Goal: Information Seeking & Learning: Learn about a topic

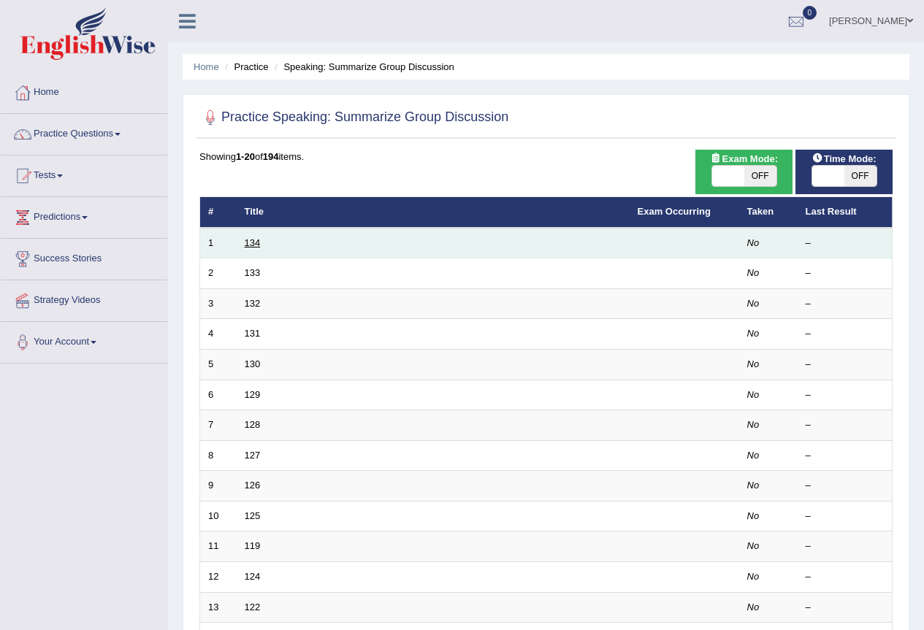
click at [247, 243] on link "134" at bounding box center [253, 242] width 16 height 11
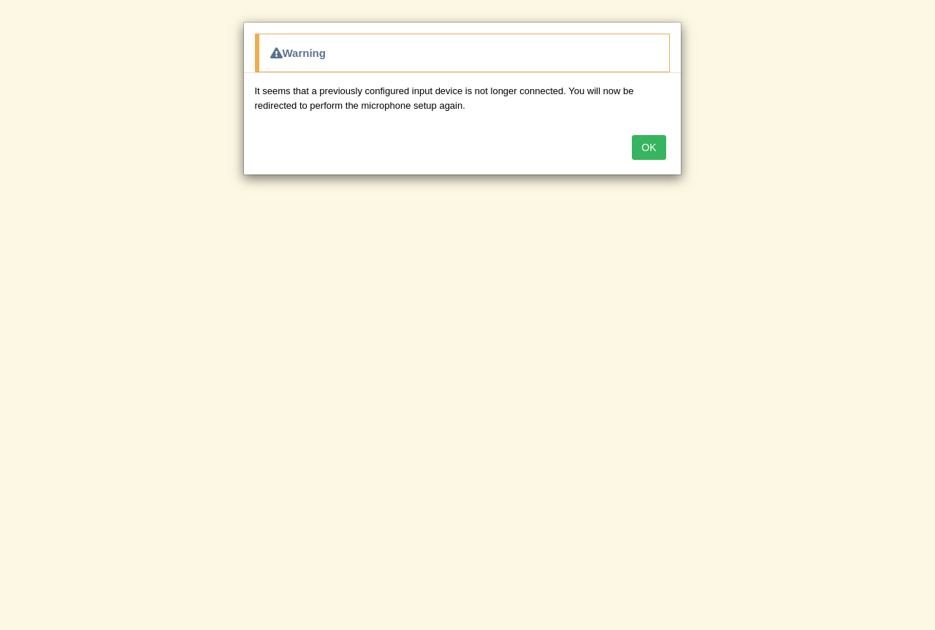
click at [646, 138] on button "OK" at bounding box center [649, 147] width 34 height 25
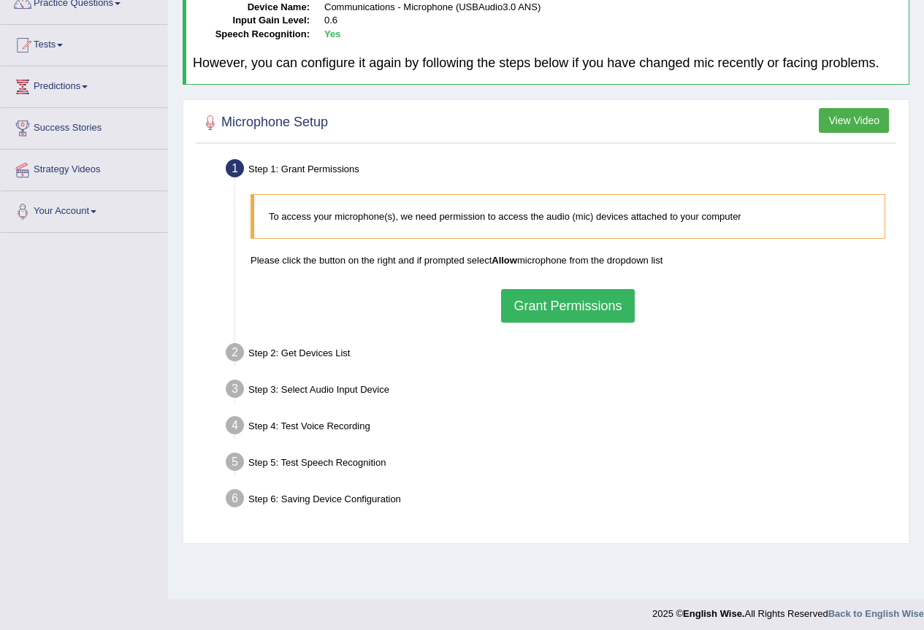
scroll to position [137, 0]
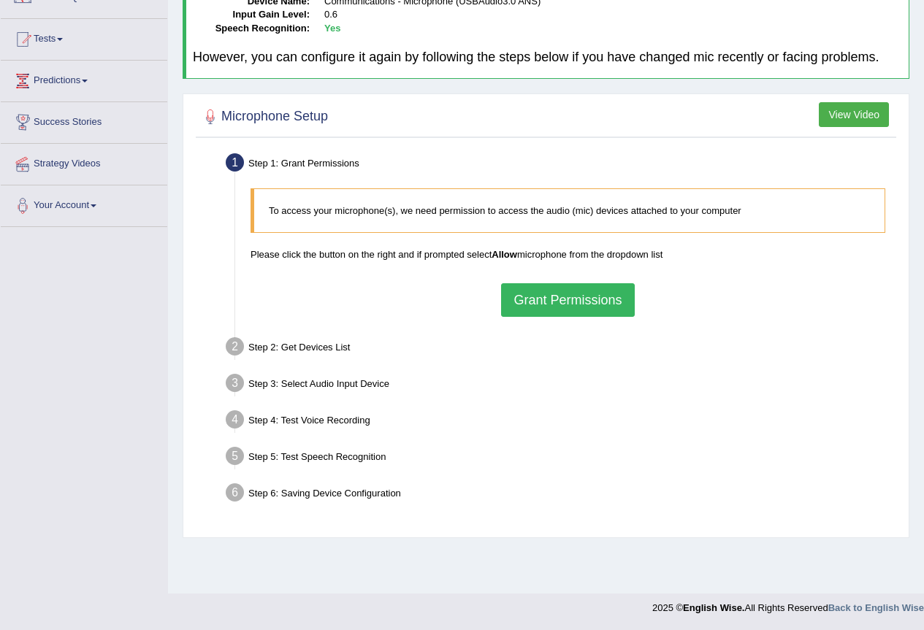
click at [532, 295] on button "Grant Permissions" at bounding box center [567, 300] width 133 height 34
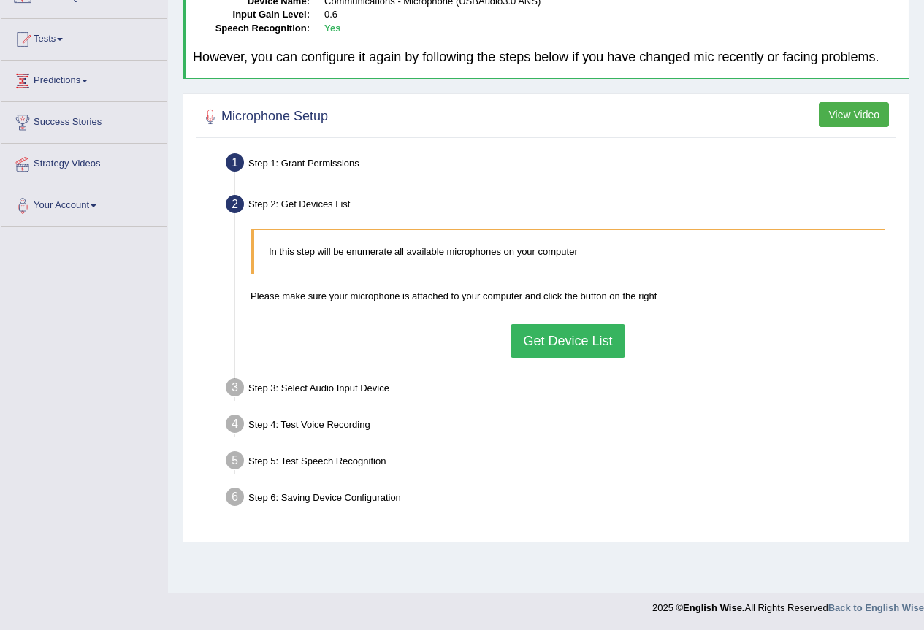
click at [597, 340] on button "Get Device List" at bounding box center [567, 341] width 114 height 34
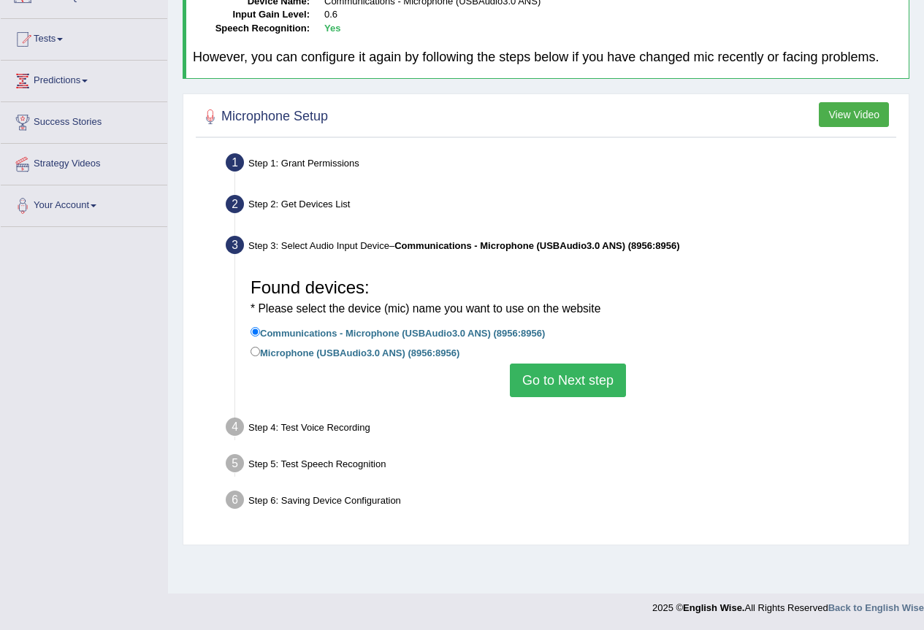
click at [577, 384] on button "Go to Next step" at bounding box center [568, 381] width 116 height 34
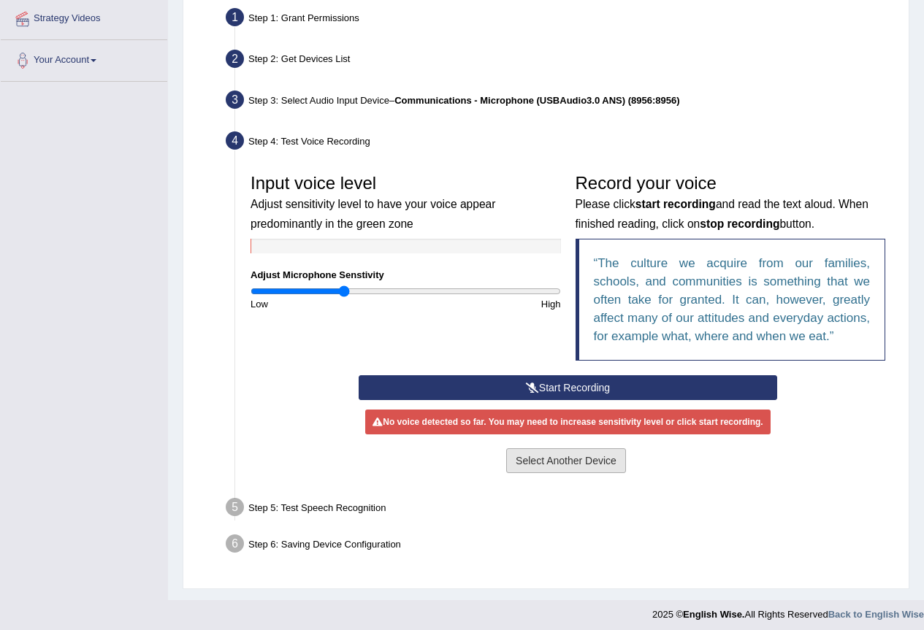
scroll to position [283, 0]
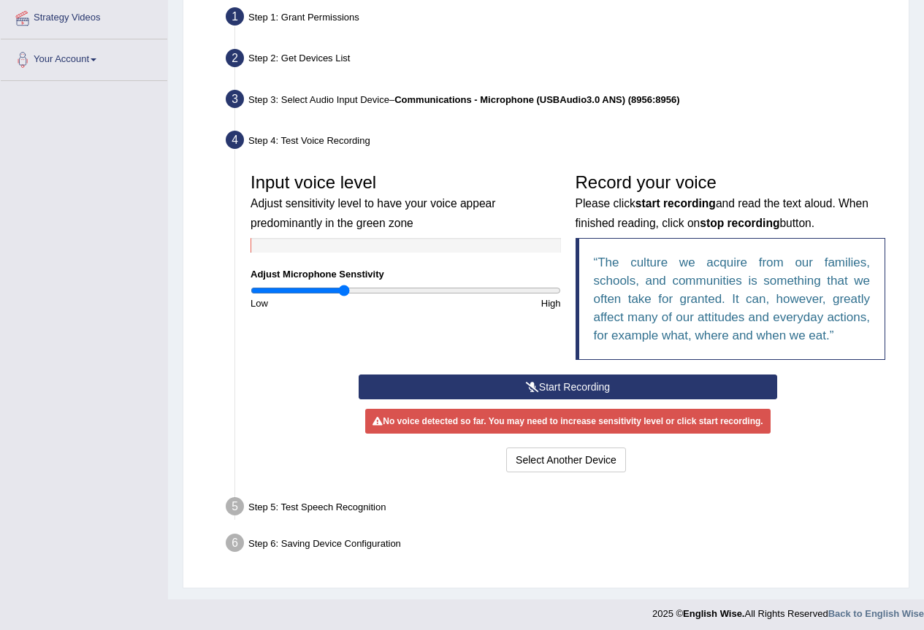
click at [532, 390] on icon at bounding box center [532, 387] width 13 height 10
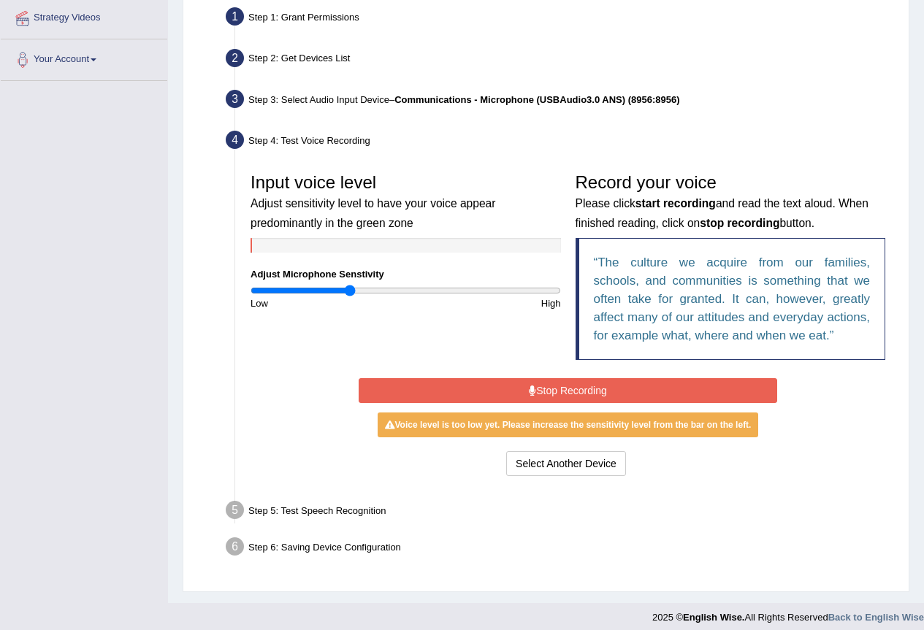
type input "0.64"
click at [350, 289] on input "range" at bounding box center [405, 291] width 310 height 12
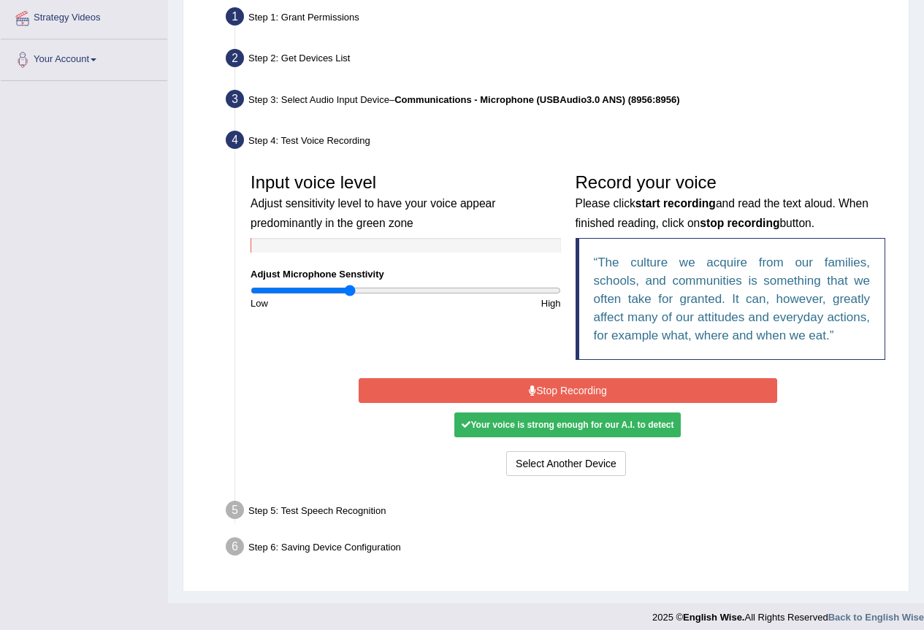
click at [591, 386] on button "Stop Recording" at bounding box center [568, 390] width 418 height 25
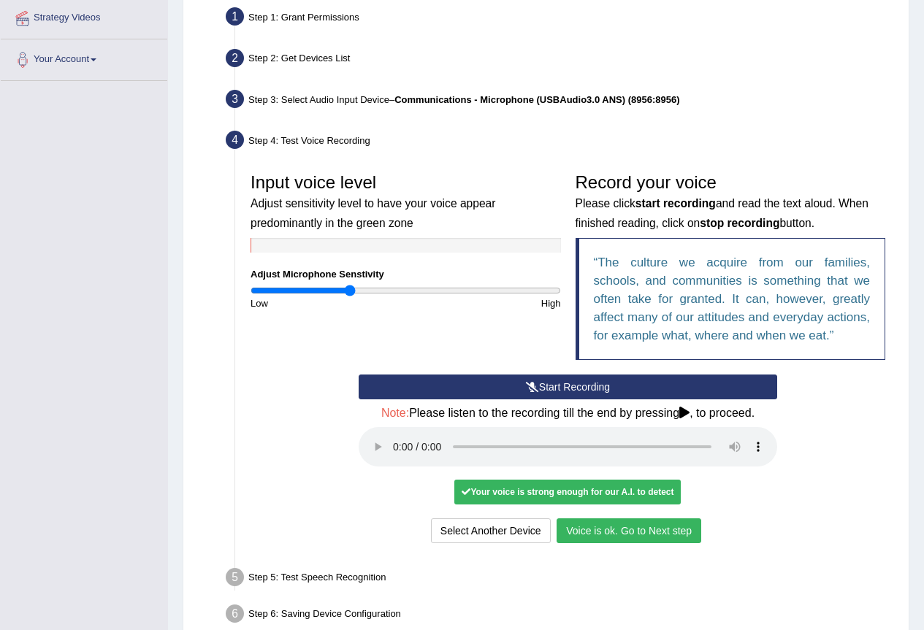
click at [630, 524] on button "Voice is ok. Go to Next step" at bounding box center [628, 531] width 145 height 25
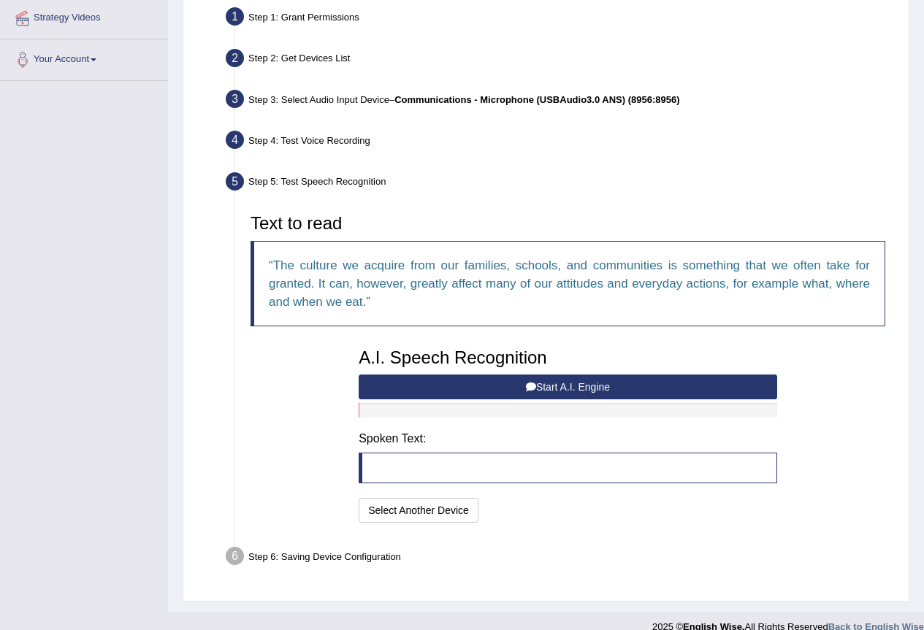
click at [536, 386] on button "Start A.I. Engine" at bounding box center [568, 387] width 418 height 25
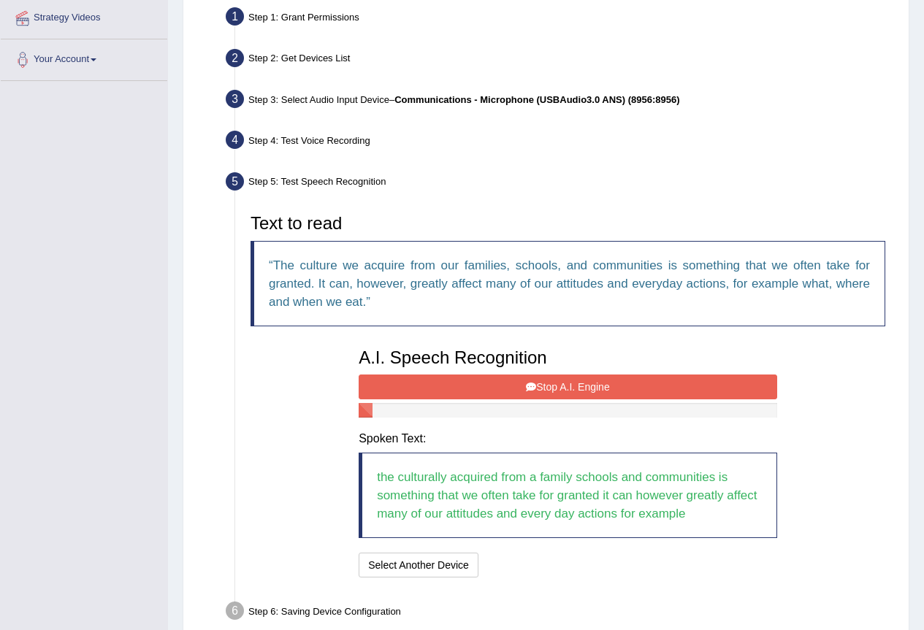
scroll to position [356, 0]
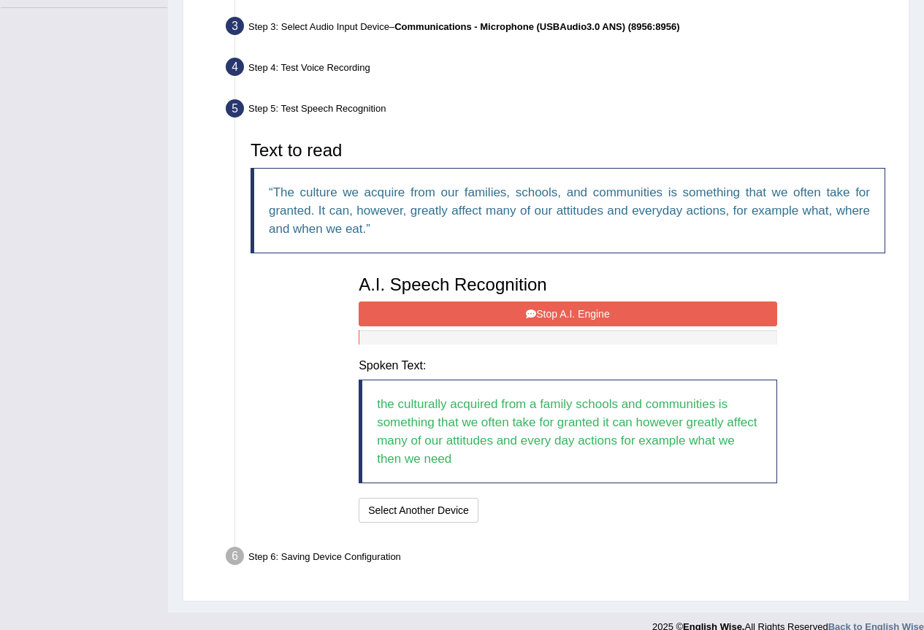
click at [587, 313] on button "Stop A.I. Engine" at bounding box center [568, 314] width 418 height 25
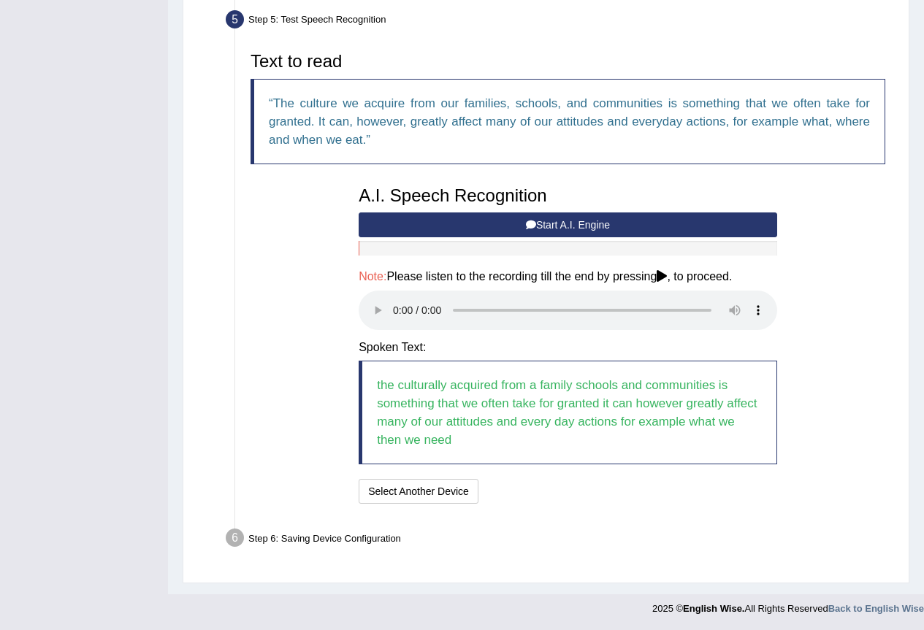
scroll to position [445, 0]
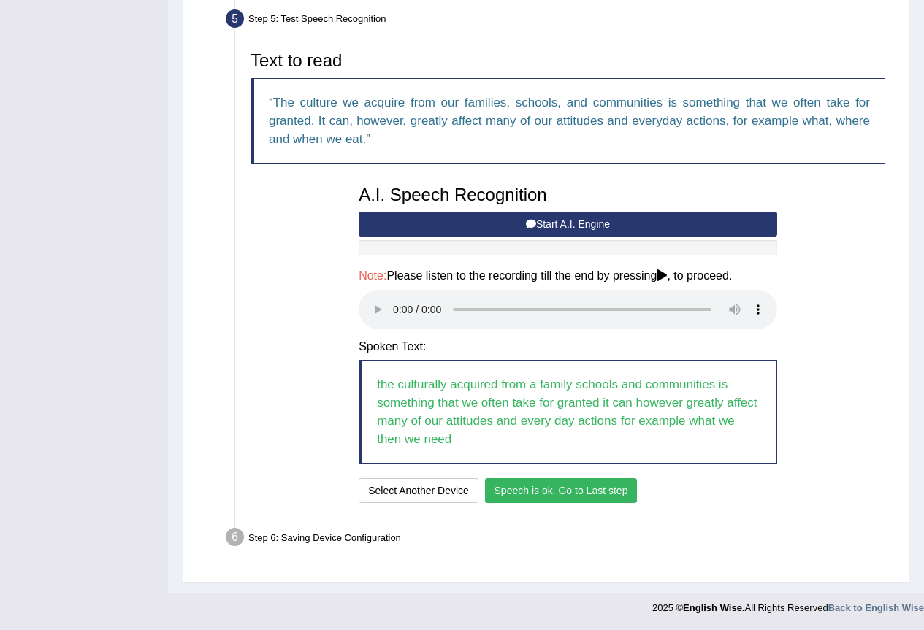
click at [584, 484] on button "Speech is ok. Go to Last step" at bounding box center [561, 490] width 153 height 25
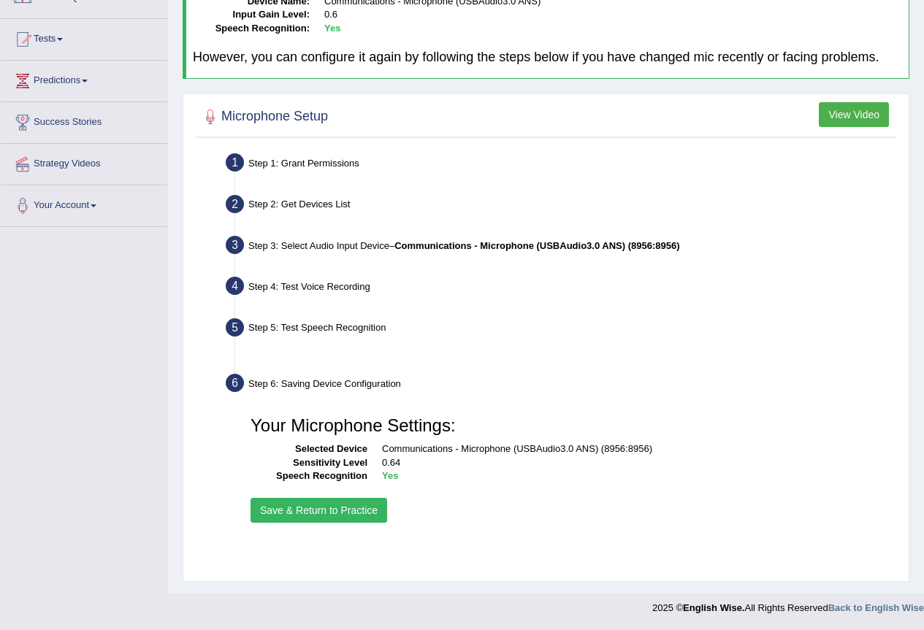
scroll to position [137, 0]
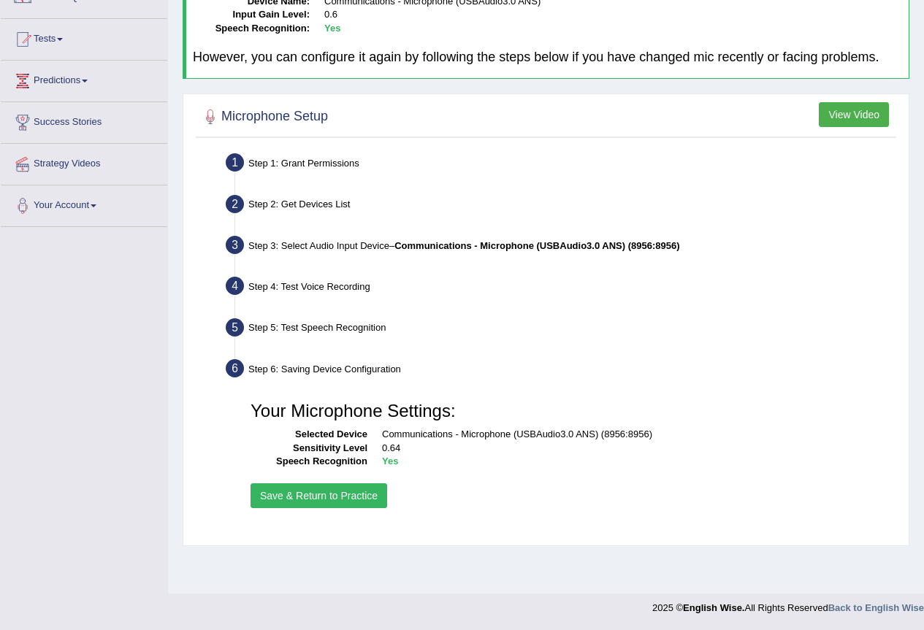
click at [324, 496] on button "Save & Return to Practice" at bounding box center [318, 495] width 137 height 25
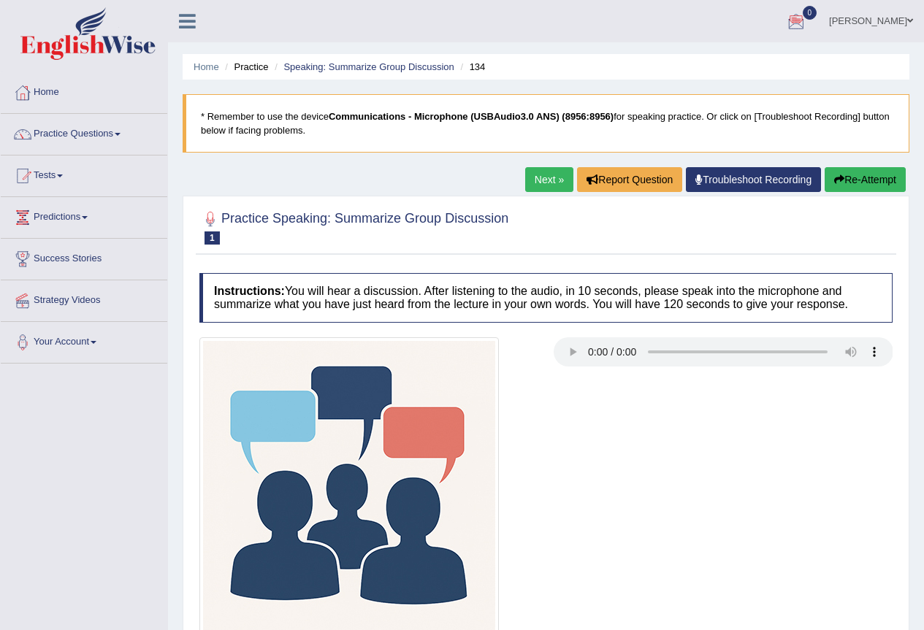
click at [659, 426] on div at bounding box center [546, 486] width 708 height 299
click at [606, 367] on div at bounding box center [724, 353] width 340 height 33
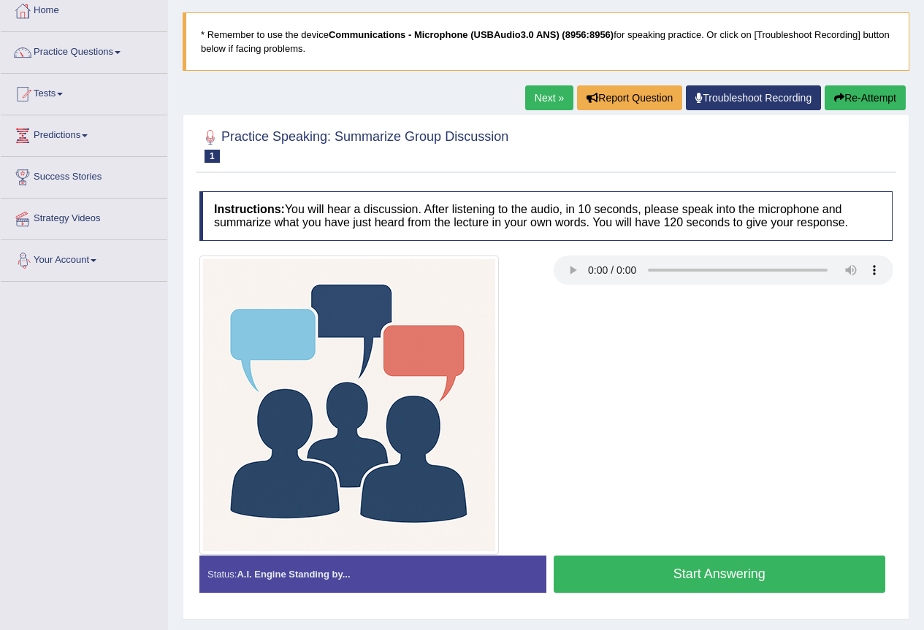
scroll to position [137, 0]
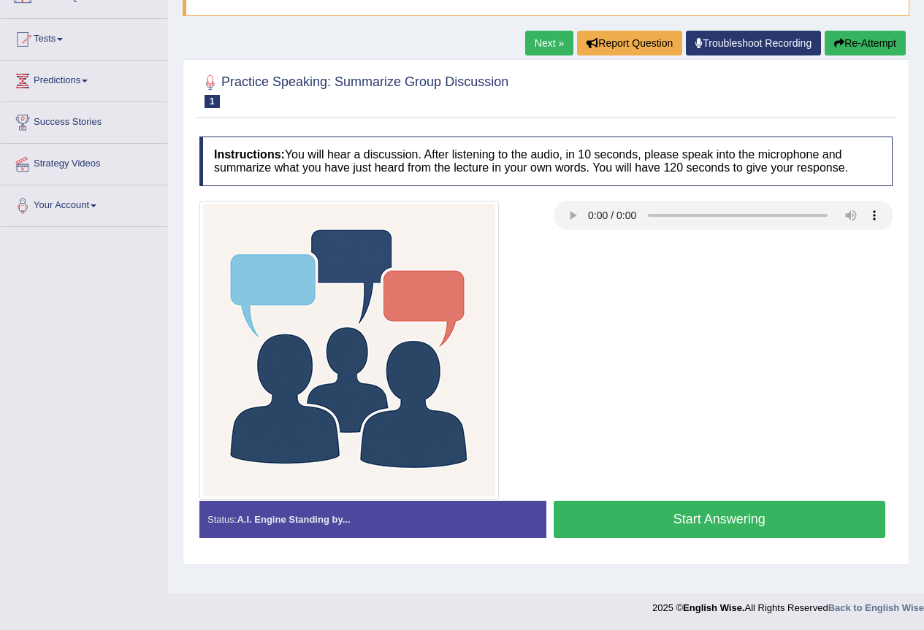
click at [543, 41] on link "Next »" at bounding box center [549, 43] width 48 height 25
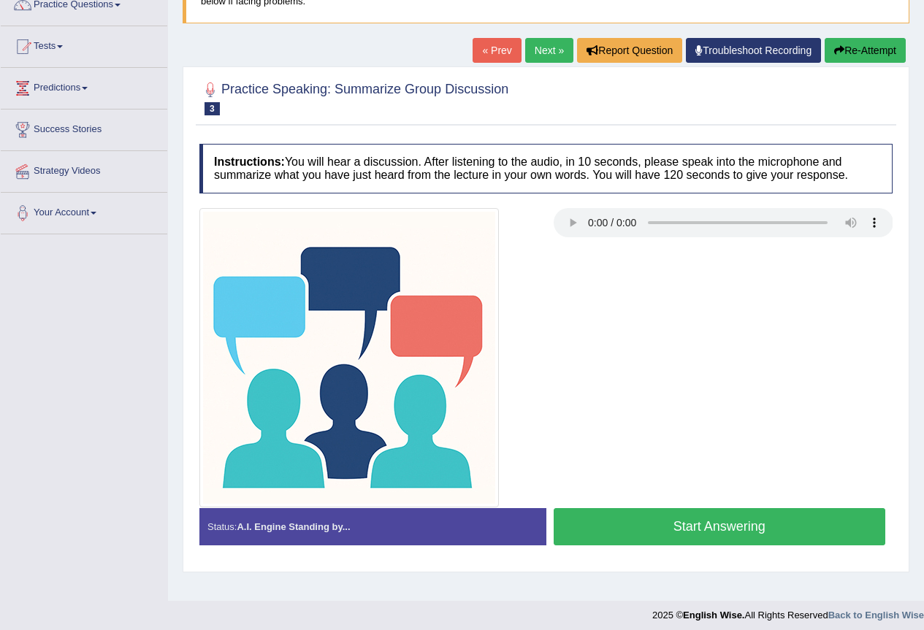
scroll to position [137, 0]
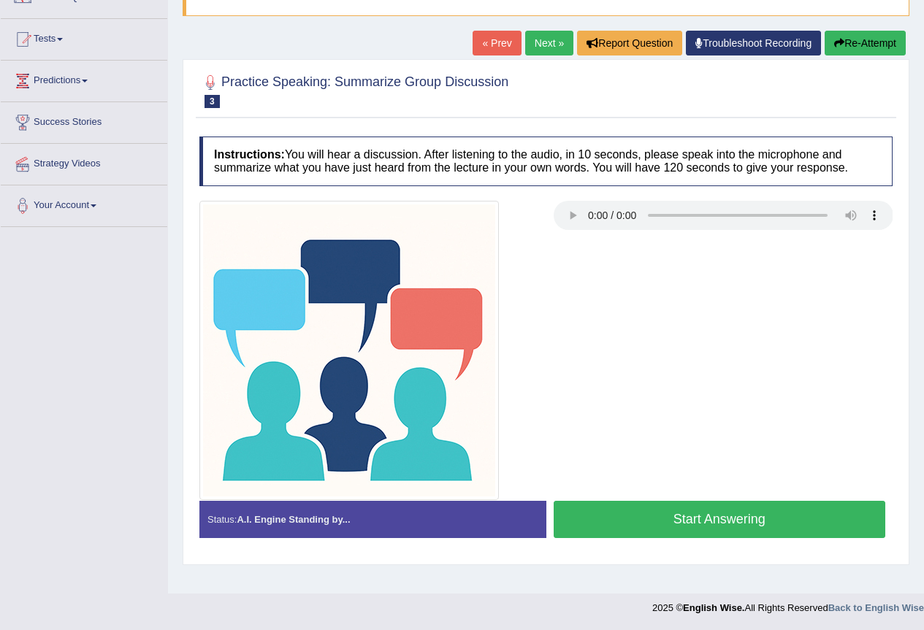
click at [741, 513] on button "Start Answering" at bounding box center [720, 519] width 332 height 37
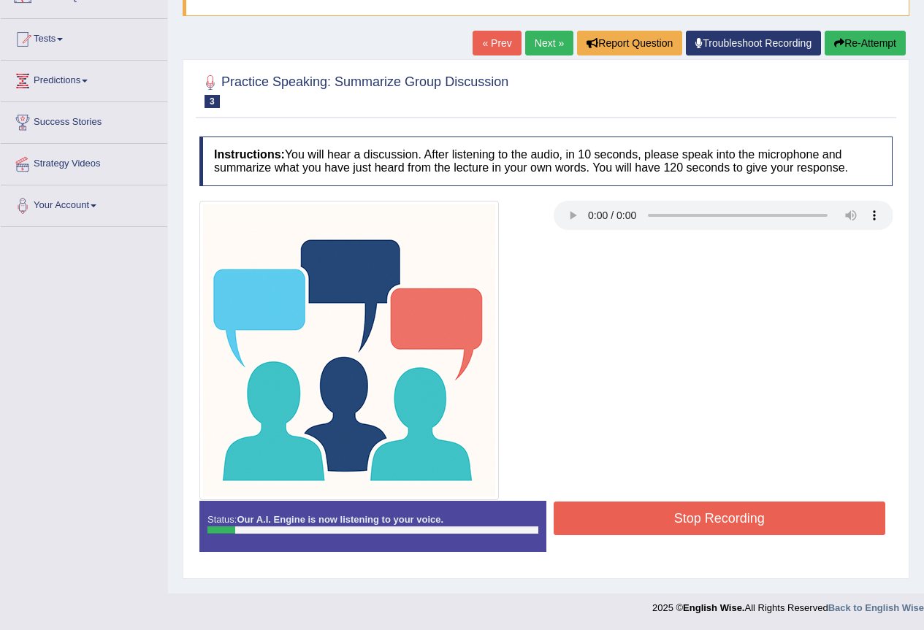
click at [729, 511] on button "Stop Recording" at bounding box center [720, 519] width 332 height 34
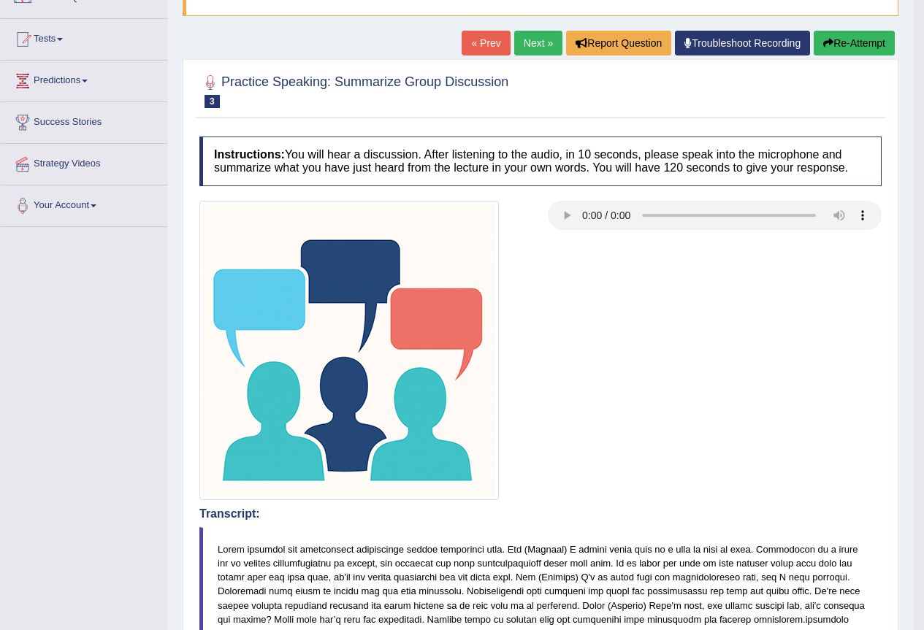
click at [854, 42] on button "Re-Attempt" at bounding box center [854, 43] width 81 height 25
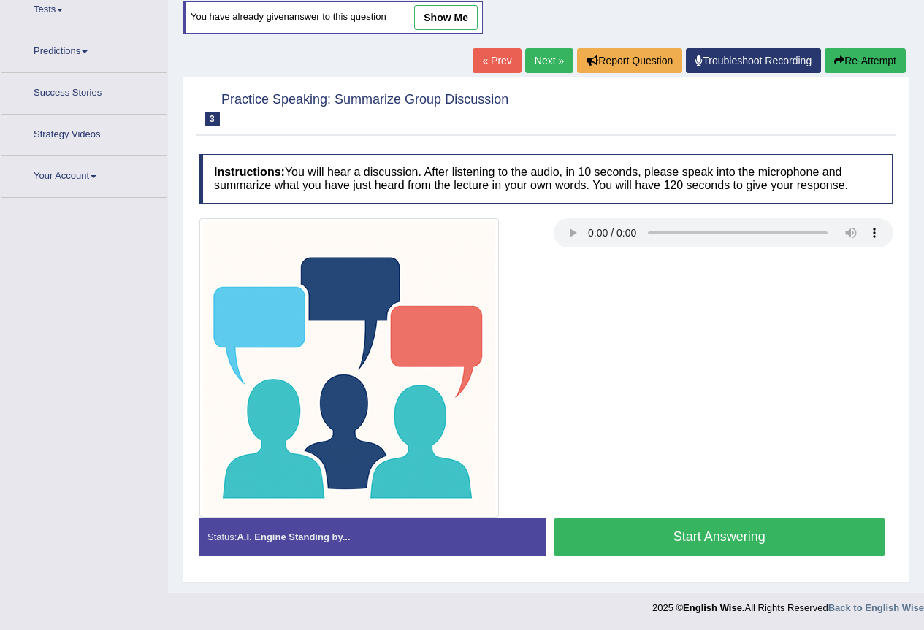
click at [757, 540] on button "Start Answering" at bounding box center [720, 537] width 332 height 37
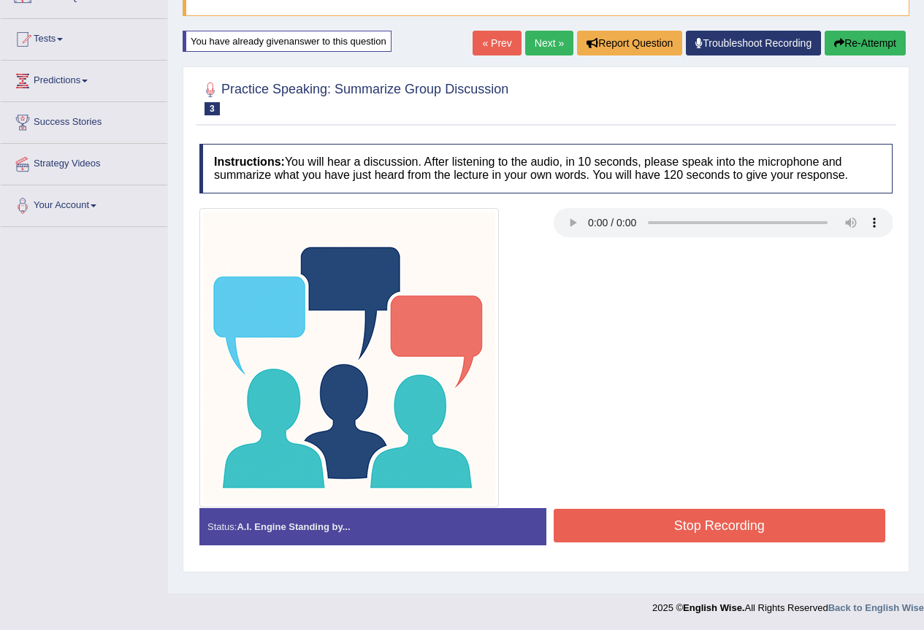
scroll to position [140, 0]
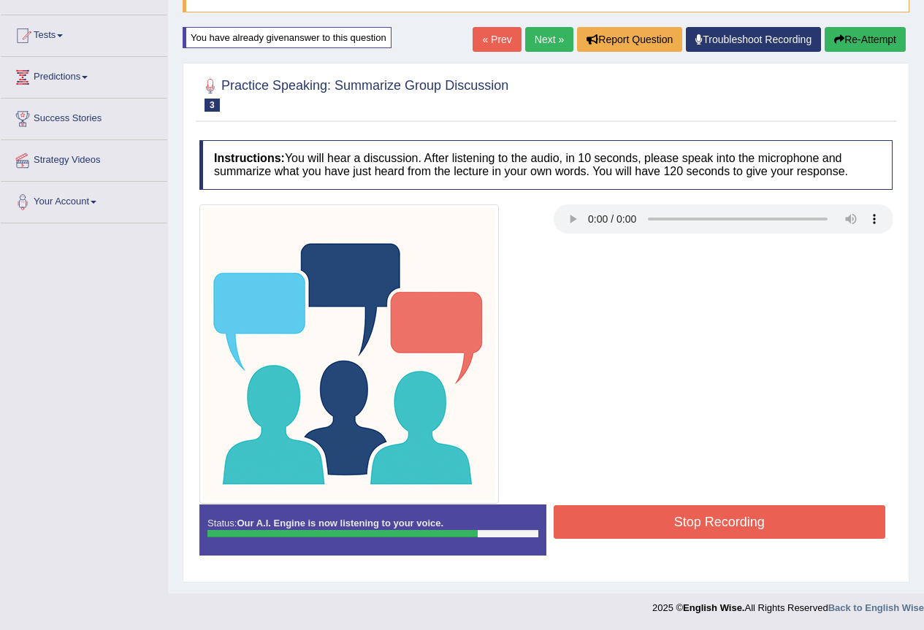
click at [683, 529] on button "Stop Recording" at bounding box center [720, 522] width 332 height 34
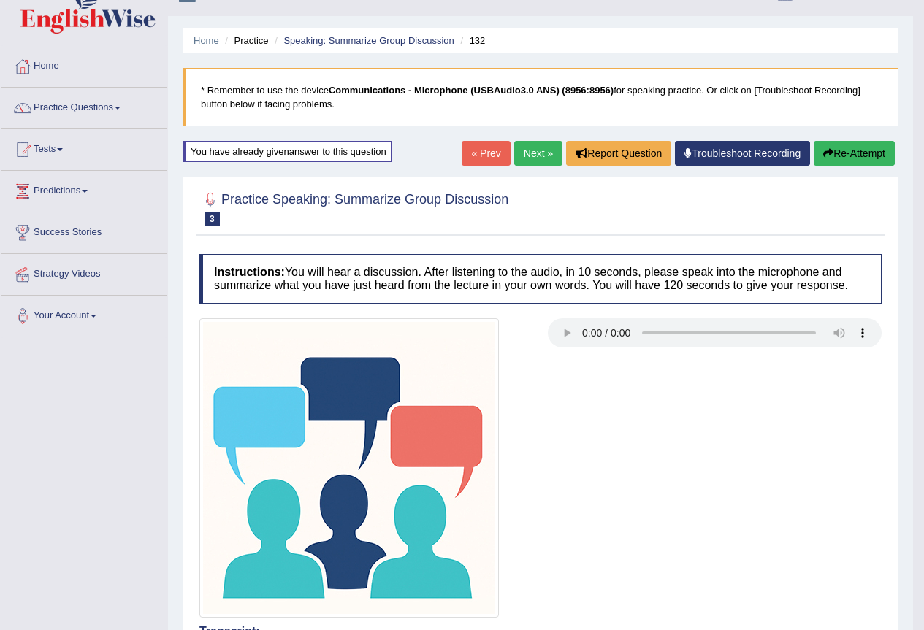
scroll to position [0, 0]
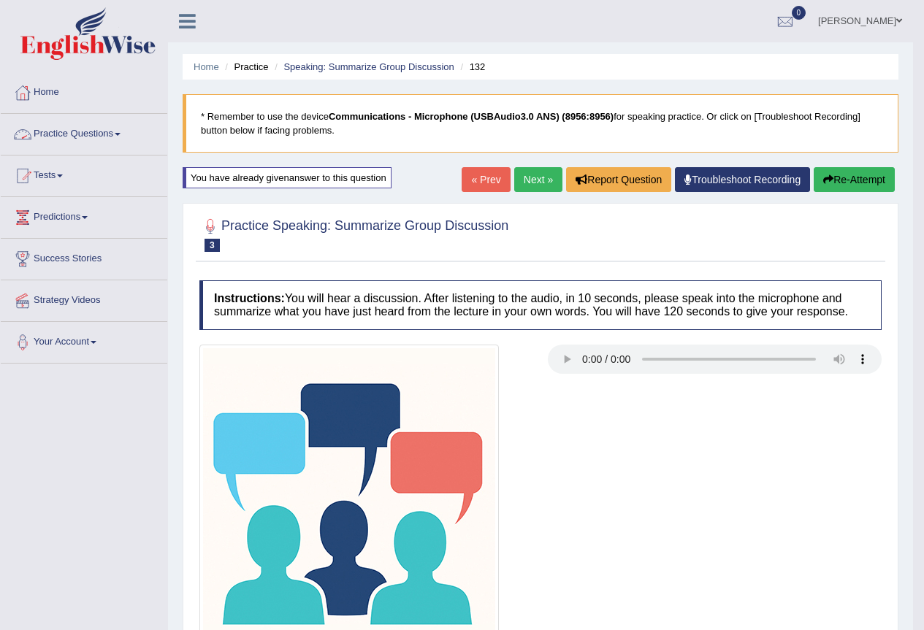
click at [127, 133] on link "Practice Questions" at bounding box center [84, 132] width 167 height 37
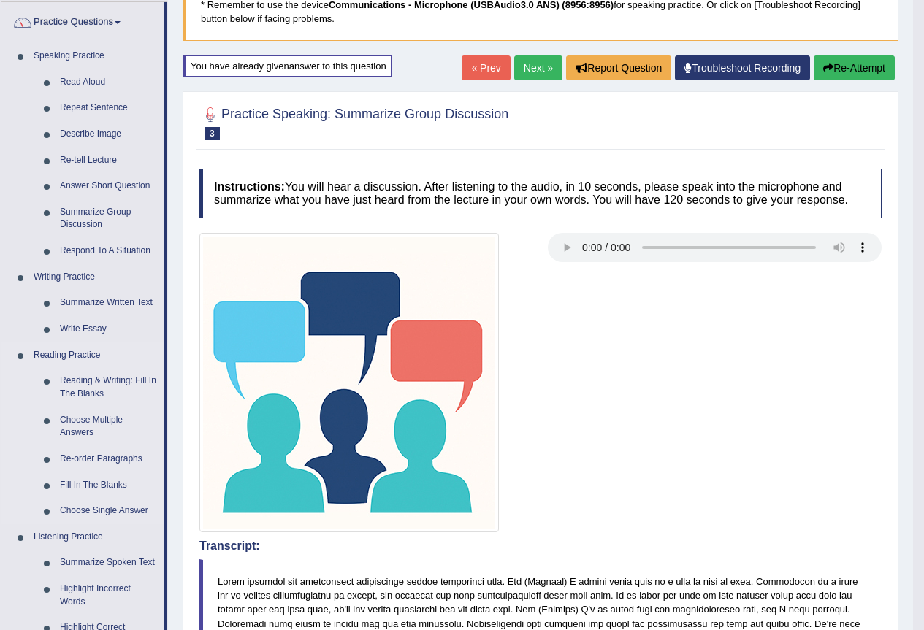
scroll to position [73, 0]
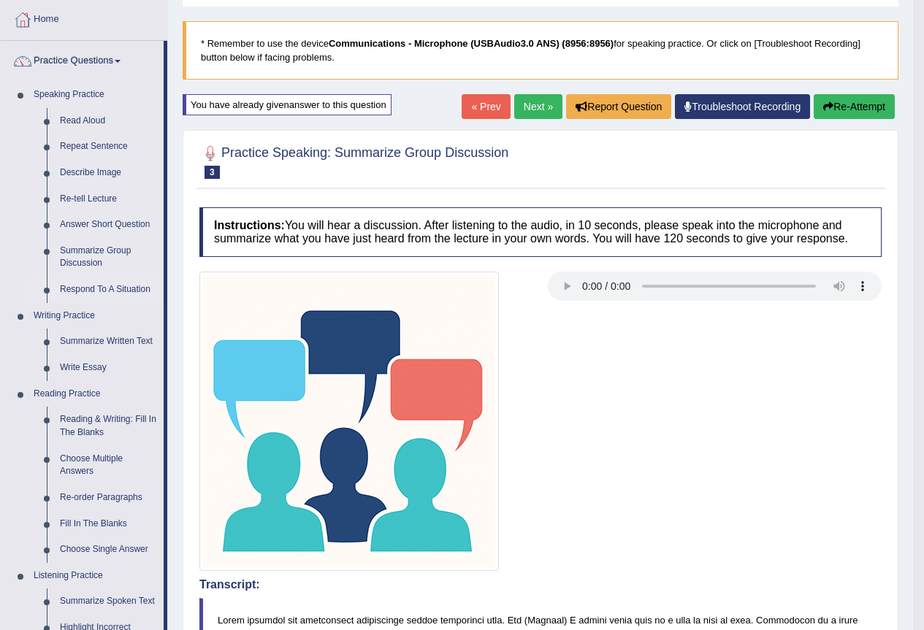
click at [132, 286] on link "Respond To A Situation" at bounding box center [108, 290] width 110 height 26
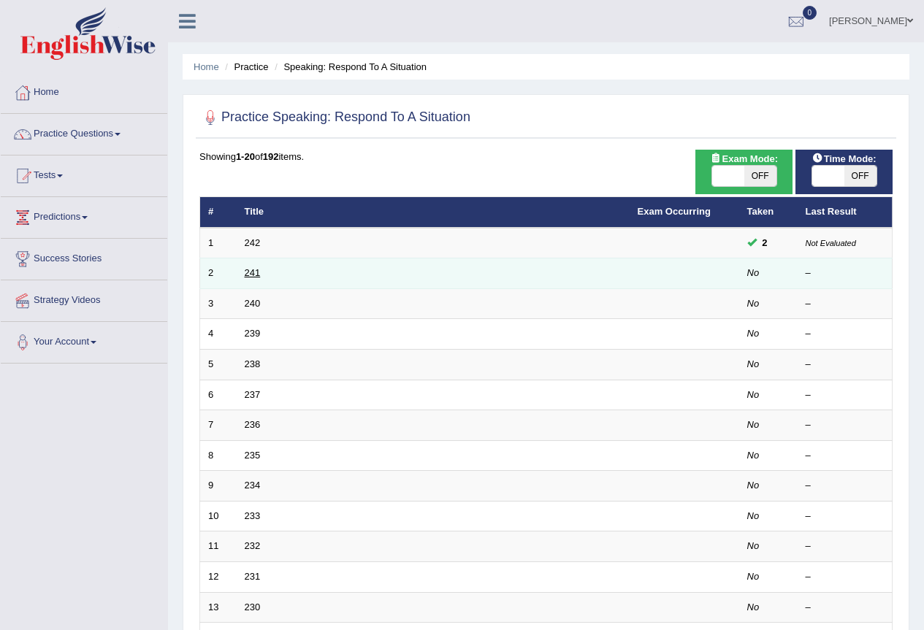
click at [253, 272] on link "241" at bounding box center [253, 272] width 16 height 11
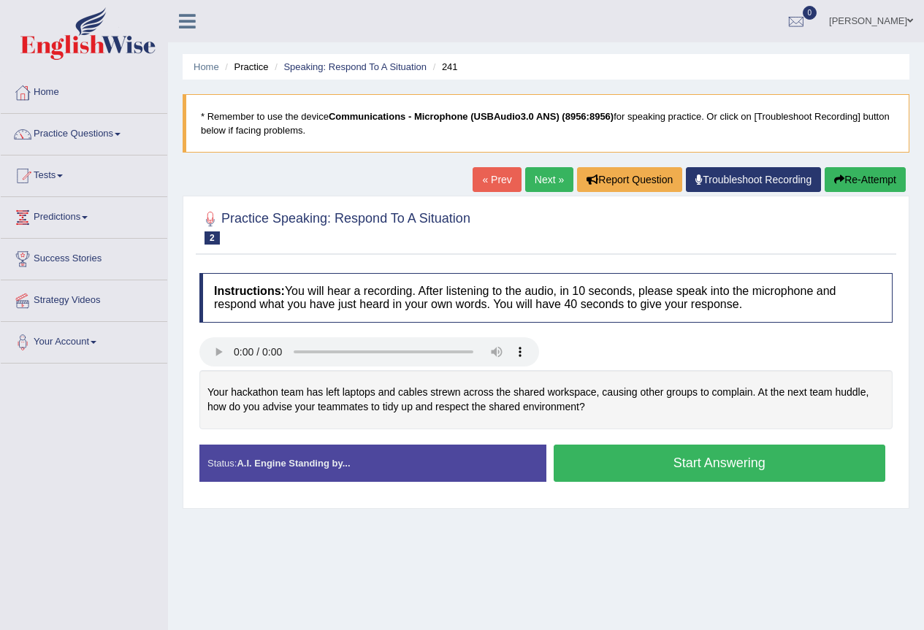
click at [545, 180] on link "Next »" at bounding box center [549, 179] width 48 height 25
click at [547, 178] on link "Next »" at bounding box center [549, 179] width 48 height 25
click at [676, 466] on button "Start Answering" at bounding box center [720, 463] width 332 height 37
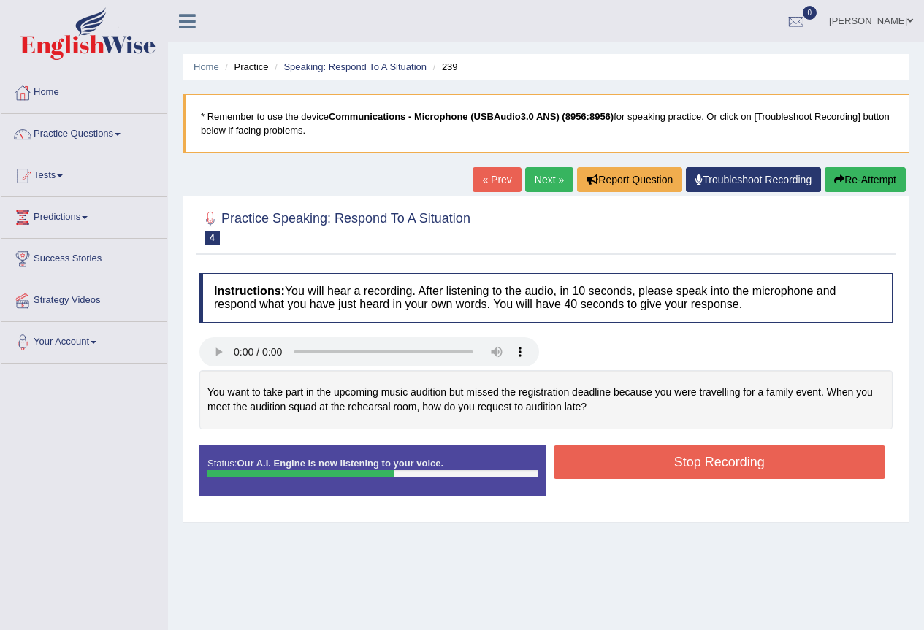
click at [619, 467] on button "Stop Recording" at bounding box center [720, 462] width 332 height 34
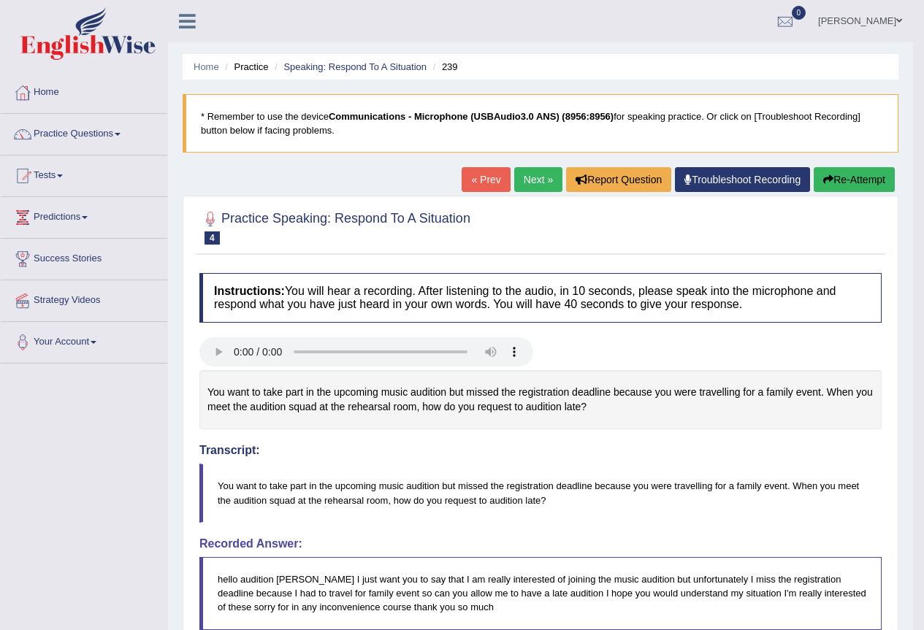
click at [523, 181] on link "Next »" at bounding box center [538, 179] width 48 height 25
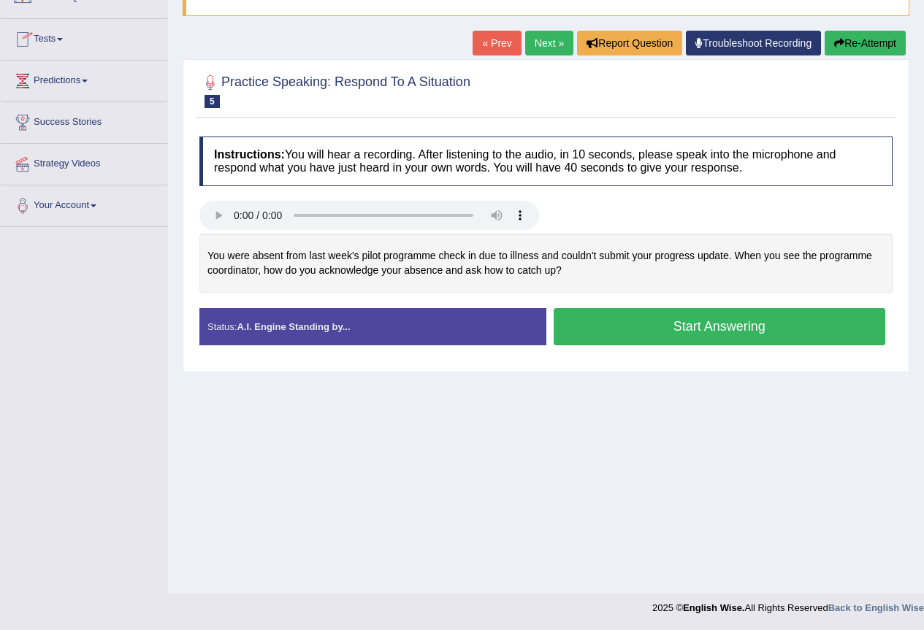
click at [63, 40] on span at bounding box center [60, 39] width 6 height 3
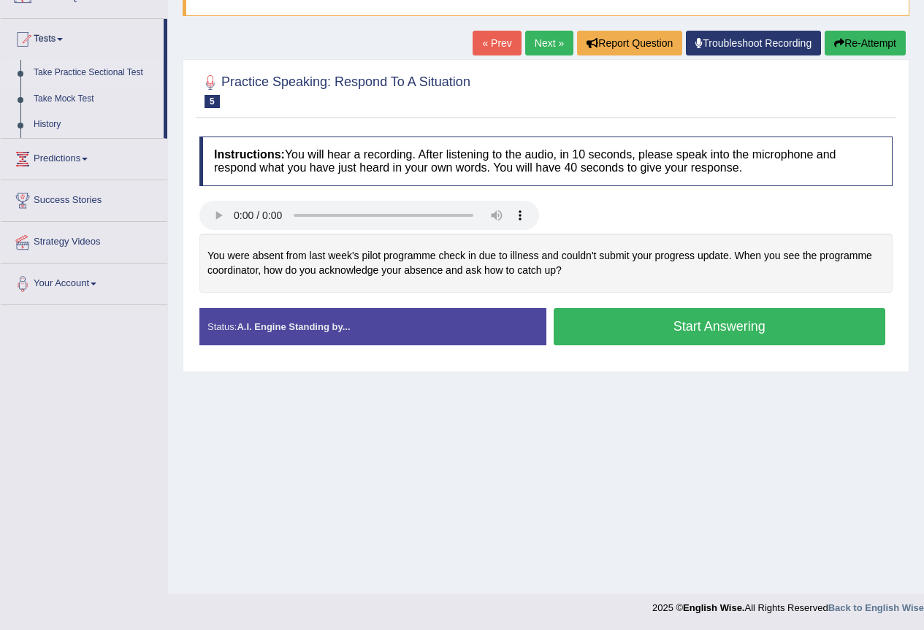
click at [123, 71] on link "Take Practice Sectional Test" at bounding box center [95, 73] width 137 height 26
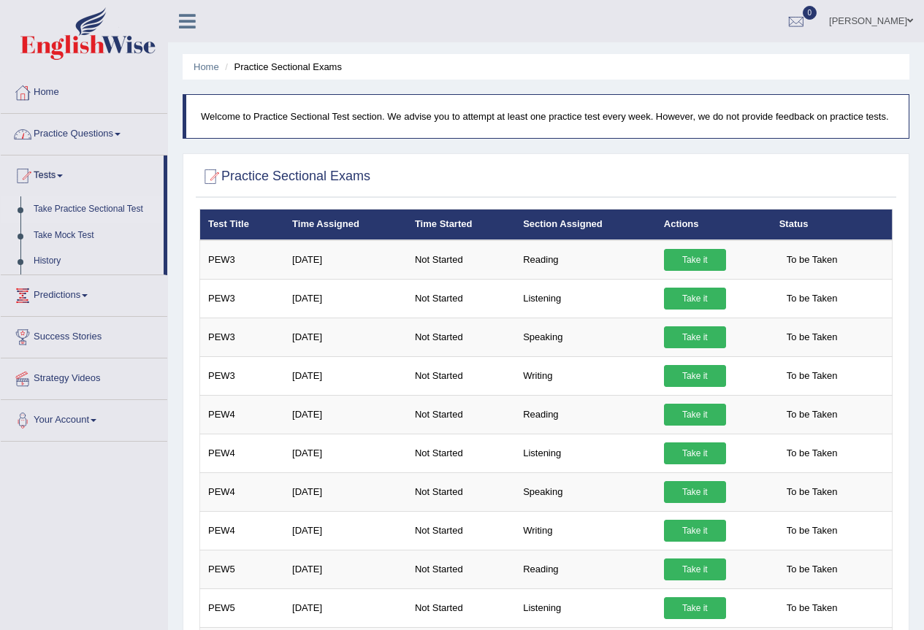
click at [120, 134] on span at bounding box center [118, 134] width 6 height 3
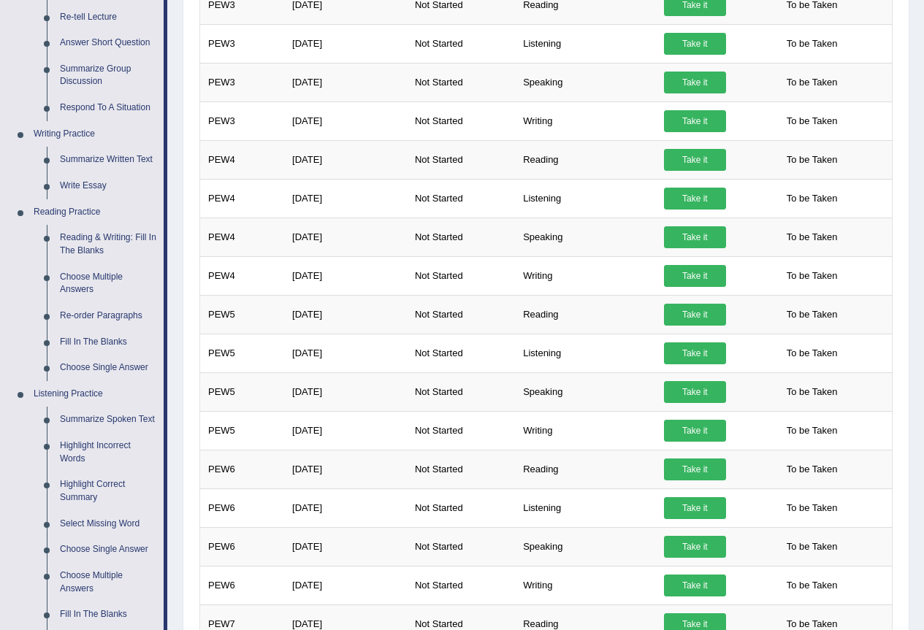
scroll to position [149, 0]
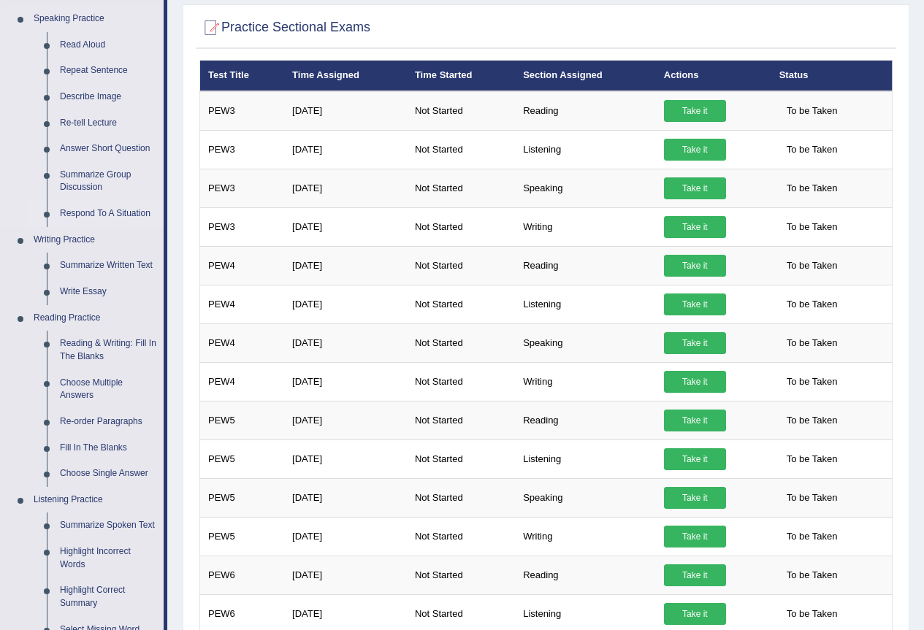
click at [114, 213] on link "Respond To A Situation" at bounding box center [108, 214] width 110 height 26
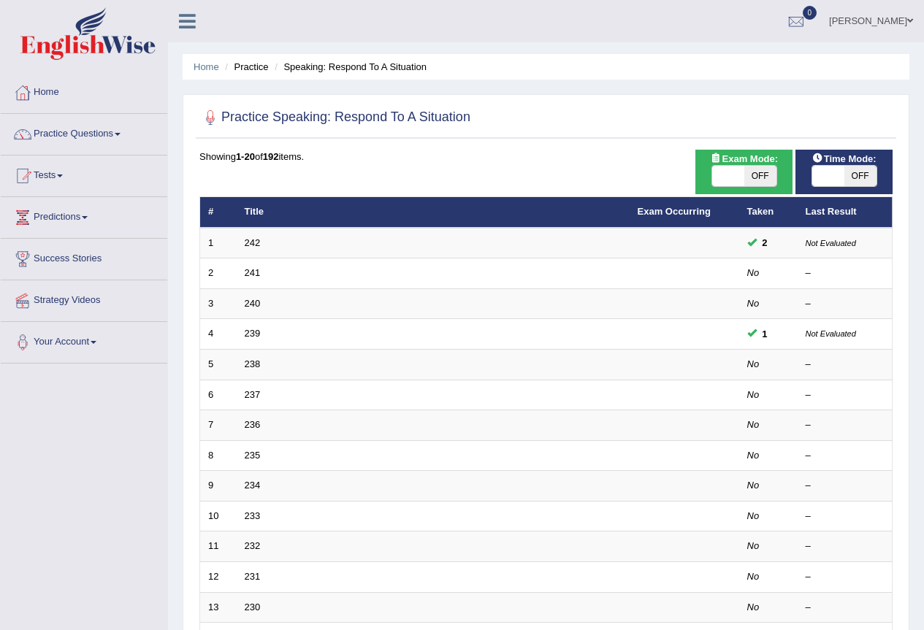
click at [253, 248] on link "242" at bounding box center [253, 242] width 16 height 11
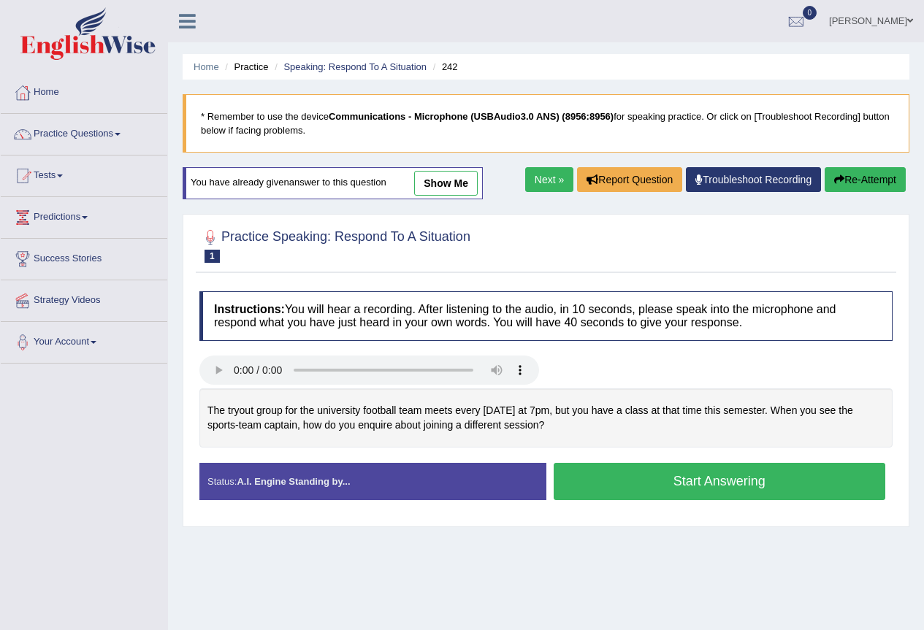
click at [617, 488] on button "Start Answering" at bounding box center [720, 481] width 332 height 37
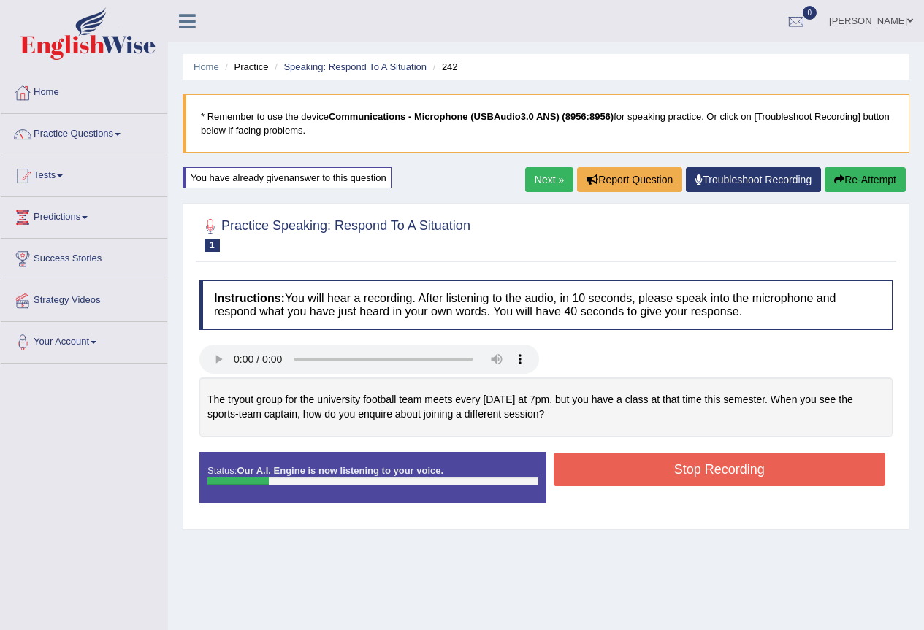
click at [639, 472] on button "Stop Recording" at bounding box center [720, 470] width 332 height 34
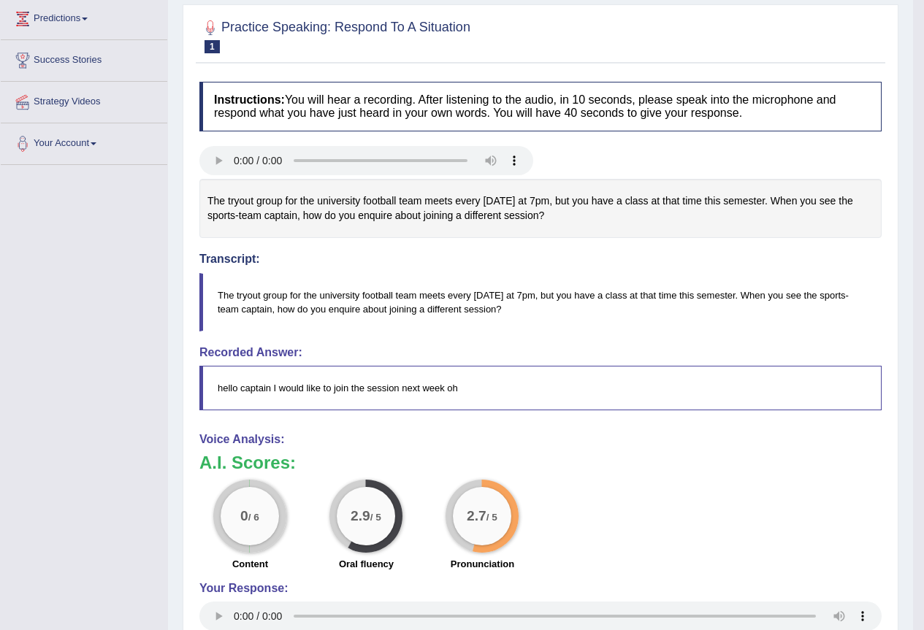
scroll to position [50, 0]
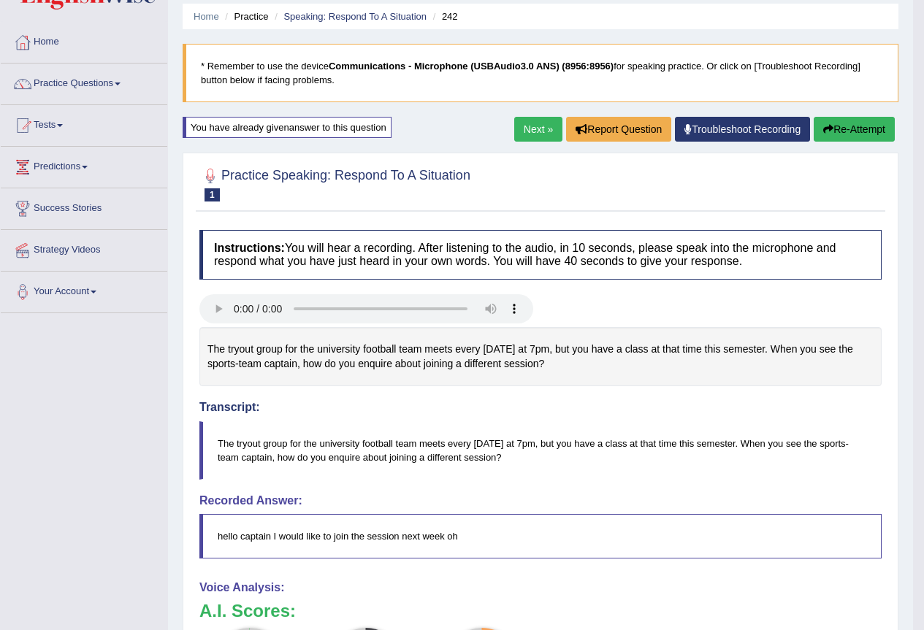
click at [874, 133] on button "Re-Attempt" at bounding box center [854, 129] width 81 height 25
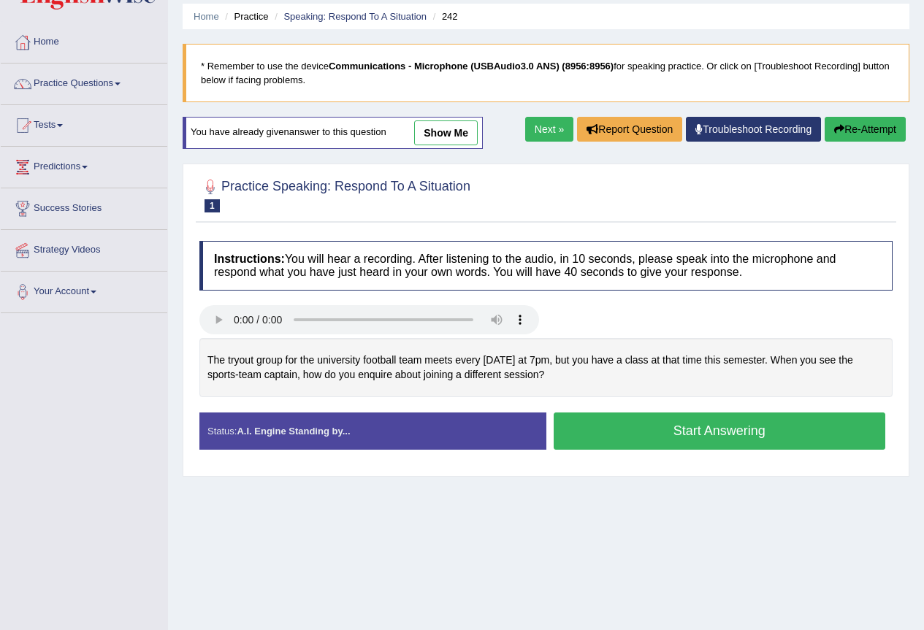
click at [602, 434] on button "Start Answering" at bounding box center [720, 431] width 332 height 37
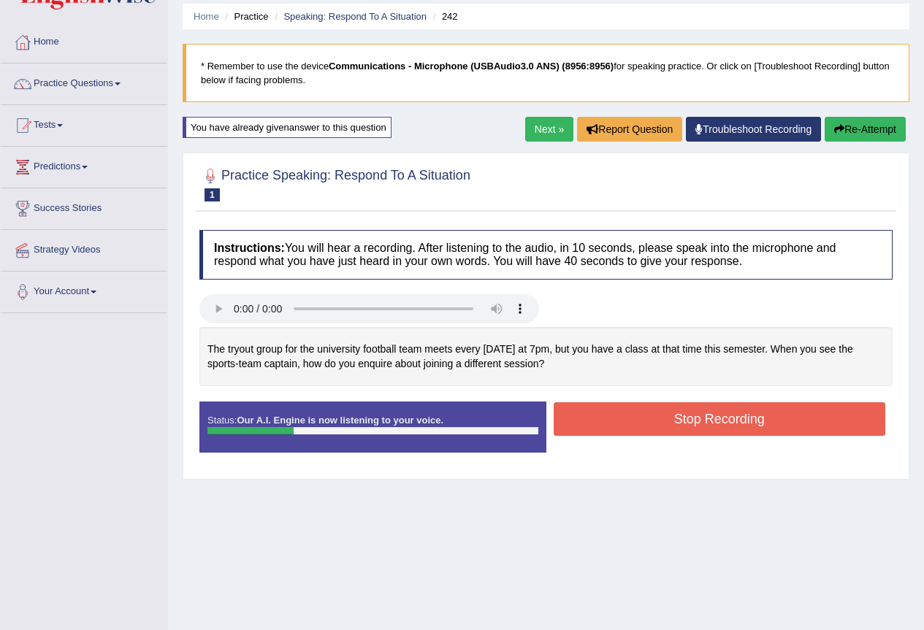
click at [638, 426] on button "Stop Recording" at bounding box center [720, 419] width 332 height 34
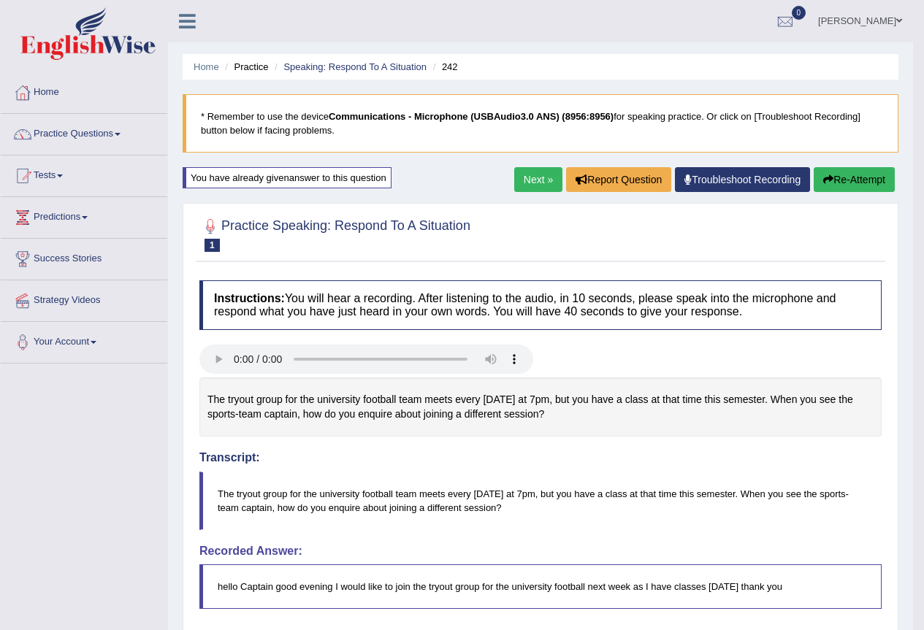
click at [537, 183] on link "Next »" at bounding box center [538, 179] width 48 height 25
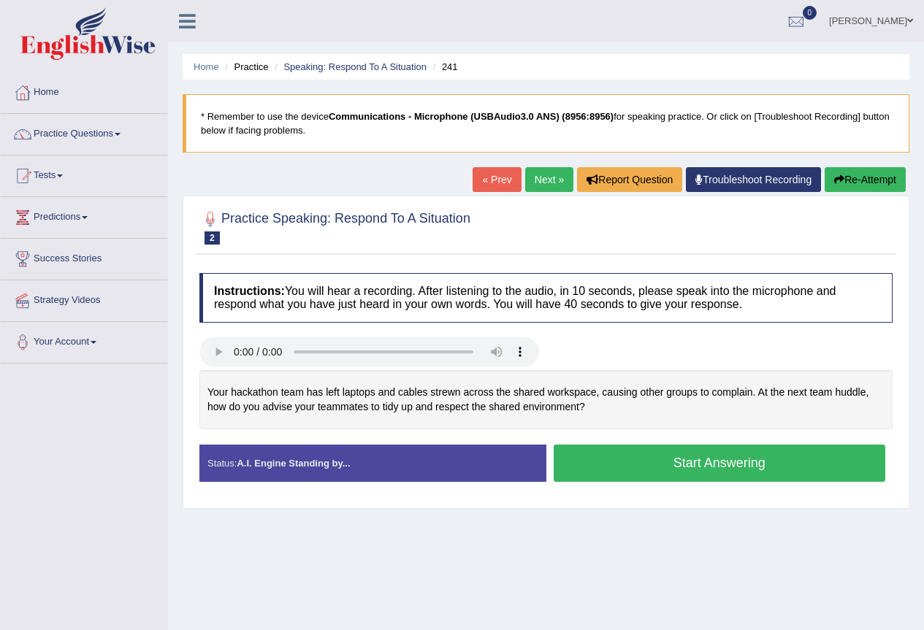
click at [640, 478] on button "Start Answering" at bounding box center [720, 463] width 332 height 37
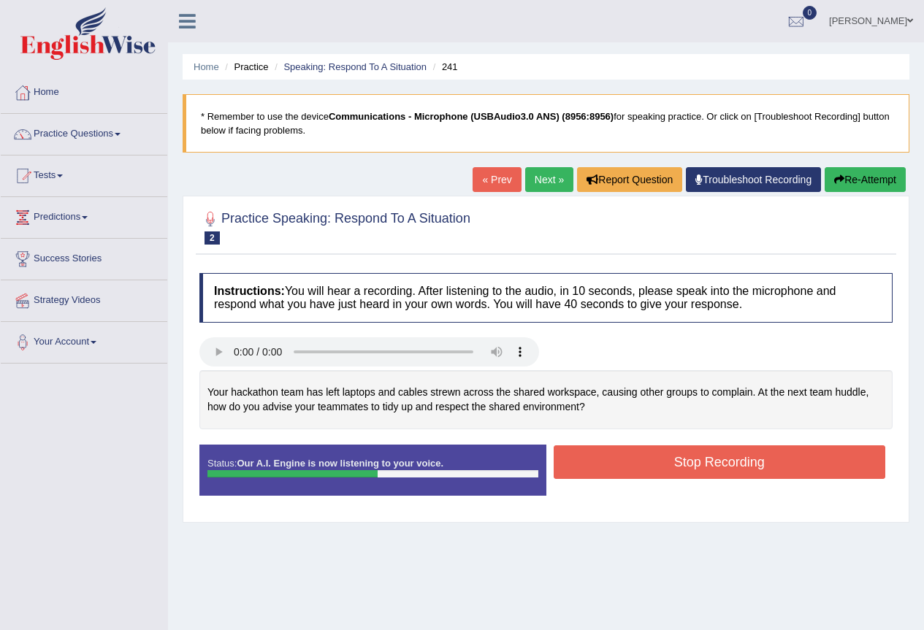
click at [613, 463] on button "Stop Recording" at bounding box center [720, 462] width 332 height 34
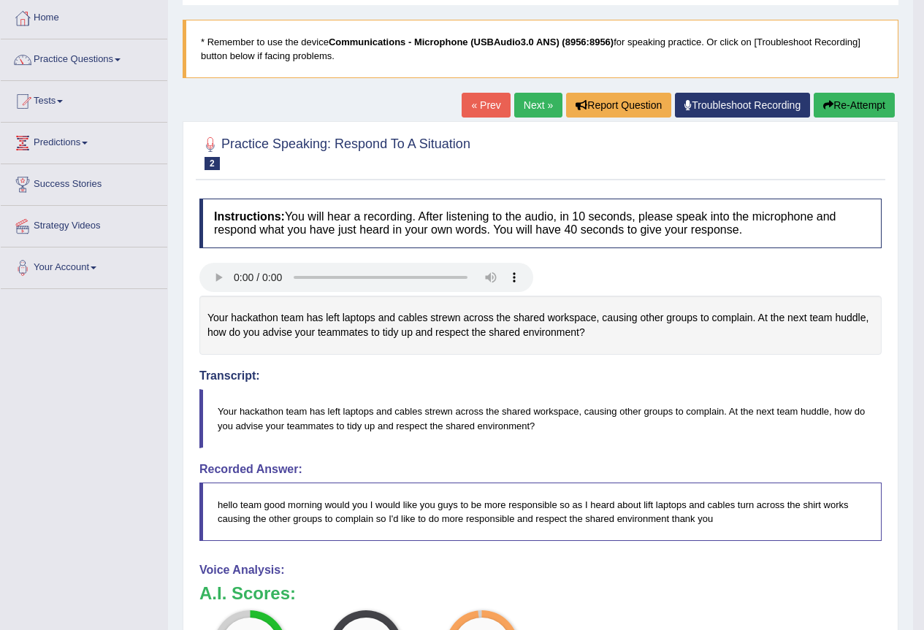
scroll to position [73, 0]
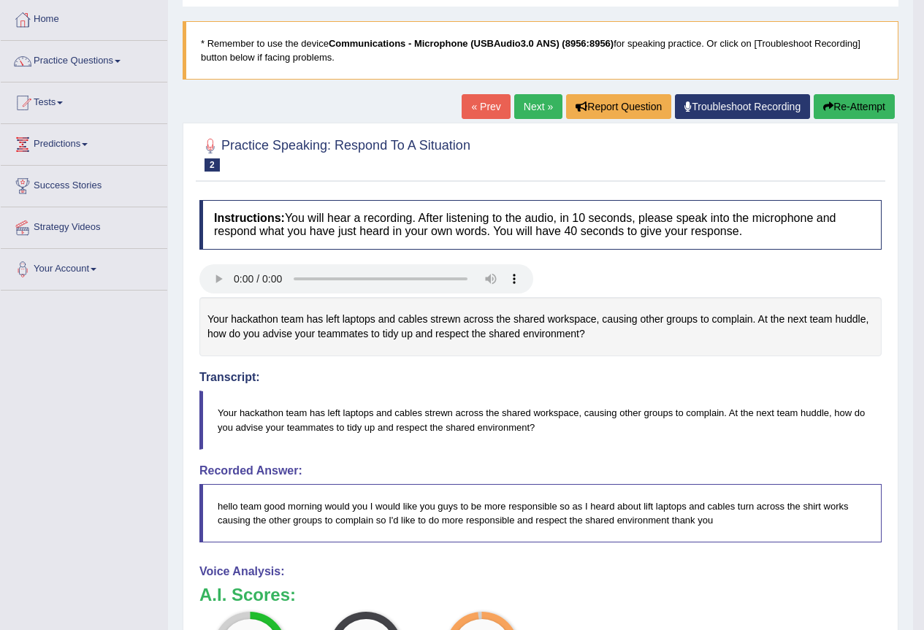
click at [840, 111] on button "Re-Attempt" at bounding box center [854, 106] width 81 height 25
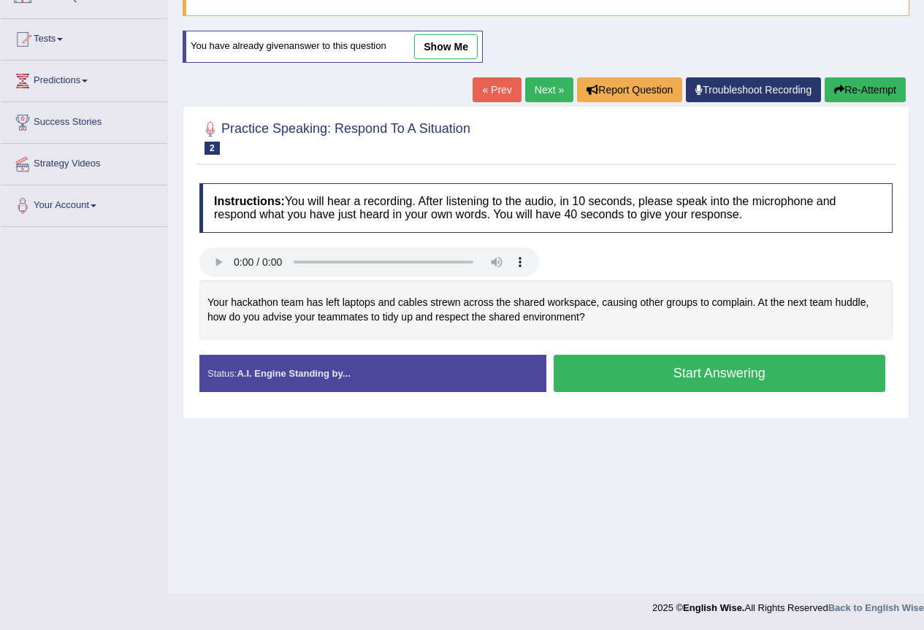
click at [647, 381] on button "Start Answering" at bounding box center [720, 373] width 332 height 37
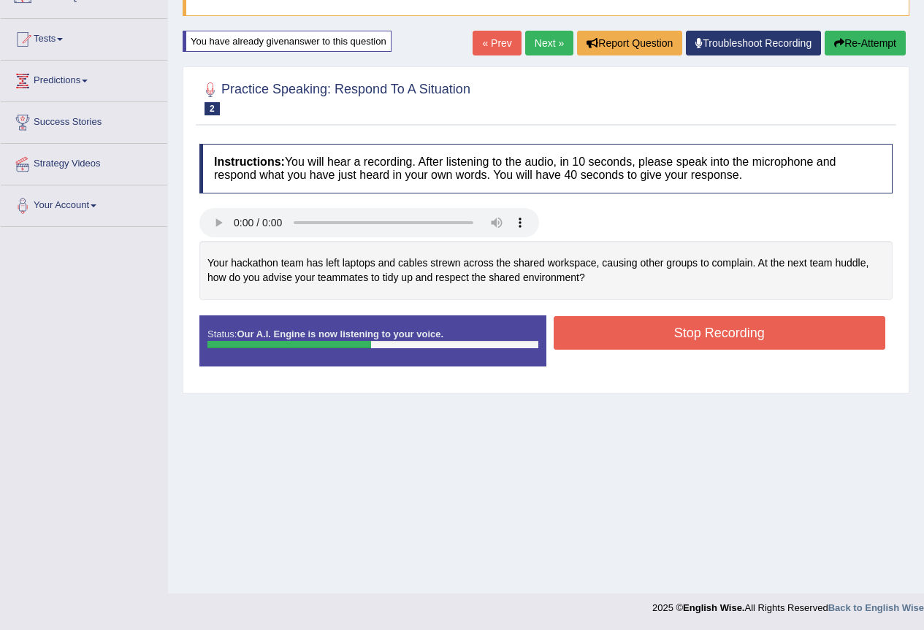
click at [646, 341] on button "Stop Recording" at bounding box center [720, 333] width 332 height 34
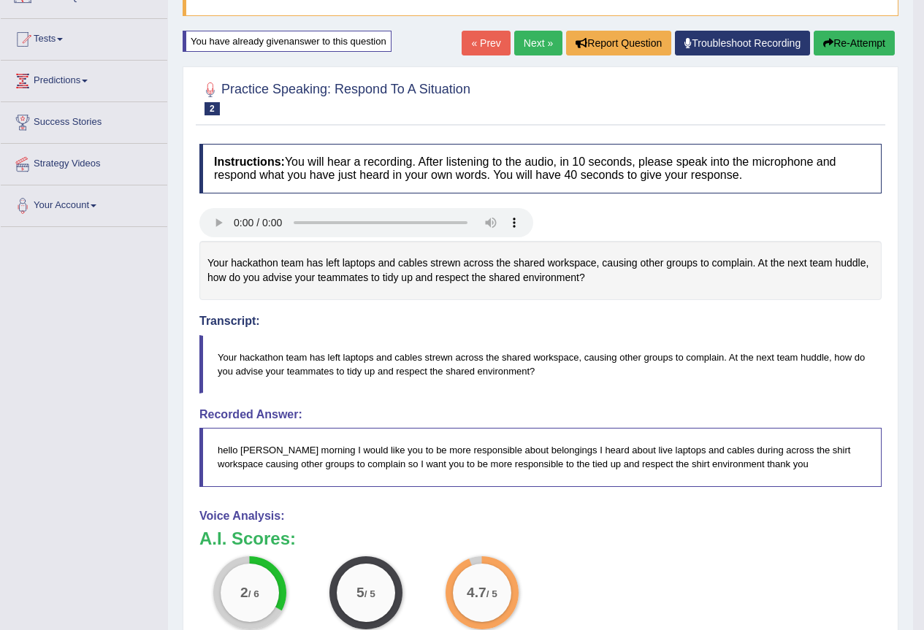
click at [527, 43] on link "Next »" at bounding box center [538, 43] width 48 height 25
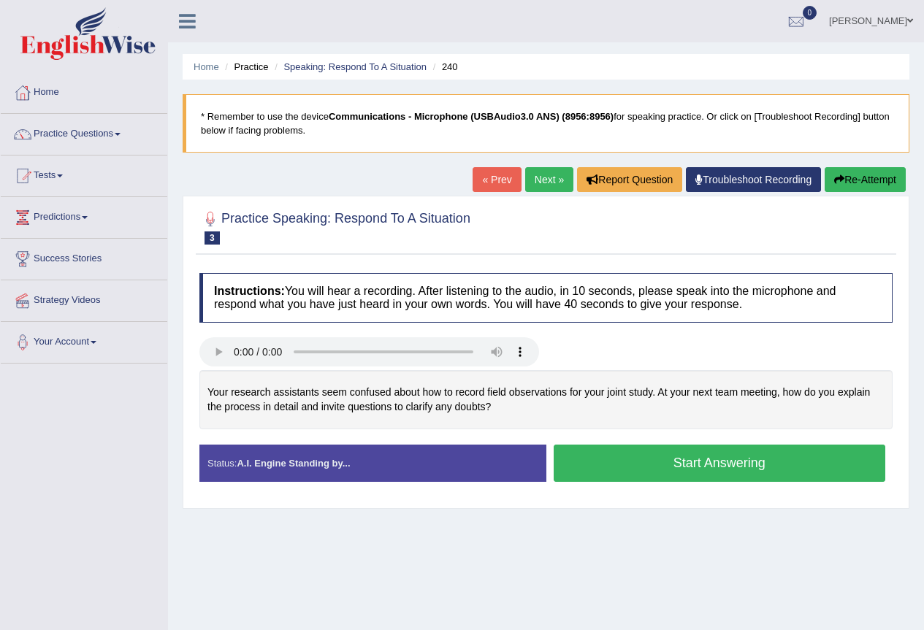
click at [113, 141] on link "Practice Questions" at bounding box center [84, 132] width 167 height 37
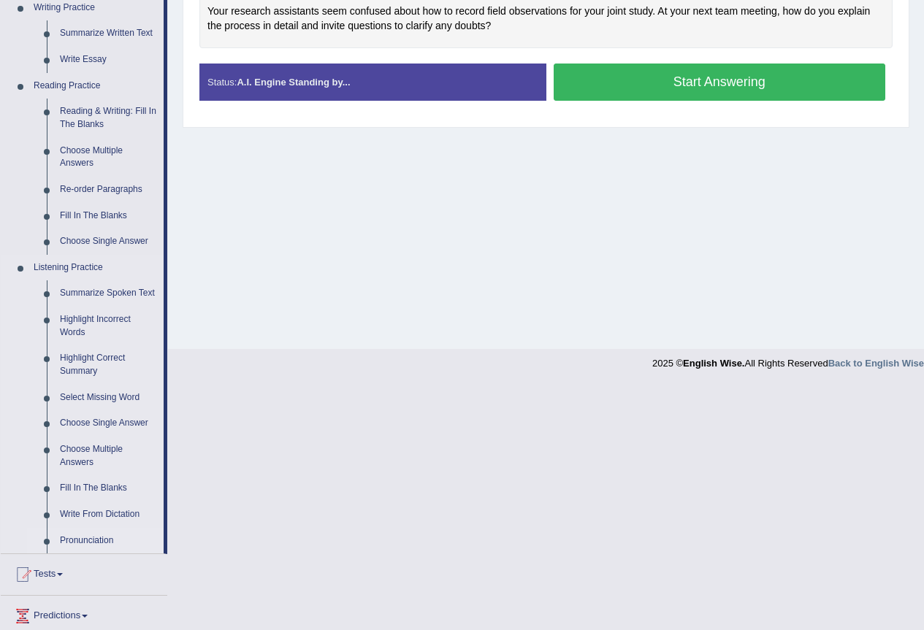
scroll to position [365, 0]
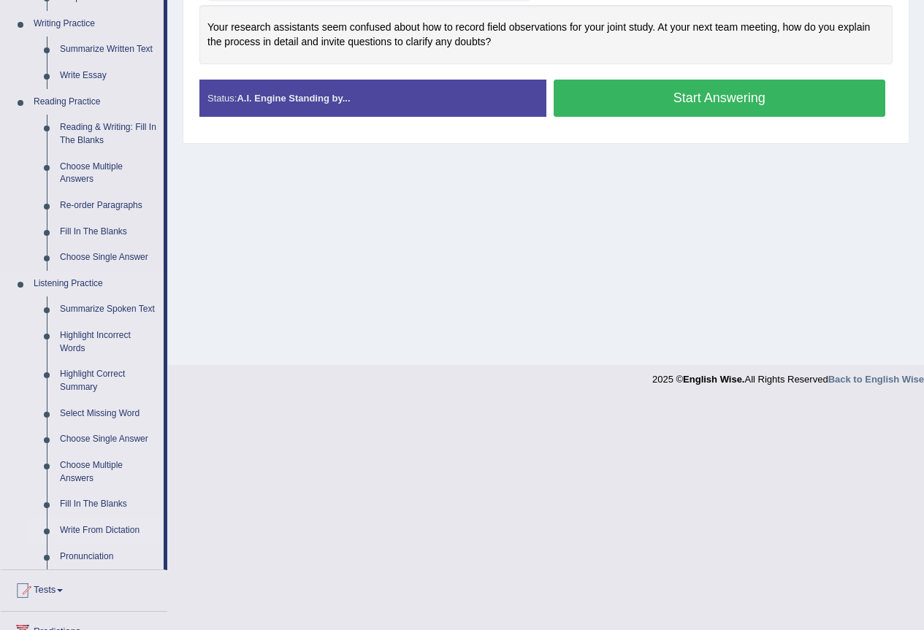
click at [98, 532] on link "Write From Dictation" at bounding box center [108, 531] width 110 height 26
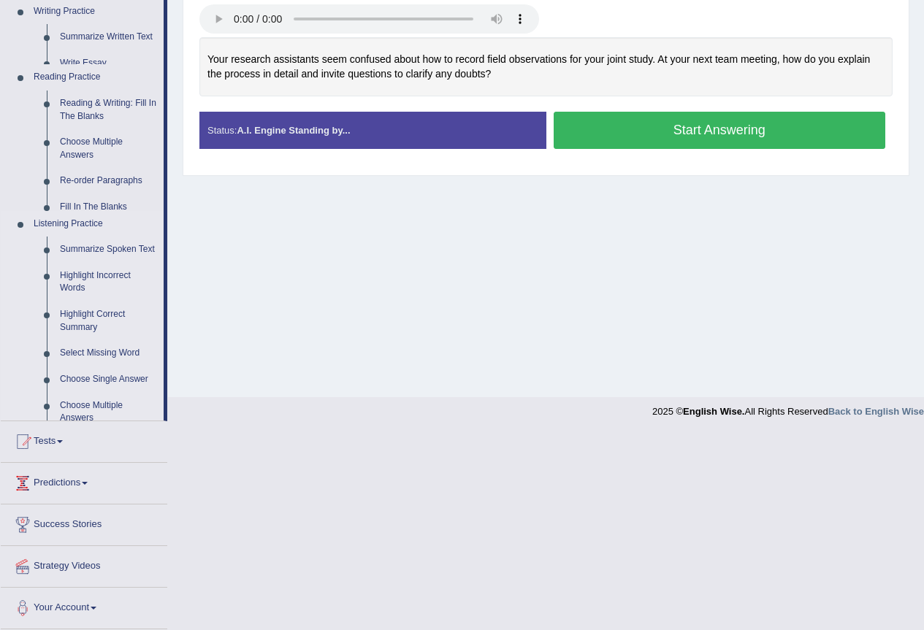
scroll to position [137, 0]
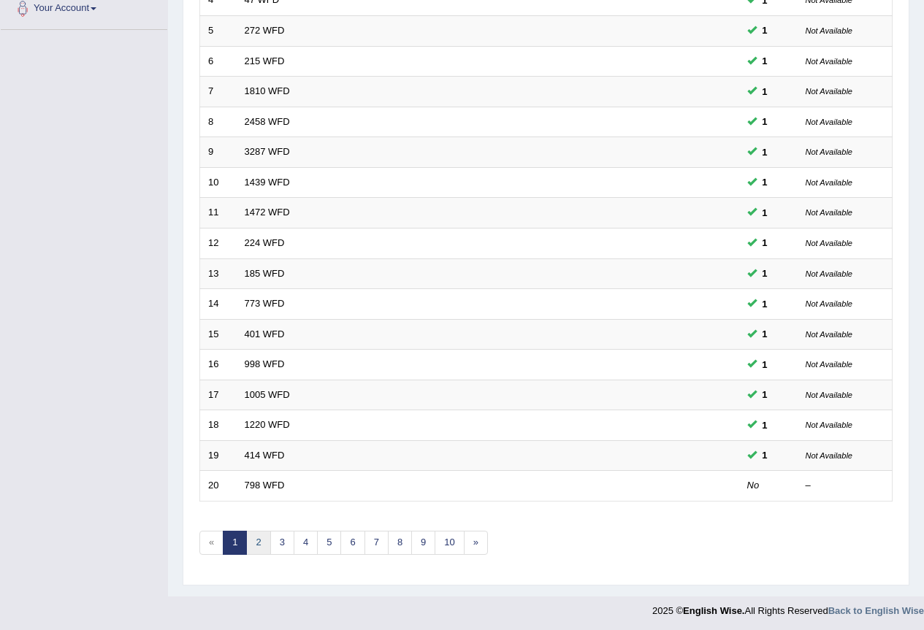
scroll to position [337, 0]
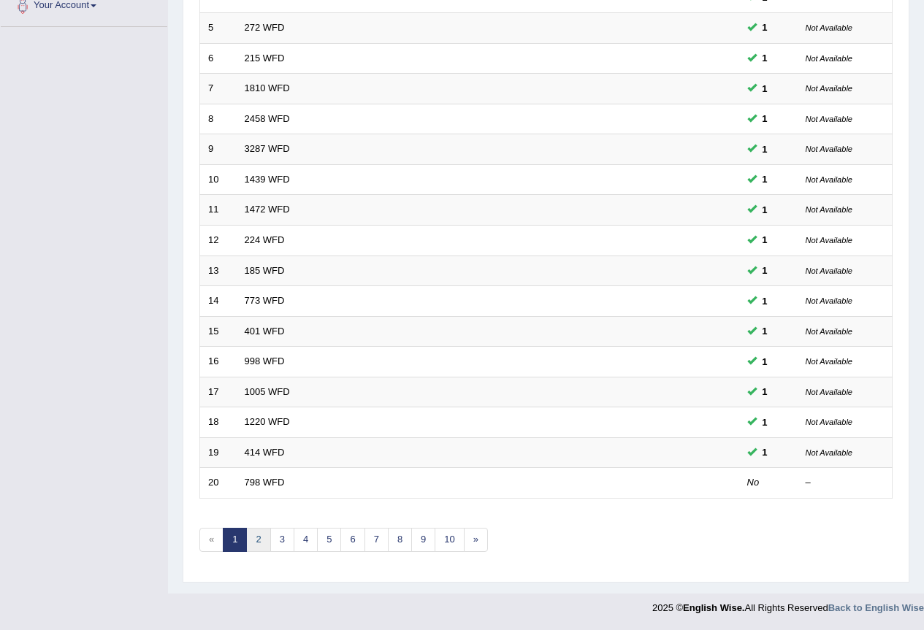
click at [264, 544] on link "2" at bounding box center [258, 540] width 24 height 24
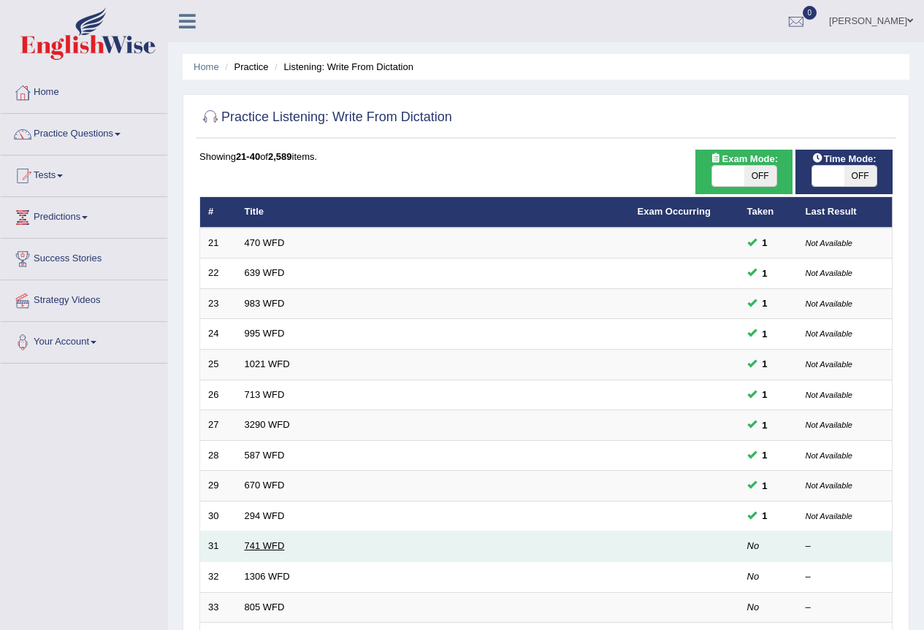
click at [269, 548] on link "741 WFD" at bounding box center [265, 545] width 40 height 11
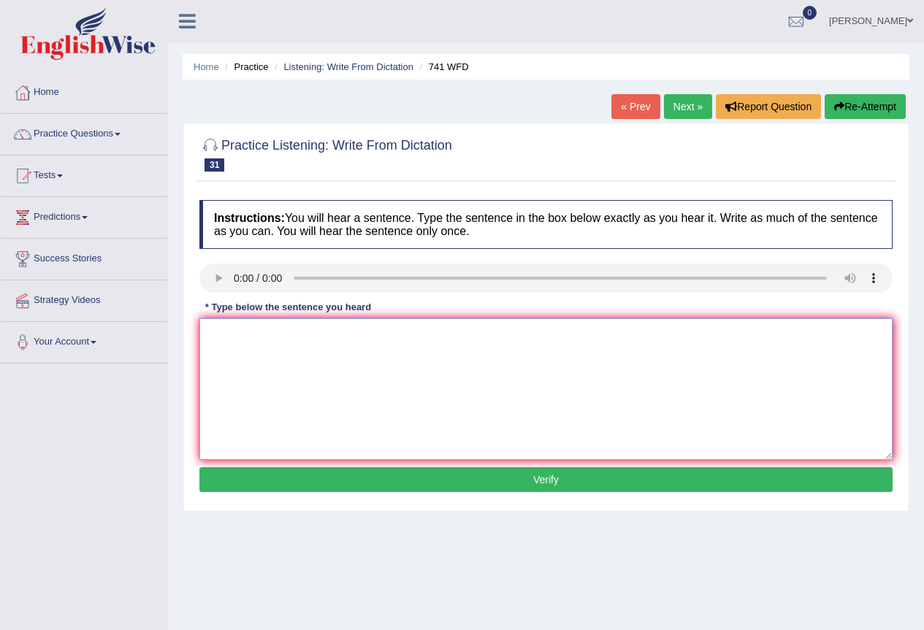
click at [253, 333] on textarea at bounding box center [545, 389] width 693 height 142
type textarea "t"
click at [317, 345] on textarea "The task tomorrow" at bounding box center [545, 389] width 693 height 142
type textarea "The task tomorrow will require a high level skil."
click at [443, 483] on button "Verify" at bounding box center [545, 479] width 693 height 25
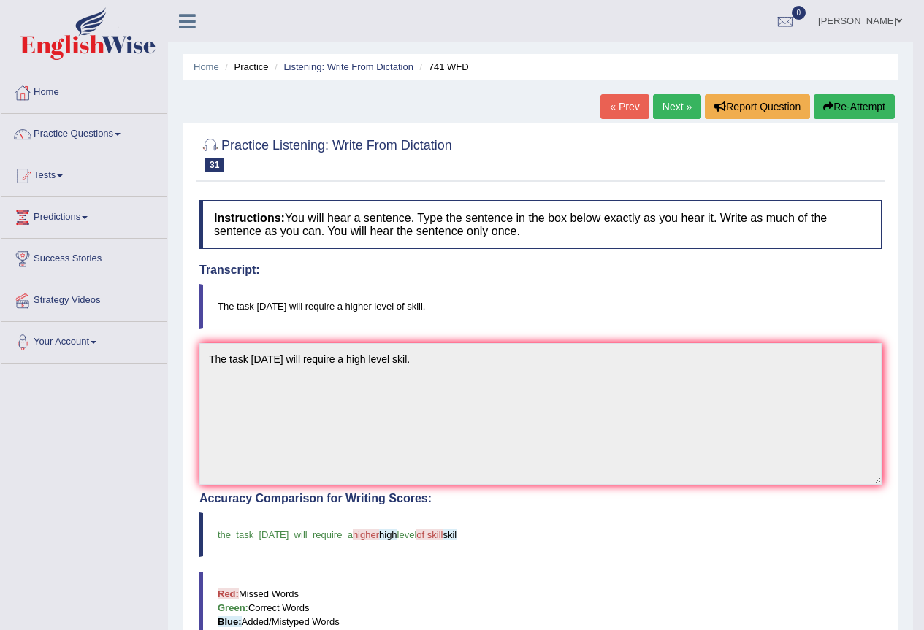
click at [653, 120] on div "« Prev Next » Report Question Re-Attempt" at bounding box center [749, 108] width 298 height 28
click at [655, 114] on link "Next »" at bounding box center [677, 106] width 48 height 25
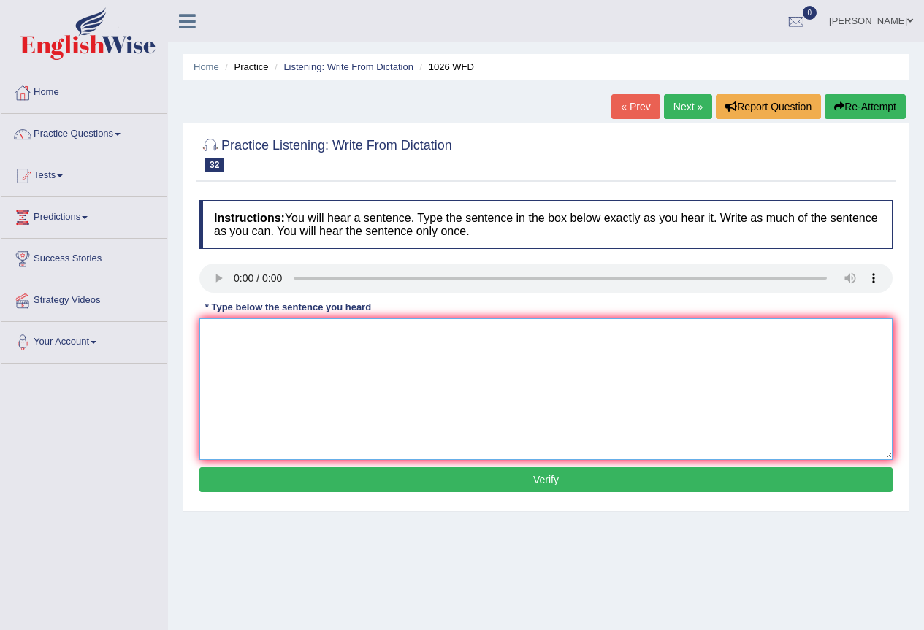
click at [259, 366] on textarea at bounding box center [545, 389] width 693 height 142
drag, startPoint x: 266, startPoint y: 341, endPoint x: 259, endPoint y: 321, distance: 21.0
click at [263, 334] on textarea "Football" at bounding box center [545, 389] width 693 height 142
click at [364, 347] on textarea "Football is played thru out all year" at bounding box center [545, 389] width 693 height 142
type textarea "Football is played thru out all year's at the university."
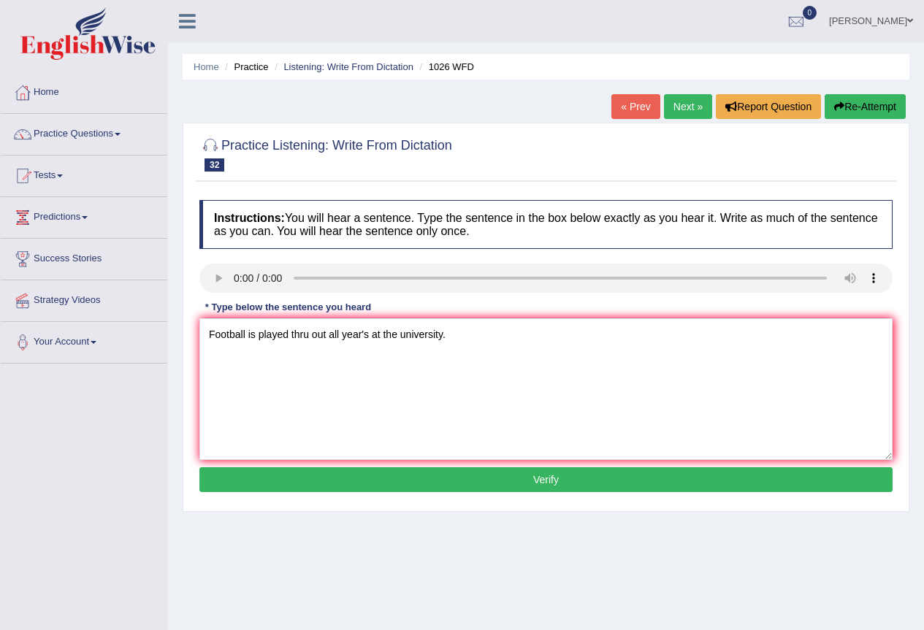
click at [497, 478] on button "Verify" at bounding box center [545, 479] width 693 height 25
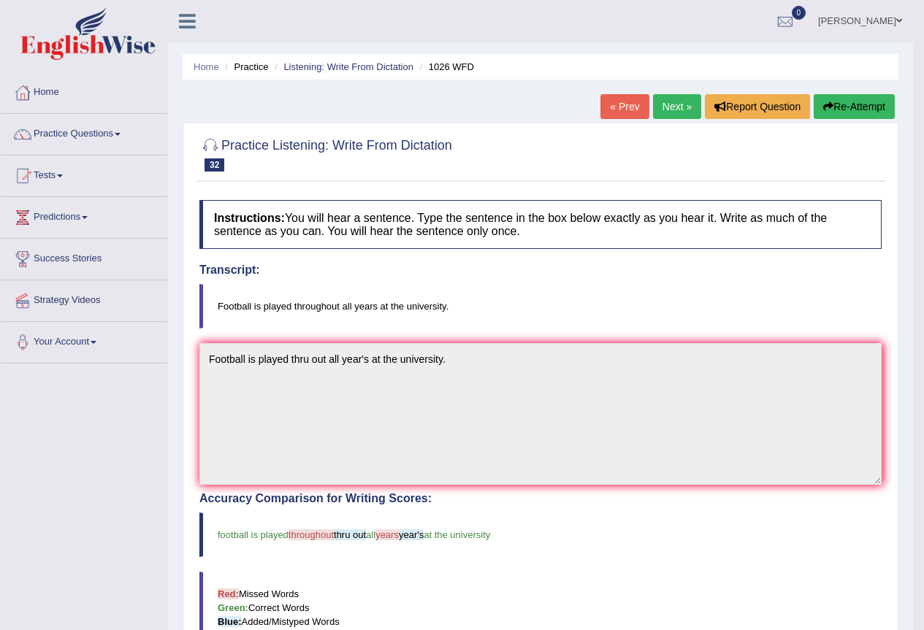
click at [675, 114] on link "Next »" at bounding box center [677, 106] width 48 height 25
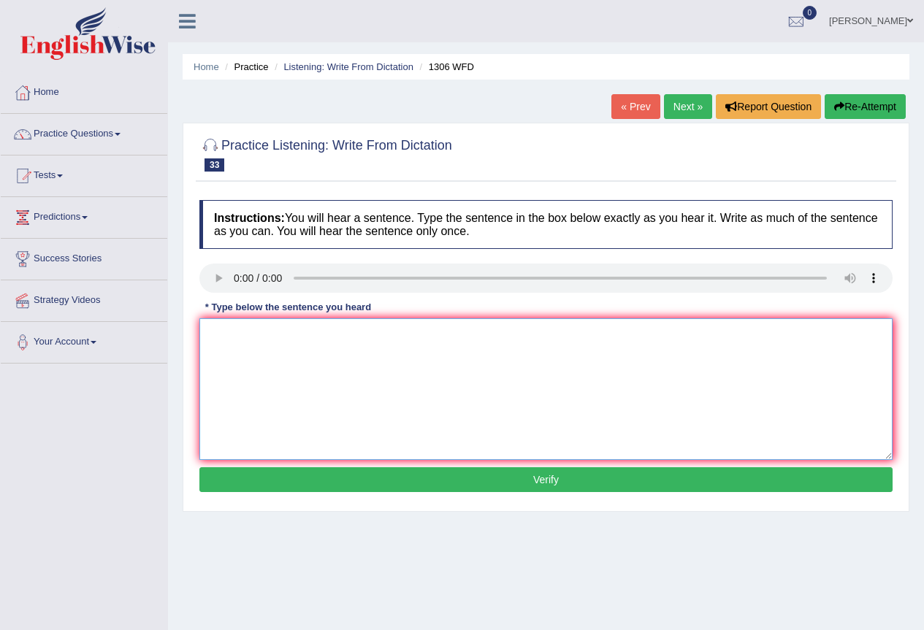
click at [264, 339] on textarea at bounding box center [545, 389] width 693 height 142
click at [253, 340] on textarea at bounding box center [545, 389] width 693 height 142
click at [355, 344] on textarea "When the court anounces" at bounding box center [545, 389] width 693 height 142
click at [437, 335] on textarea "When the court anounces the setence the judge" at bounding box center [545, 389] width 693 height 142
type textarea "When the court anounces the setence the judge will see if she is regreting."
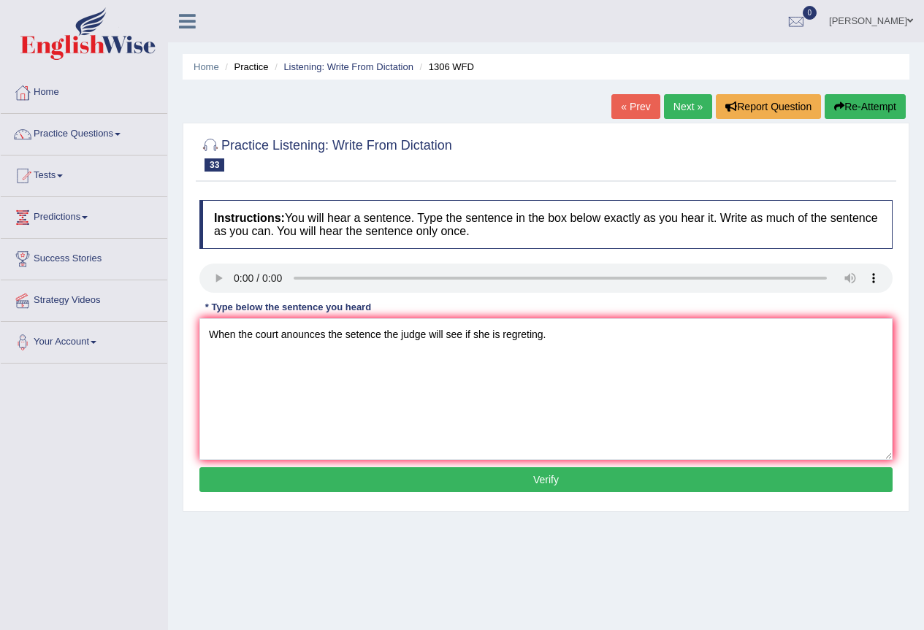
click at [526, 484] on button "Verify" at bounding box center [545, 479] width 693 height 25
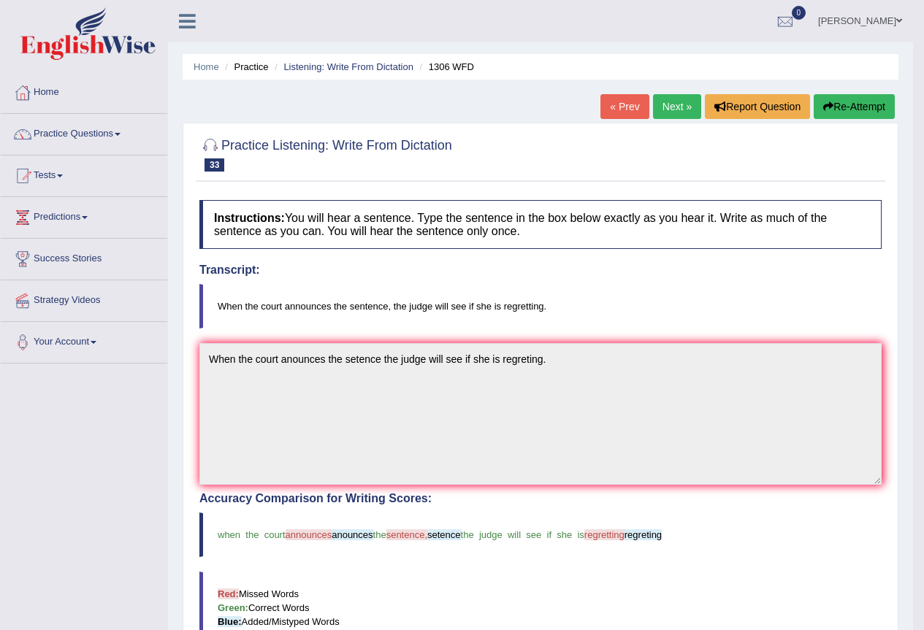
click at [676, 118] on link "Next »" at bounding box center [677, 106] width 48 height 25
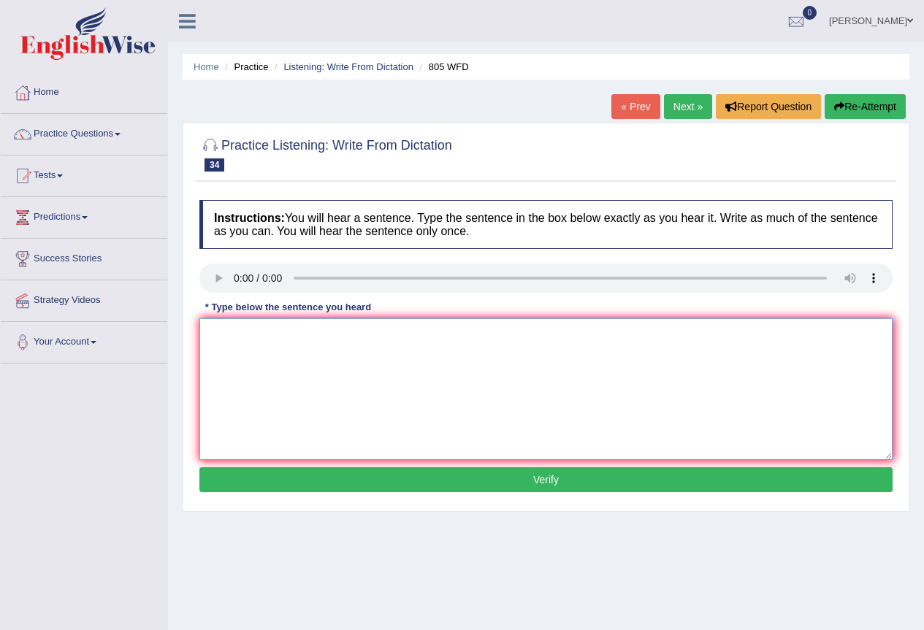
click at [256, 337] on textarea at bounding box center [545, 389] width 693 height 142
click at [310, 340] on textarea "Loundry university" at bounding box center [545, 389] width 693 height 142
click at [305, 351] on textarea "Loundry facility" at bounding box center [545, 389] width 693 height 142
click at [372, 350] on textarea "Loundry facility's are available" at bounding box center [545, 389] width 693 height 142
click at [400, 350] on textarea "Loundry facility's are available in it's" at bounding box center [545, 389] width 693 height 142
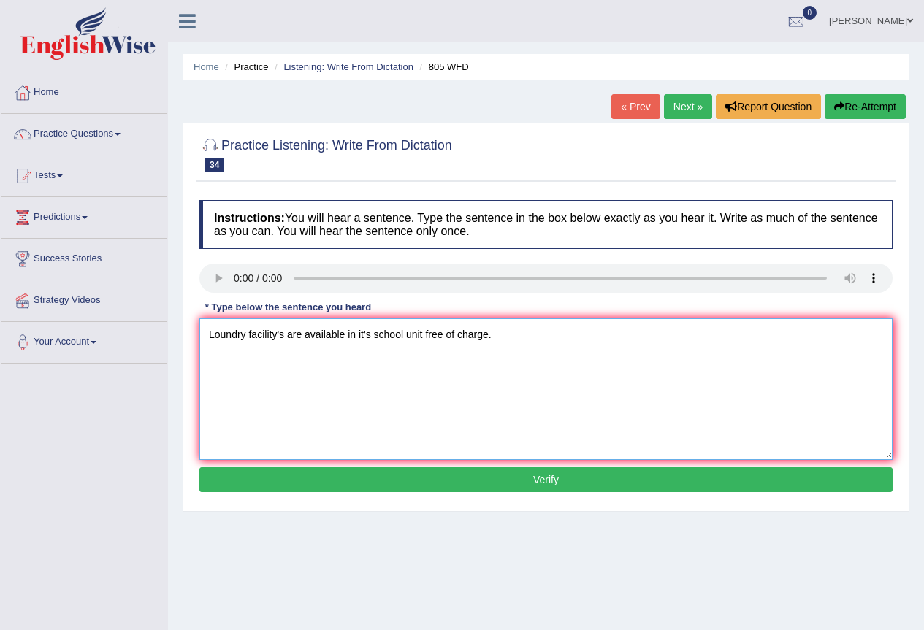
type textarea "Loundry facility's are available in it's school unit free of charge."
click at [562, 480] on button "Verify" at bounding box center [545, 479] width 693 height 25
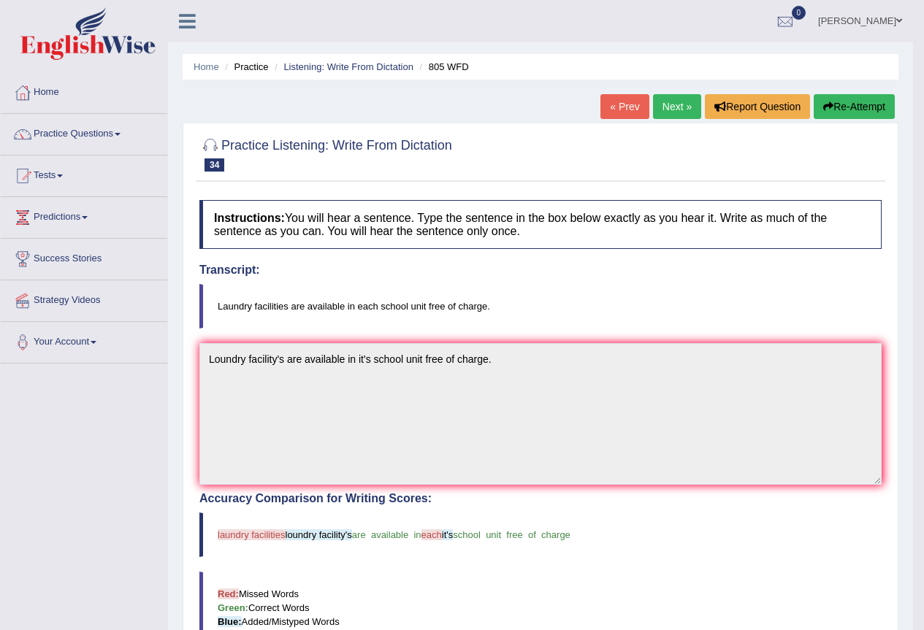
click at [657, 112] on link "Next »" at bounding box center [677, 106] width 48 height 25
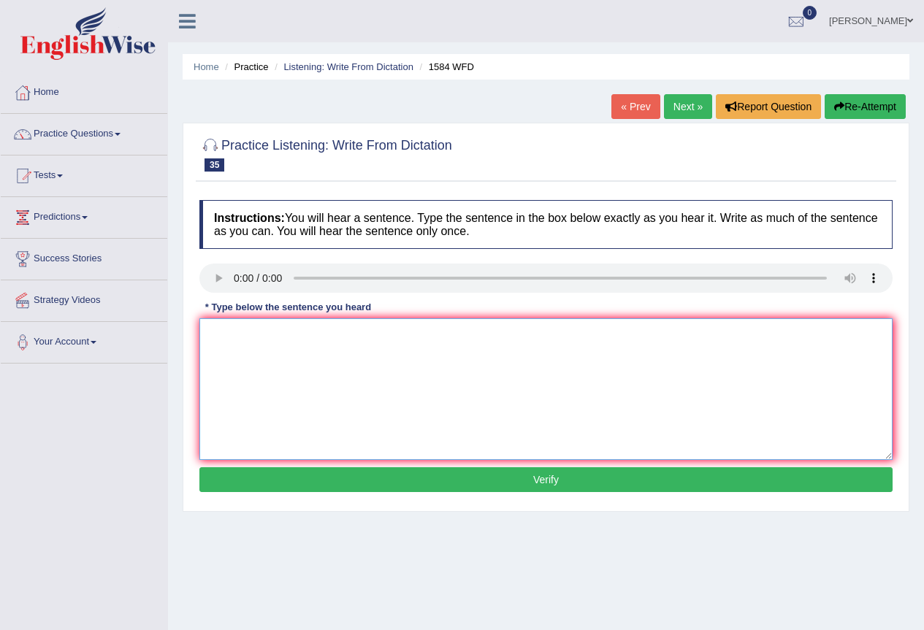
click at [218, 342] on textarea at bounding box center [545, 389] width 693 height 142
click at [349, 346] on textarea "You should return books" at bounding box center [545, 389] width 693 height 142
type textarea "You should return books to the library before ending your term."
click at [481, 485] on button "Verify" at bounding box center [545, 479] width 693 height 25
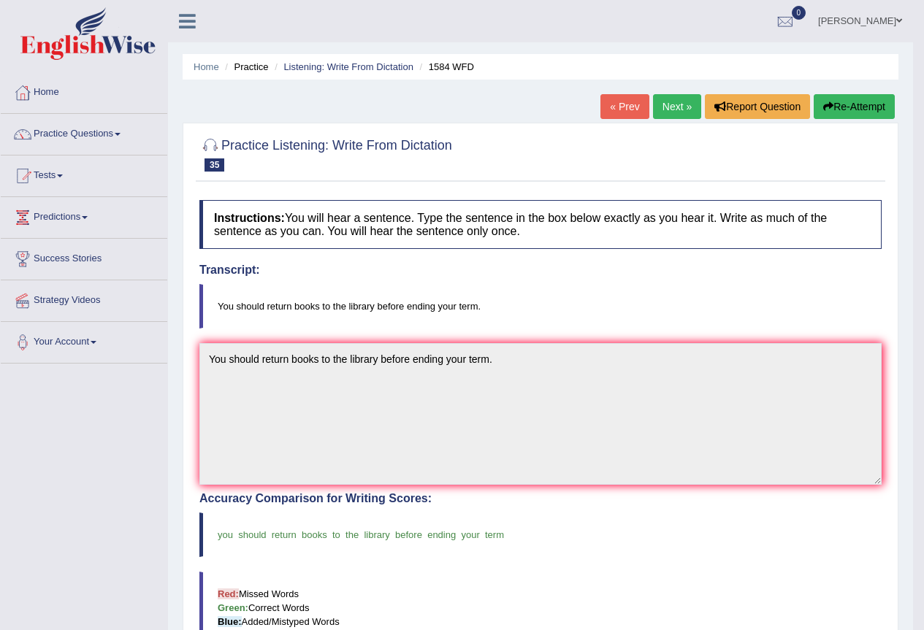
click at [667, 110] on link "Next »" at bounding box center [677, 106] width 48 height 25
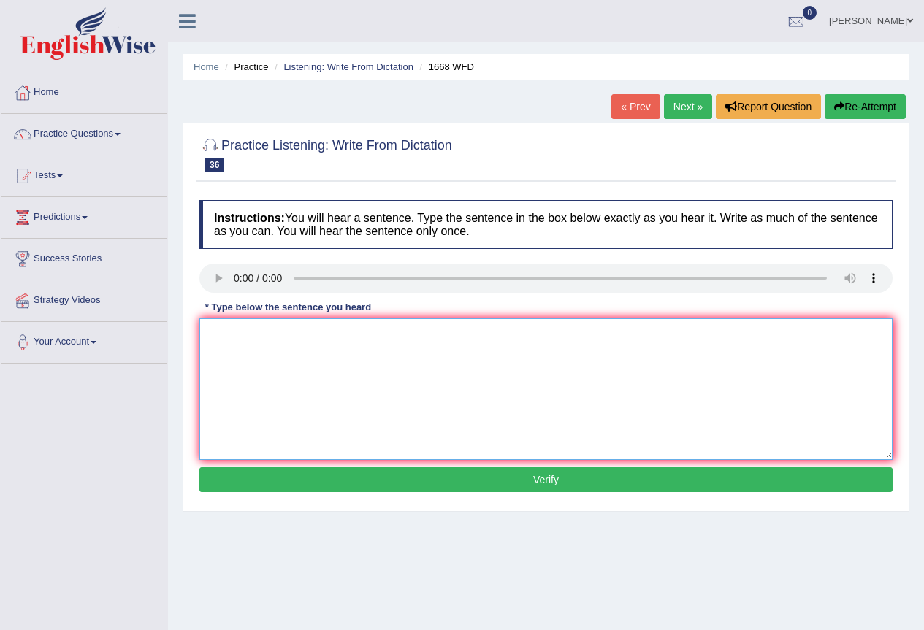
click at [232, 342] on textarea at bounding box center [545, 389] width 693 height 142
click at [246, 340] on textarea at bounding box center [545, 389] width 693 height 142
type textarea "h"
type textarea "He's almost never in his office."
click at [518, 486] on button "Verify" at bounding box center [545, 479] width 693 height 25
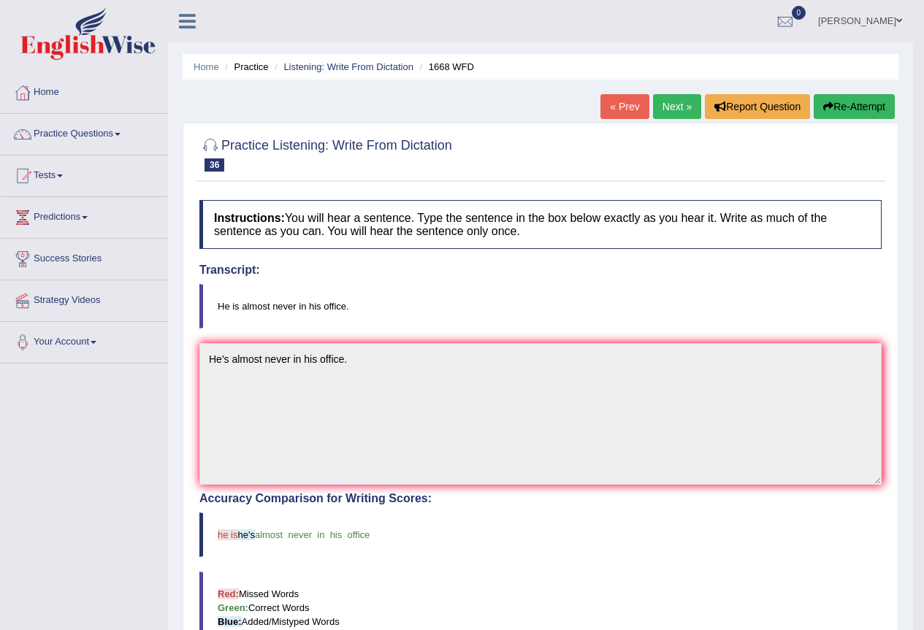
click at [663, 113] on link "Next »" at bounding box center [677, 106] width 48 height 25
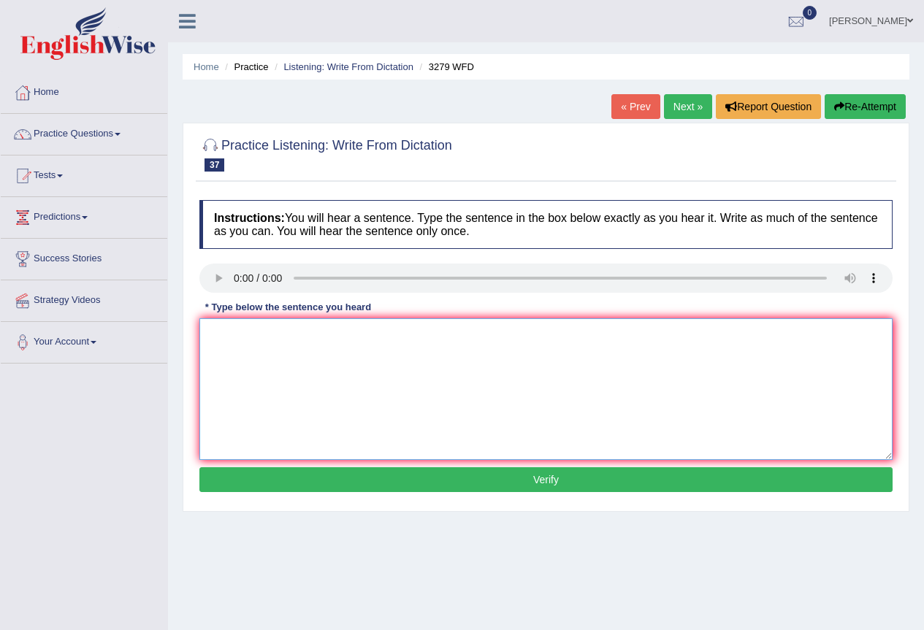
click at [278, 346] on textarea at bounding box center [545, 389] width 693 height 142
click at [336, 340] on textarea "This is the first example" at bounding box center [545, 389] width 693 height 142
type textarea "This is the first example of a modern and proffesional army."
click at [501, 475] on button "Verify" at bounding box center [545, 479] width 693 height 25
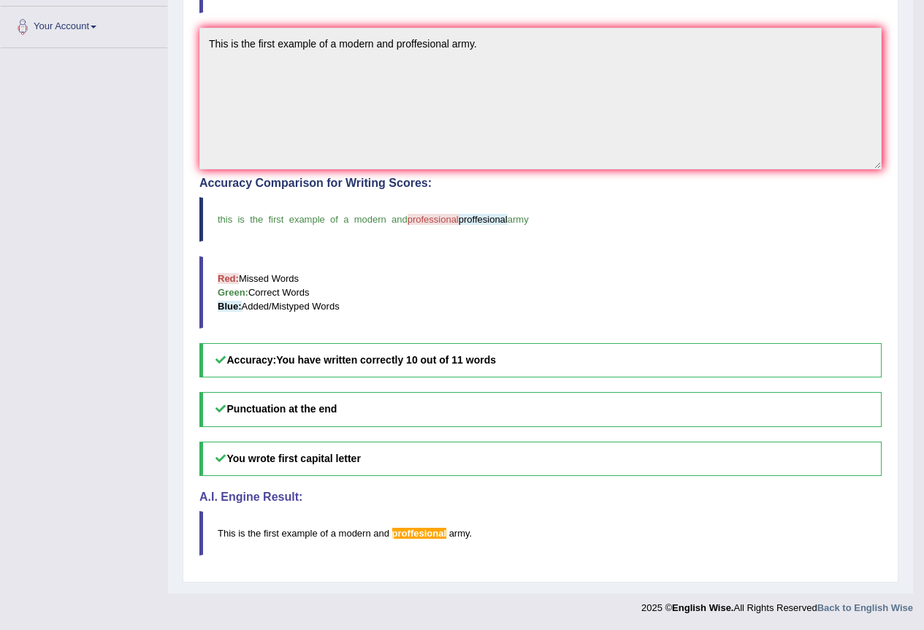
scroll to position [23, 0]
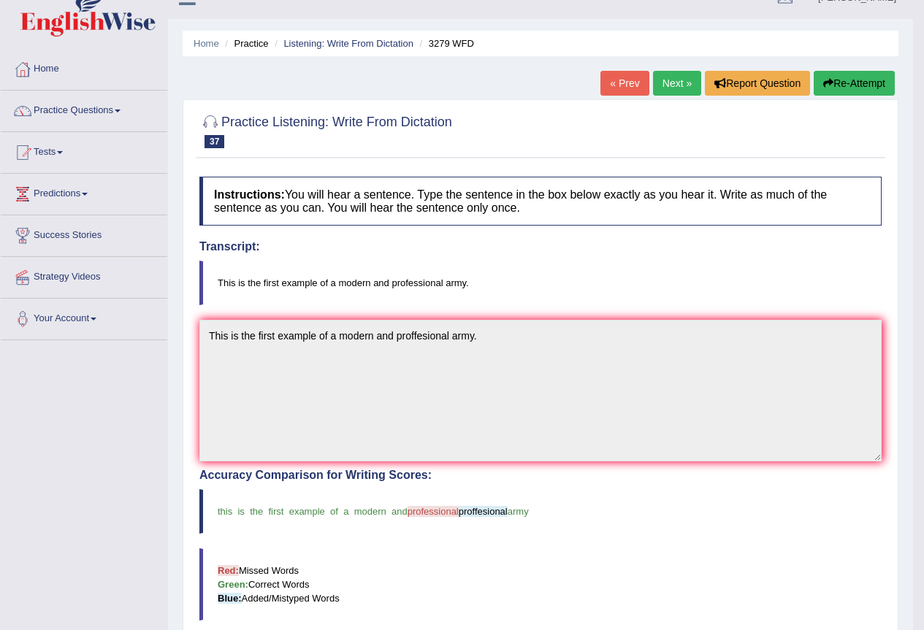
click at [678, 88] on link "Next »" at bounding box center [677, 83] width 48 height 25
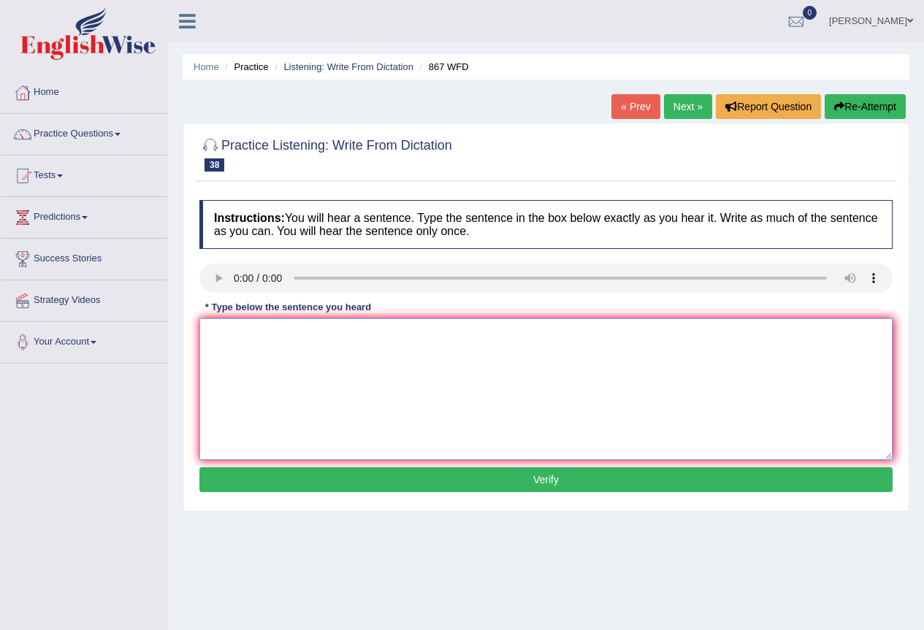
click at [305, 345] on textarea at bounding box center [545, 389] width 693 height 142
click at [402, 344] on textarea "Globalization in the modern world" at bounding box center [545, 389] width 693 height 142
drag, startPoint x: 463, startPoint y: 448, endPoint x: 460, endPoint y: 476, distance: 28.6
click at [463, 451] on textarea "Globalization in the modern world lead's to economic growth." at bounding box center [545, 389] width 693 height 142
type textarea "Globalization in the modern world lead's to economic growth."
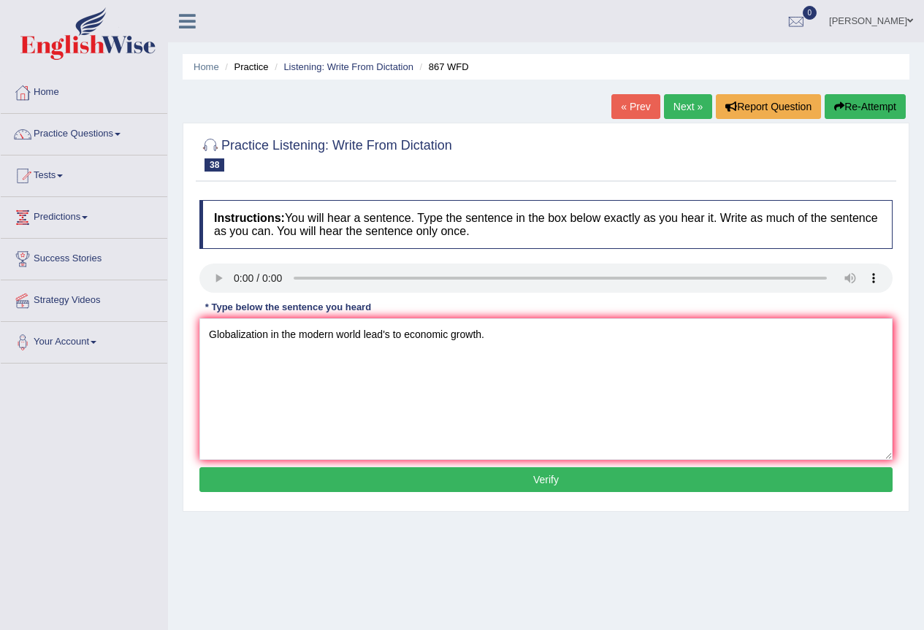
click at [460, 478] on button "Verify" at bounding box center [545, 479] width 693 height 25
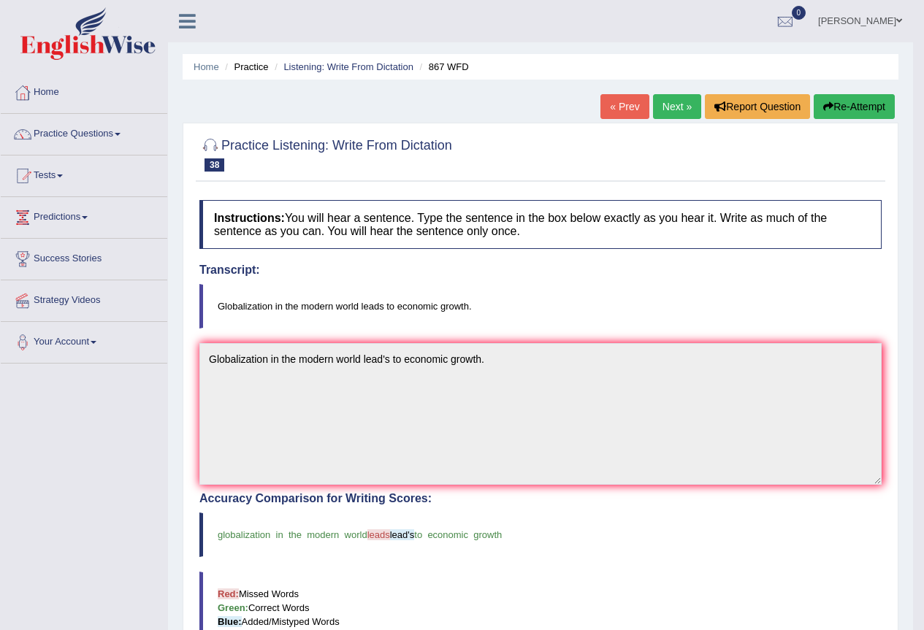
drag, startPoint x: 665, startPoint y: 89, endPoint x: 664, endPoint y: 99, distance: 10.3
click at [664, 91] on div "Home Practice Listening: Write From Dictation 867 WFD « Prev Next » Report Ques…" at bounding box center [540, 454] width 745 height 909
click at [664, 105] on link "Next »" at bounding box center [677, 106] width 48 height 25
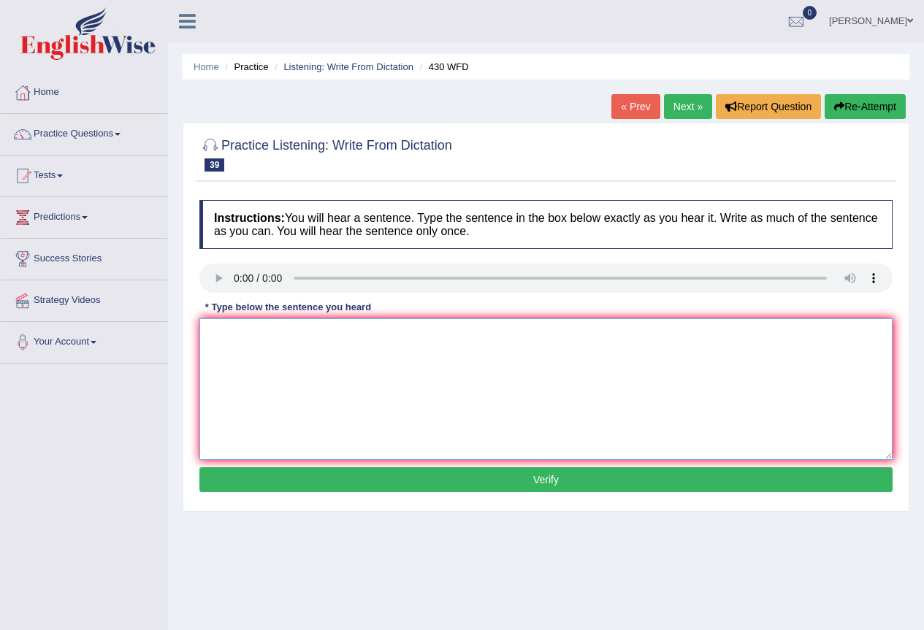
click at [235, 334] on textarea at bounding box center [545, 389] width 693 height 142
click at [279, 350] on textarea "Extension" at bounding box center [545, 389] width 693 height 142
type textarea "Extension requirements for the assignments must be submited before deadline."
click at [424, 486] on button "Verify" at bounding box center [545, 479] width 693 height 25
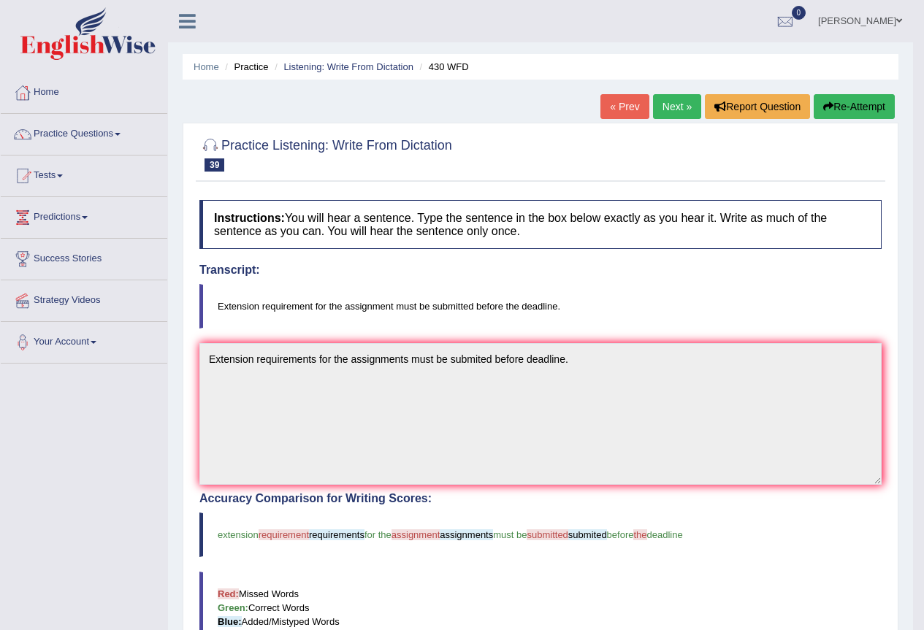
click at [662, 99] on link "Next »" at bounding box center [677, 106] width 48 height 25
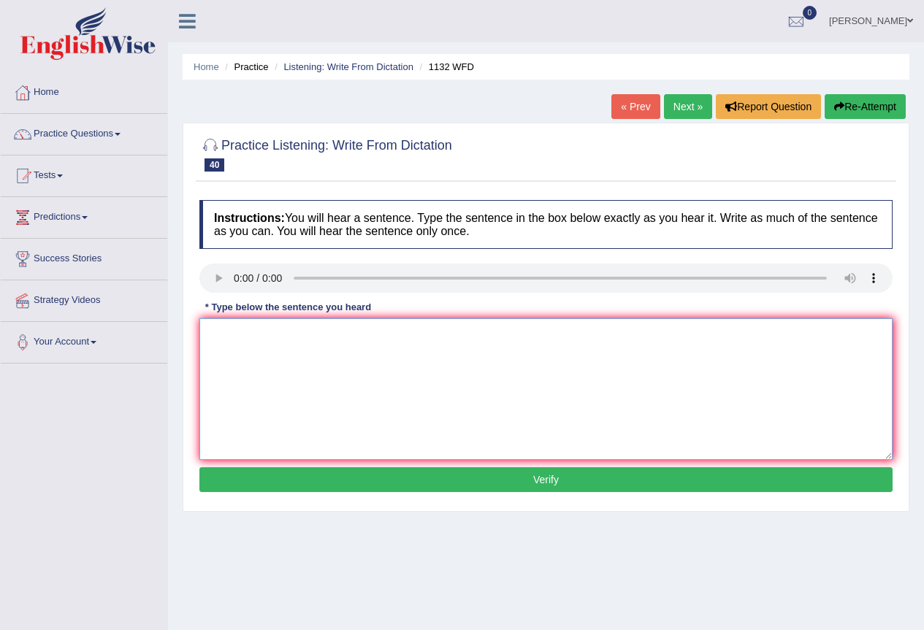
click at [256, 333] on textarea at bounding box center [545, 389] width 693 height 142
click at [332, 346] on textarea "Many important policies" at bounding box center [545, 389] width 693 height 142
type textarea "Many important policies need to be made."
click at [426, 484] on button "Verify" at bounding box center [545, 479] width 693 height 25
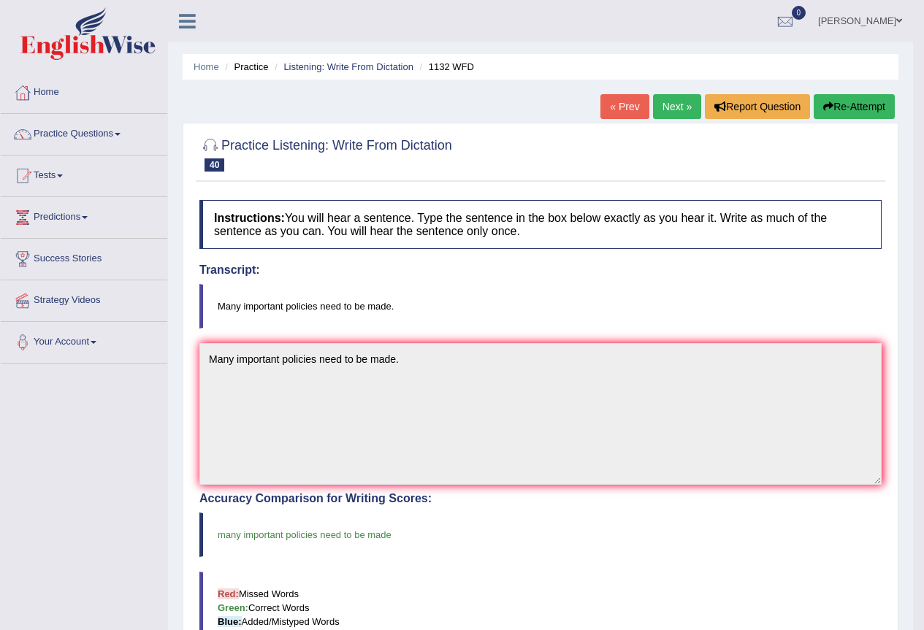
click at [682, 112] on link "Next »" at bounding box center [677, 106] width 48 height 25
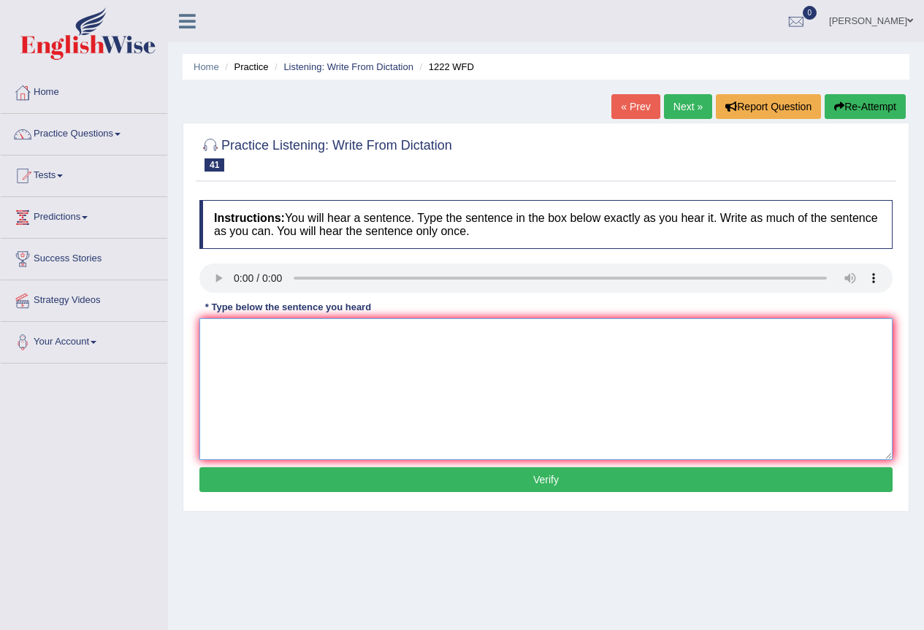
click at [308, 359] on textarea at bounding box center [545, 389] width 693 height 142
click at [316, 335] on textarea "scientific environment" at bounding box center [545, 389] width 693 height 142
click at [316, 335] on textarea "scientific expirement" at bounding box center [545, 389] width 693 height 142
click at [410, 345] on textarea "scientific expirement should be repeated" at bounding box center [545, 389] width 693 height 142
type textarea "scientific expirement should be repeated to verify the results."
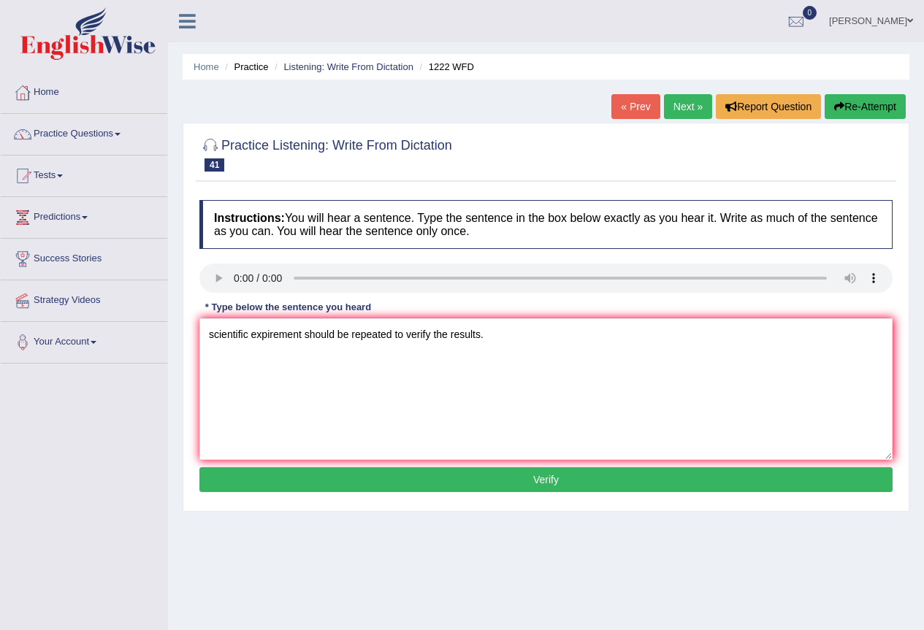
click at [418, 480] on button "Verify" at bounding box center [545, 479] width 693 height 25
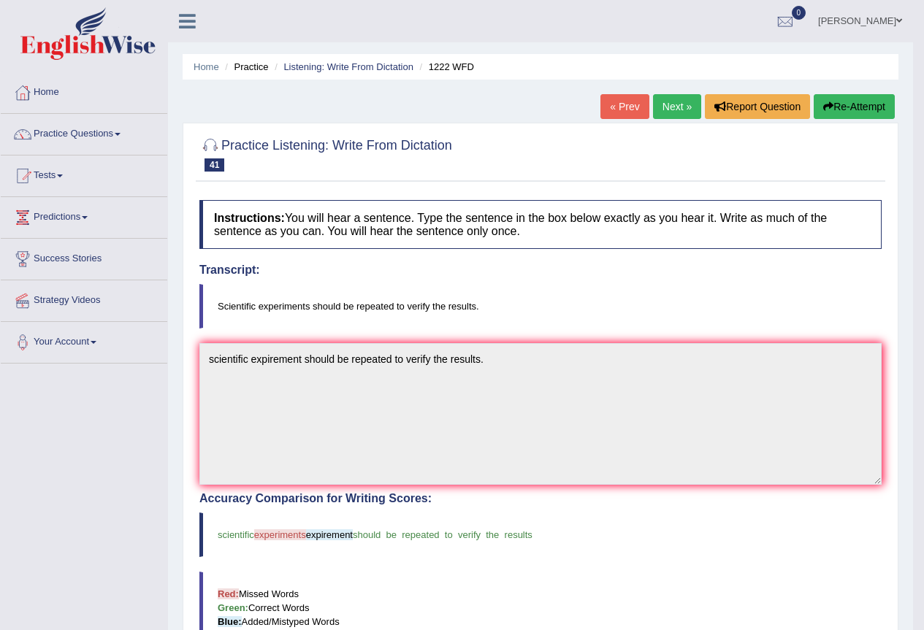
click at [670, 119] on link "Next »" at bounding box center [677, 106] width 48 height 25
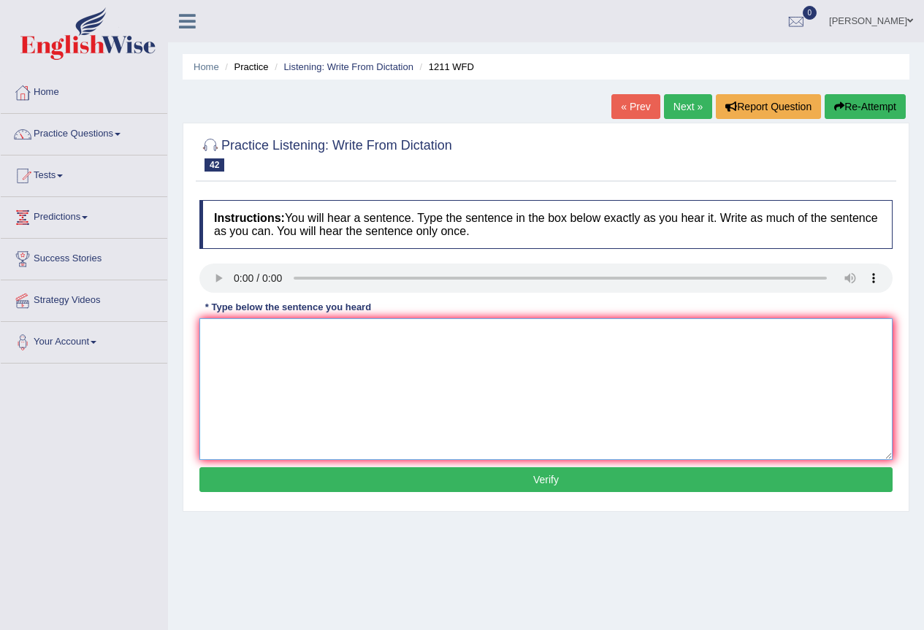
click at [293, 342] on textarea at bounding box center [545, 389] width 693 height 142
click at [358, 342] on textarea "Company projects must adopt" at bounding box center [545, 389] width 693 height 142
click at [495, 344] on textarea "Company projects must adopt to the general data protection" at bounding box center [545, 389] width 693 height 142
click at [250, 336] on textarea "Company projects must adopt to the general data protection regulations" at bounding box center [545, 389] width 693 height 142
type textarea "Company's projects must adopt to the general data protection regulations"
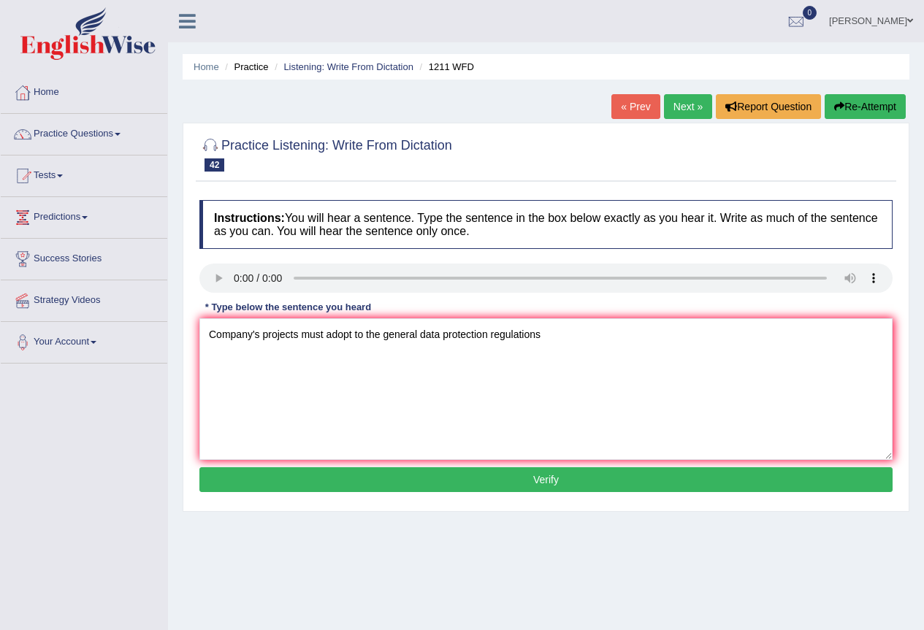
click at [447, 484] on button "Verify" at bounding box center [545, 479] width 693 height 25
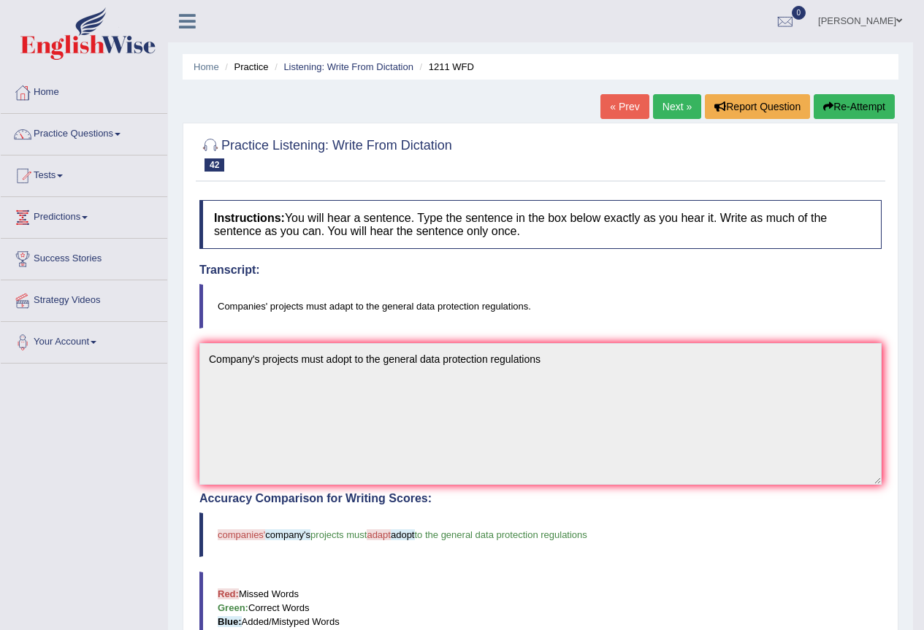
click at [667, 112] on link "Next »" at bounding box center [677, 106] width 48 height 25
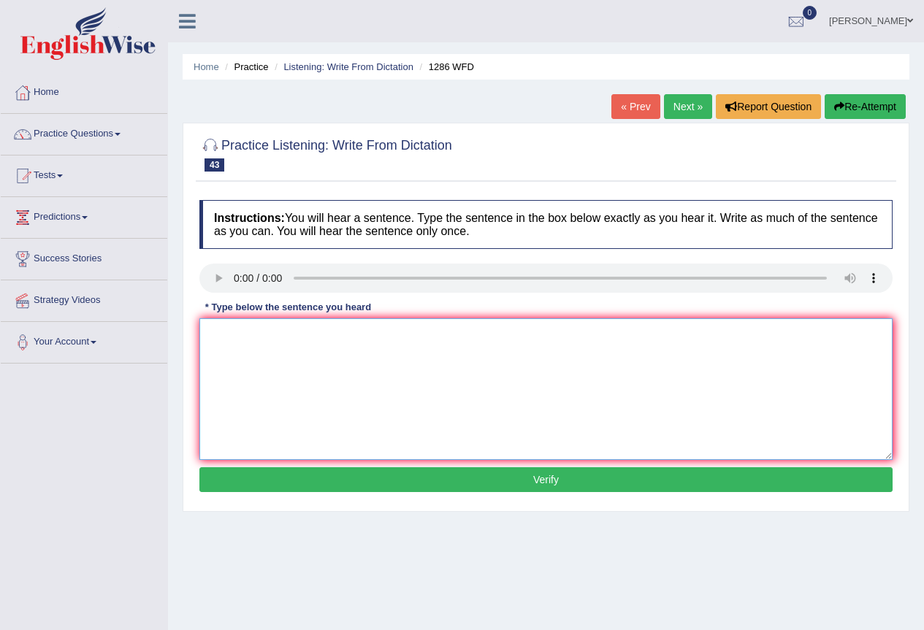
click at [247, 341] on textarea at bounding box center [545, 389] width 693 height 142
click at [216, 337] on textarea at bounding box center [545, 389] width 693 height 142
click at [273, 341] on textarea "The falling" at bounding box center [545, 389] width 693 height 142
type textarea "The falling birth rate means the number of student drop."
click at [383, 483] on button "Verify" at bounding box center [545, 479] width 693 height 25
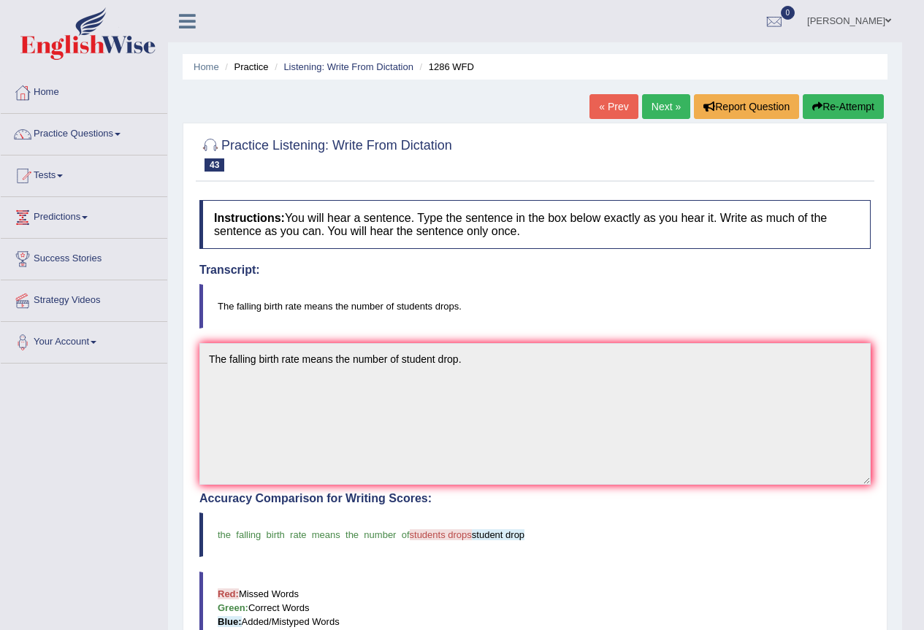
click at [670, 104] on link "Next »" at bounding box center [666, 106] width 48 height 25
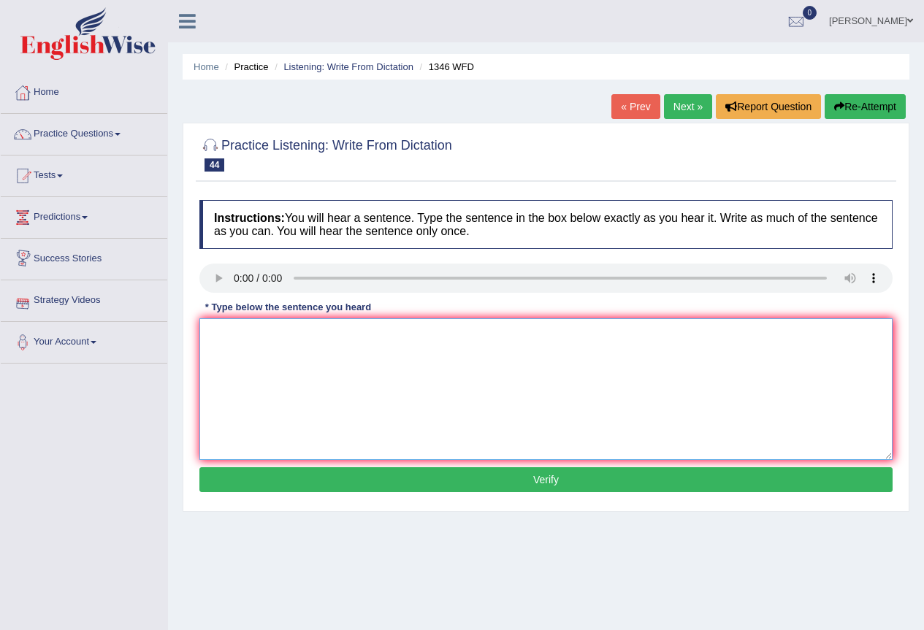
click at [242, 335] on textarea at bounding box center [545, 389] width 693 height 142
click at [357, 340] on textarea "The closing date of application" at bounding box center [545, 389] width 693 height 142
click at [456, 338] on textarea "The closing date of application for travel schoolarship" at bounding box center [545, 389] width 693 height 142
type textarea "The closing date of application for travel schoolarship is next monday."
click at [484, 482] on button "Verify" at bounding box center [545, 479] width 693 height 25
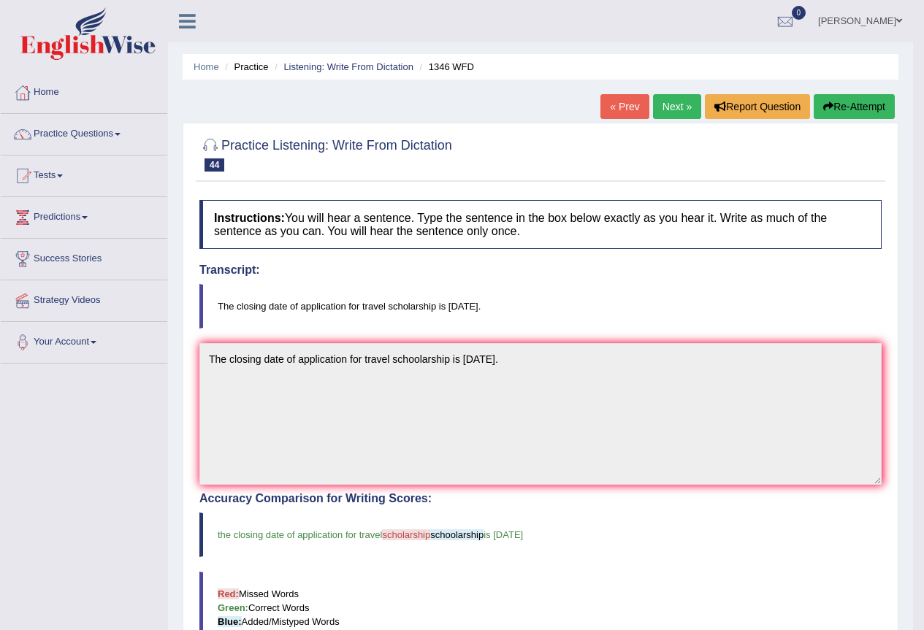
click at [665, 112] on link "Next »" at bounding box center [677, 106] width 48 height 25
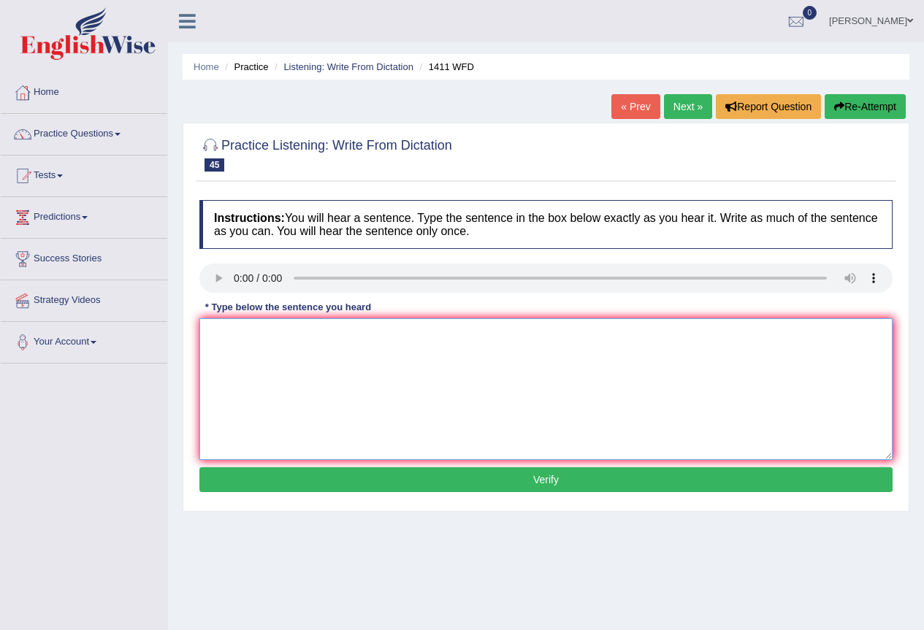
click at [276, 345] on textarea at bounding box center [545, 389] width 693 height 142
click at [306, 338] on textarea "Food containing" at bounding box center [545, 389] width 693 height 142
click at [361, 337] on textarea "Food containing apple calories" at bounding box center [545, 389] width 693 height 142
click at [402, 339] on textarea "Food containing apple calories provide" at bounding box center [545, 389] width 693 height 142
type textarea "Food containing apple calories provide little or no nutrional value."
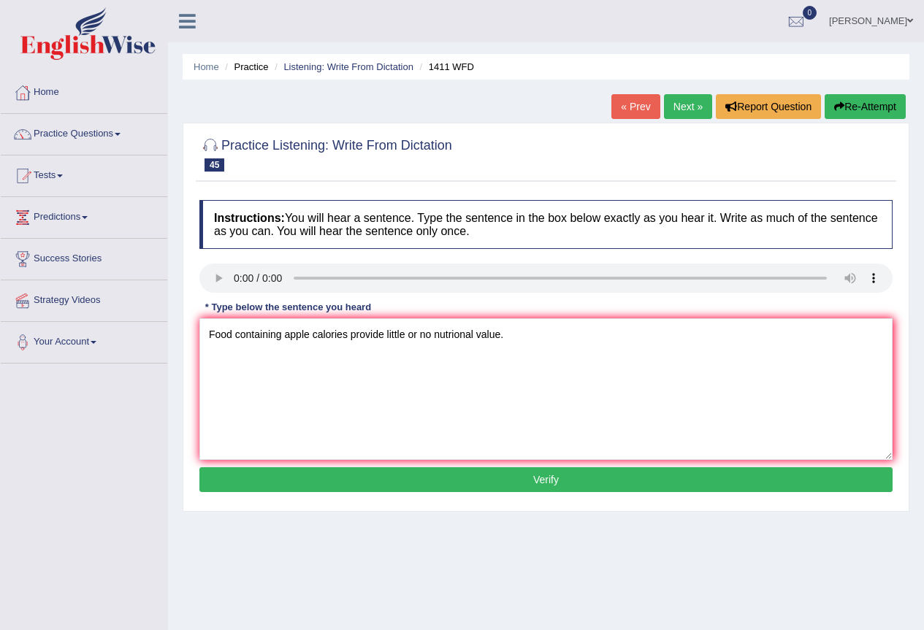
click at [503, 481] on button "Verify" at bounding box center [545, 479] width 693 height 25
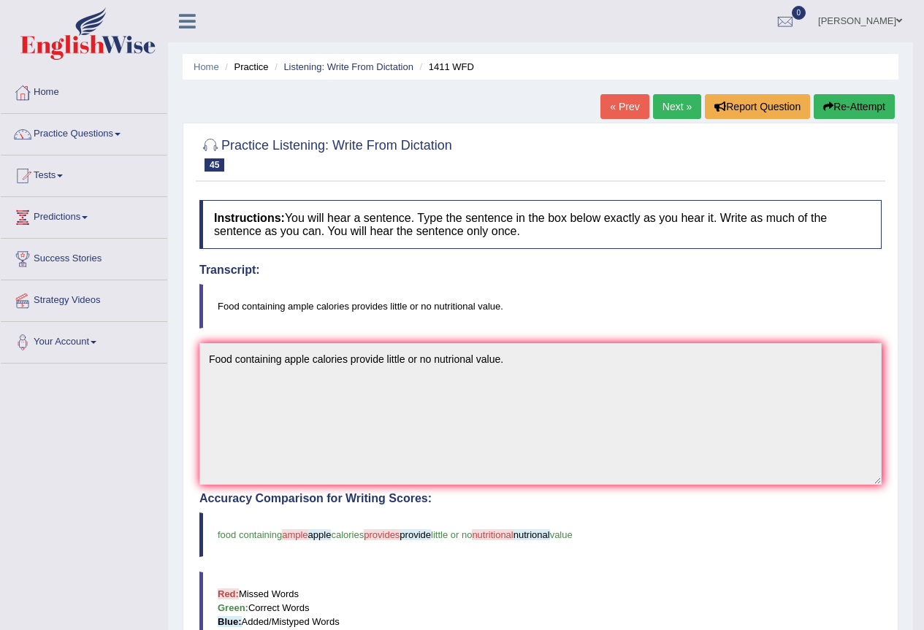
click at [662, 112] on link "Next »" at bounding box center [677, 106] width 48 height 25
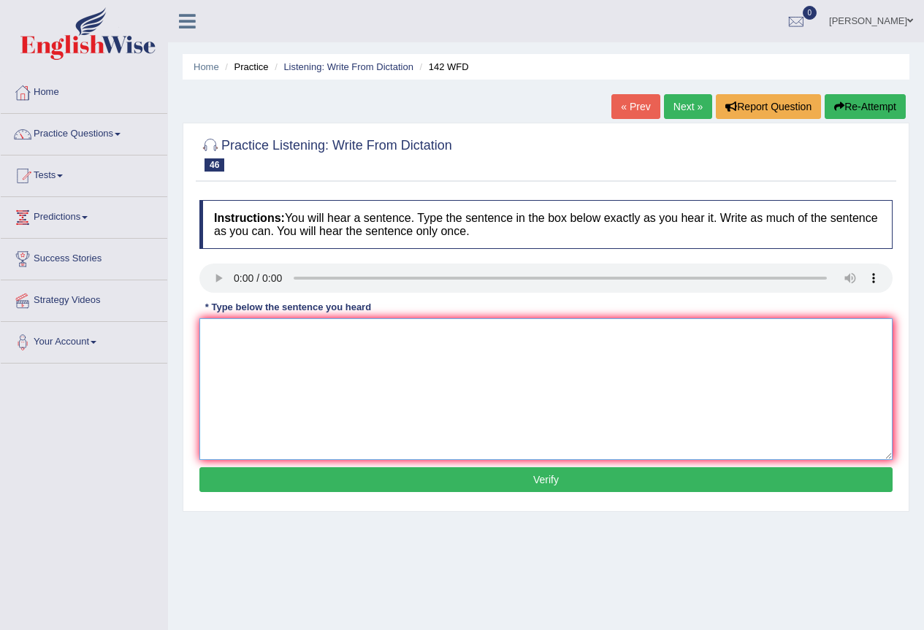
click at [227, 339] on textarea at bounding box center [545, 389] width 693 height 142
click at [277, 343] on textarea "The typical" at bounding box center [545, 389] width 693 height 142
click at [388, 334] on textarea "The typical parts of these course" at bounding box center [545, 389] width 693 height 142
type textarea "The typical parts of these course involved the study of the society."
click at [425, 485] on button "Verify" at bounding box center [545, 479] width 693 height 25
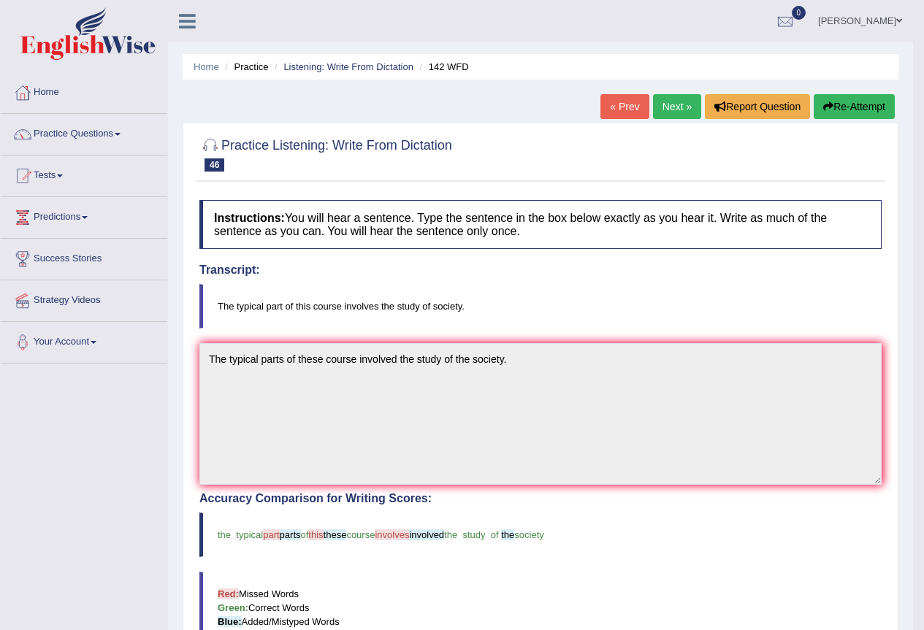
click at [657, 108] on link "Next »" at bounding box center [677, 106] width 48 height 25
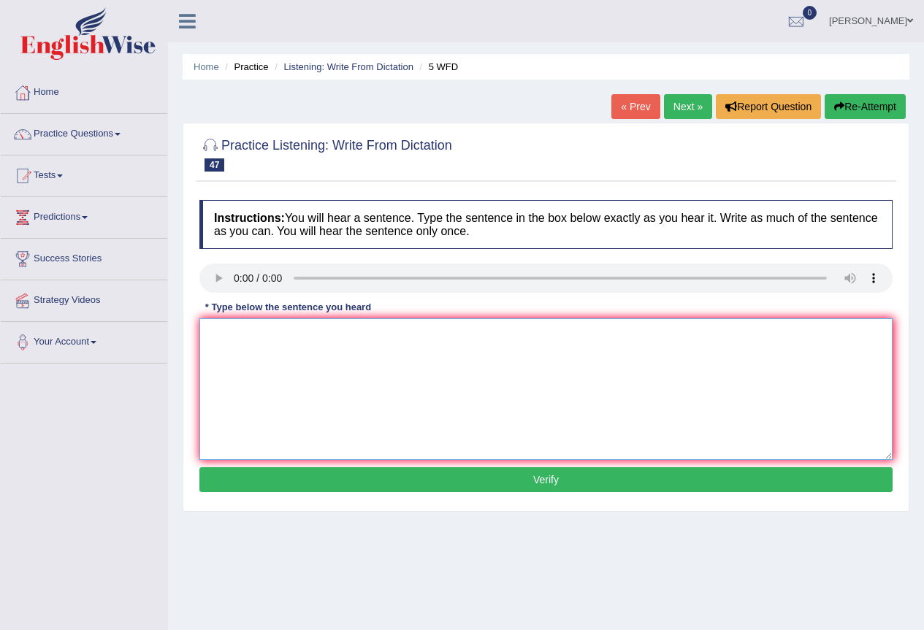
click at [255, 354] on textarea at bounding box center [545, 389] width 693 height 142
click at [246, 337] on textarea "Gradute for this course" at bounding box center [545, 389] width 693 height 142
click at [340, 343] on textarea "Gradute's for this course" at bounding box center [545, 389] width 693 height 142
click at [357, 337] on textarea "Gradute's for this course" at bounding box center [545, 389] width 693 height 142
click at [390, 343] on textarea "Gradute's for this course typicaly" at bounding box center [545, 389] width 693 height 142
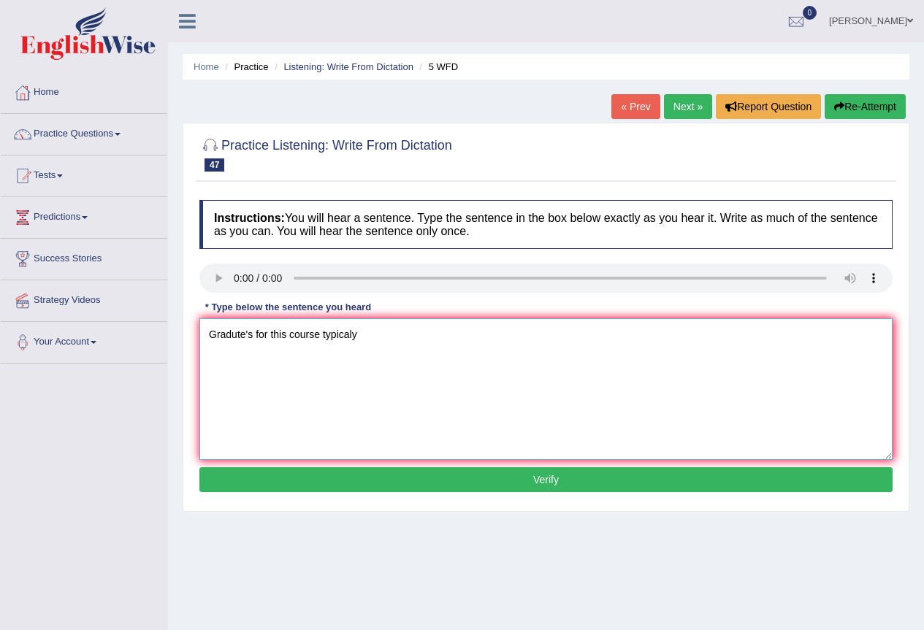
click at [267, 337] on textarea "Gradute's for this course typicaly" at bounding box center [545, 389] width 693 height 142
click at [381, 343] on textarea "Gradute's from this course typicaly" at bounding box center [545, 389] width 693 height 142
click at [478, 343] on textarea "Gradute's from this course typicaly pursue carriers" at bounding box center [545, 389] width 693 height 142
type textarea "Gradute's from this course typicaly pursue carriers in the financial sector."
click at [530, 486] on button "Verify" at bounding box center [545, 479] width 693 height 25
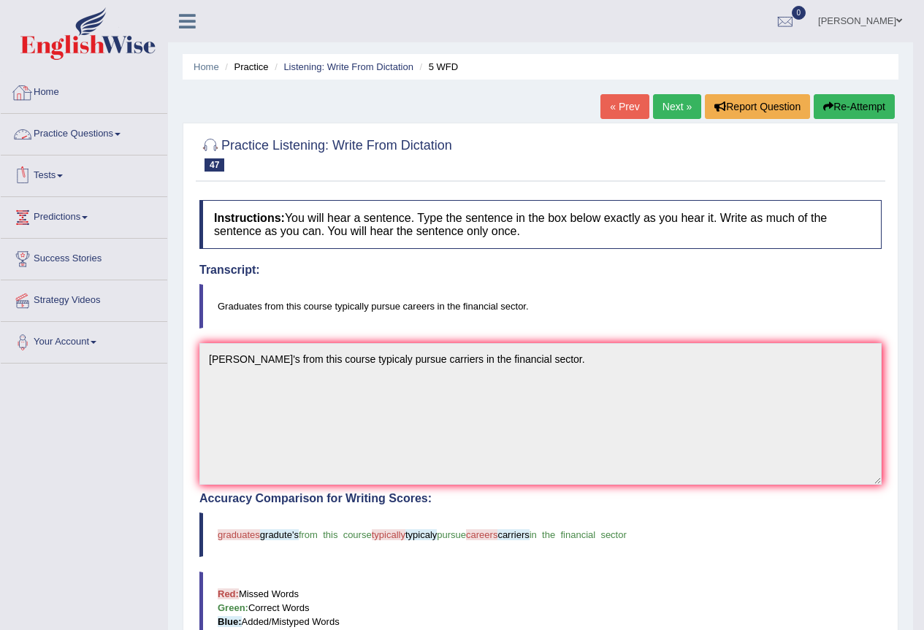
click at [118, 132] on link "Practice Questions" at bounding box center [84, 132] width 167 height 37
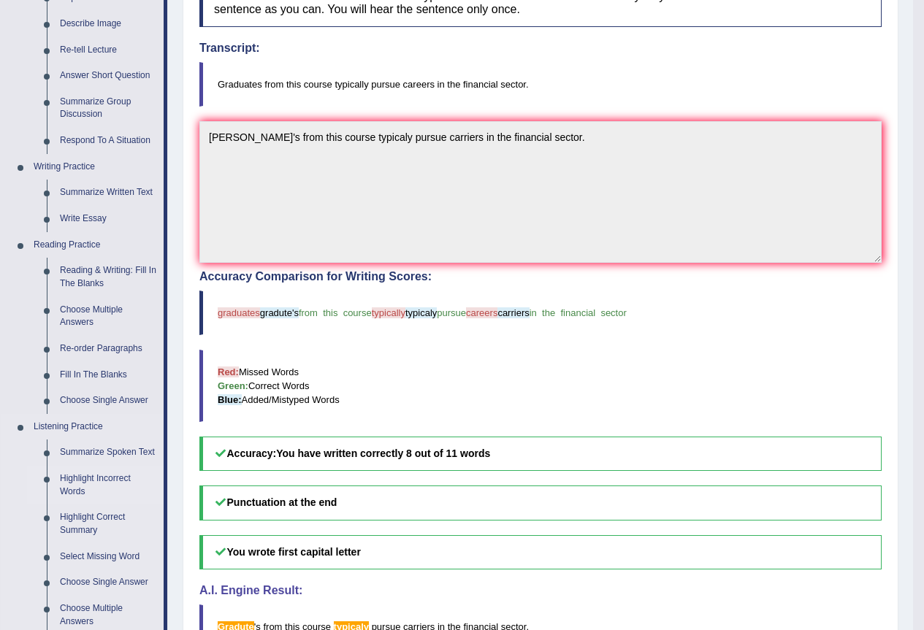
scroll to position [3, 0]
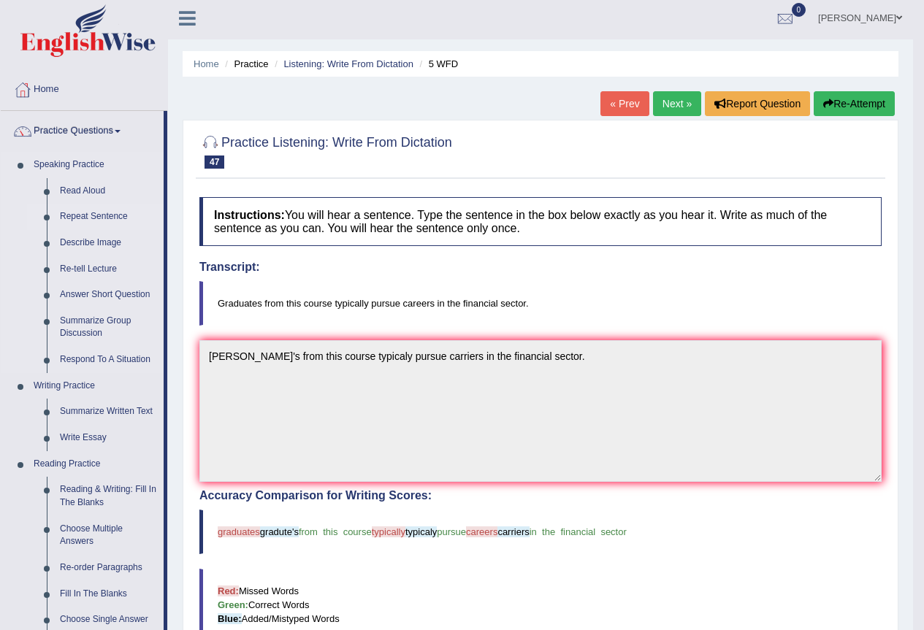
click at [92, 213] on link "Repeat Sentence" at bounding box center [108, 217] width 110 height 26
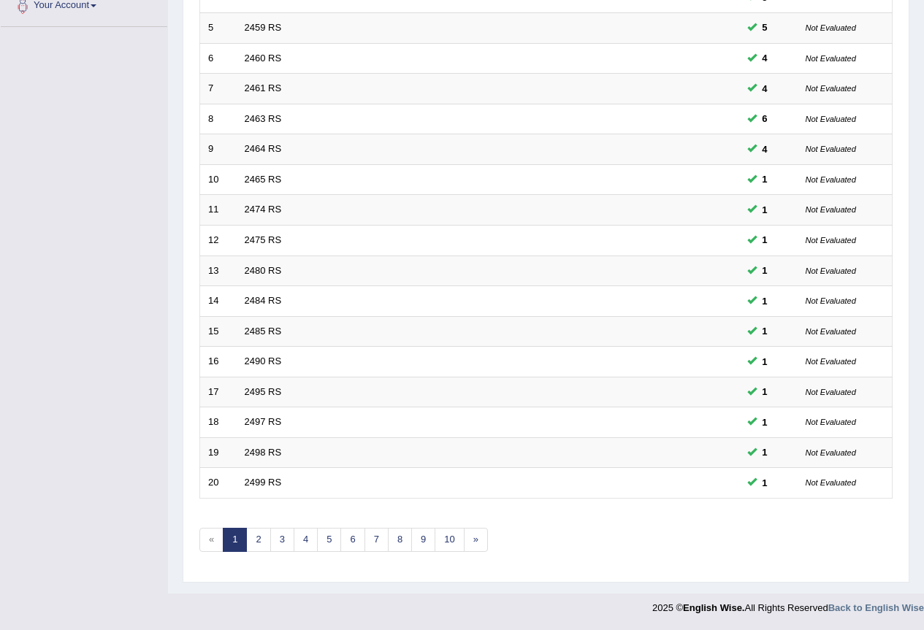
scroll to position [337, 0]
click at [260, 551] on link "2" at bounding box center [258, 540] width 24 height 24
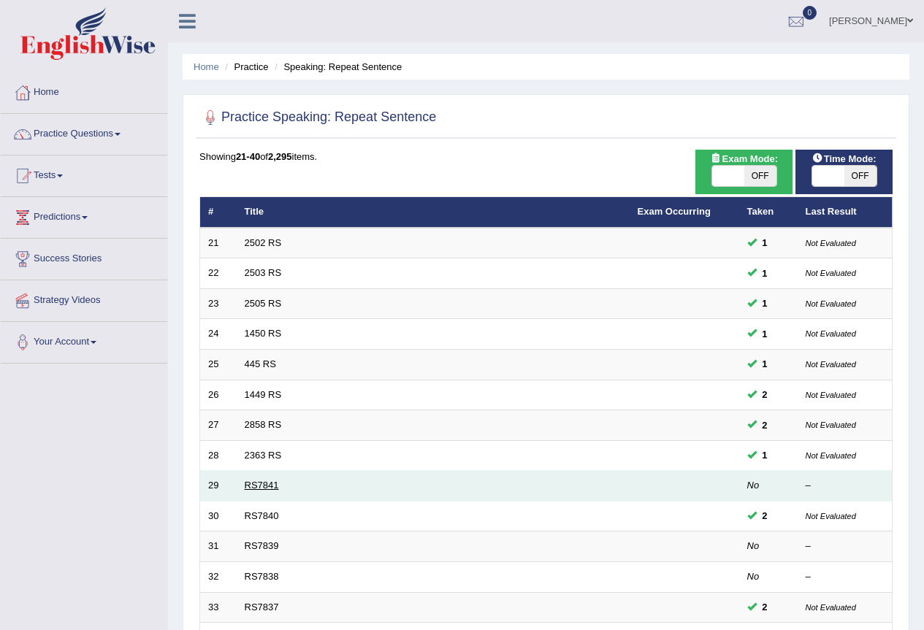
click at [254, 483] on link "RS7841" at bounding box center [262, 485] width 34 height 11
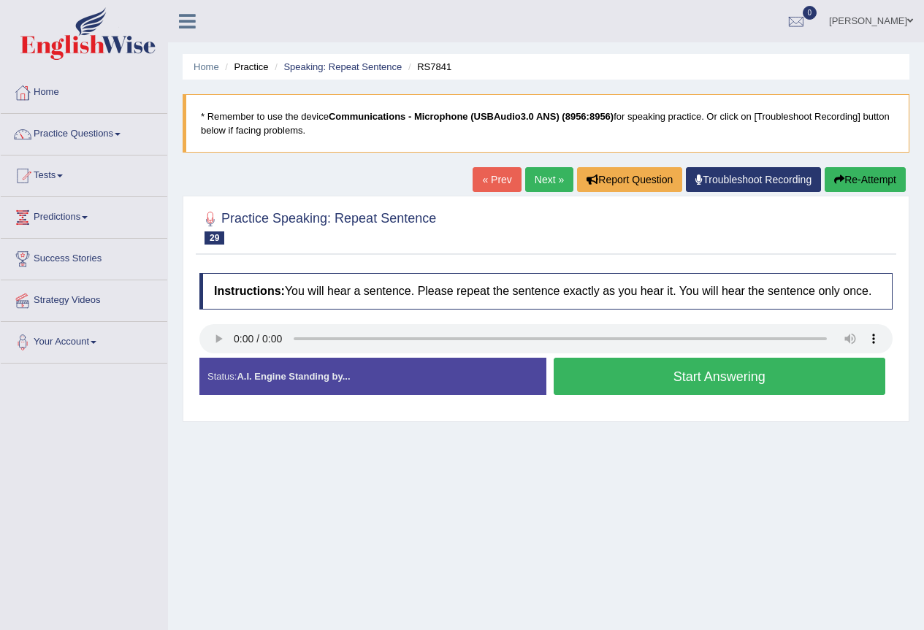
click at [638, 386] on button "Start Answering" at bounding box center [720, 376] width 332 height 37
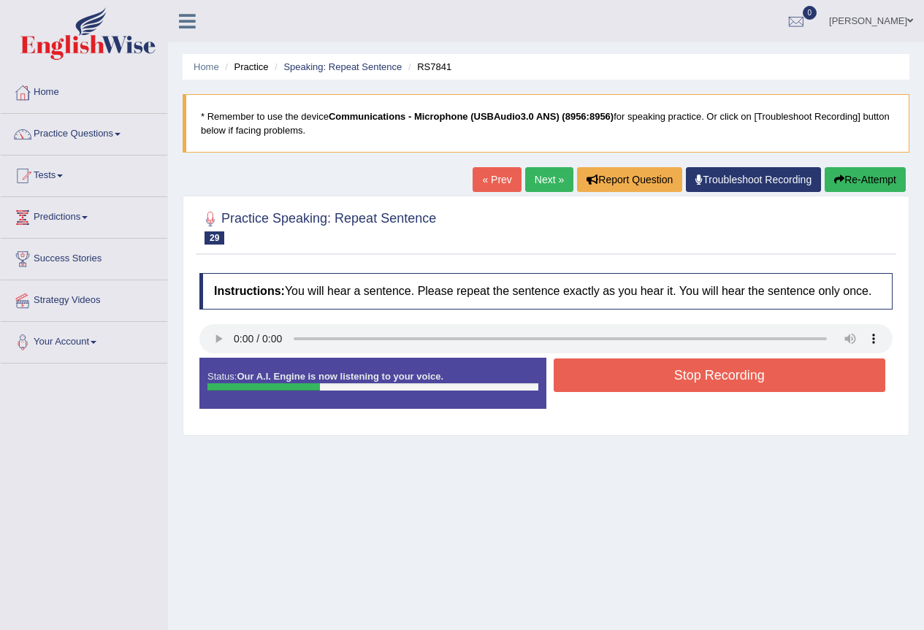
click at [638, 386] on button "Stop Recording" at bounding box center [720, 376] width 332 height 34
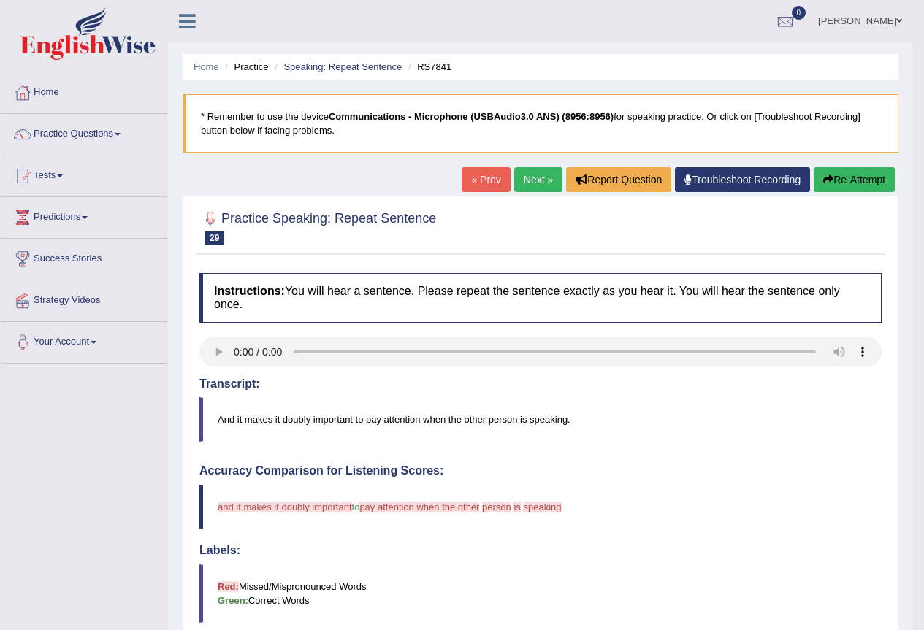
click at [833, 183] on button "Re-Attempt" at bounding box center [854, 179] width 81 height 25
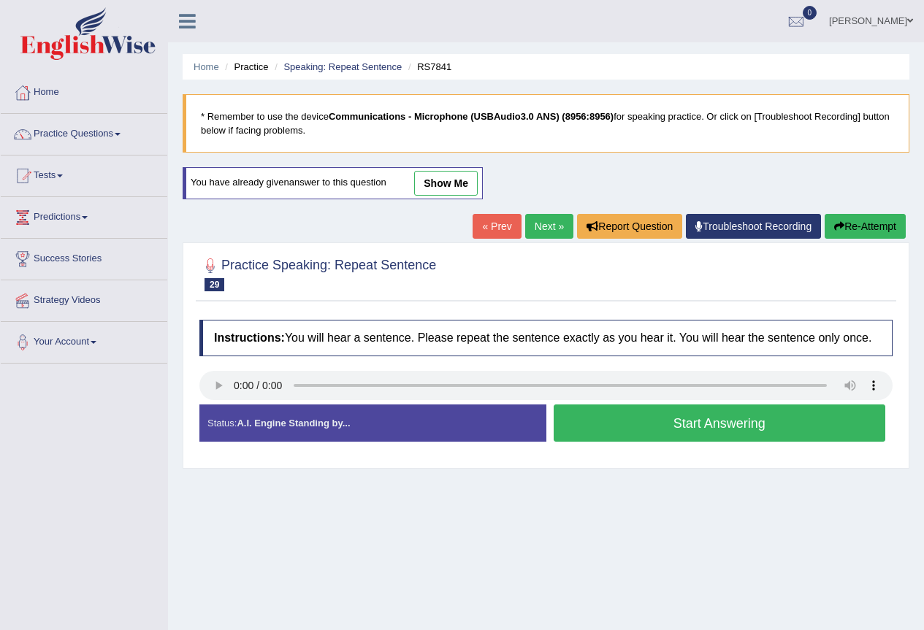
click at [658, 417] on button "Start Answering" at bounding box center [720, 423] width 332 height 37
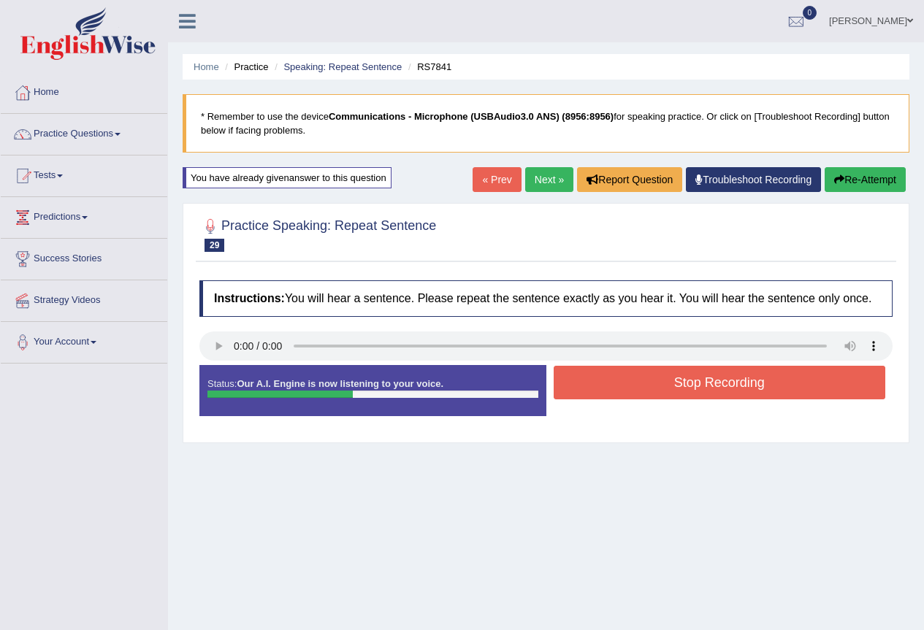
click at [692, 398] on button "Stop Recording" at bounding box center [720, 383] width 332 height 34
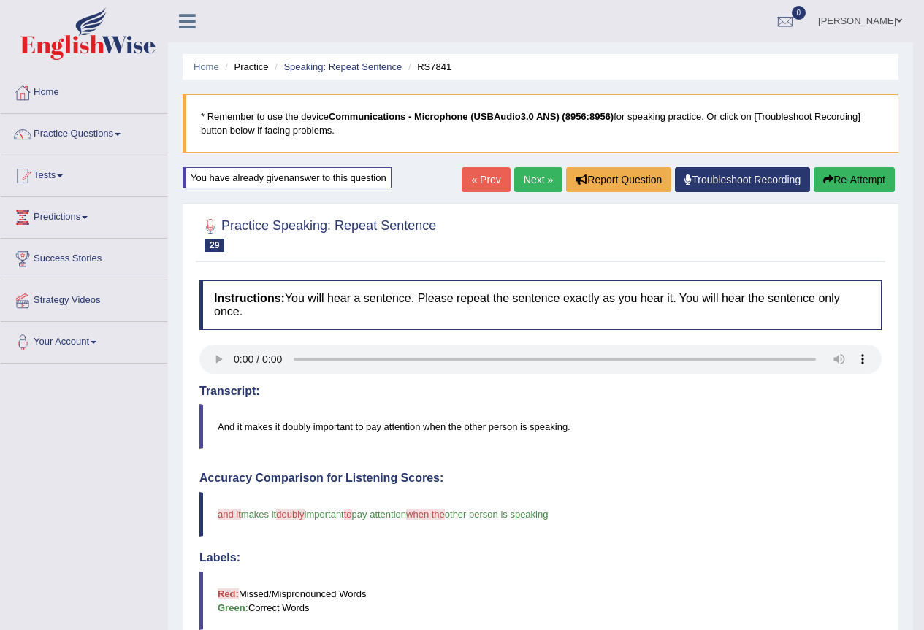
click at [548, 172] on link "Next »" at bounding box center [538, 179] width 48 height 25
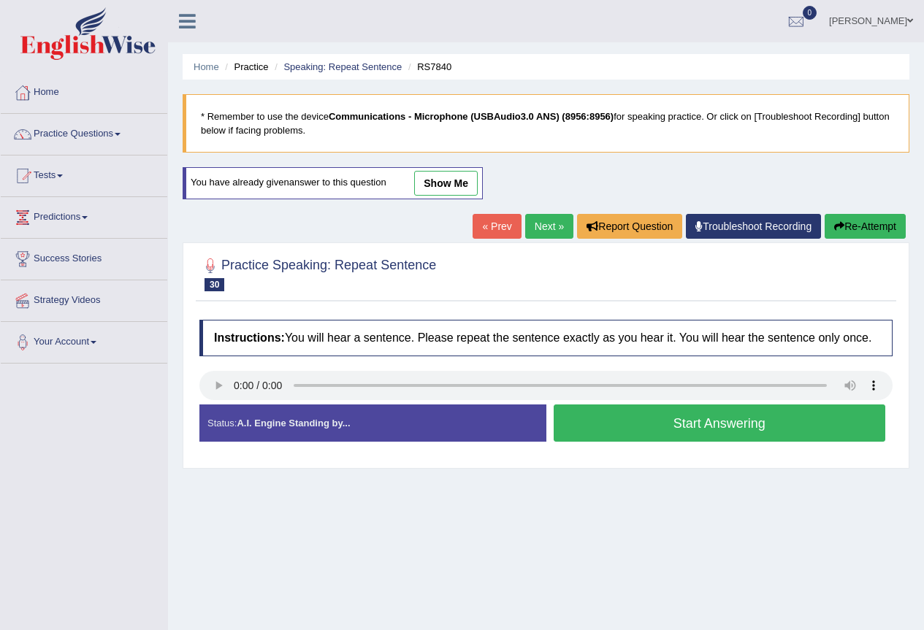
click at [721, 437] on button "Start Answering" at bounding box center [720, 423] width 332 height 37
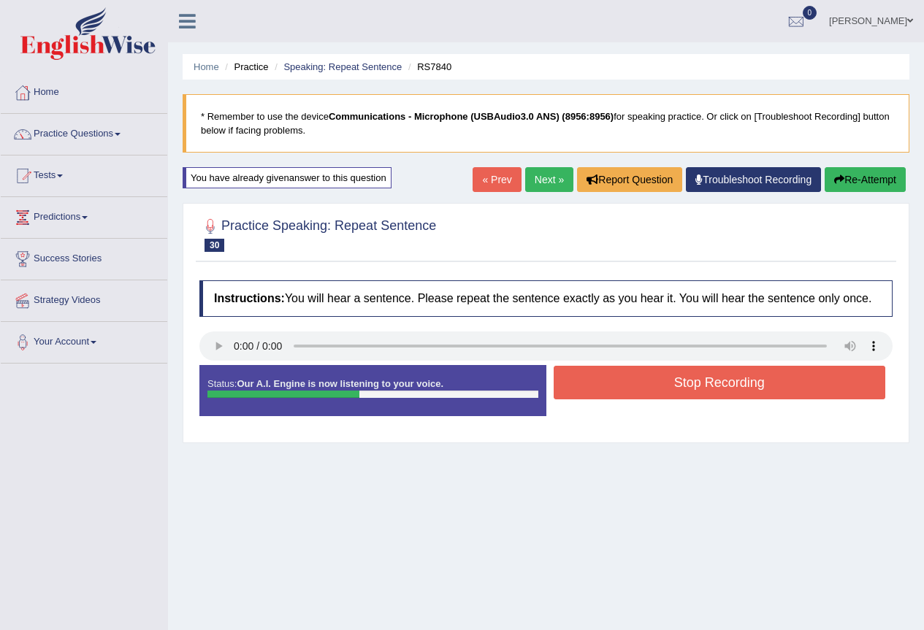
click at [692, 380] on button "Stop Recording" at bounding box center [720, 383] width 332 height 34
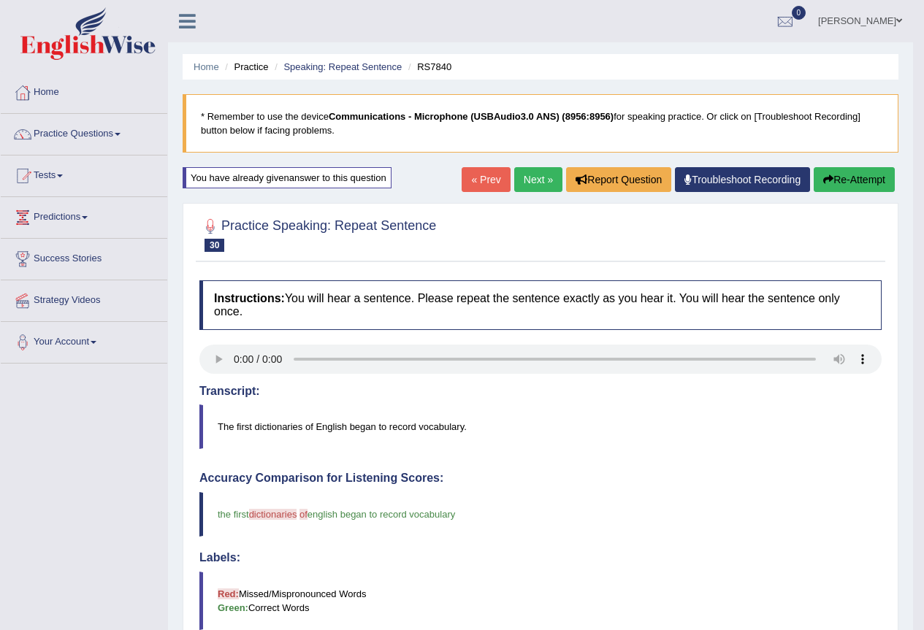
click at [534, 184] on link "Next »" at bounding box center [538, 179] width 48 height 25
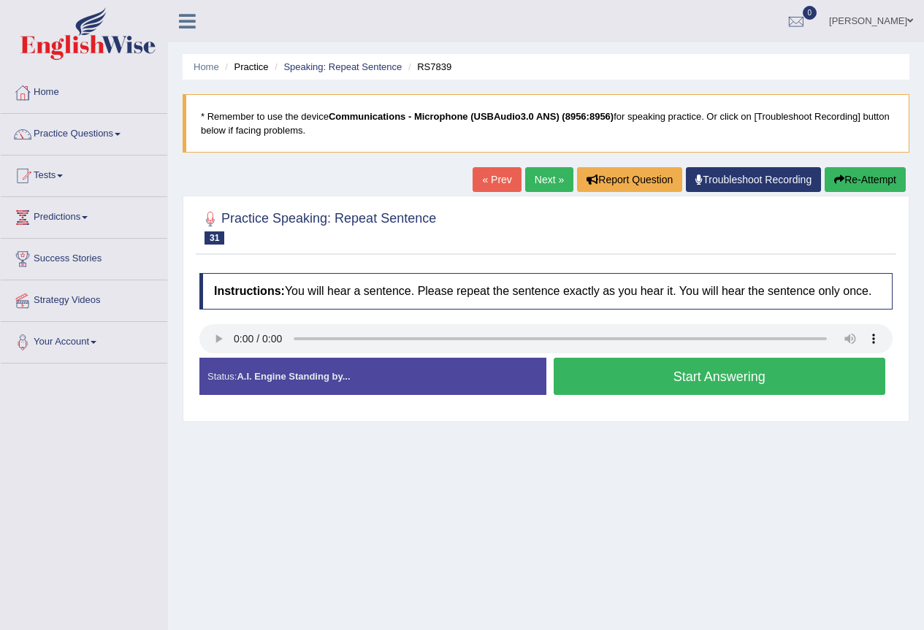
click at [548, 183] on link "Next »" at bounding box center [549, 179] width 48 height 25
click at [535, 180] on link "Next »" at bounding box center [549, 179] width 48 height 25
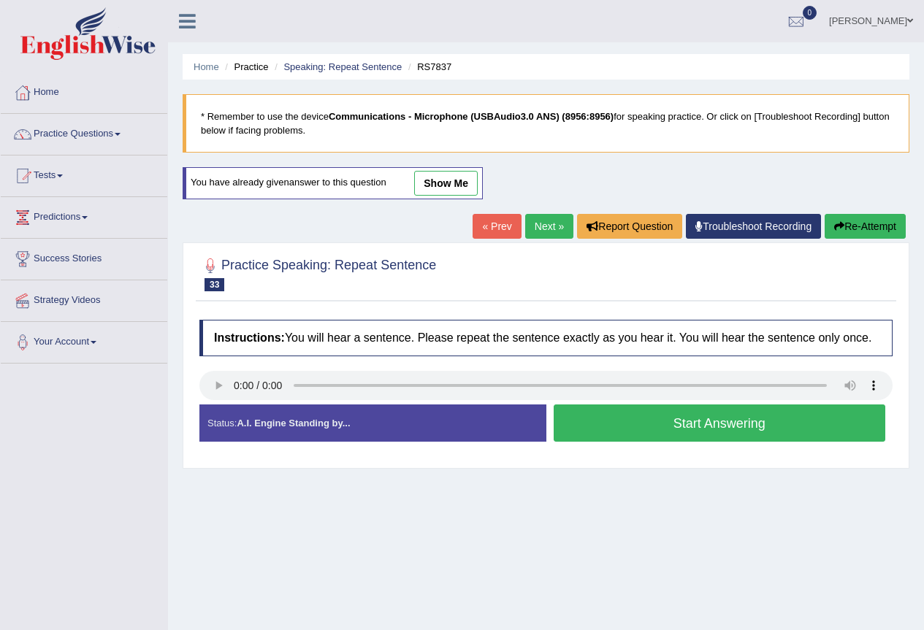
click at [670, 422] on button "Start Answering" at bounding box center [720, 423] width 332 height 37
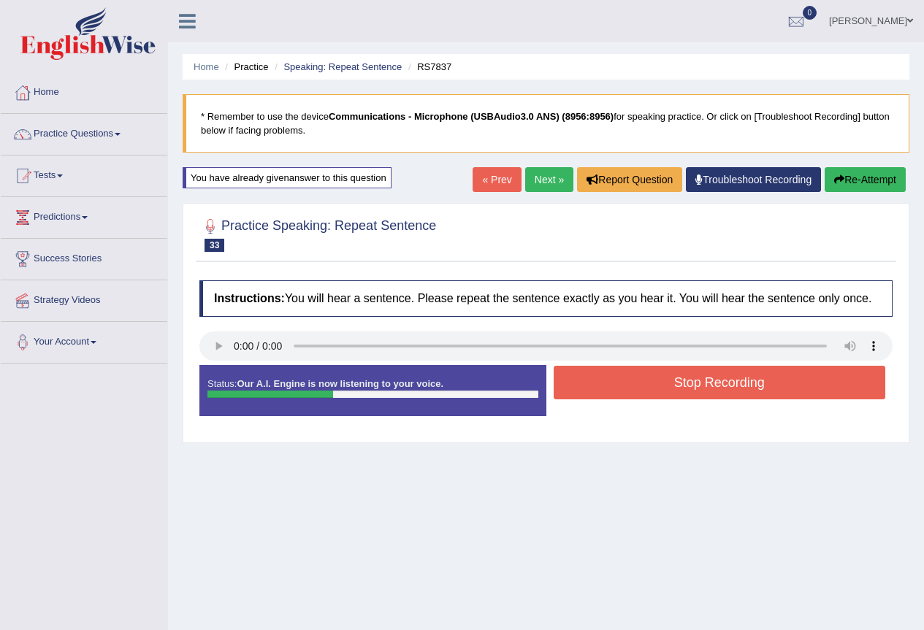
click at [699, 389] on button "Stop Recording" at bounding box center [720, 383] width 332 height 34
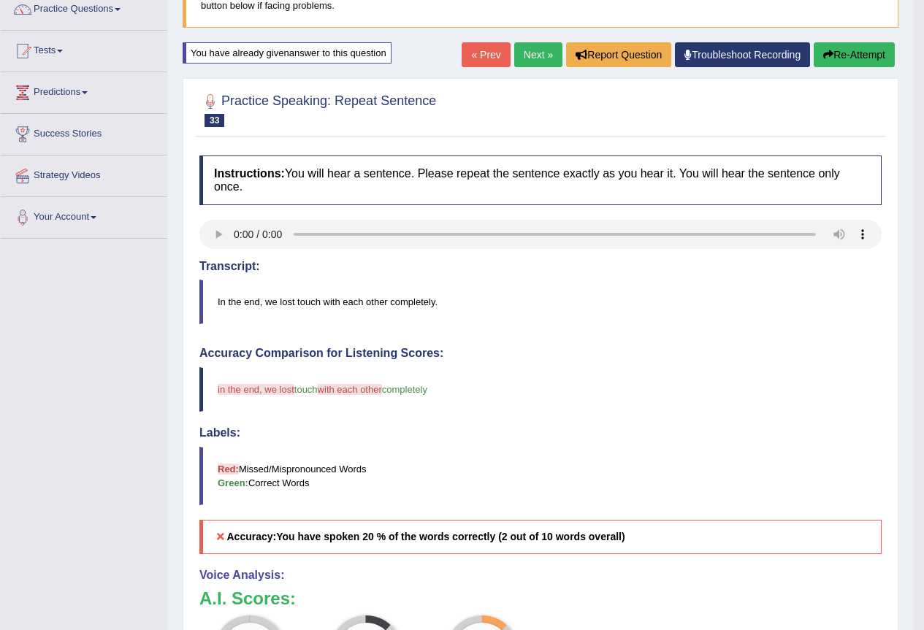
scroll to position [73, 0]
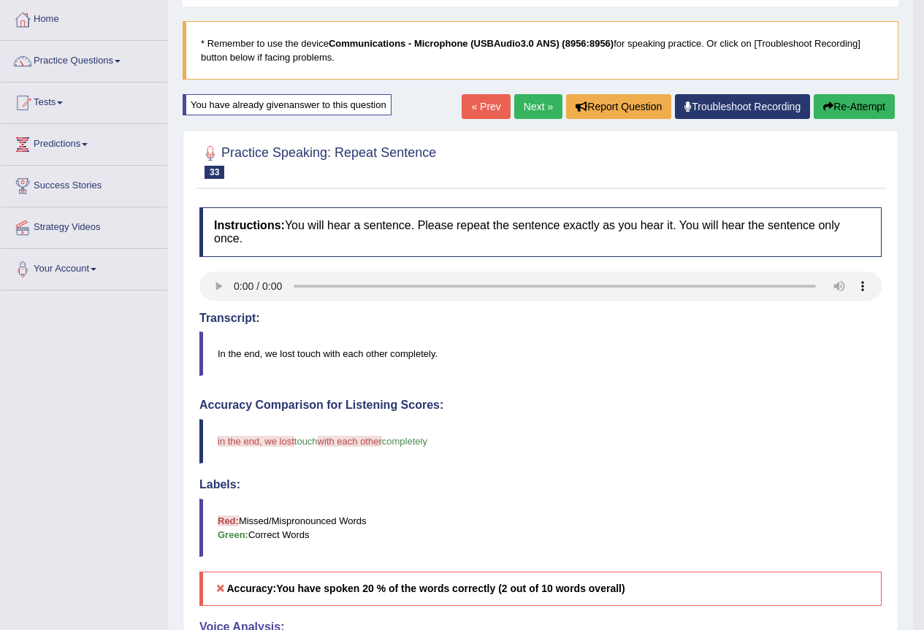
click at [826, 110] on icon "button" at bounding box center [828, 107] width 10 height 10
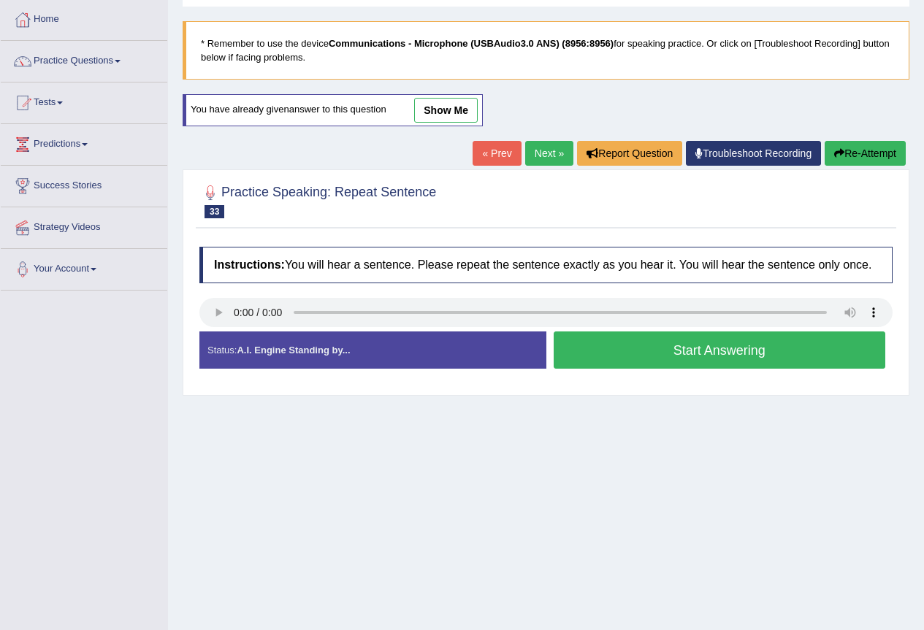
click at [643, 350] on button "Start Answering" at bounding box center [720, 350] width 332 height 37
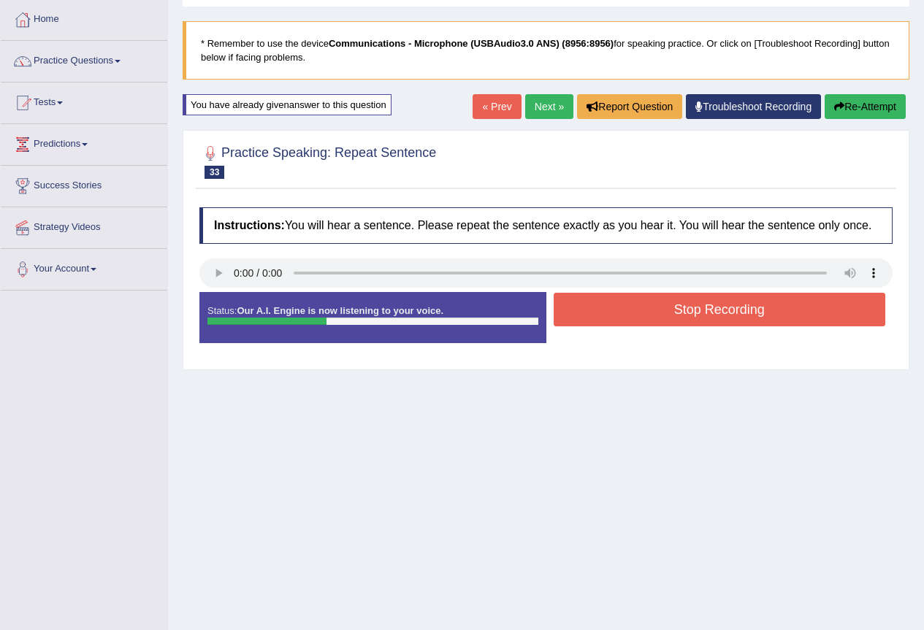
click at [692, 311] on button "Stop Recording" at bounding box center [720, 310] width 332 height 34
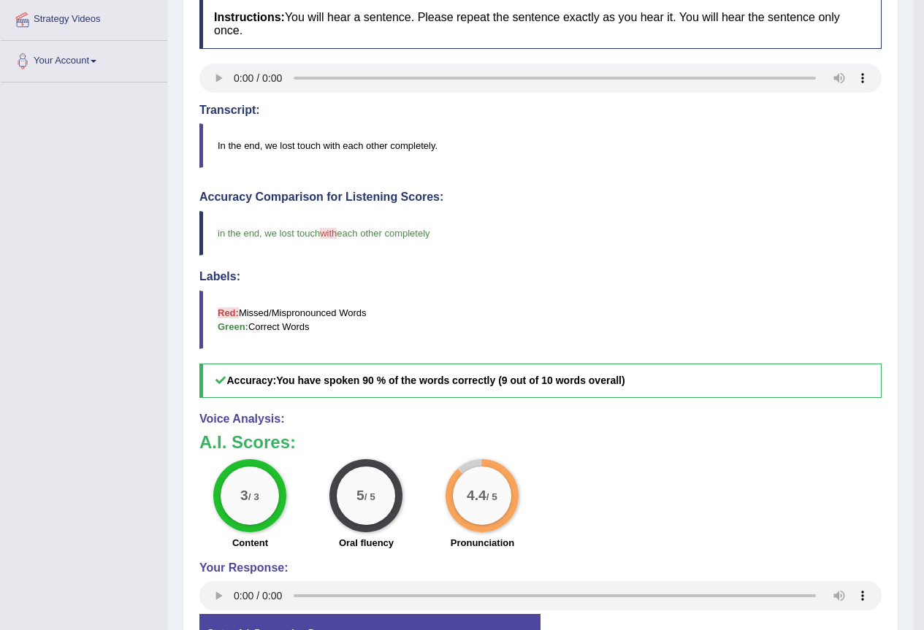
scroll to position [146, 0]
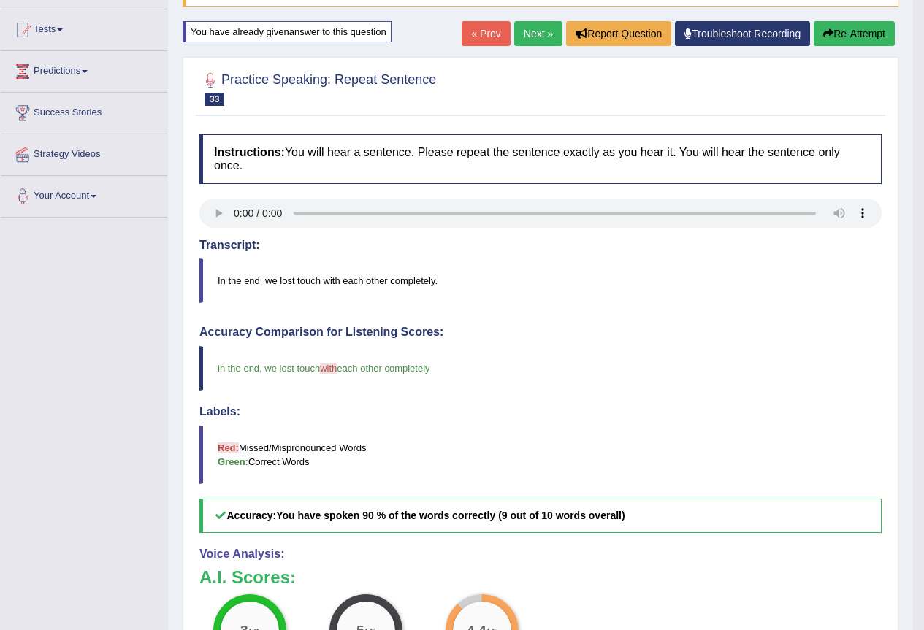
click at [521, 35] on link "Next »" at bounding box center [538, 33] width 48 height 25
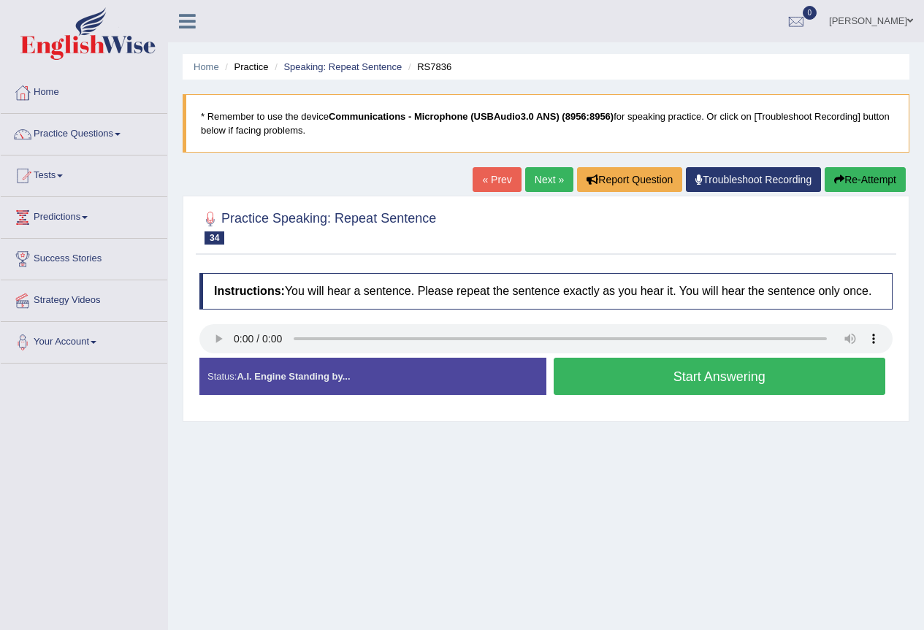
click at [527, 177] on link "Next »" at bounding box center [549, 179] width 48 height 25
click at [531, 179] on link "Next »" at bounding box center [549, 179] width 48 height 25
click at [532, 186] on link "Next »" at bounding box center [549, 179] width 48 height 25
click at [535, 184] on link "Next »" at bounding box center [549, 179] width 48 height 25
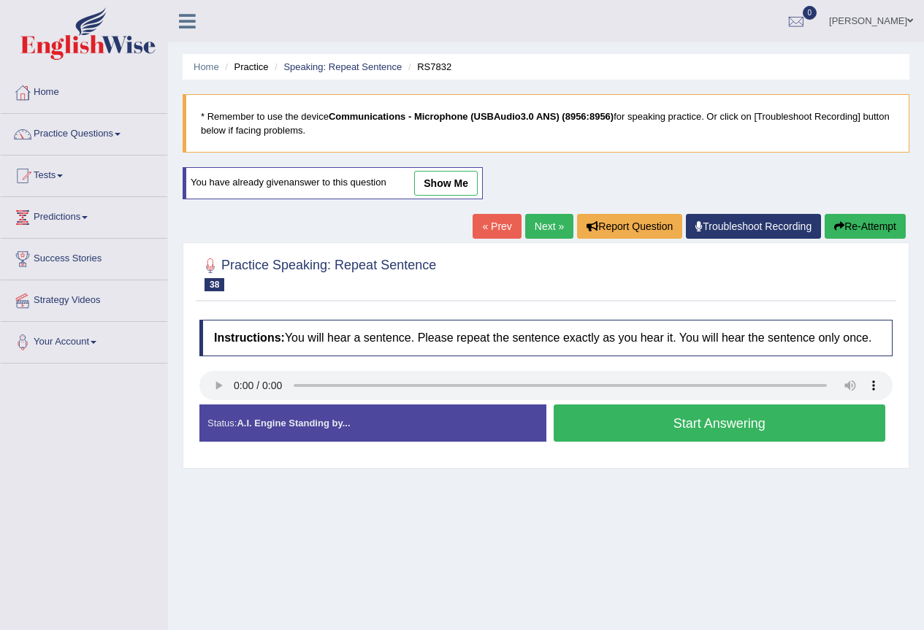
click at [606, 434] on button "Start Answering" at bounding box center [720, 423] width 332 height 37
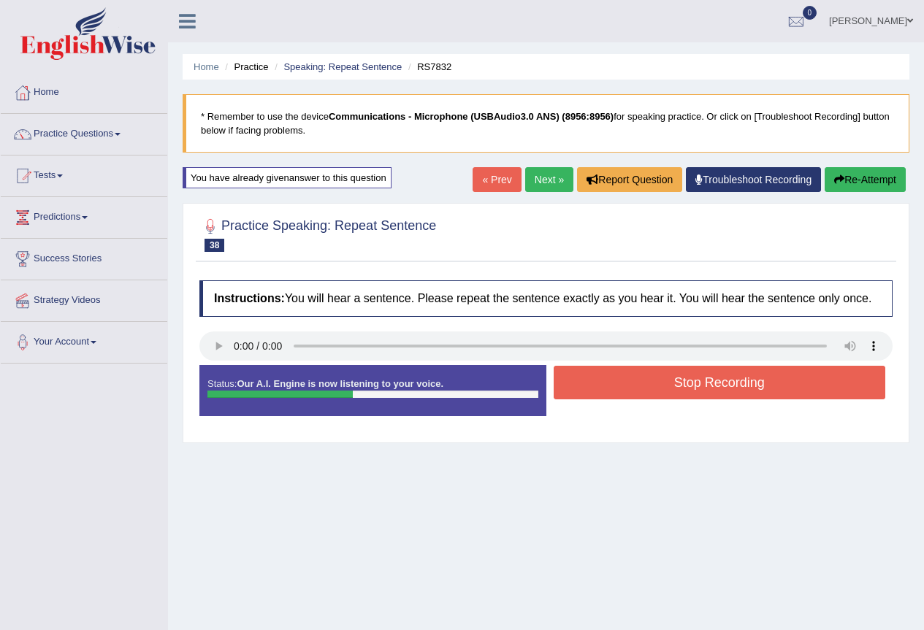
click at [665, 380] on button "Stop Recording" at bounding box center [720, 383] width 332 height 34
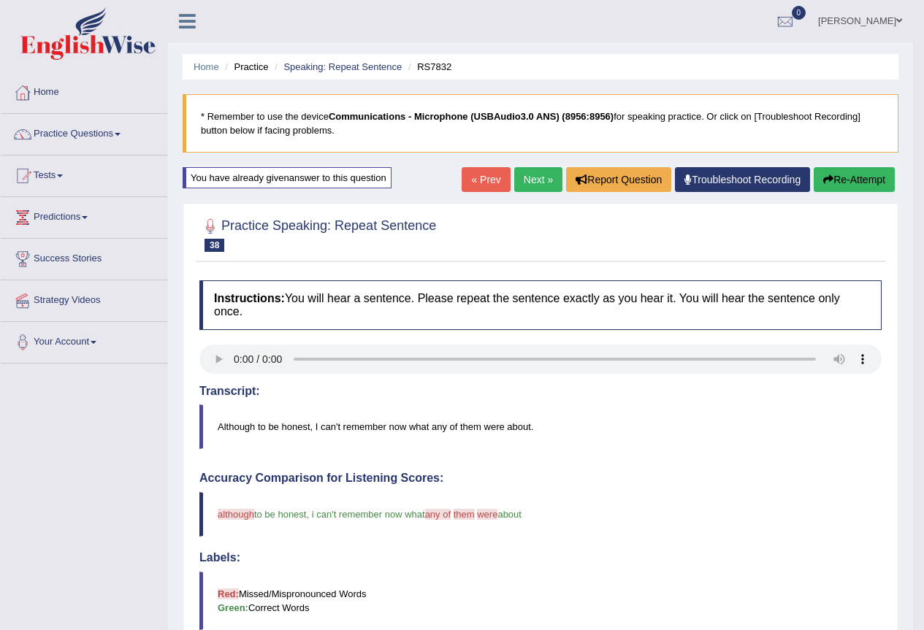
click at [528, 186] on link "Next »" at bounding box center [538, 179] width 48 height 25
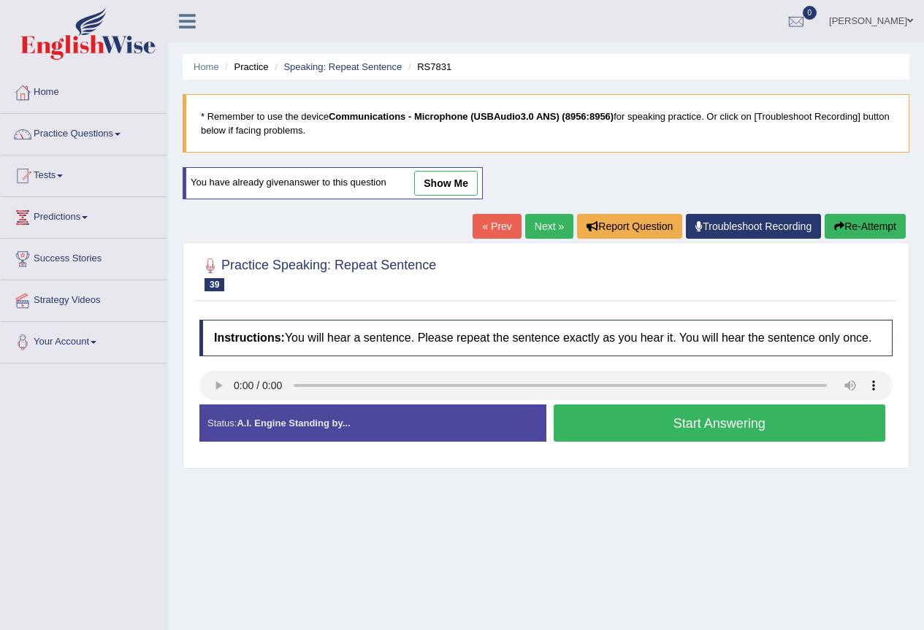
click at [635, 429] on button "Start Answering" at bounding box center [720, 423] width 332 height 37
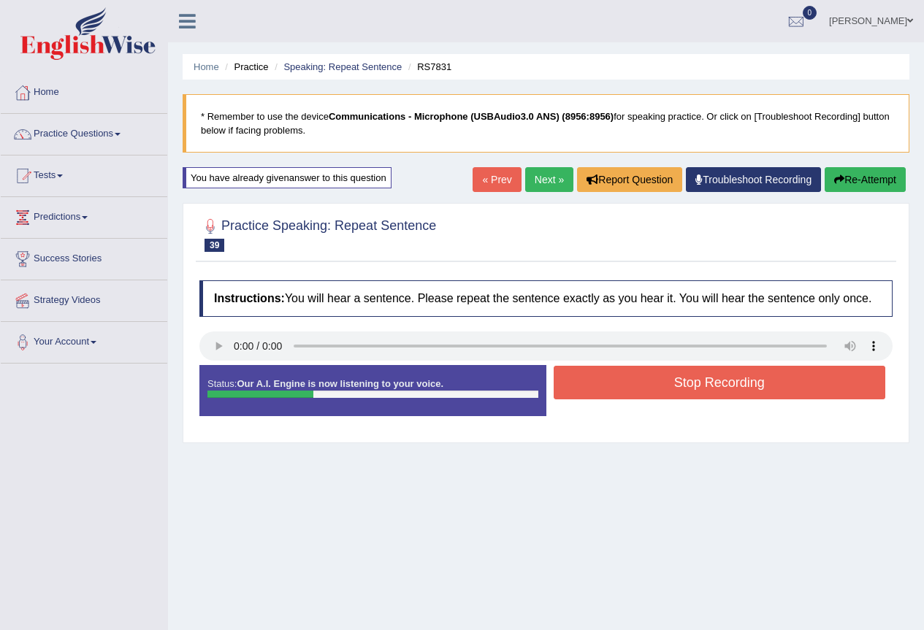
click at [660, 388] on button "Stop Recording" at bounding box center [720, 383] width 332 height 34
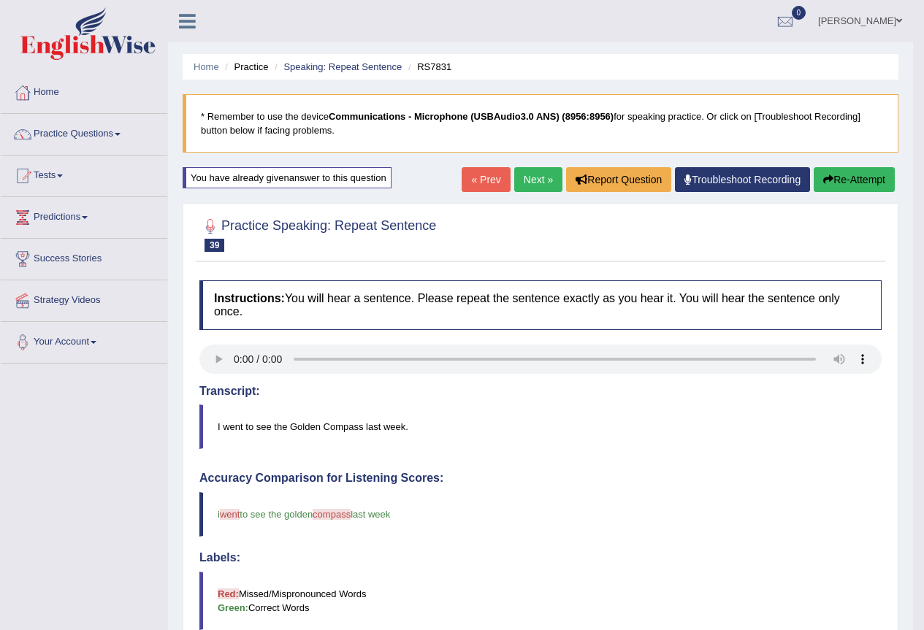
click at [530, 185] on link "Next »" at bounding box center [538, 179] width 48 height 25
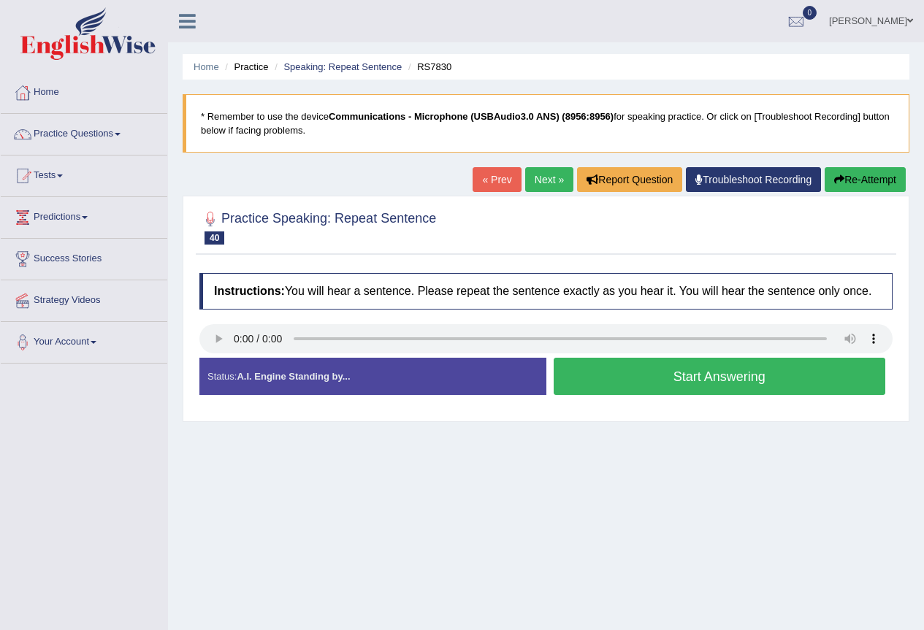
click at [616, 384] on button "Start Answering" at bounding box center [720, 376] width 332 height 37
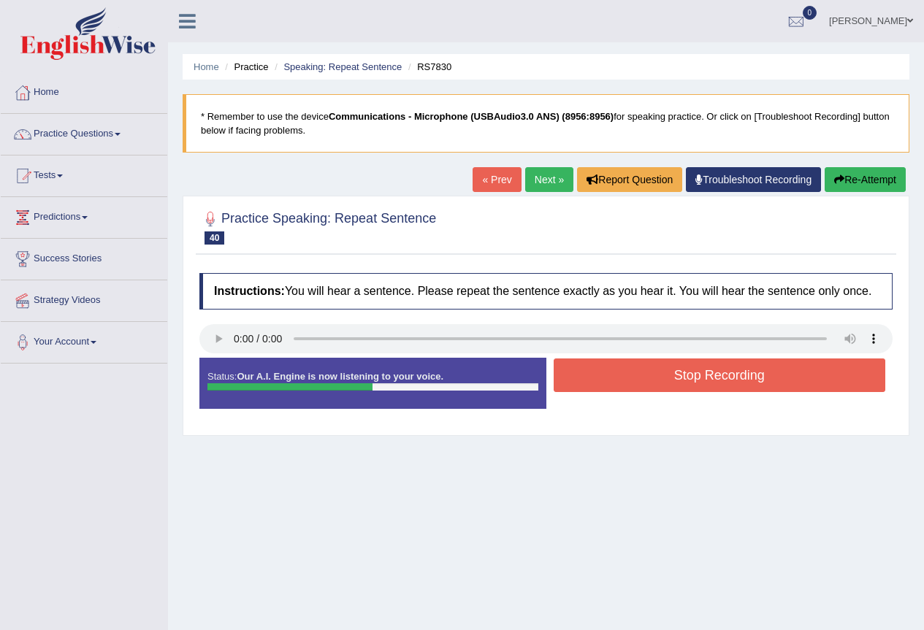
click at [682, 389] on button "Stop Recording" at bounding box center [720, 376] width 332 height 34
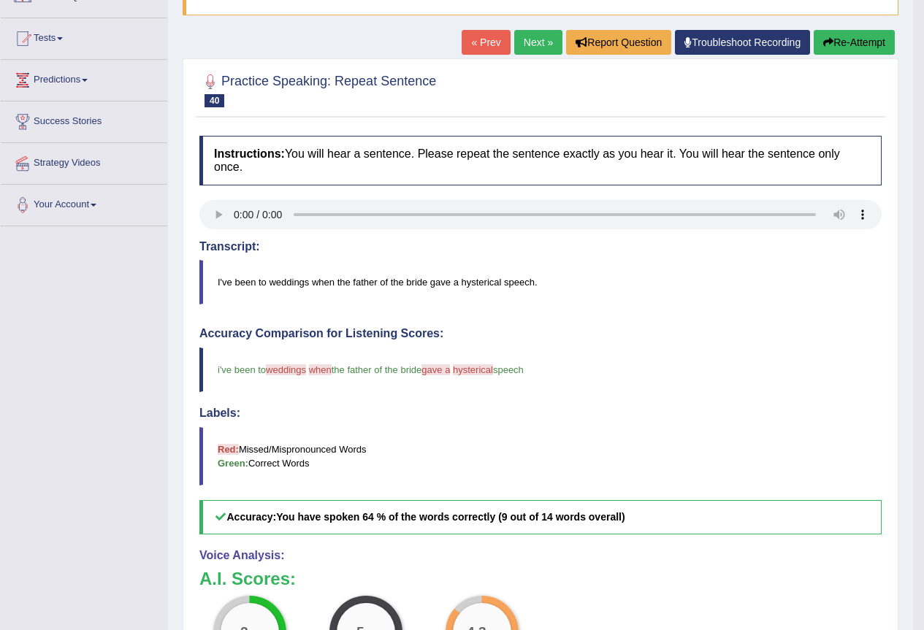
scroll to position [73, 0]
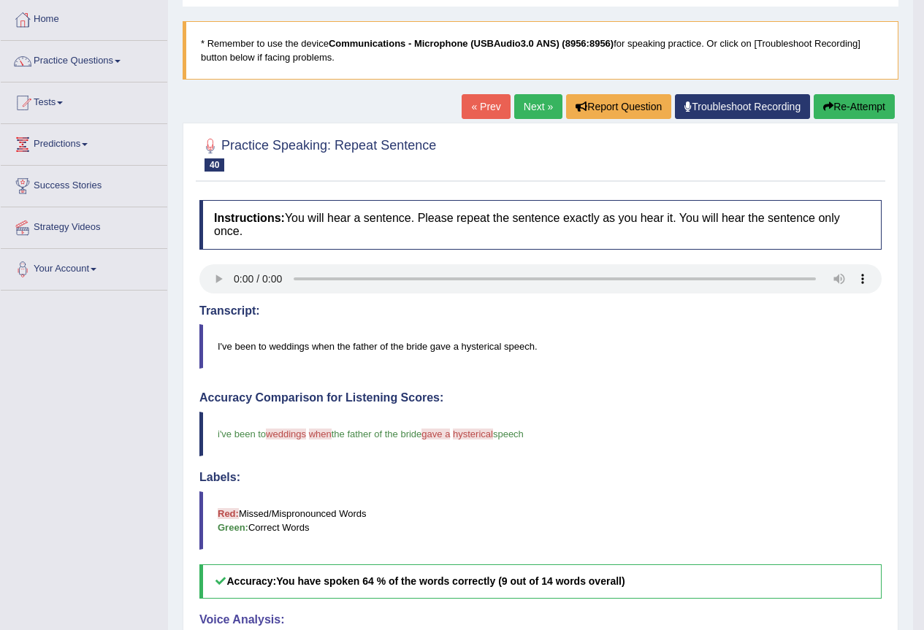
click at [532, 109] on link "Next »" at bounding box center [538, 106] width 48 height 25
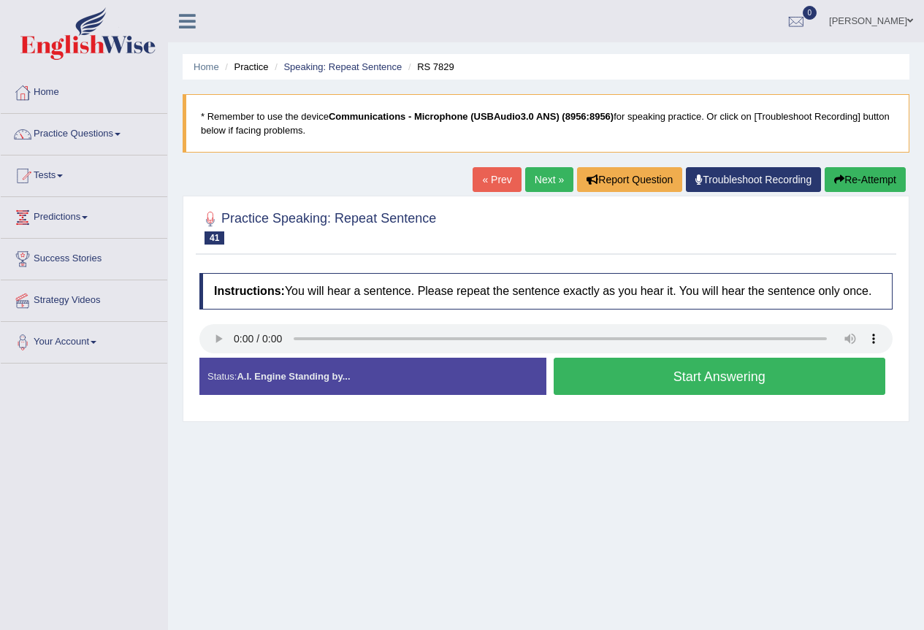
click at [557, 183] on link "Next »" at bounding box center [549, 179] width 48 height 25
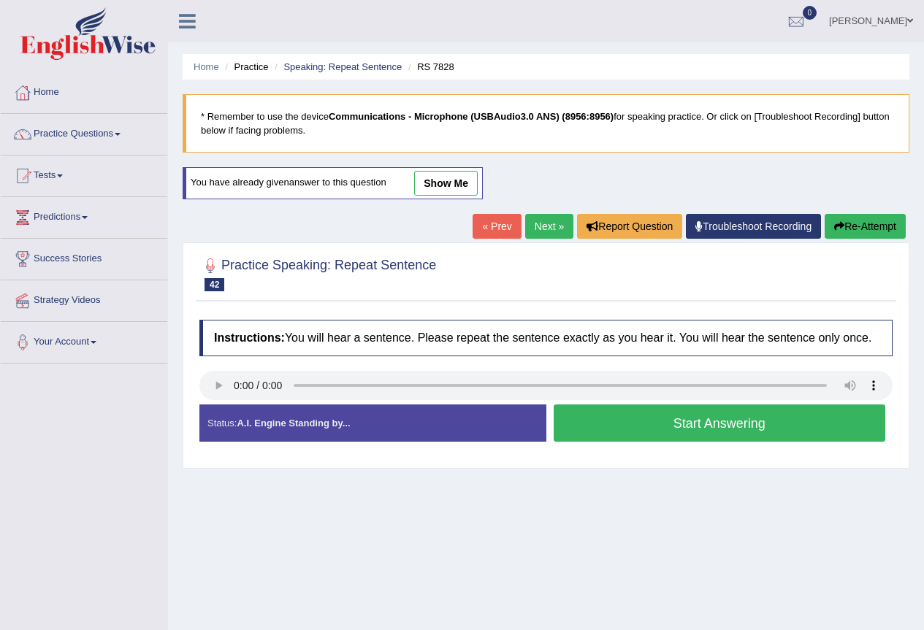
click at [552, 219] on link "Next »" at bounding box center [549, 226] width 48 height 25
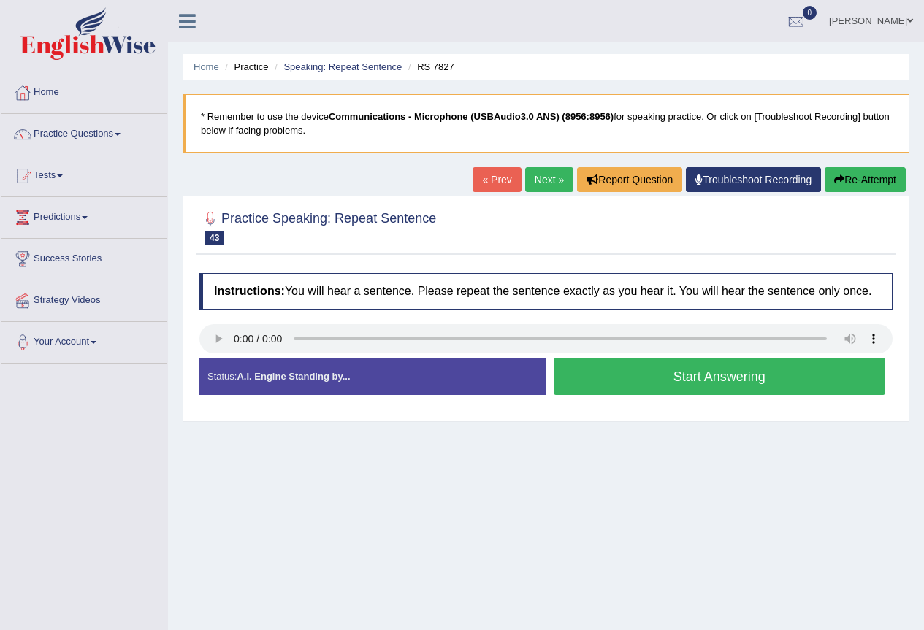
click at [547, 181] on link "Next »" at bounding box center [549, 179] width 48 height 25
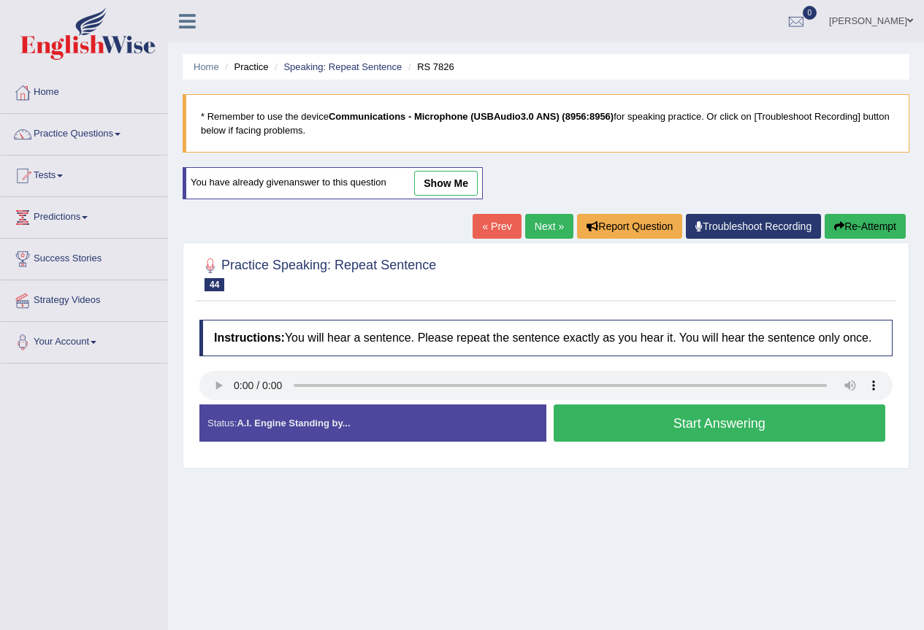
click at [621, 421] on button "Start Answering" at bounding box center [720, 423] width 332 height 37
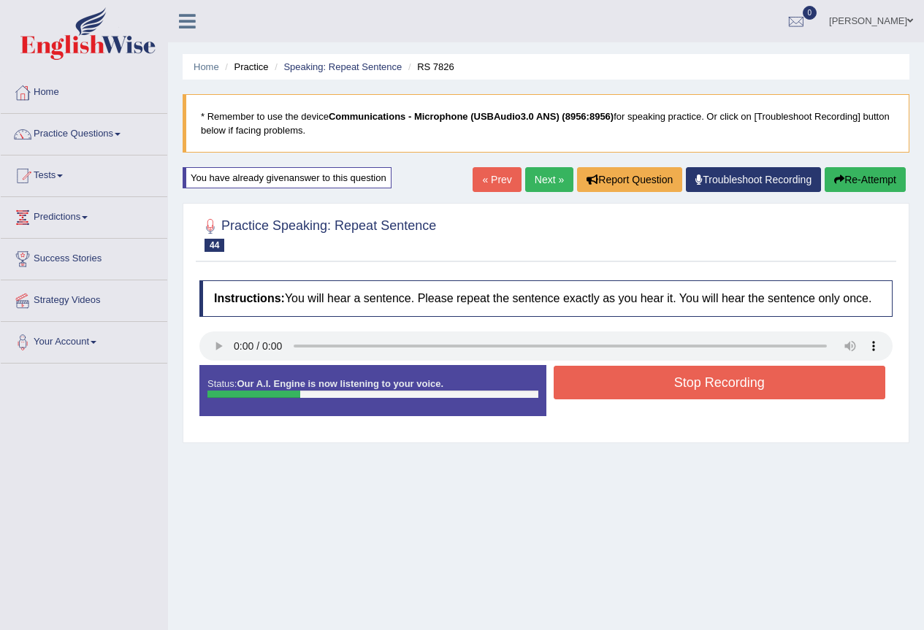
click at [649, 395] on button "Stop Recording" at bounding box center [720, 383] width 332 height 34
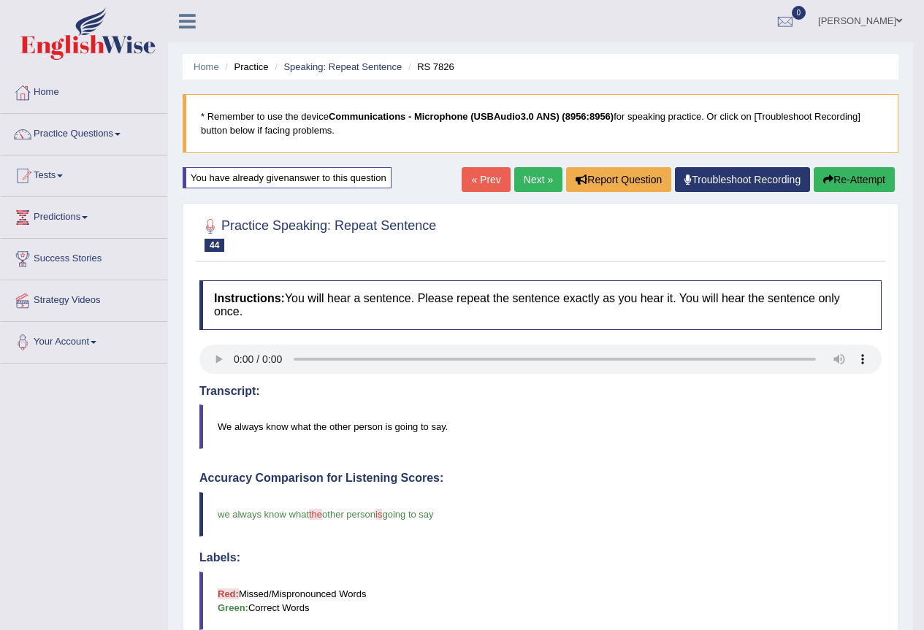
click at [535, 184] on link "Next »" at bounding box center [538, 179] width 48 height 25
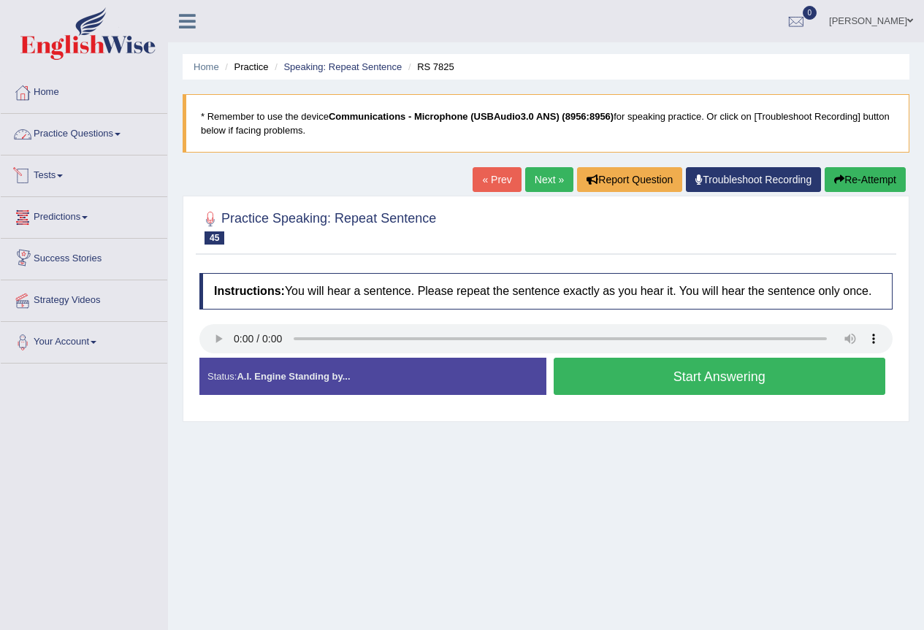
click at [120, 132] on link "Practice Questions" at bounding box center [84, 132] width 167 height 37
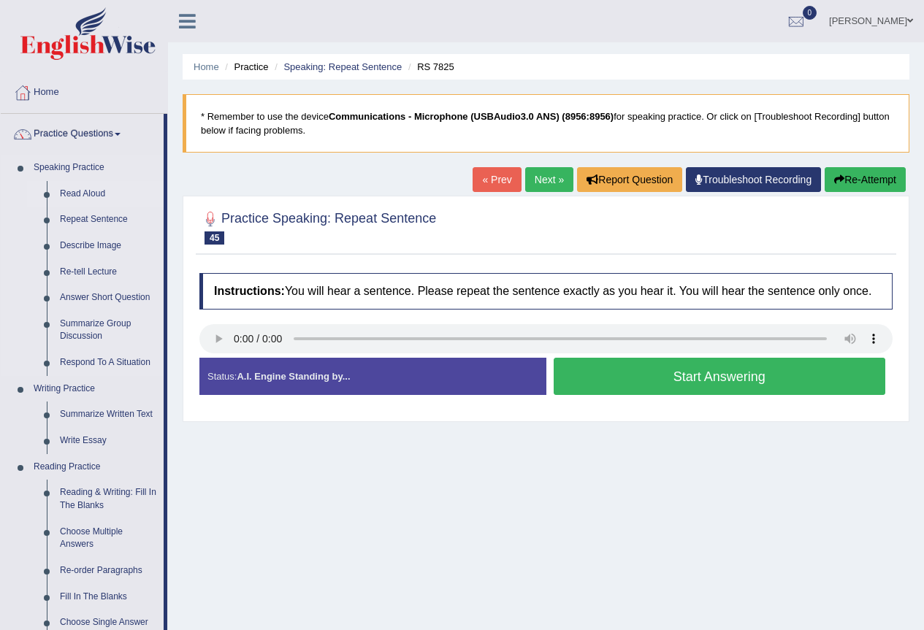
click at [83, 189] on link "Read Aloud" at bounding box center [108, 194] width 110 height 26
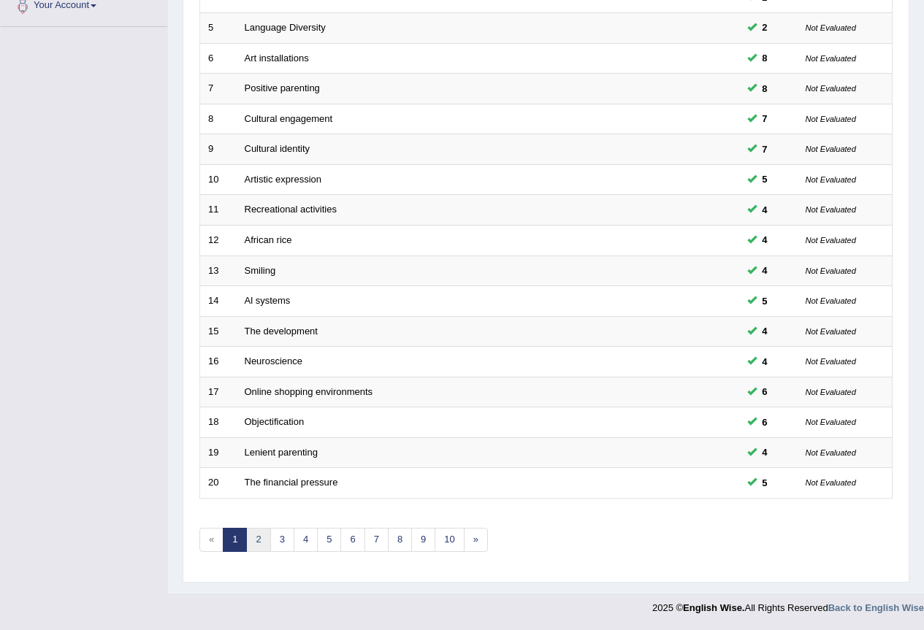
click at [257, 543] on link "2" at bounding box center [258, 540] width 24 height 24
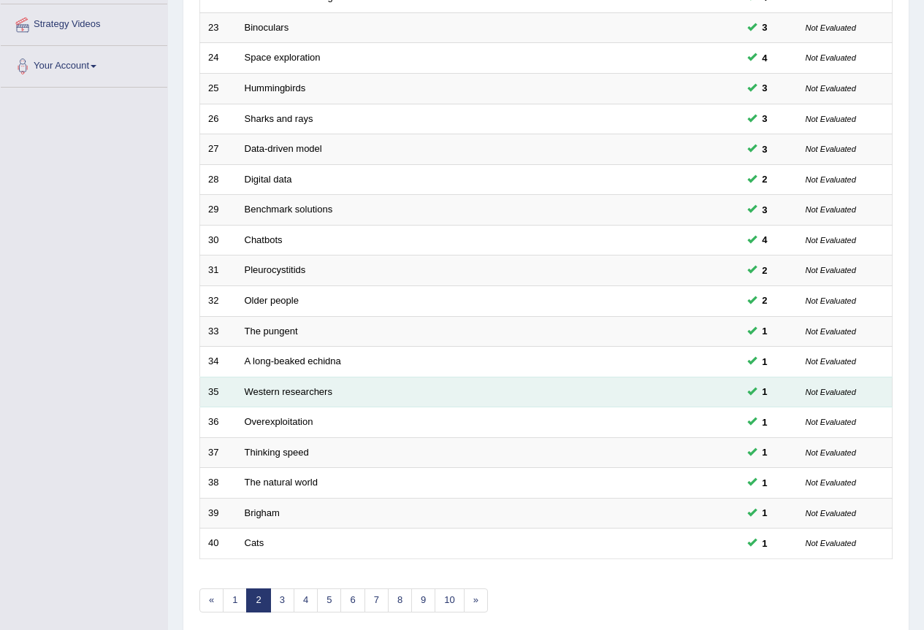
scroll to position [337, 0]
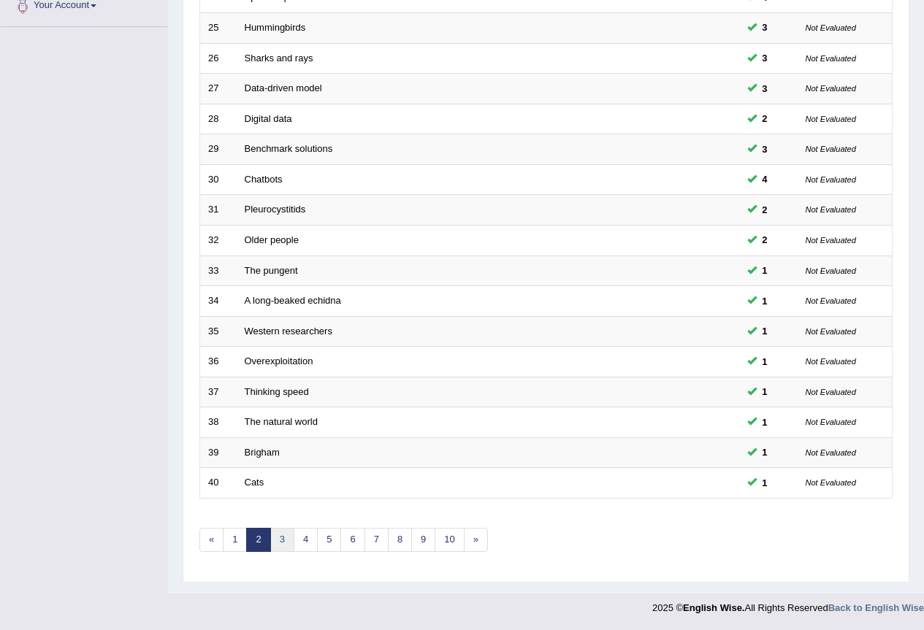
click at [284, 544] on link "3" at bounding box center [282, 540] width 24 height 24
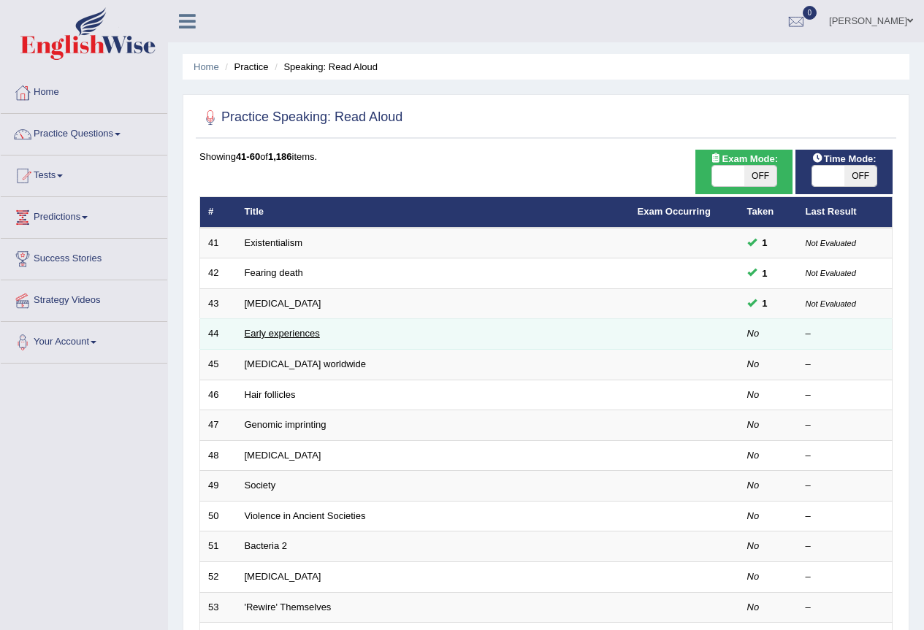
click at [264, 335] on link "Early experiences" at bounding box center [282, 333] width 75 height 11
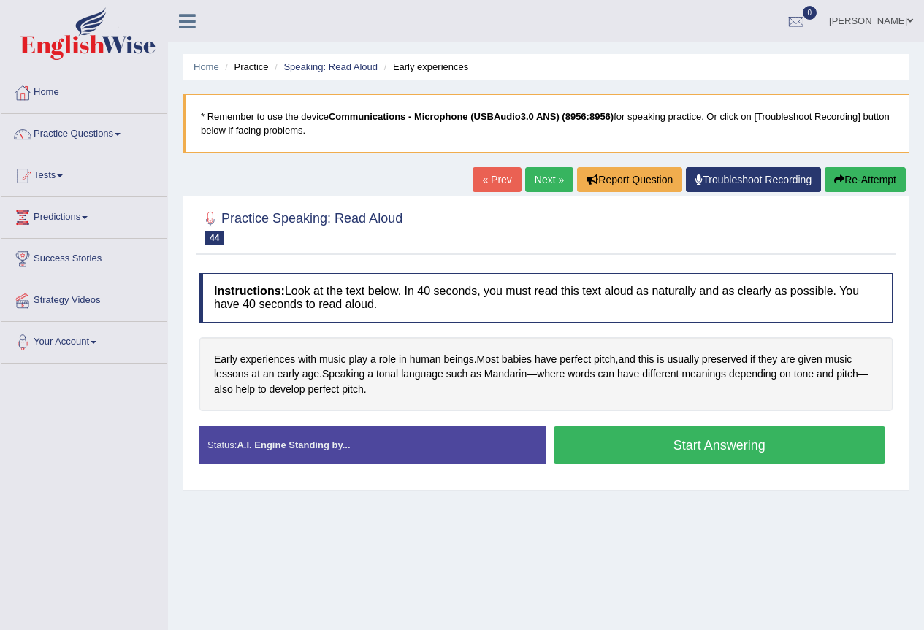
click at [600, 454] on button "Start Answering" at bounding box center [720, 444] width 332 height 37
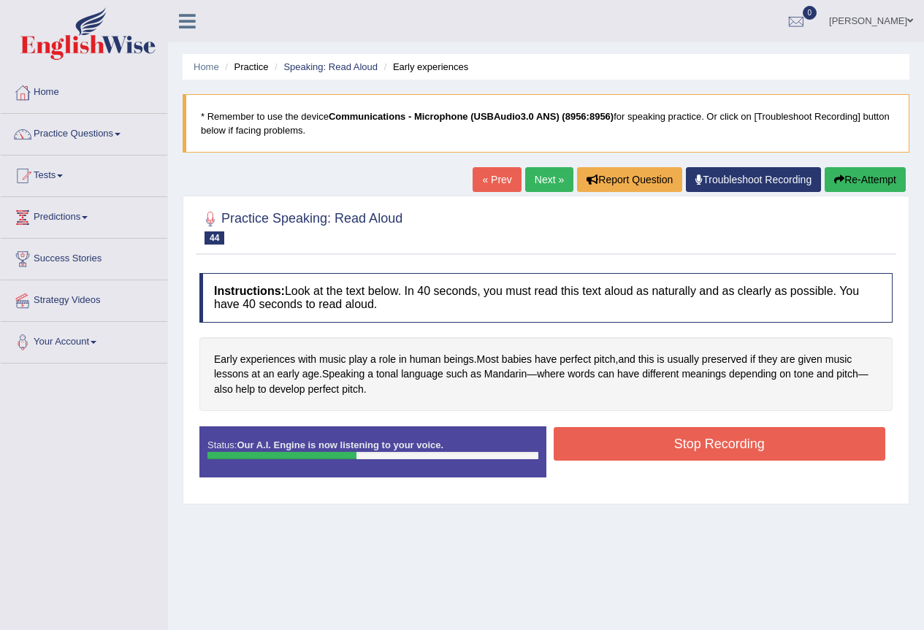
click at [600, 454] on button "Stop Recording" at bounding box center [720, 444] width 332 height 34
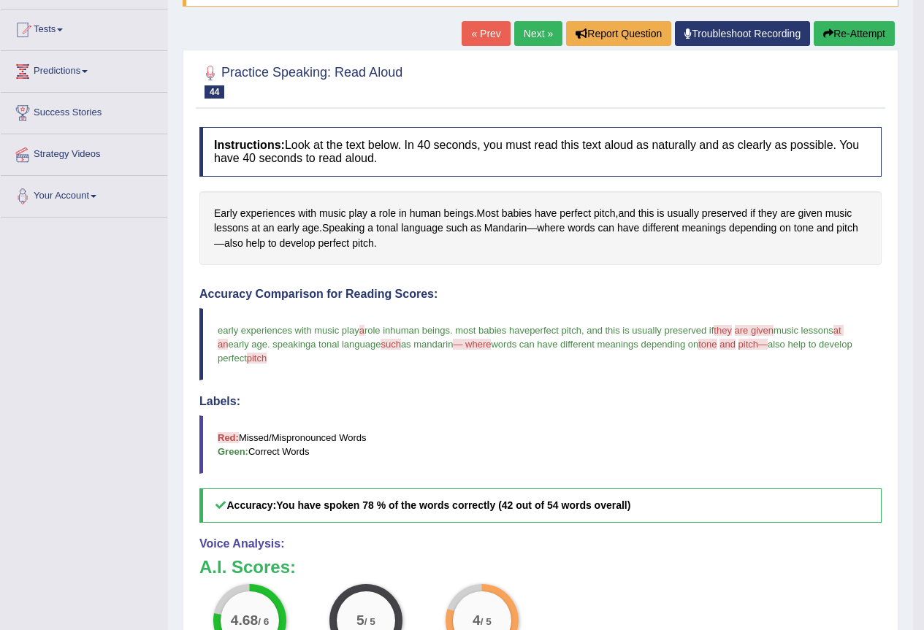
scroll to position [73, 0]
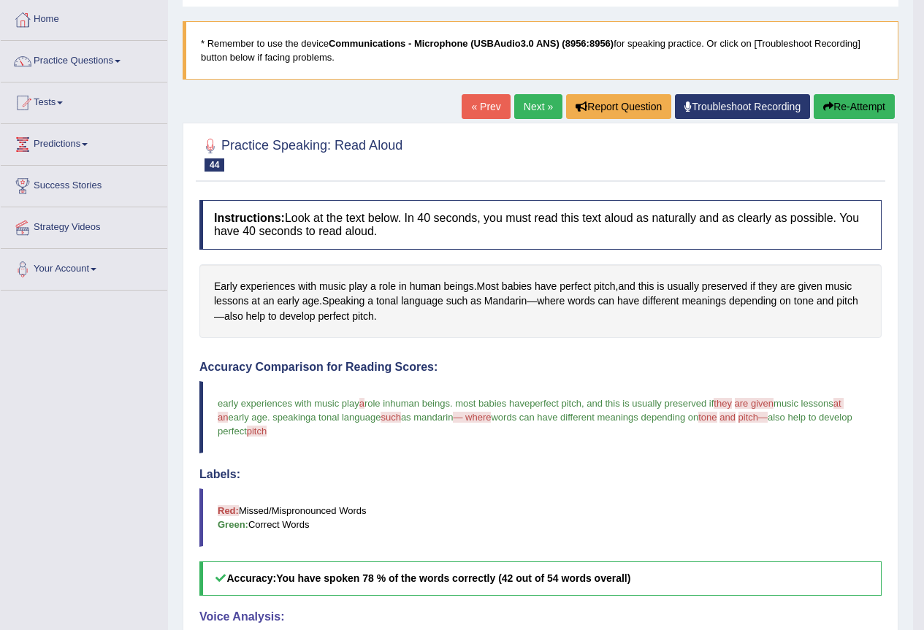
click at [528, 112] on link "Next »" at bounding box center [538, 106] width 48 height 25
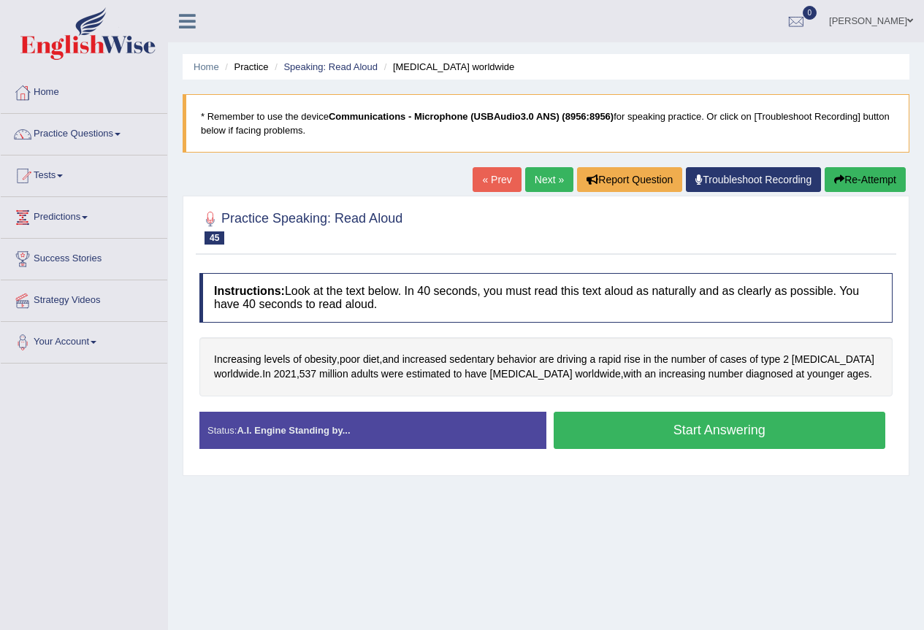
click at [668, 443] on button "Start Answering" at bounding box center [720, 430] width 332 height 37
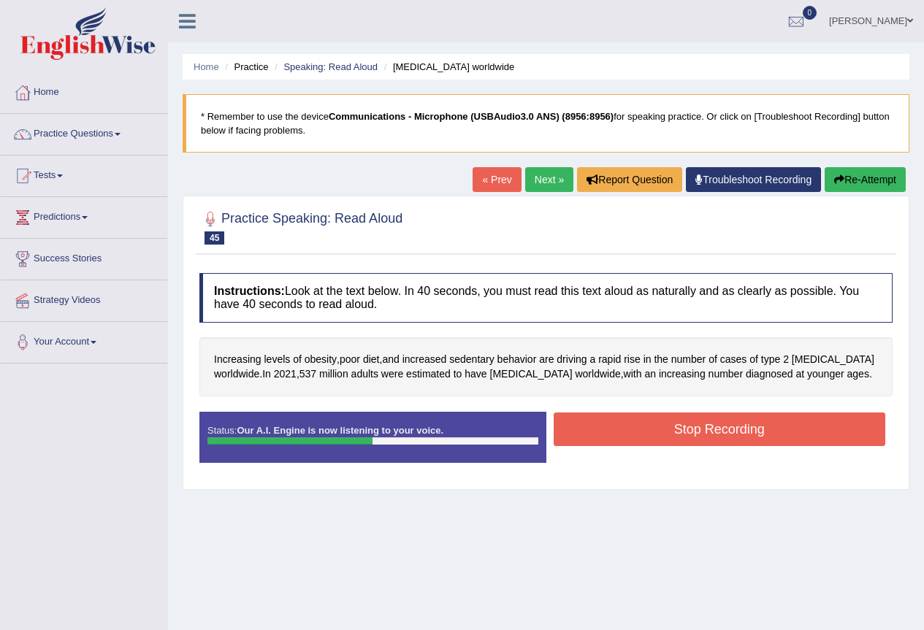
click at [643, 437] on button "Stop Recording" at bounding box center [720, 430] width 332 height 34
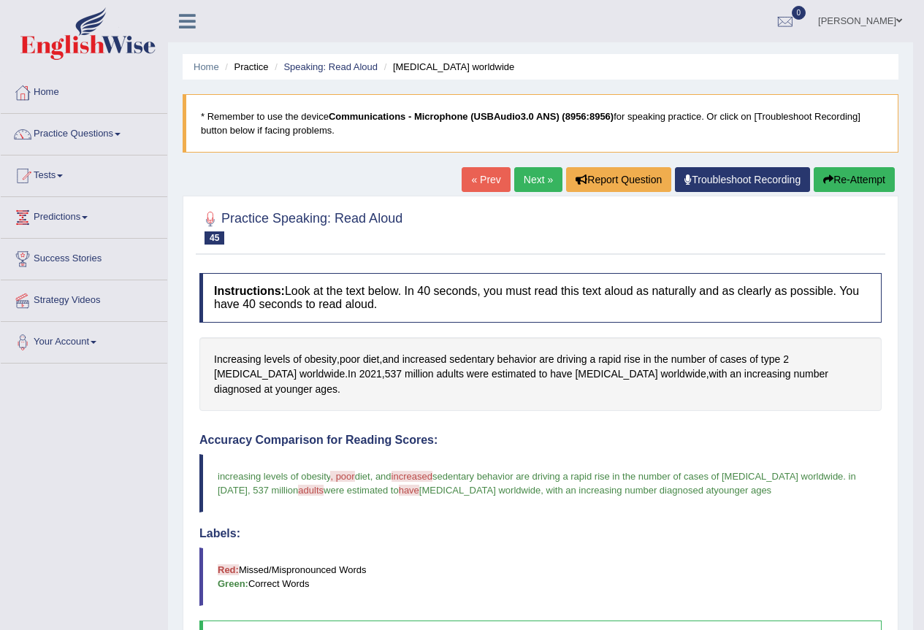
click at [527, 186] on link "Next »" at bounding box center [538, 179] width 48 height 25
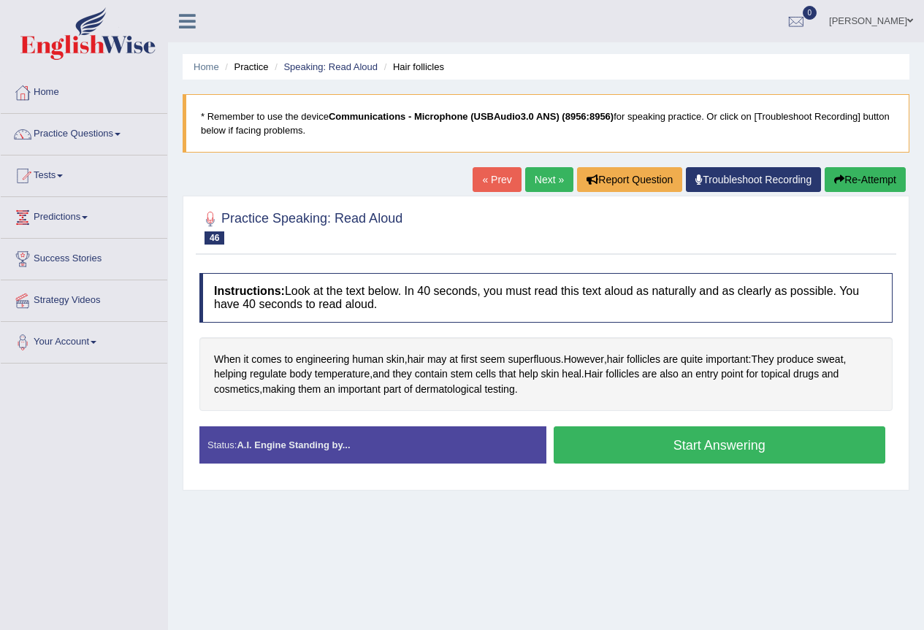
click at [695, 451] on button "Start Answering" at bounding box center [720, 444] width 332 height 37
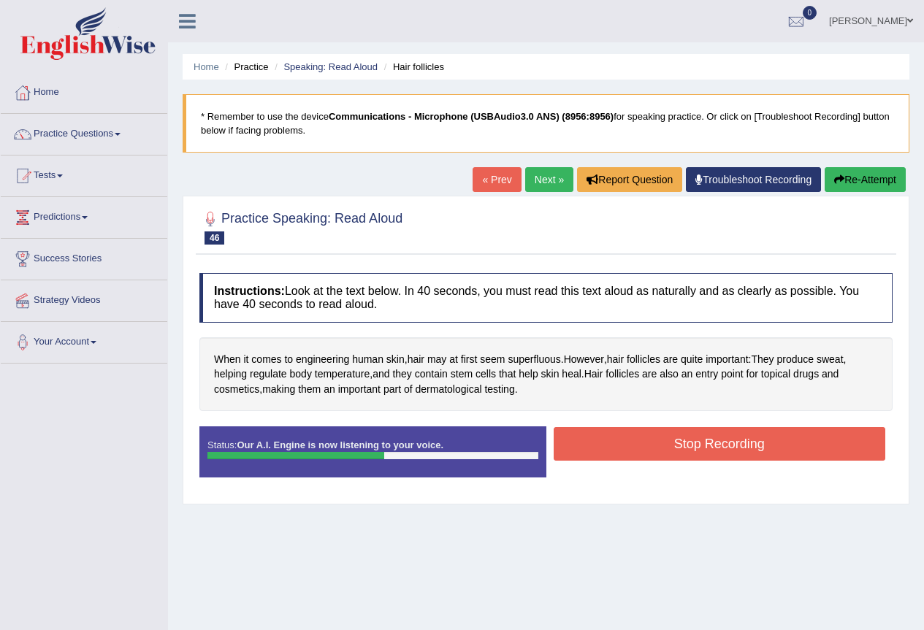
click at [690, 451] on button "Stop Recording" at bounding box center [720, 444] width 332 height 34
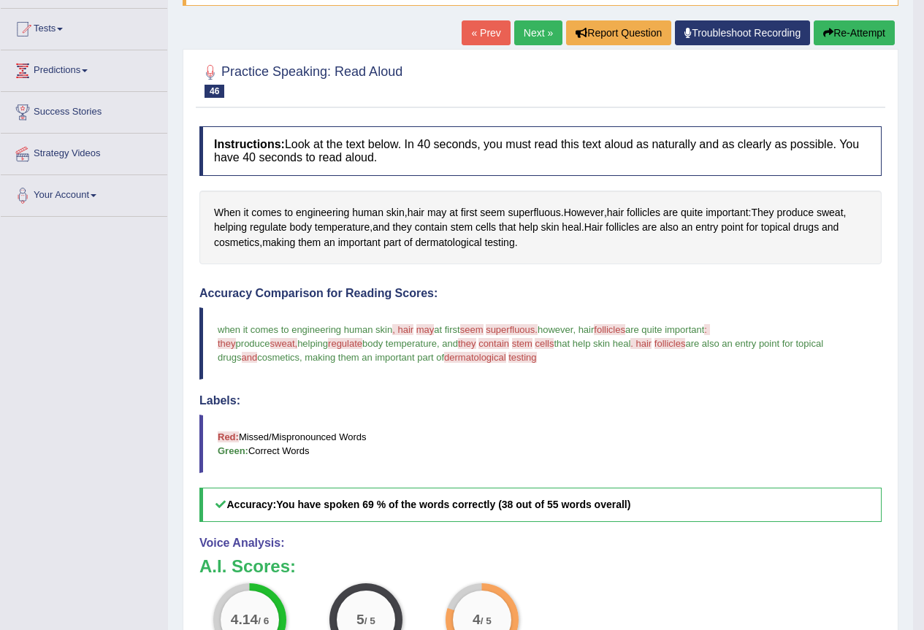
scroll to position [146, 0]
click at [529, 37] on link "Next »" at bounding box center [538, 33] width 48 height 25
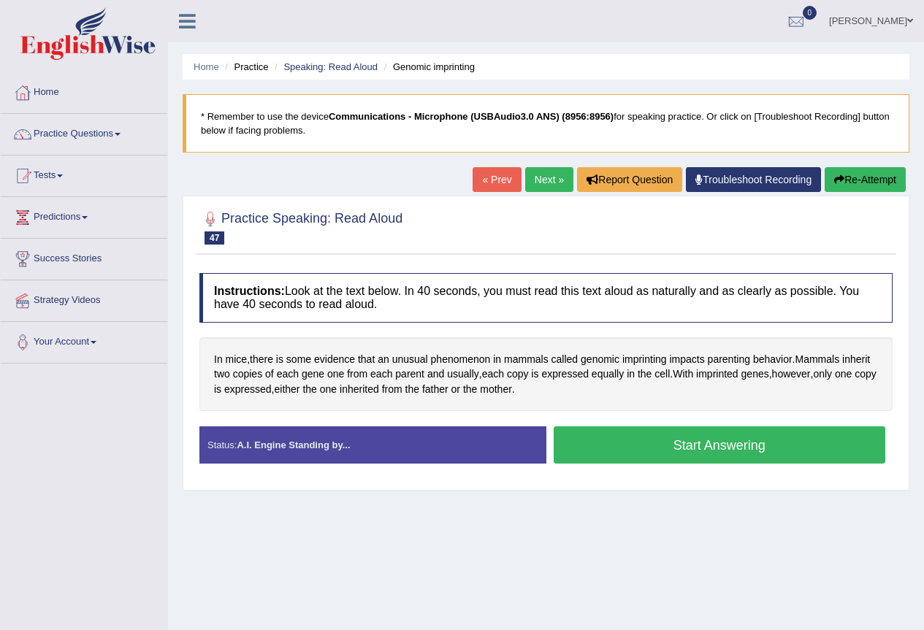
click at [602, 448] on button "Start Answering" at bounding box center [720, 444] width 332 height 37
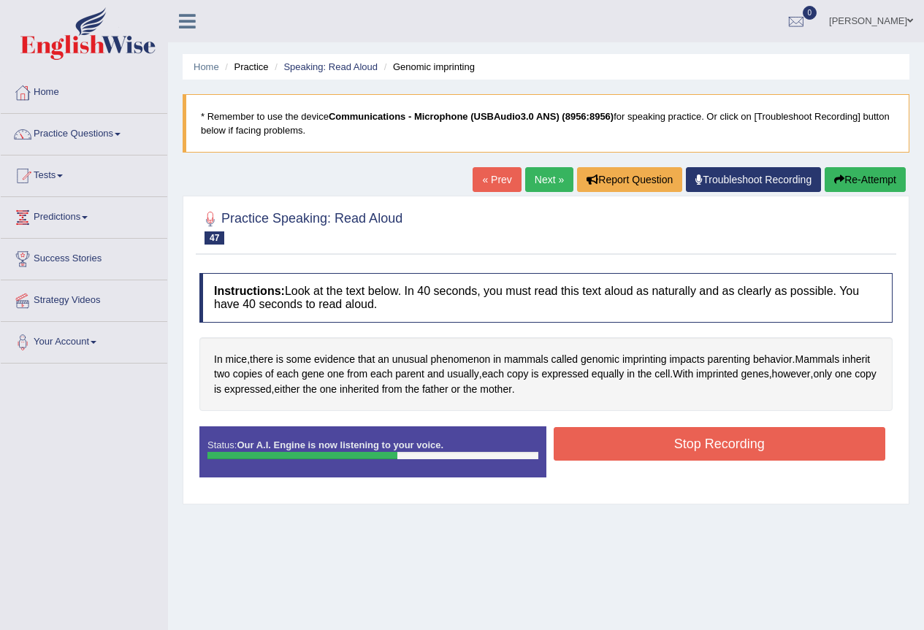
click at [636, 445] on button "Stop Recording" at bounding box center [720, 444] width 332 height 34
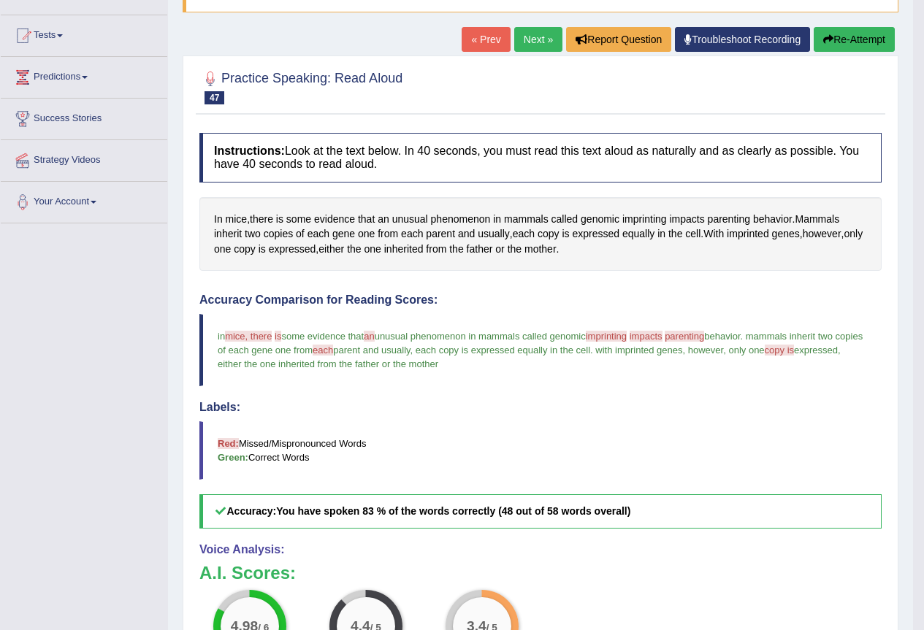
scroll to position [89, 0]
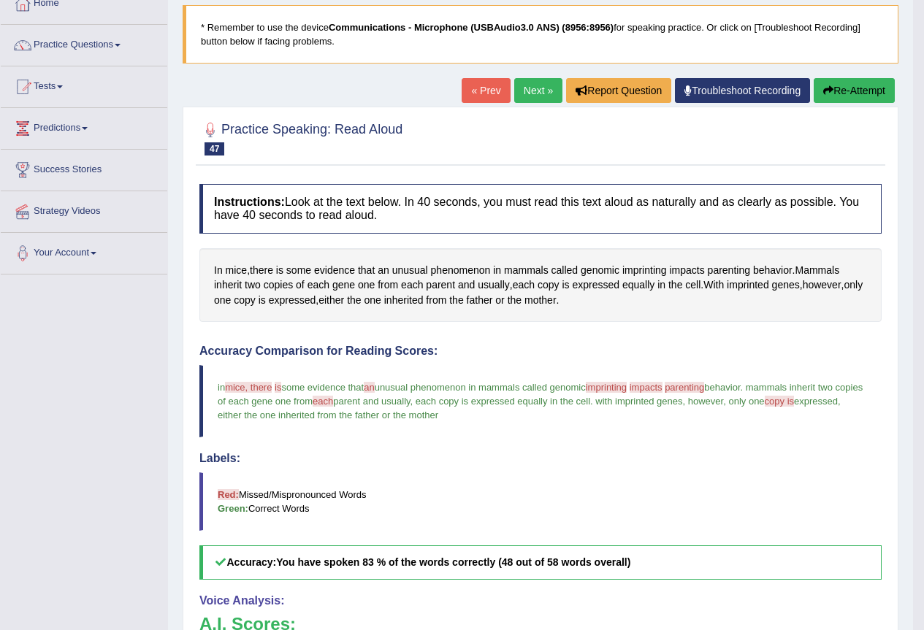
click at [519, 82] on link "Next »" at bounding box center [538, 90] width 48 height 25
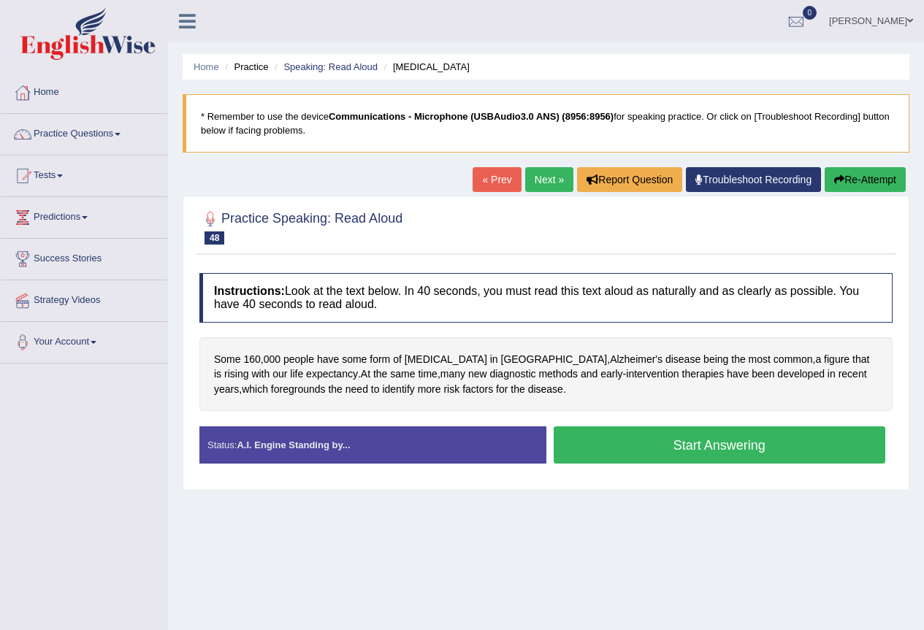
click at [602, 455] on button "Start Answering" at bounding box center [720, 444] width 332 height 37
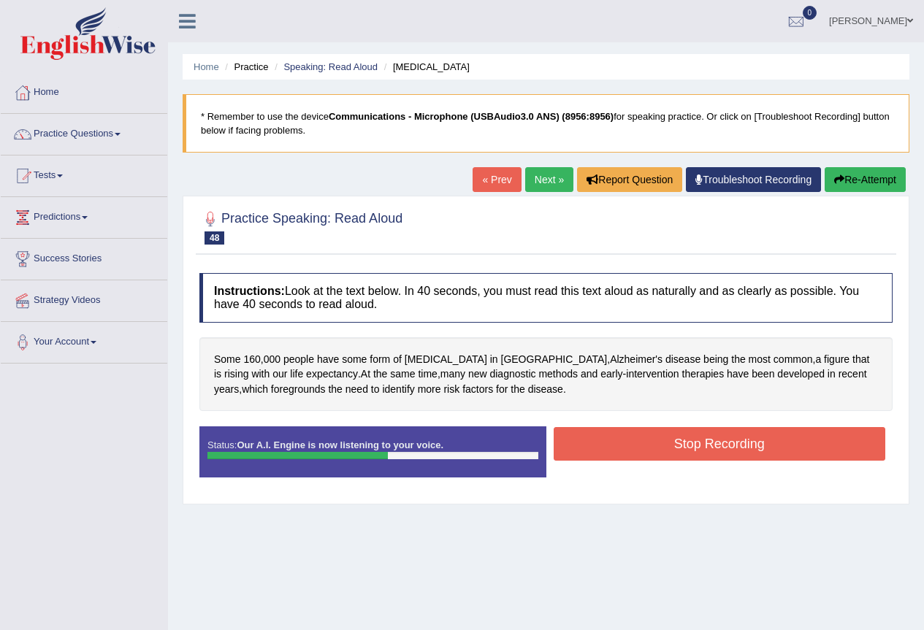
click at [636, 443] on button "Stop Recording" at bounding box center [720, 444] width 332 height 34
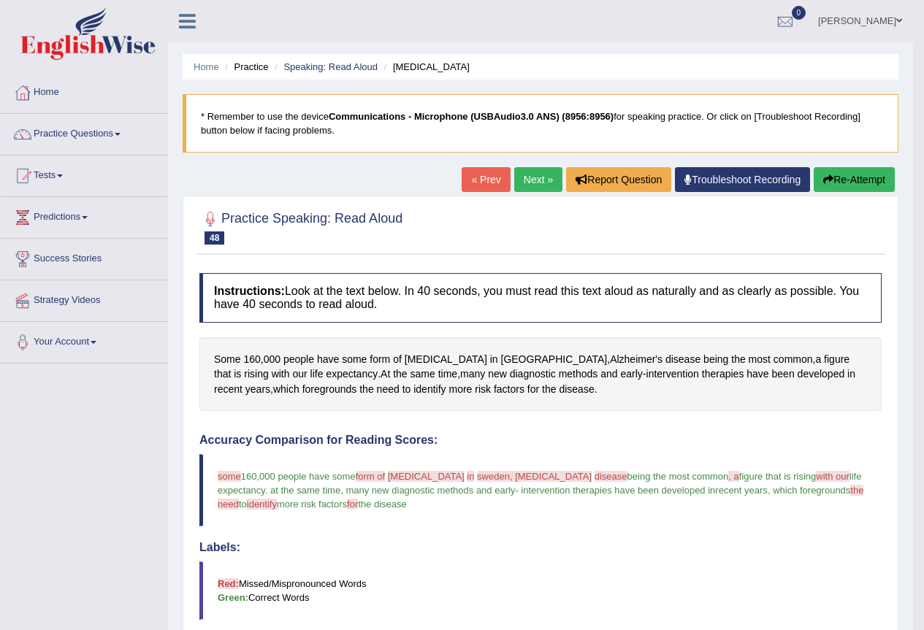
click at [526, 183] on link "Next »" at bounding box center [538, 179] width 48 height 25
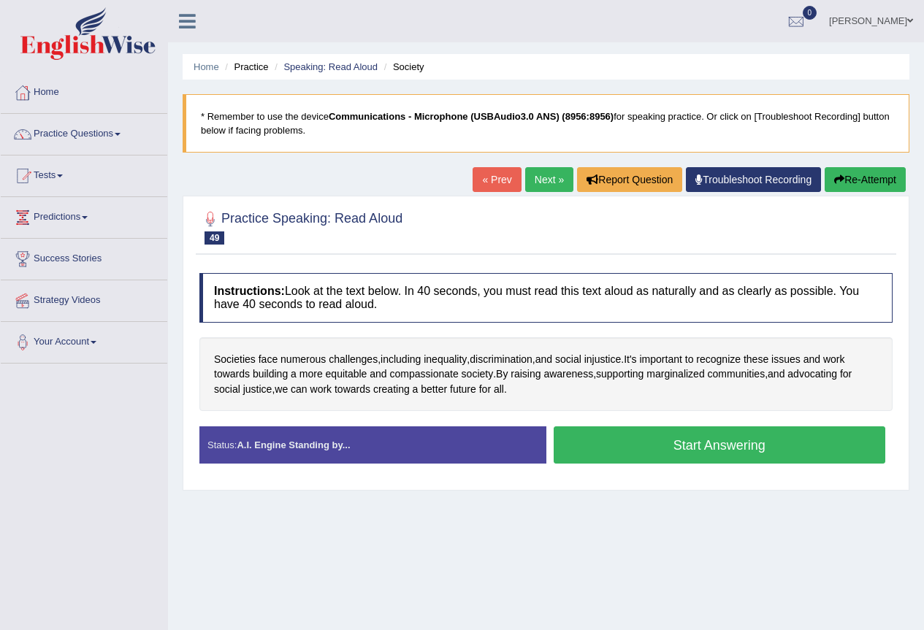
click at [641, 440] on button "Start Answering" at bounding box center [720, 444] width 332 height 37
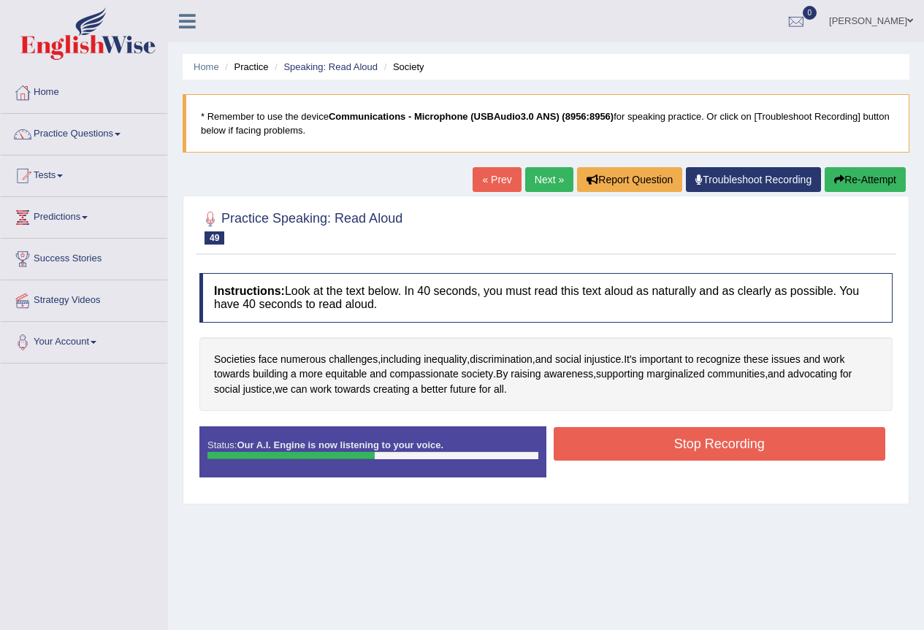
click at [657, 457] on button "Stop Recording" at bounding box center [720, 444] width 332 height 34
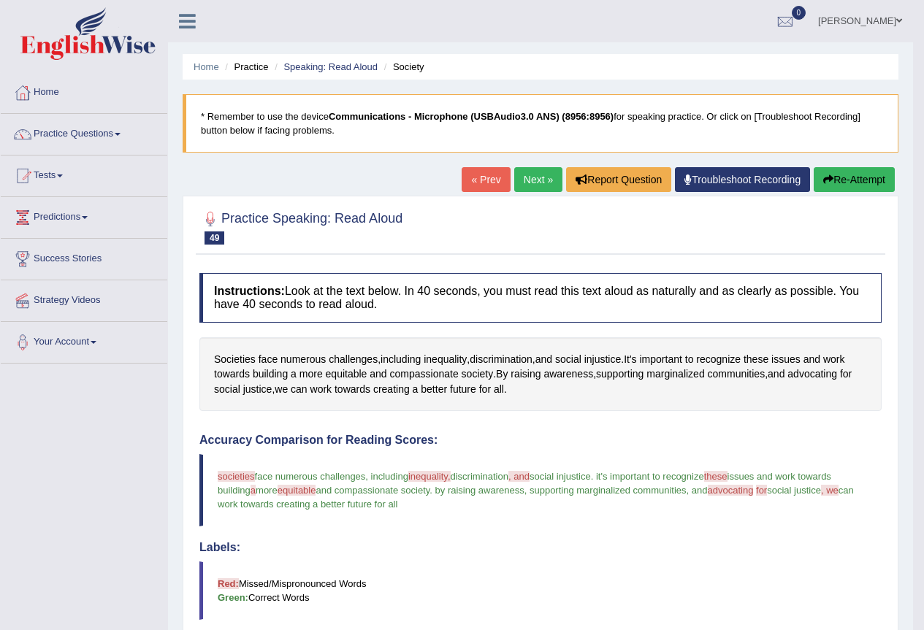
click at [545, 176] on link "Next »" at bounding box center [538, 179] width 48 height 25
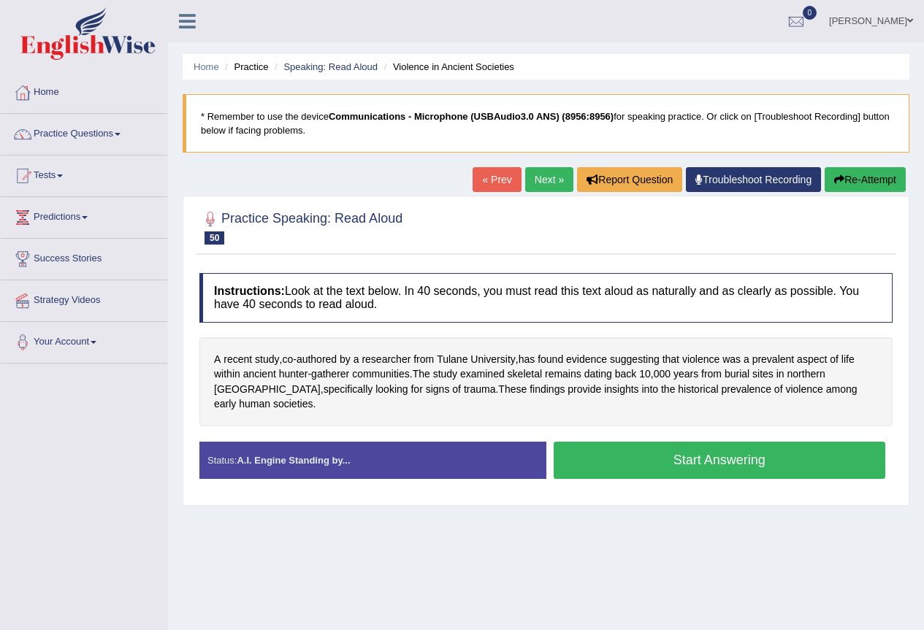
click at [624, 453] on button "Start Answering" at bounding box center [720, 460] width 332 height 37
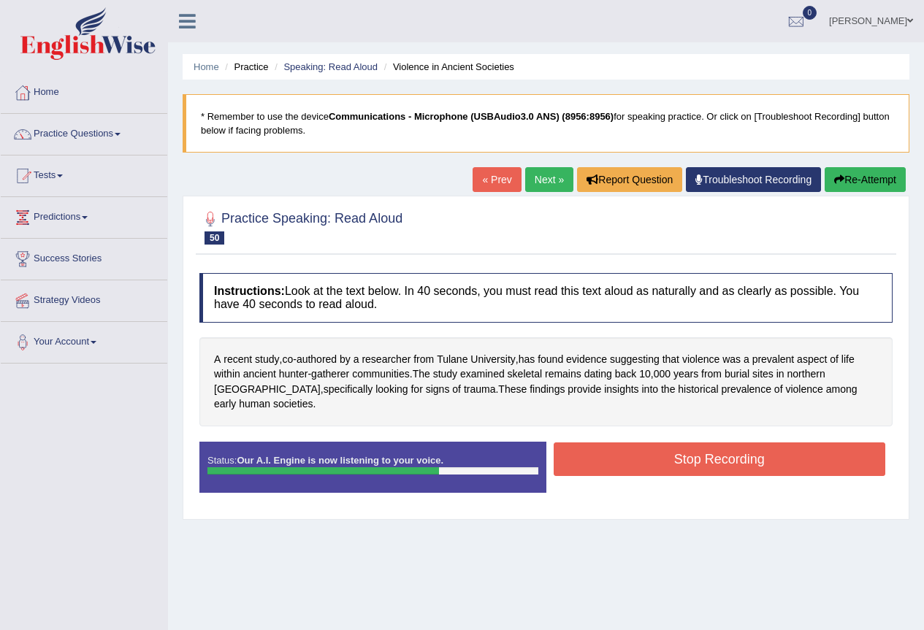
click at [735, 448] on button "Stop Recording" at bounding box center [720, 460] width 332 height 34
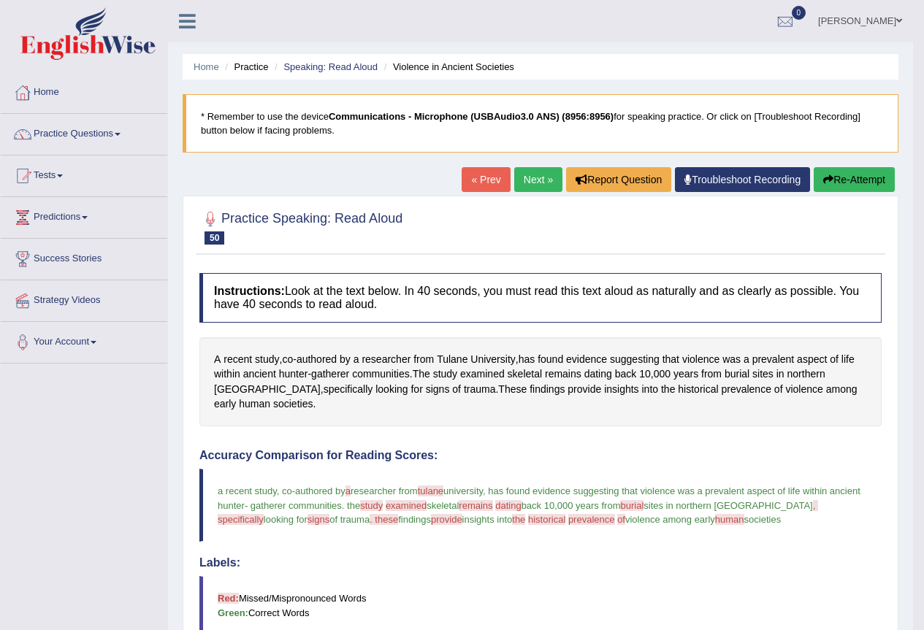
click at [522, 180] on link "Next »" at bounding box center [538, 179] width 48 height 25
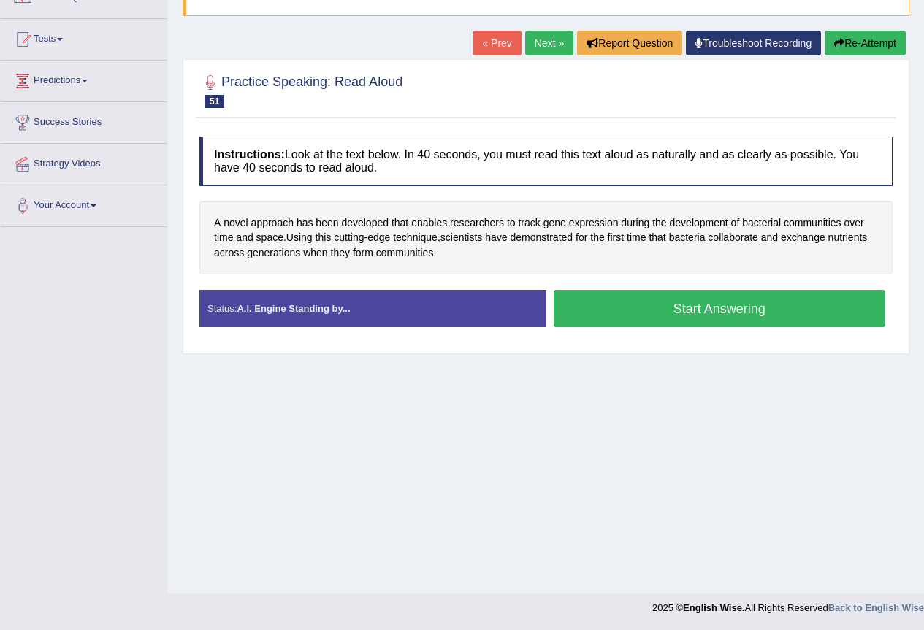
click at [584, 309] on button "Start Answering" at bounding box center [720, 308] width 332 height 37
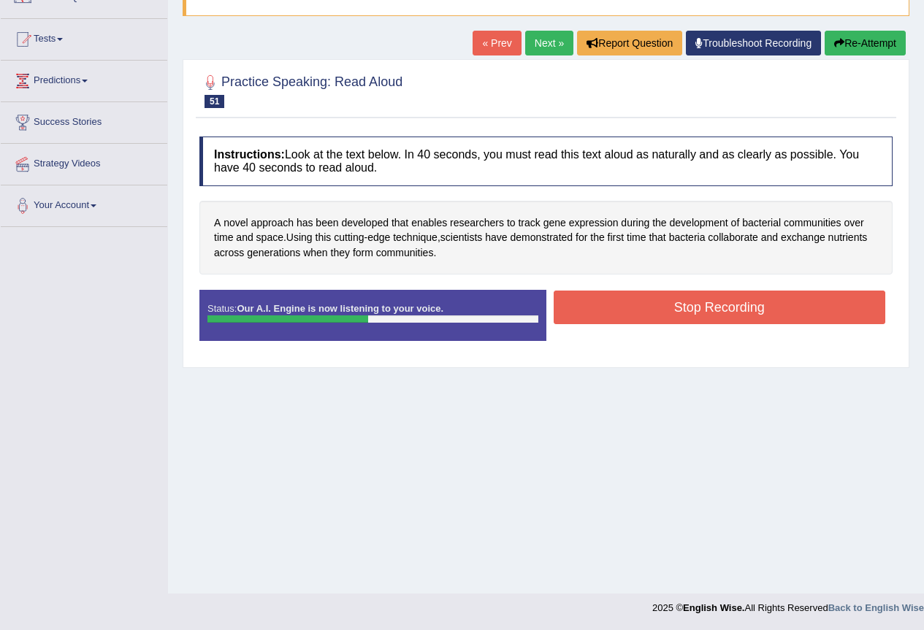
click at [710, 319] on button "Stop Recording" at bounding box center [720, 308] width 332 height 34
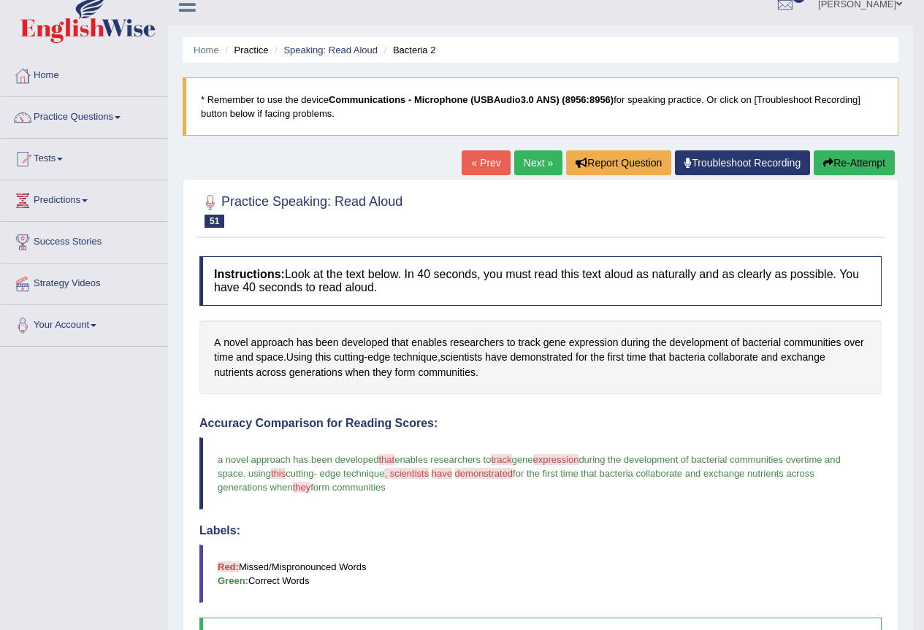
scroll to position [16, 0]
click at [524, 168] on link "Next »" at bounding box center [538, 163] width 48 height 25
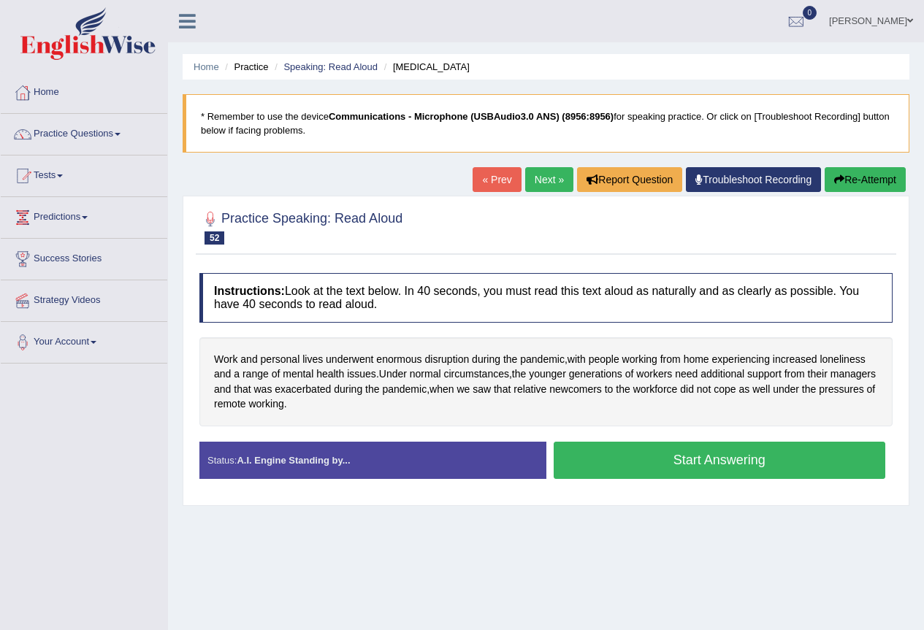
click at [657, 467] on button "Start Answering" at bounding box center [720, 460] width 332 height 37
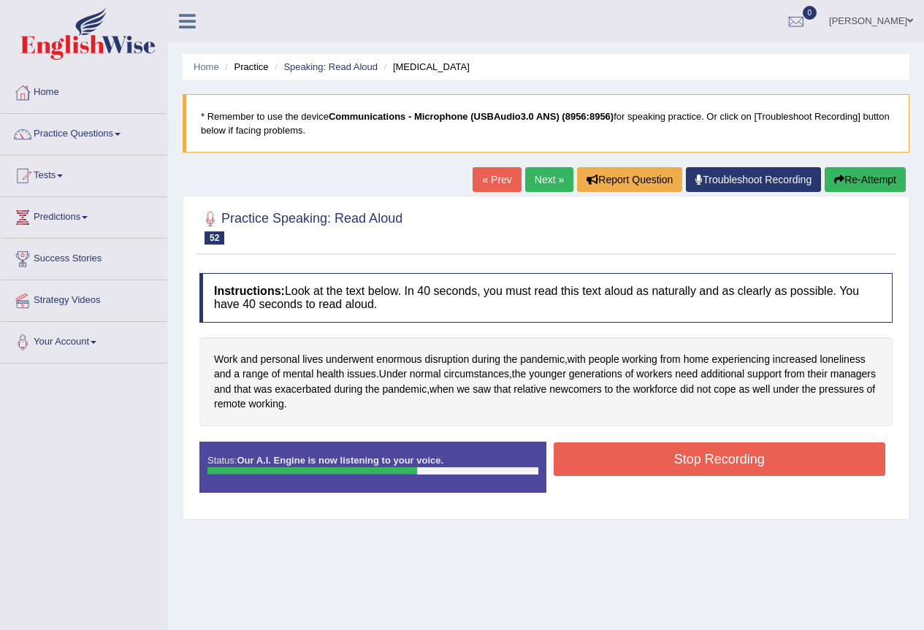
click at [693, 470] on button "Stop Recording" at bounding box center [720, 460] width 332 height 34
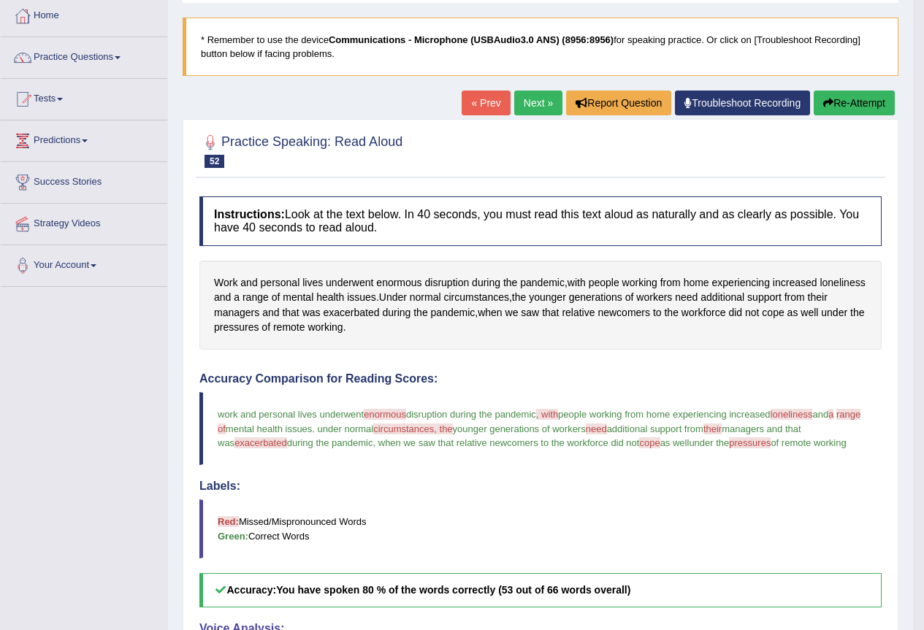
scroll to position [45, 0]
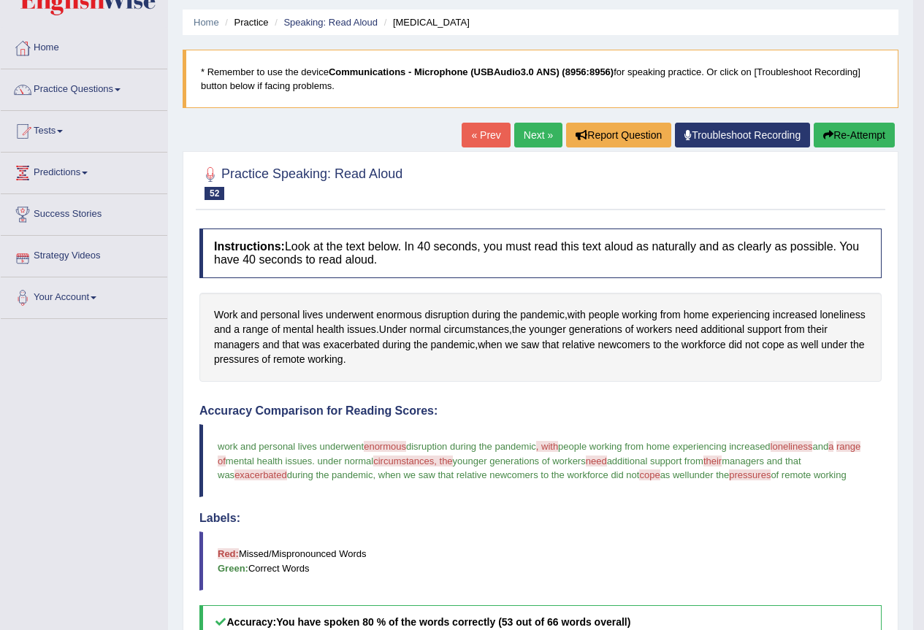
click at [521, 134] on link "Next »" at bounding box center [538, 135] width 48 height 25
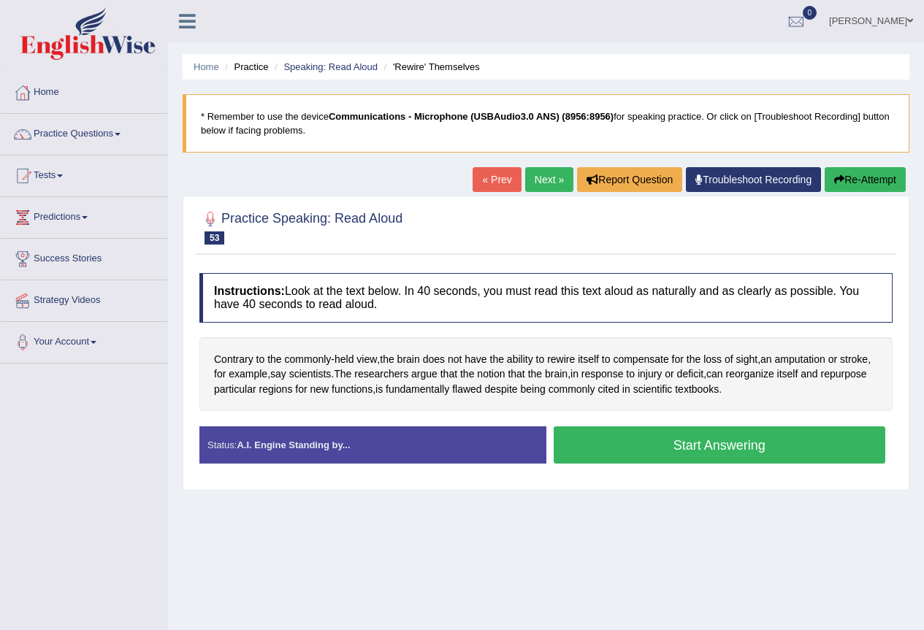
click at [698, 454] on button "Start Answering" at bounding box center [720, 444] width 332 height 37
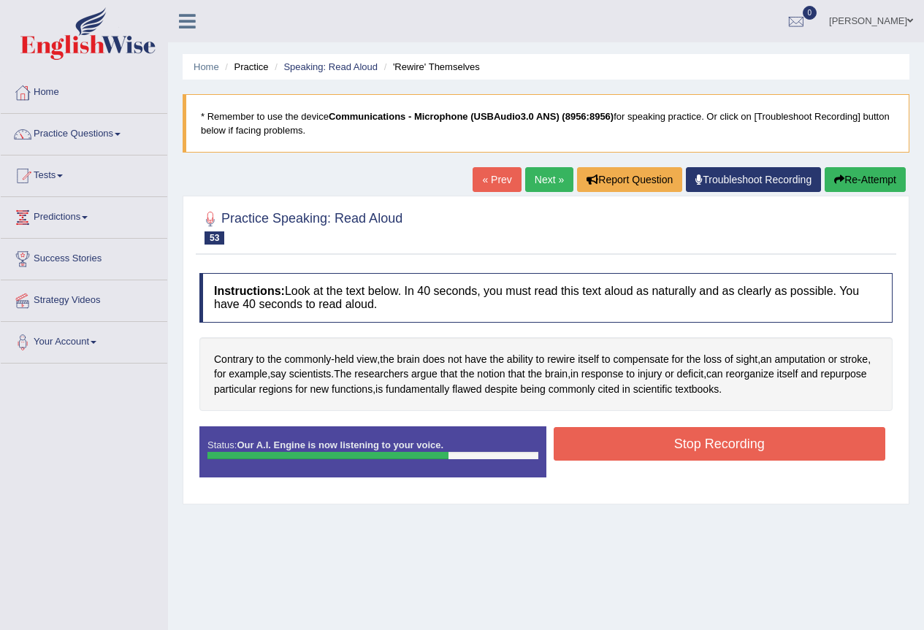
click at [676, 447] on button "Stop Recording" at bounding box center [720, 444] width 332 height 34
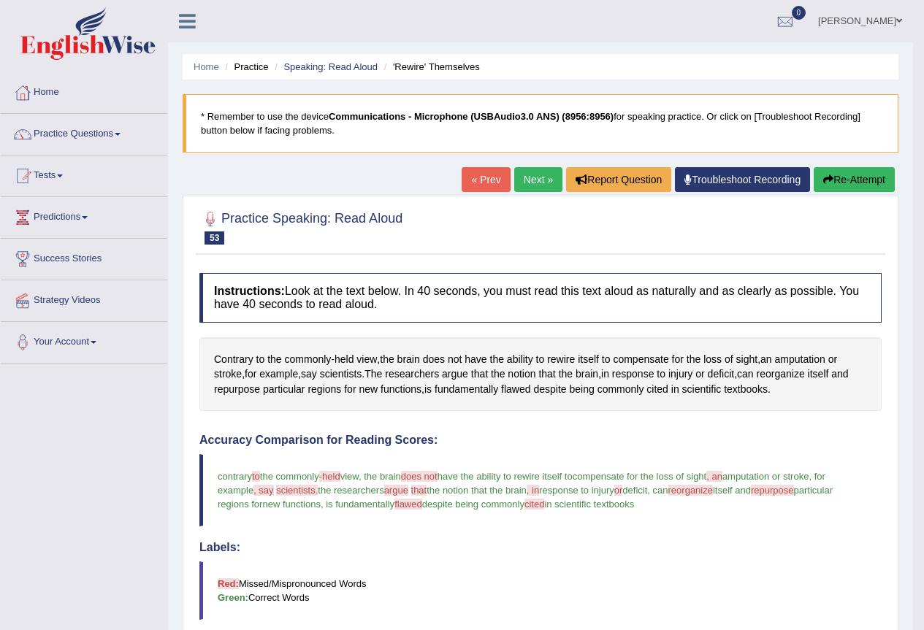
click at [538, 188] on link "Next »" at bounding box center [538, 179] width 48 height 25
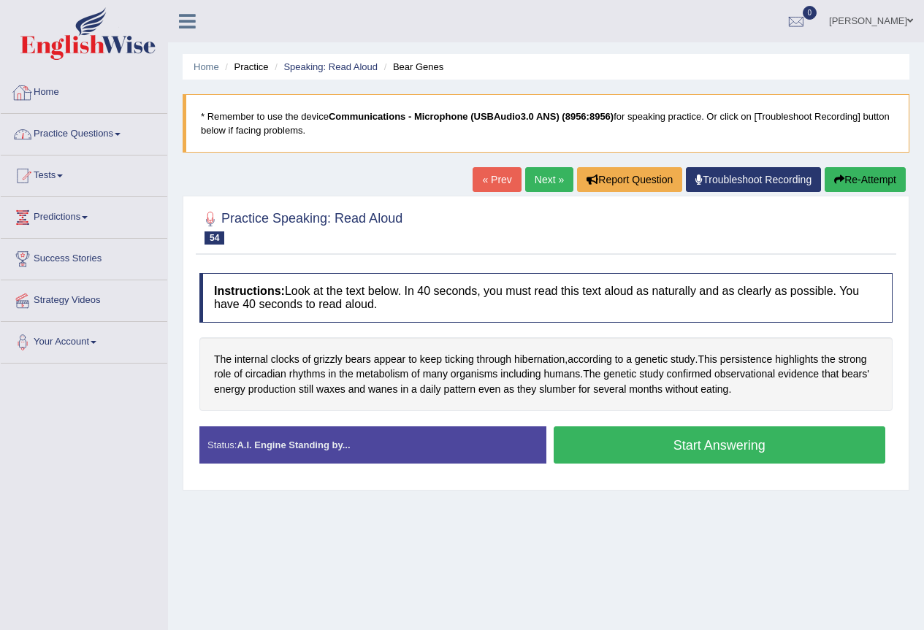
click at [120, 131] on link "Practice Questions" at bounding box center [84, 132] width 167 height 37
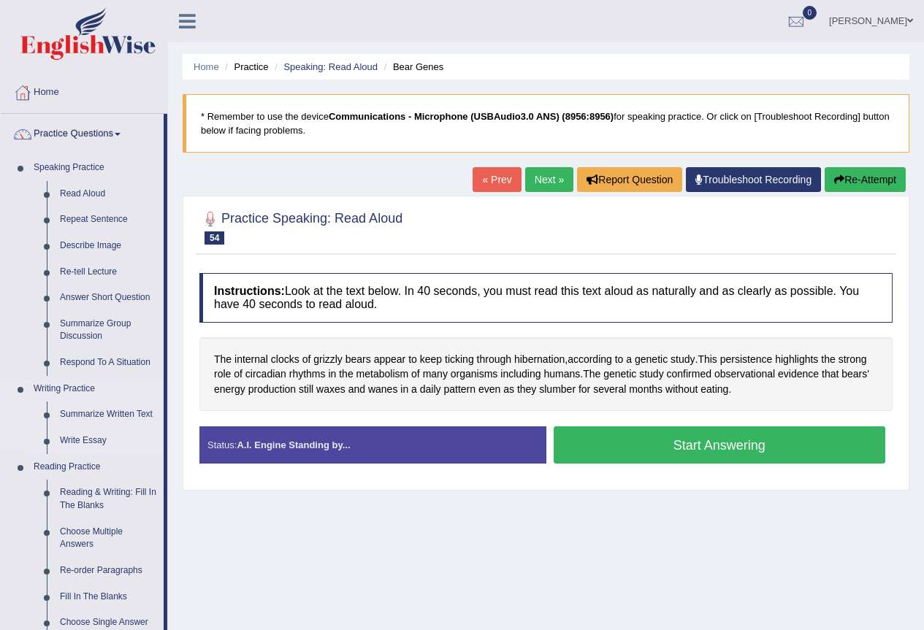
click at [89, 439] on link "Write Essay" at bounding box center [108, 441] width 110 height 26
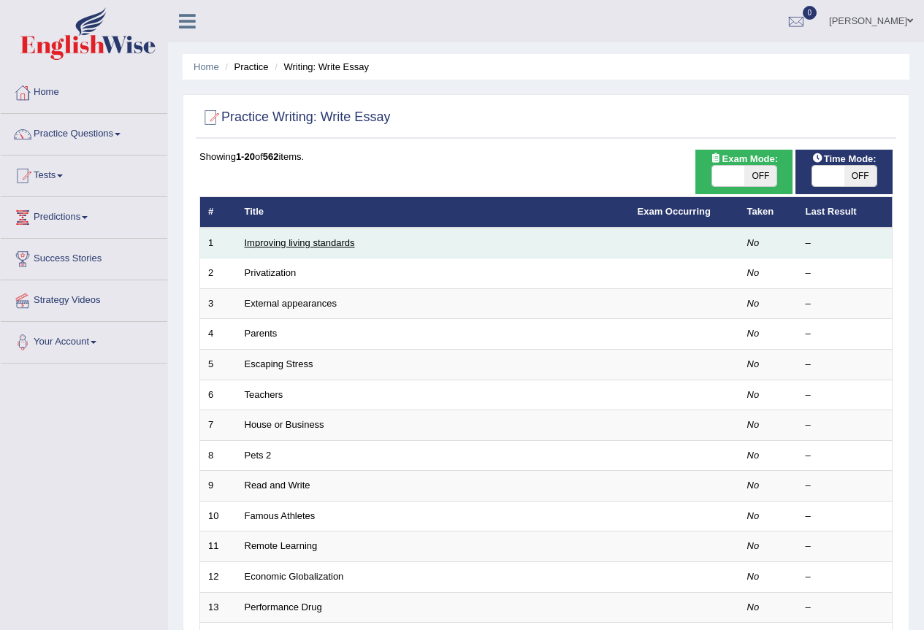
click at [285, 245] on link "Improving living standards" at bounding box center [300, 242] width 110 height 11
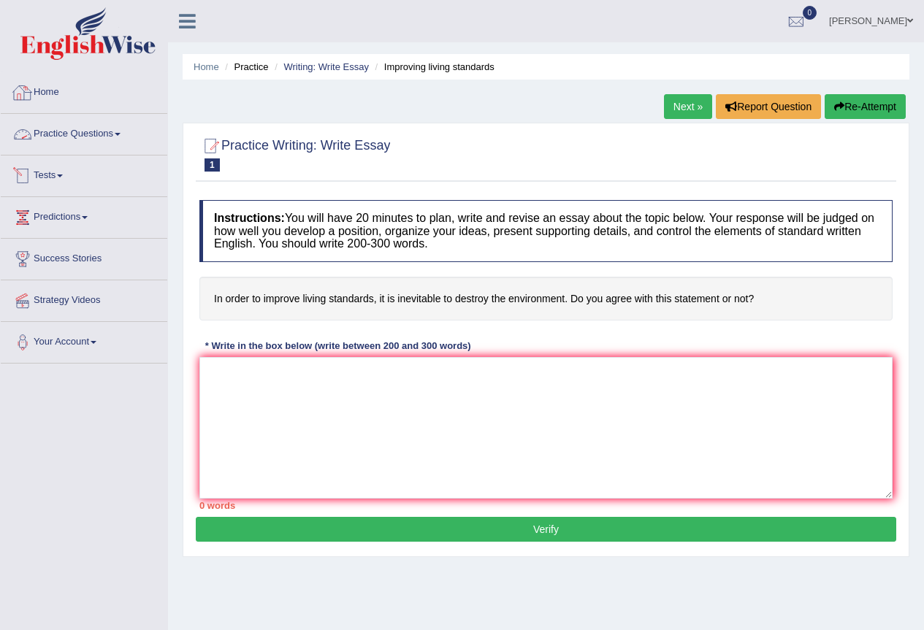
click at [119, 144] on link "Practice Questions" at bounding box center [84, 132] width 167 height 37
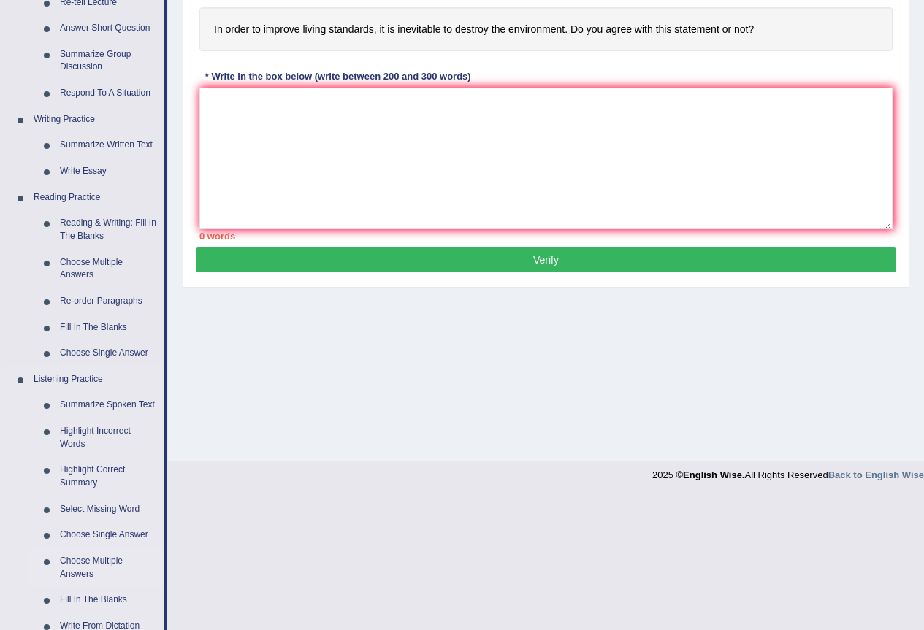
scroll to position [365, 0]
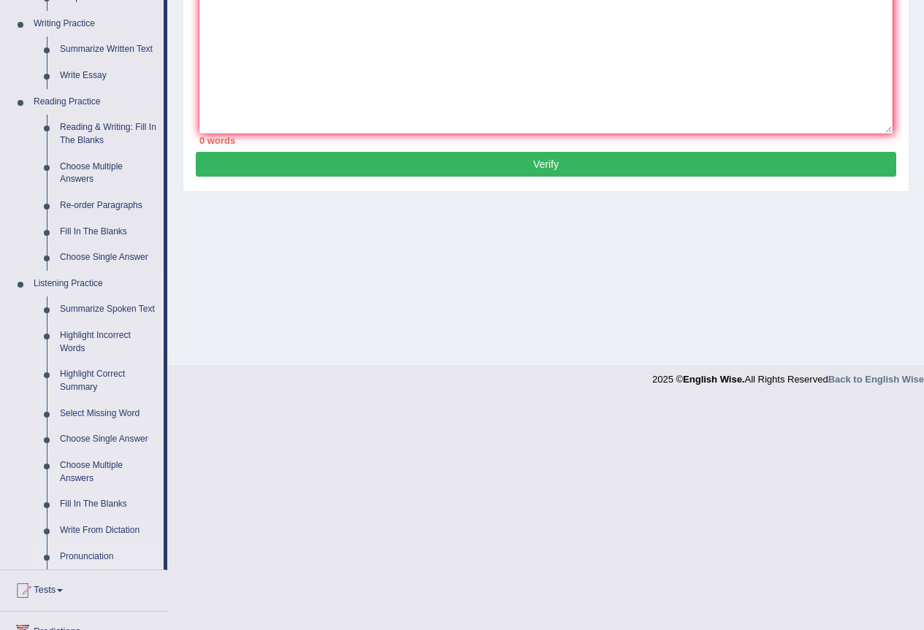
click at [97, 555] on link "Pronunciation" at bounding box center [108, 557] width 110 height 26
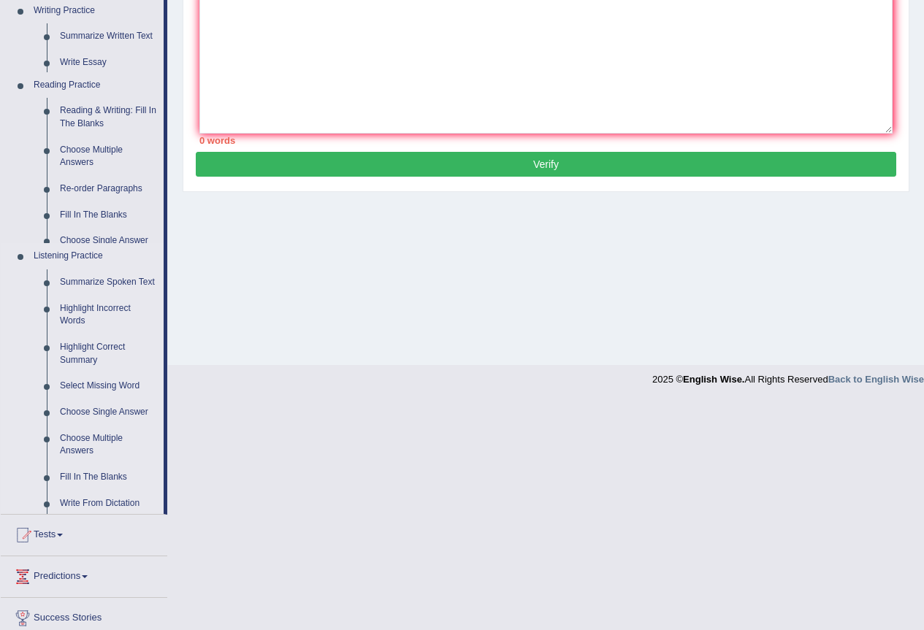
scroll to position [137, 0]
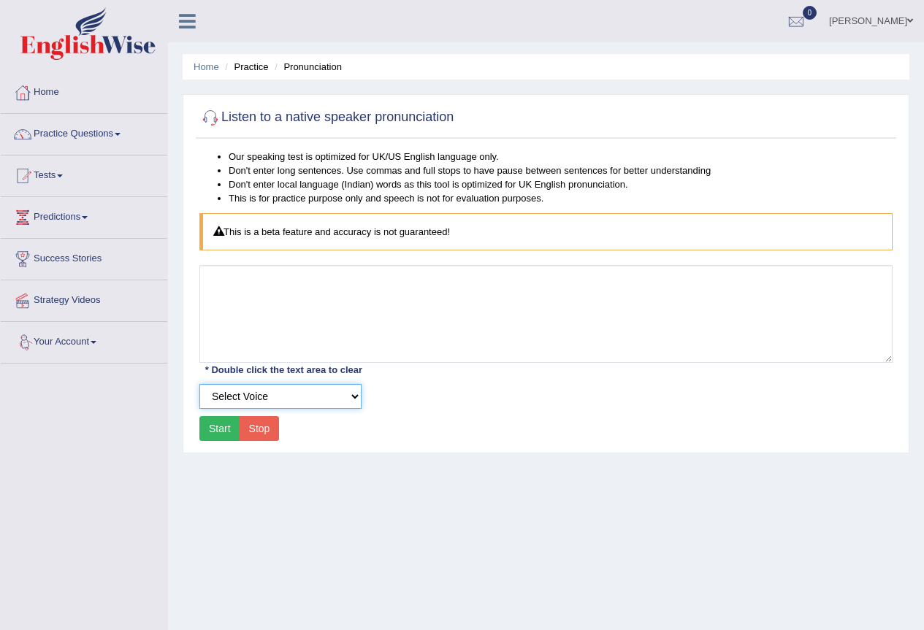
click at [345, 396] on select "Select Voice UK English Female UK English Male" at bounding box center [280, 396] width 162 height 25
select select "3"
click at [199, 384] on select "Select Voice UK English Female UK English Male" at bounding box center [280, 396] width 162 height 25
click at [222, 429] on button "Start" at bounding box center [219, 428] width 41 height 25
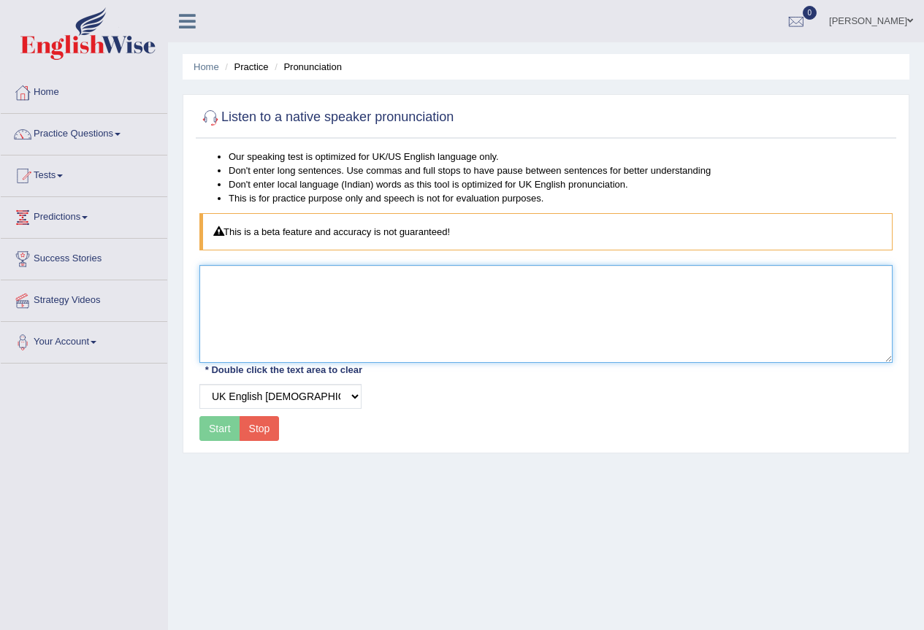
click at [245, 290] on textarea at bounding box center [545, 314] width 693 height 98
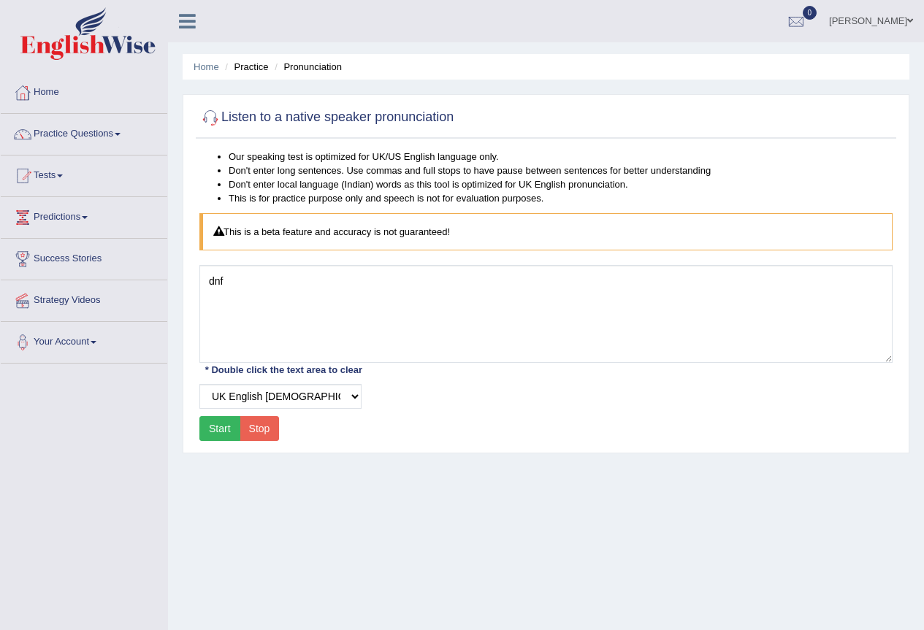
click at [207, 432] on button "Start" at bounding box center [219, 428] width 41 height 25
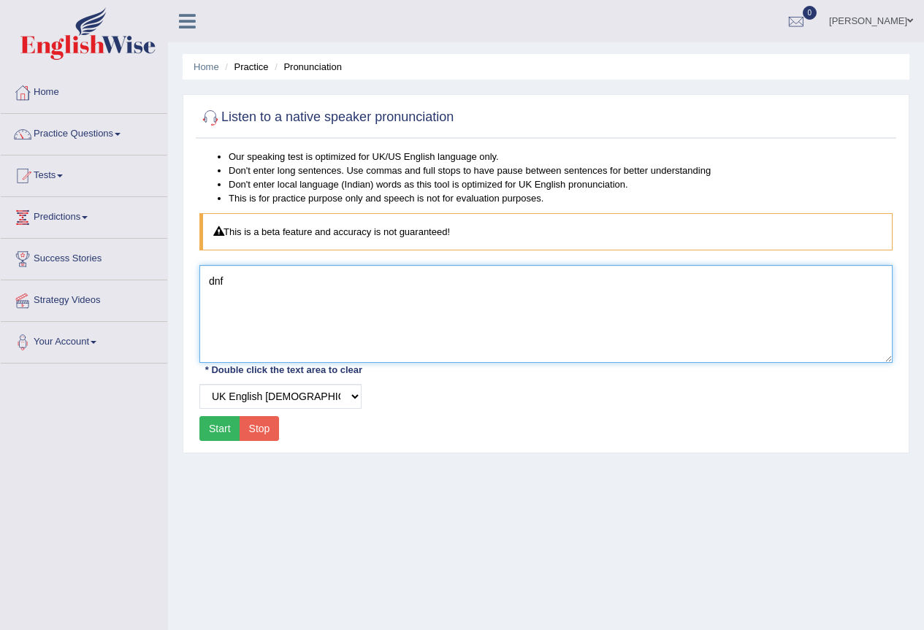
click at [237, 287] on textarea "dnf" at bounding box center [545, 314] width 693 height 98
type textarea "d"
type textarea "how to be satisfied"
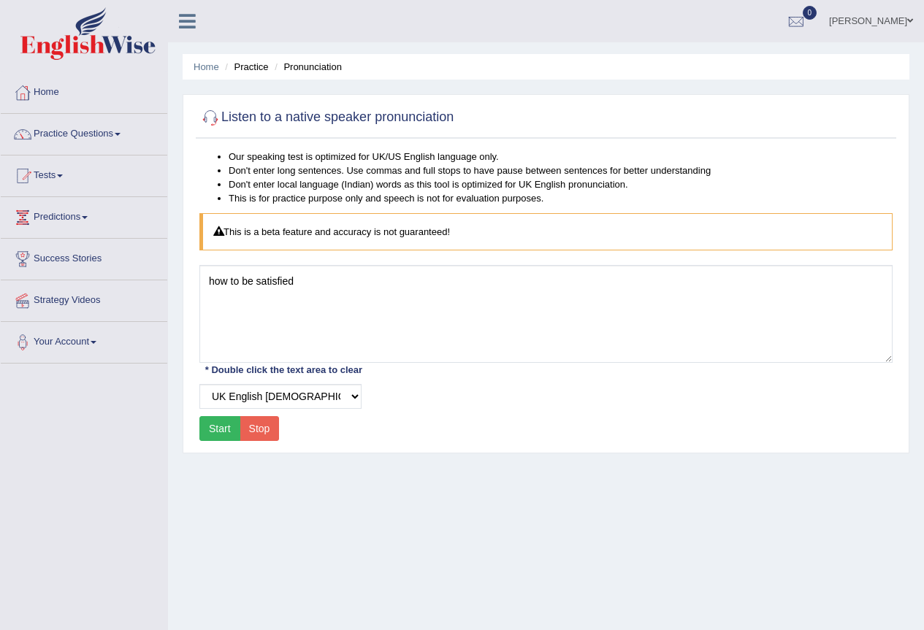
click at [219, 437] on button "Start" at bounding box center [219, 428] width 41 height 25
click at [111, 141] on link "Practice Questions" at bounding box center [84, 132] width 167 height 37
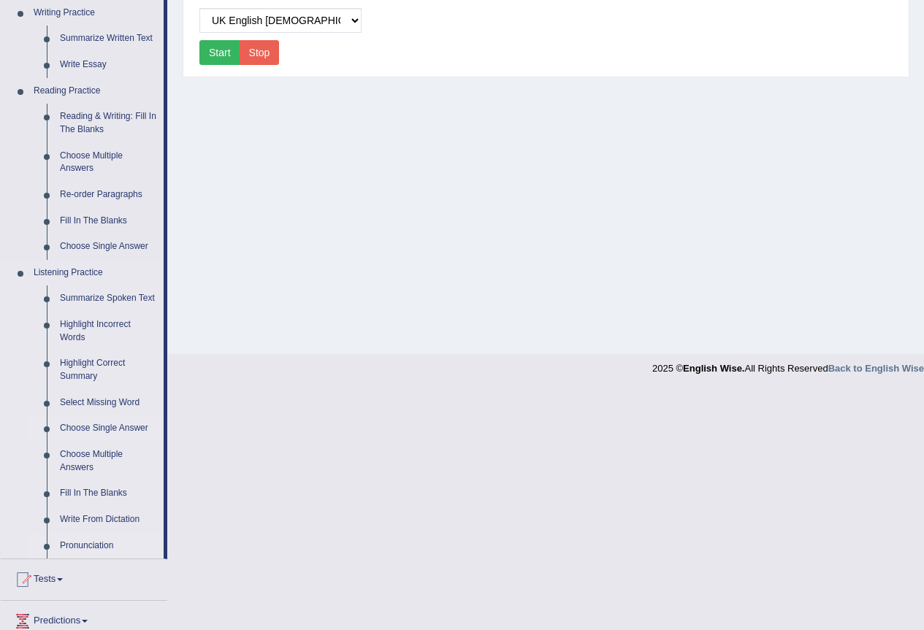
scroll to position [511, 0]
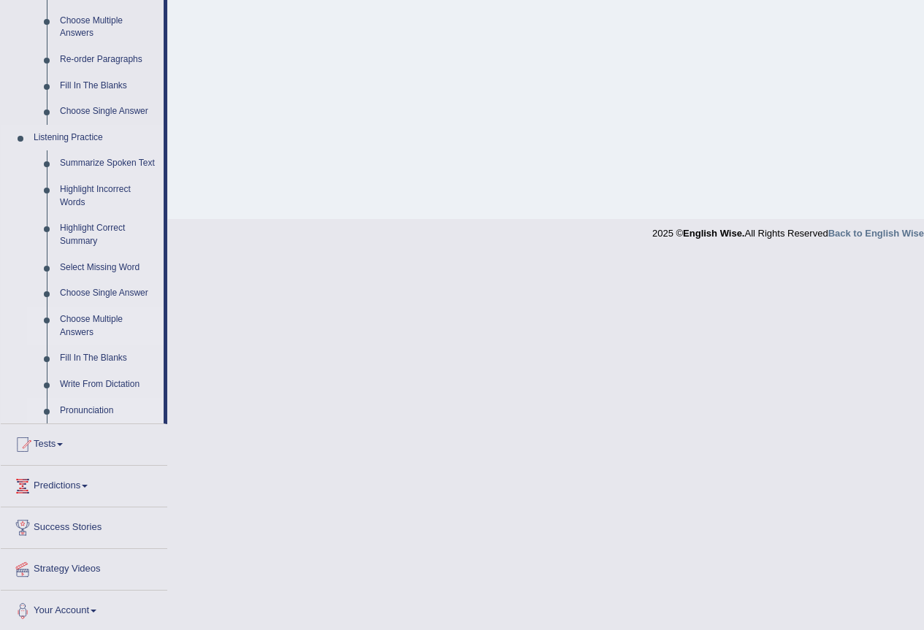
click at [83, 328] on link "Choose Multiple Answers" at bounding box center [108, 326] width 110 height 39
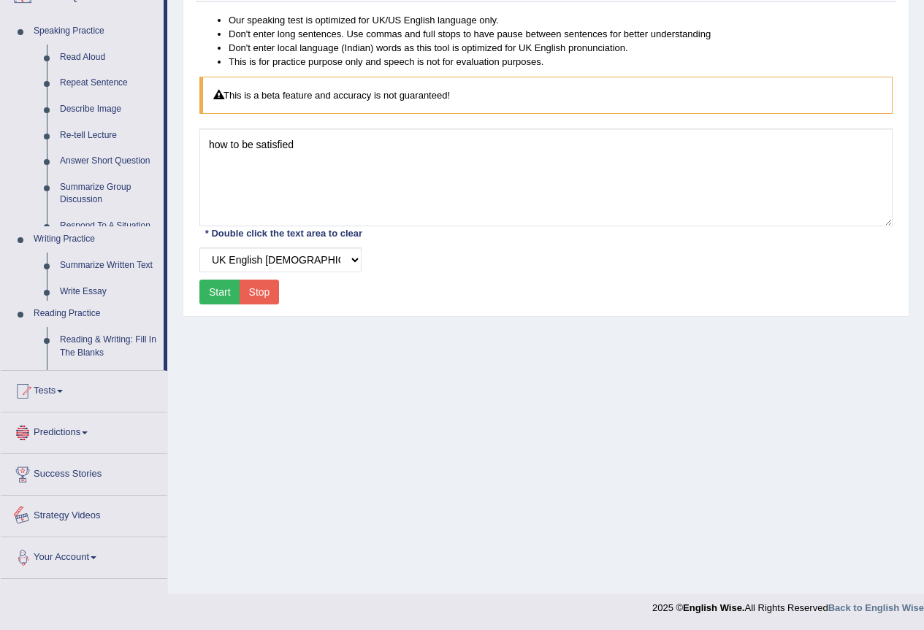
scroll to position [145, 0]
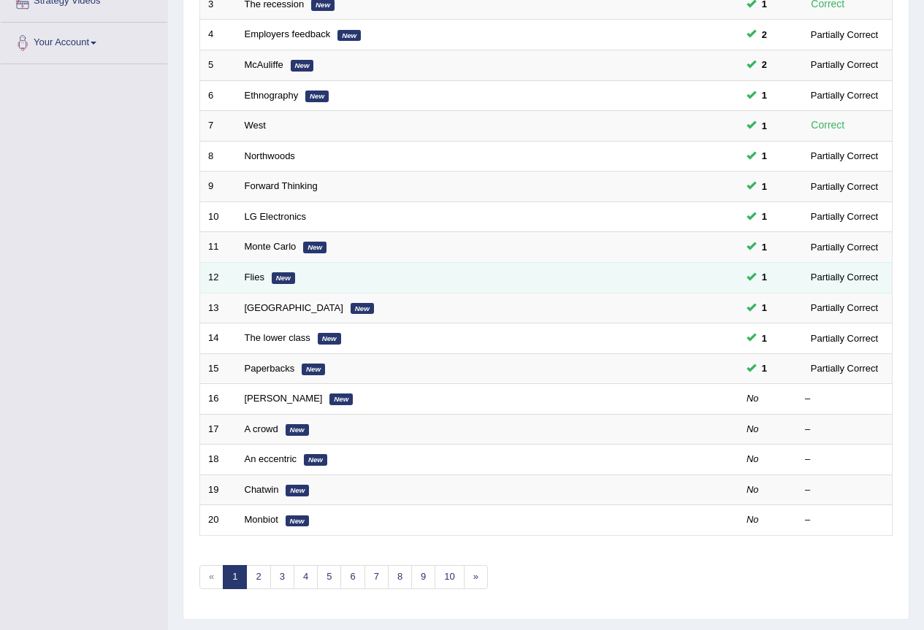
scroll to position [337, 0]
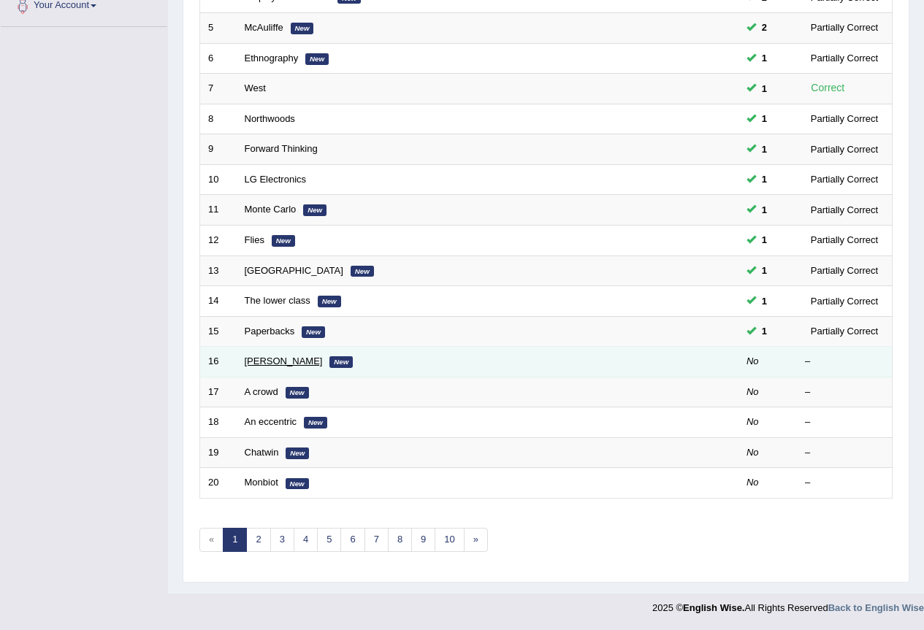
click at [273, 356] on link "[PERSON_NAME]" at bounding box center [284, 361] width 78 height 11
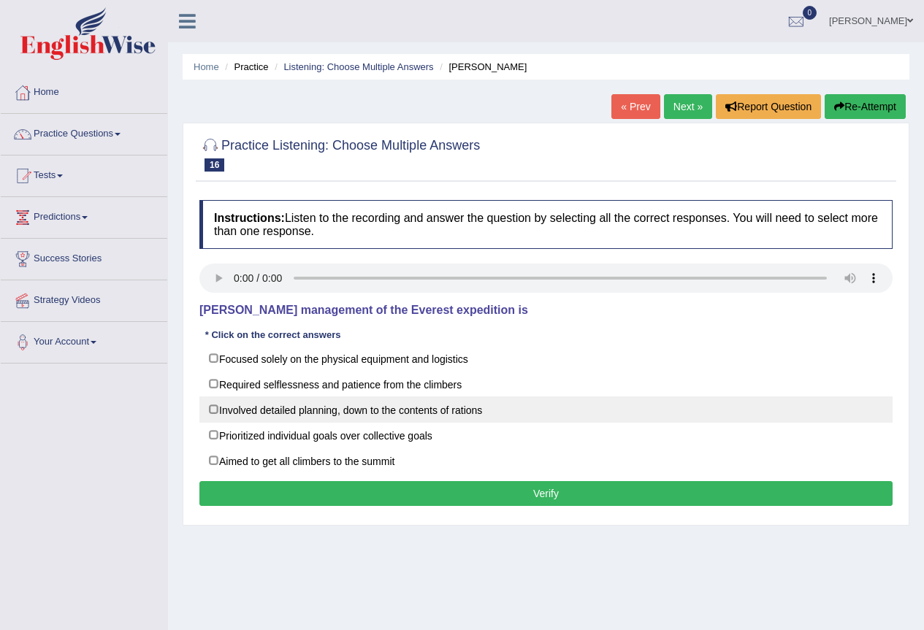
click at [217, 410] on label "Involved detailed planning, down to the contents of rations" at bounding box center [545, 410] width 693 height 26
checkbox input "true"
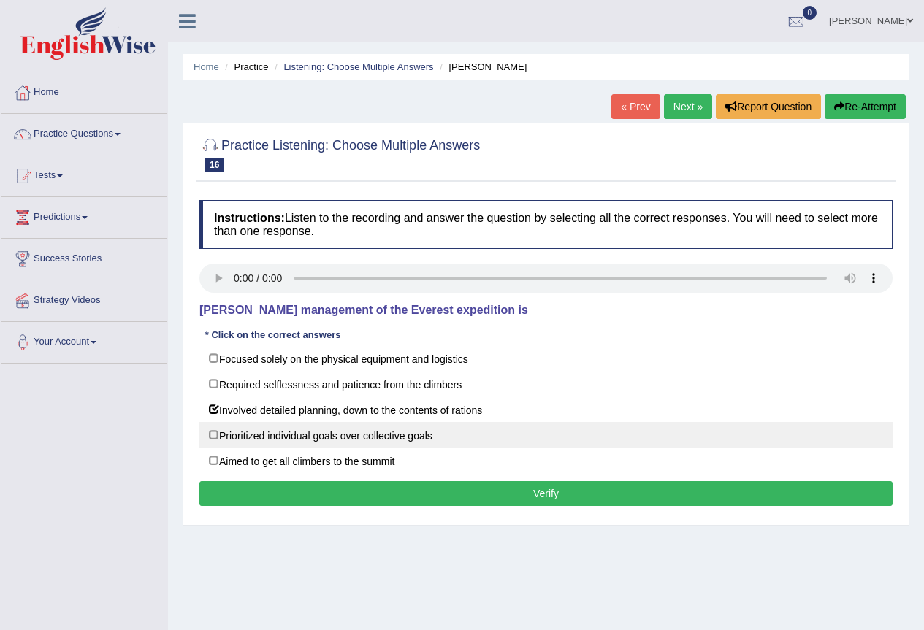
click at [215, 434] on label "Prioritized individual goals over collective goals" at bounding box center [545, 435] width 693 height 26
checkbox input "true"
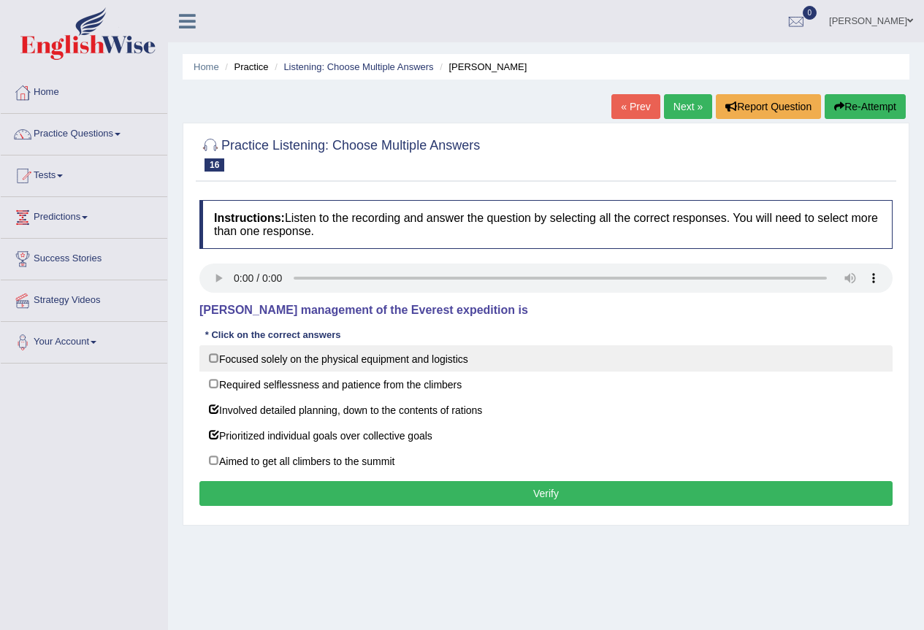
click at [213, 357] on label "Focused solely on the physical equipment and logistics" at bounding box center [545, 358] width 693 height 26
checkbox input "true"
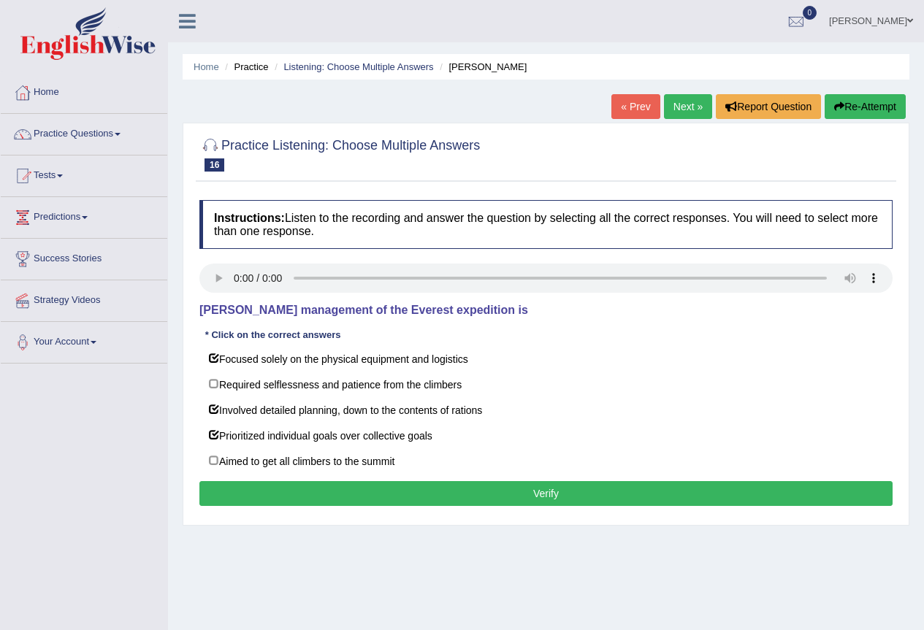
click at [283, 496] on button "Verify" at bounding box center [545, 493] width 693 height 25
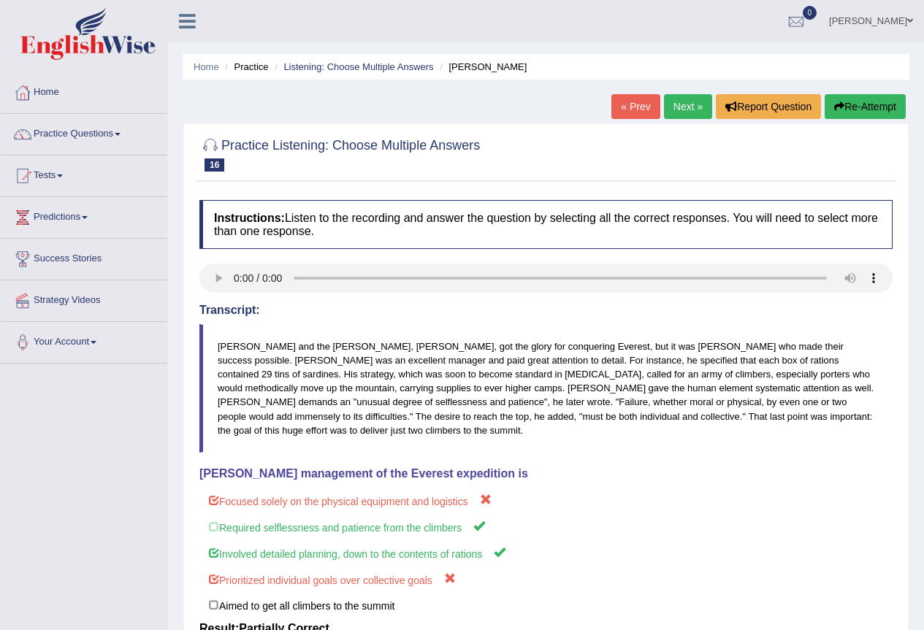
click at [699, 108] on link "Next »" at bounding box center [688, 106] width 48 height 25
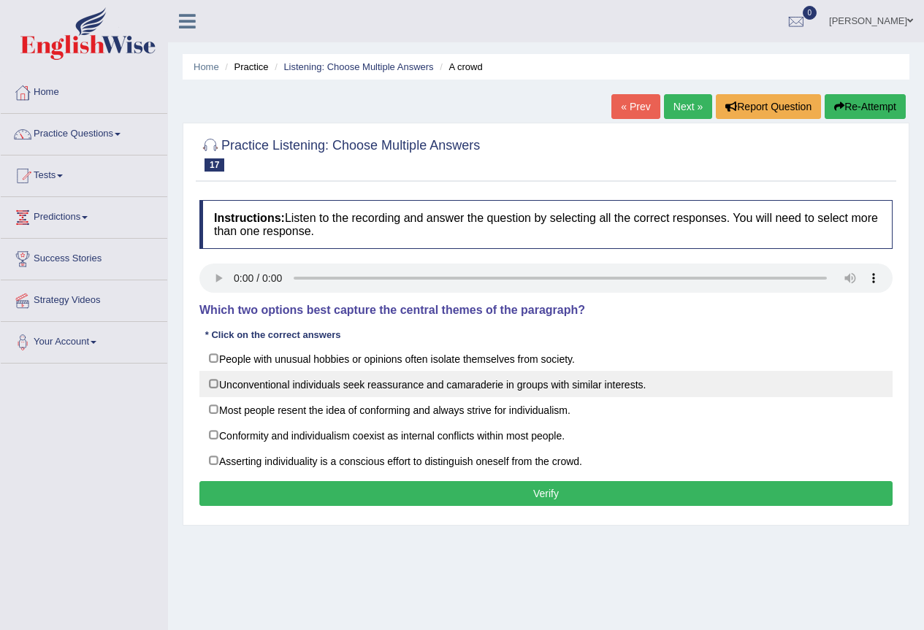
click at [210, 380] on label "Unconventional individuals seek reassurance and camaraderie in groups with simi…" at bounding box center [545, 384] width 693 height 26
checkbox input "true"
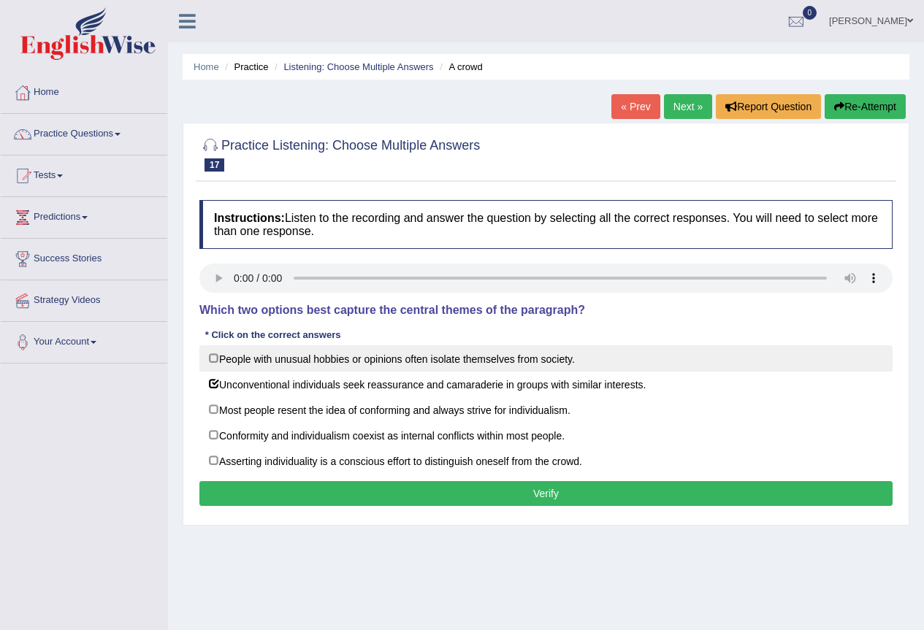
click at [215, 359] on label "People with unusual hobbies or opinions often isolate themselves from society." at bounding box center [545, 358] width 693 height 26
checkbox input "true"
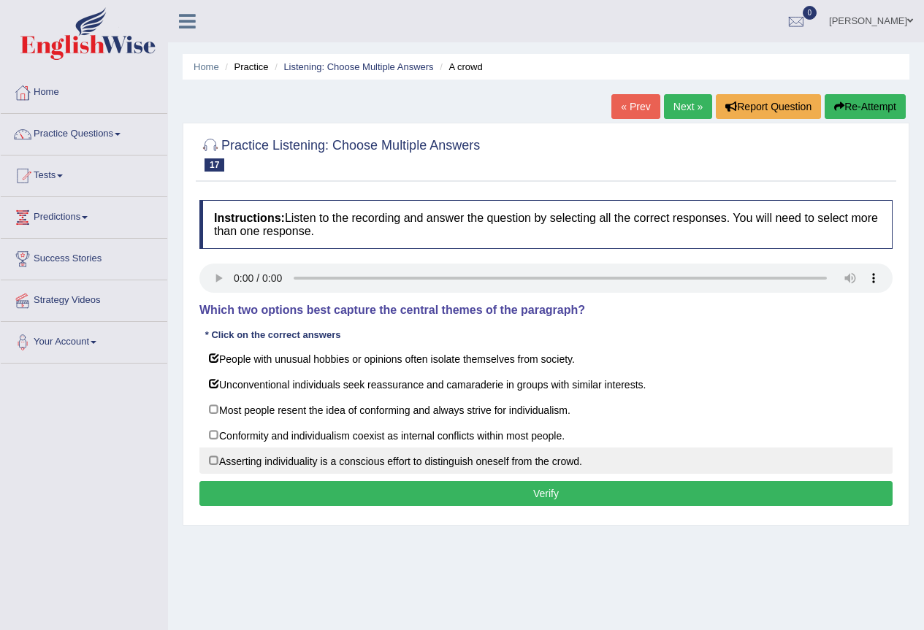
click at [213, 460] on label "Asserting individuality is a conscious effort to distinguish oneself from the c…" at bounding box center [545, 461] width 693 height 26
checkbox input "true"
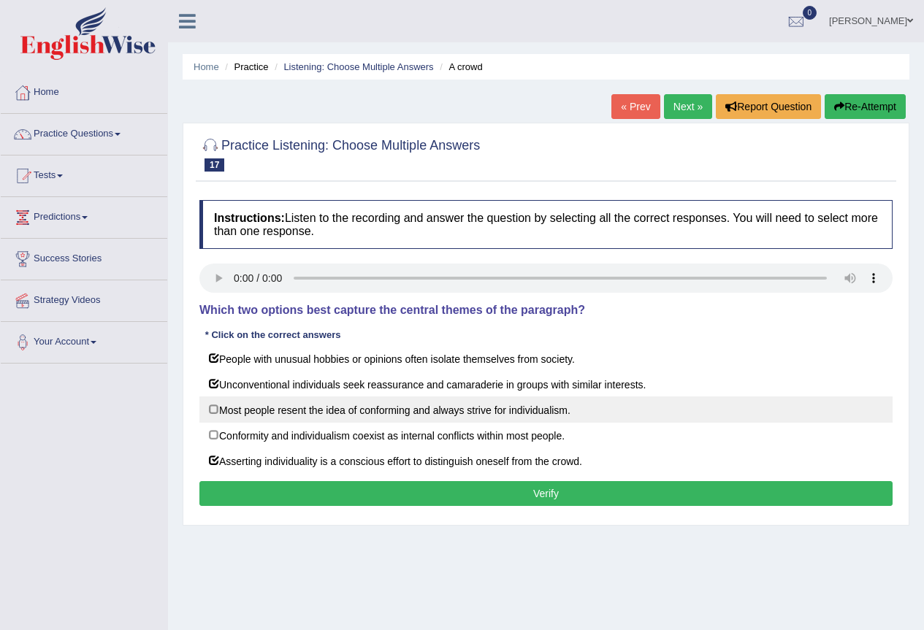
click at [213, 403] on label "Most people resent the idea of conforming and always strive for individualism." at bounding box center [545, 410] width 693 height 26
checkbox input "true"
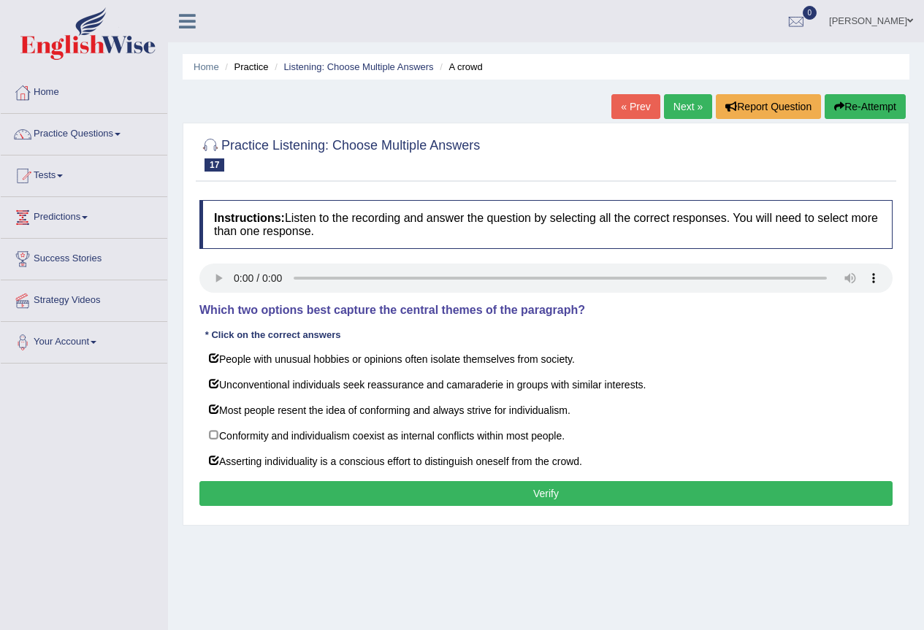
click at [289, 489] on button "Verify" at bounding box center [545, 493] width 693 height 25
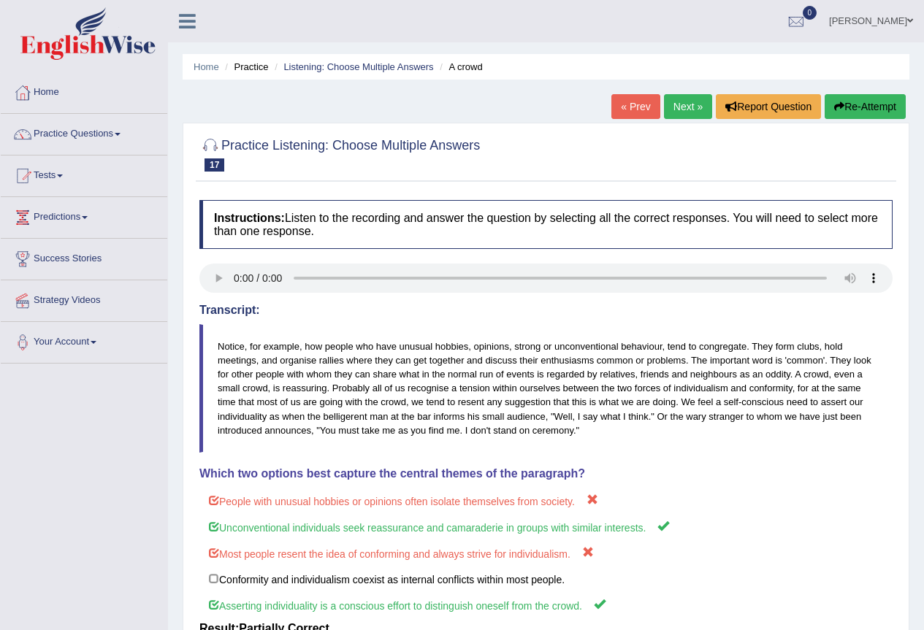
click at [682, 115] on link "Next »" at bounding box center [688, 106] width 48 height 25
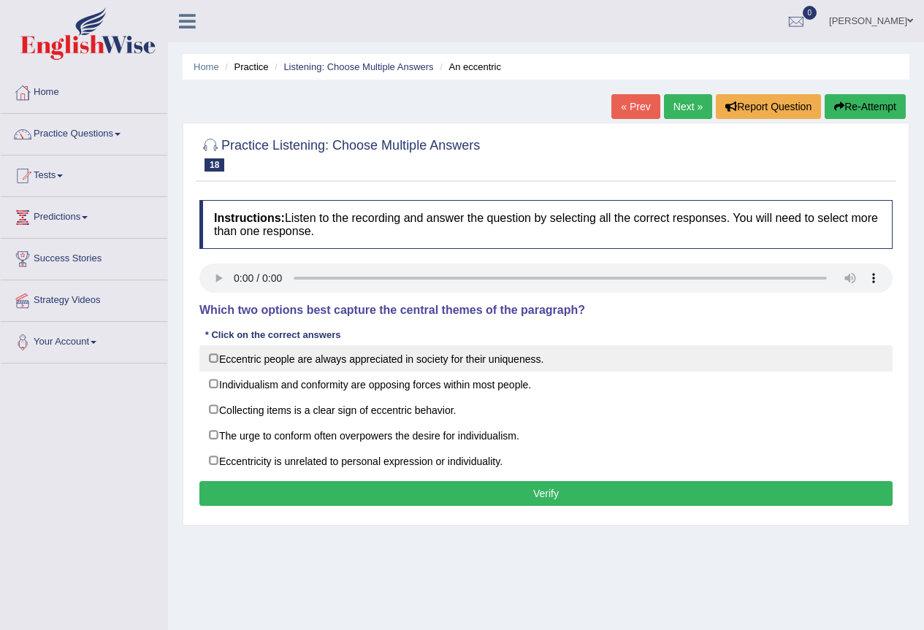
click at [206, 354] on label "Eccentric people are always appreciated in society for their uniqueness." at bounding box center [545, 358] width 693 height 26
checkbox input "true"
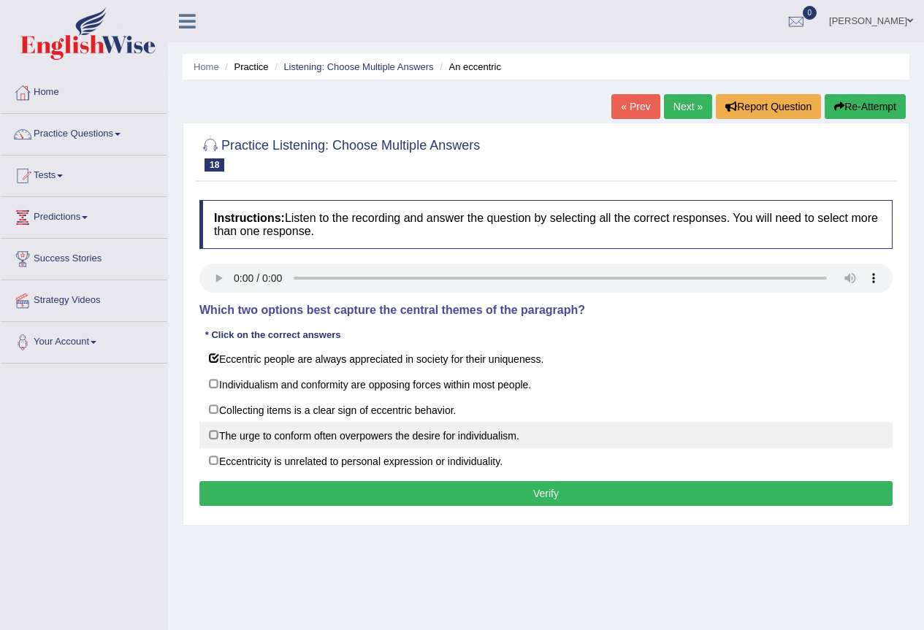
click at [223, 435] on label "The urge to conform often overpowers the desire for individualism." at bounding box center [545, 435] width 693 height 26
checkbox input "true"
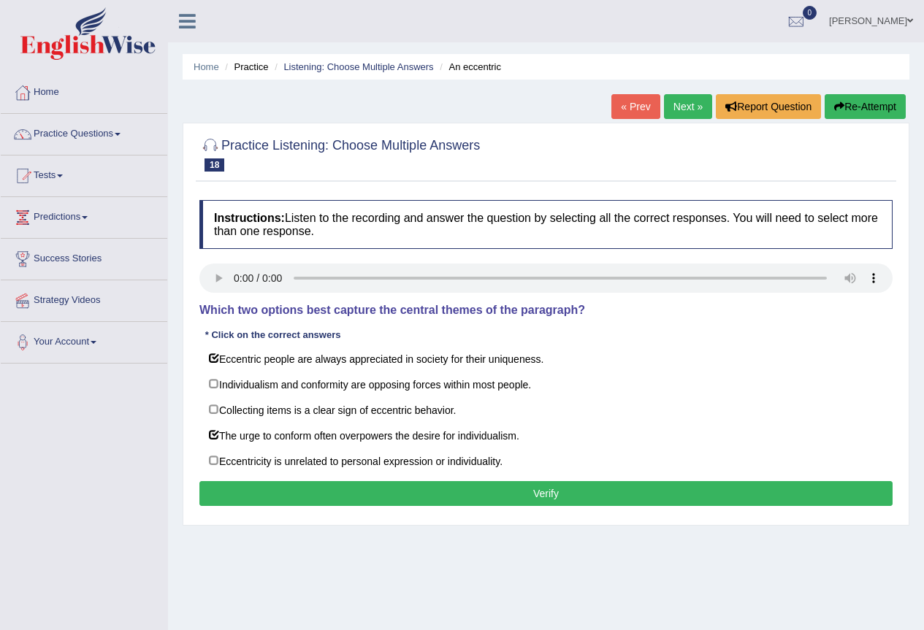
click at [422, 502] on button "Verify" at bounding box center [545, 493] width 693 height 25
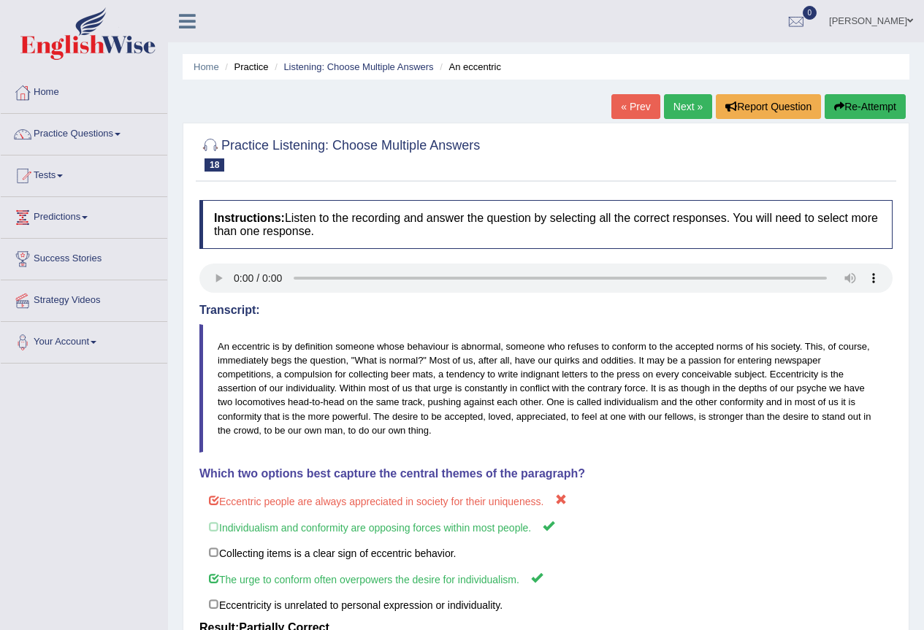
click at [683, 114] on link "Next »" at bounding box center [688, 106] width 48 height 25
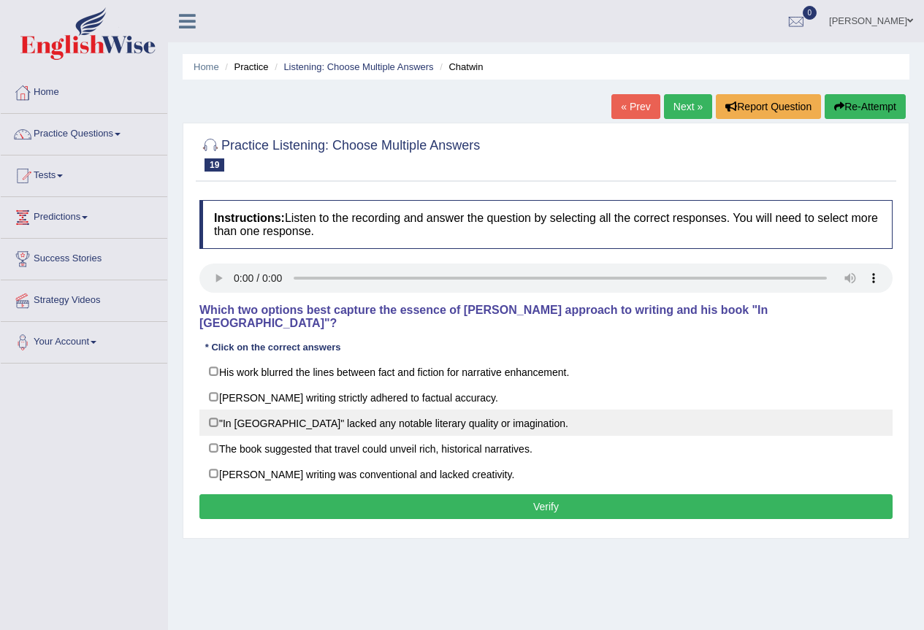
click at [213, 414] on label ""In Patagonia" lacked any notable literary quality or imagination." at bounding box center [545, 423] width 693 height 26
checkbox input "true"
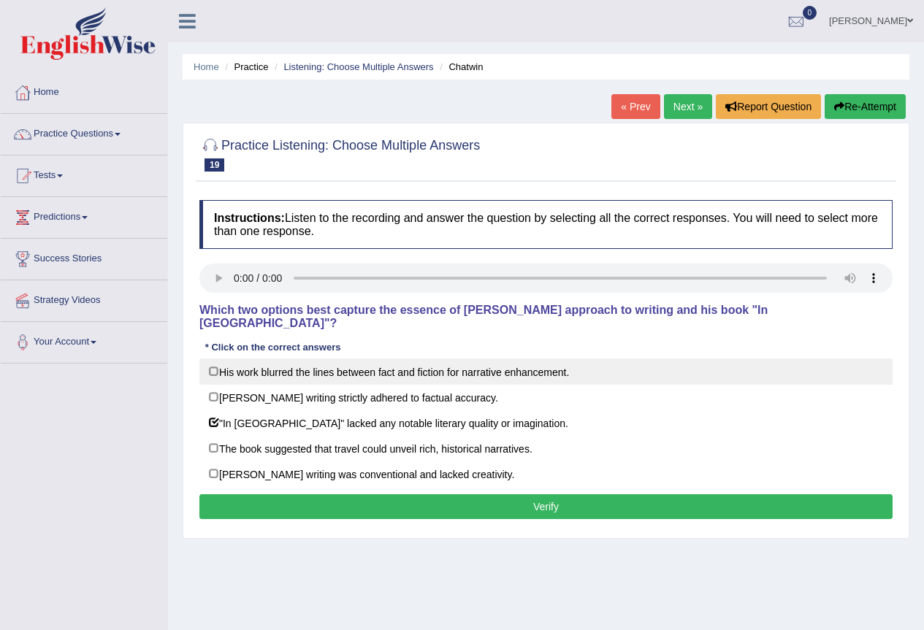
click at [216, 362] on label "His work blurred the lines between fact and fiction for narrative enhancement." at bounding box center [545, 372] width 693 height 26
checkbox input "true"
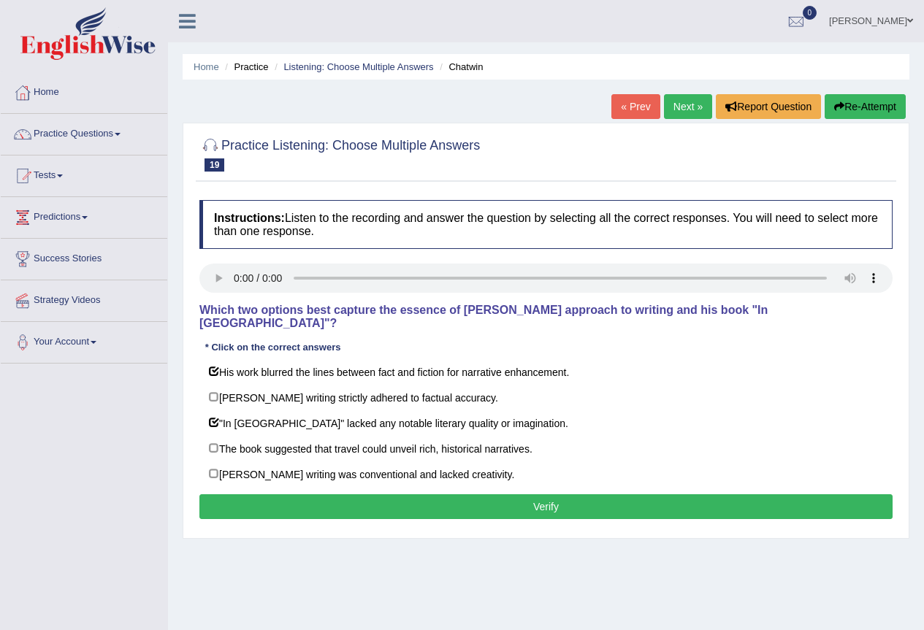
click at [290, 494] on button "Verify" at bounding box center [545, 506] width 693 height 25
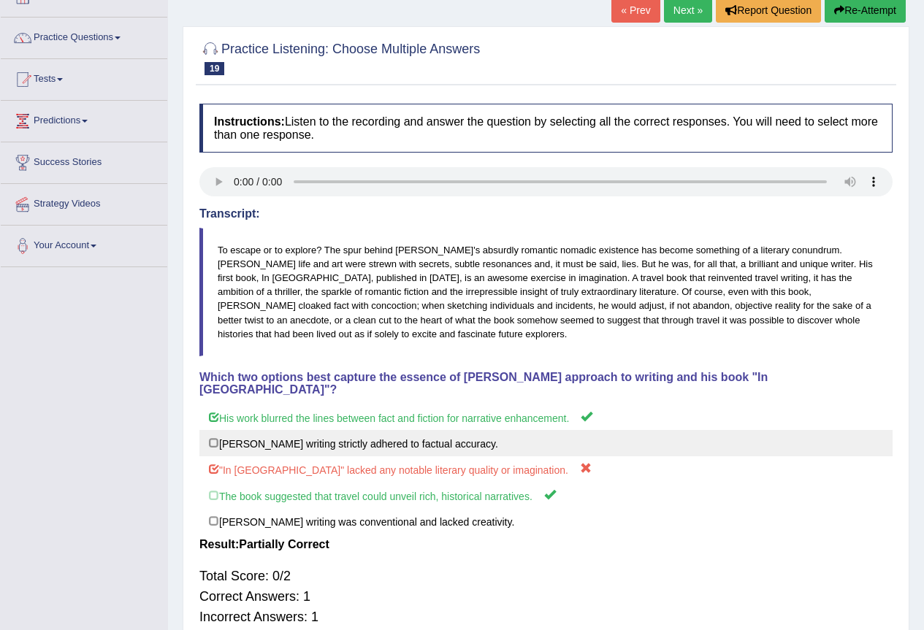
scroll to position [73, 0]
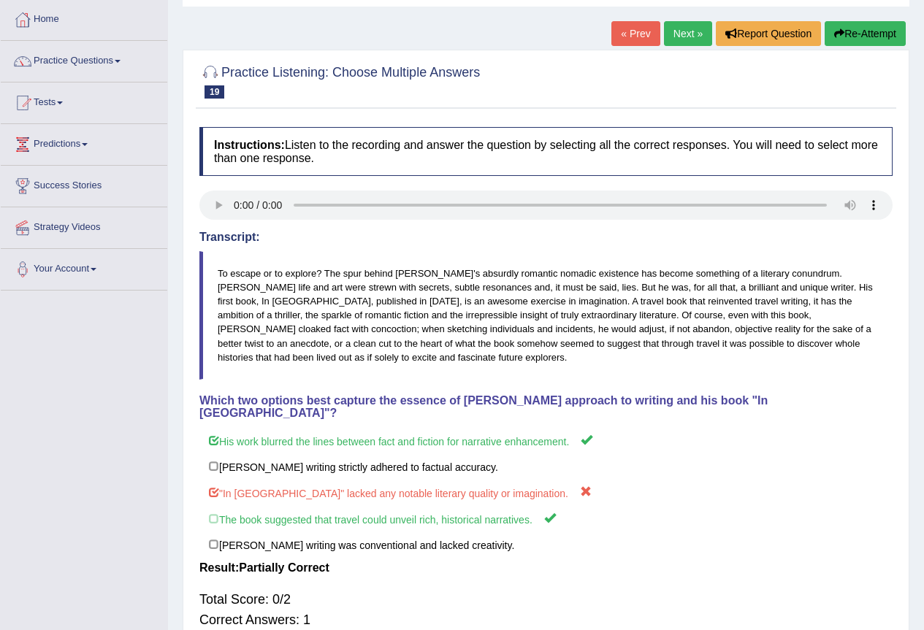
click at [671, 40] on link "Next »" at bounding box center [688, 33] width 48 height 25
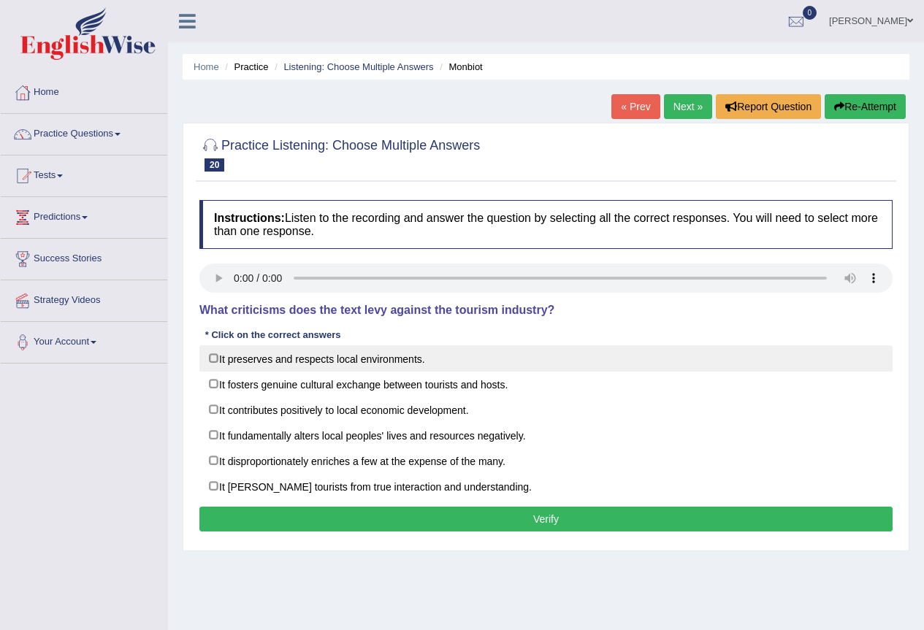
click at [216, 359] on label "It preserves and respects local environments." at bounding box center [545, 358] width 693 height 26
checkbox input "true"
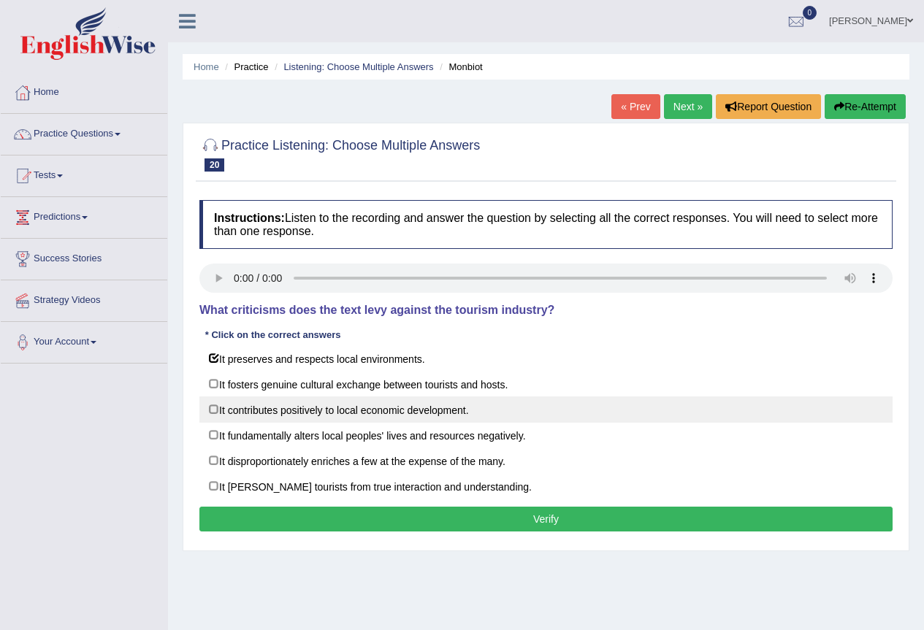
click at [219, 413] on label "It contributes positively to local economic development." at bounding box center [545, 410] width 693 height 26
checkbox input "true"
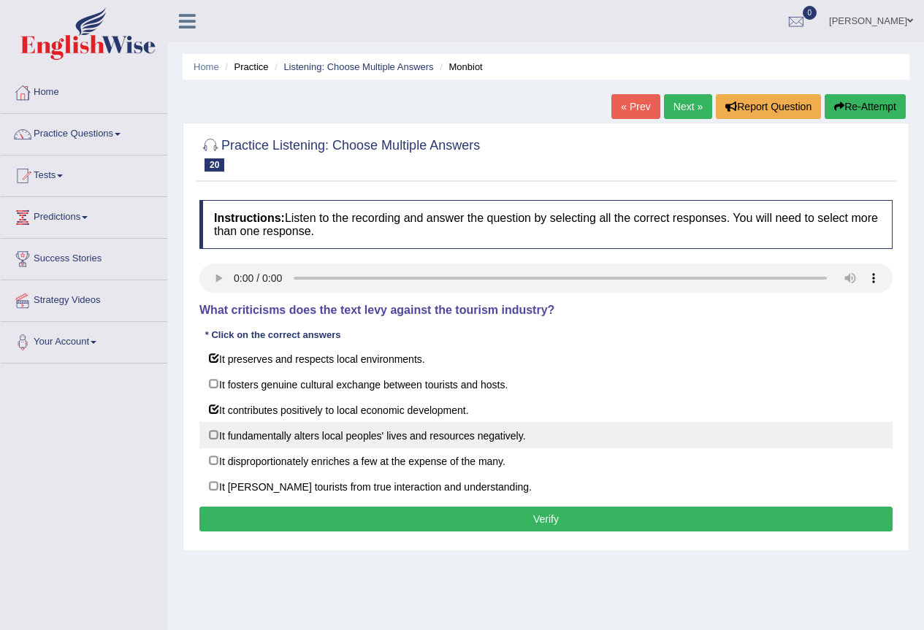
click at [210, 434] on label "It fundamentally alters local peoples' lives and resources negatively." at bounding box center [545, 435] width 693 height 26
checkbox input "true"
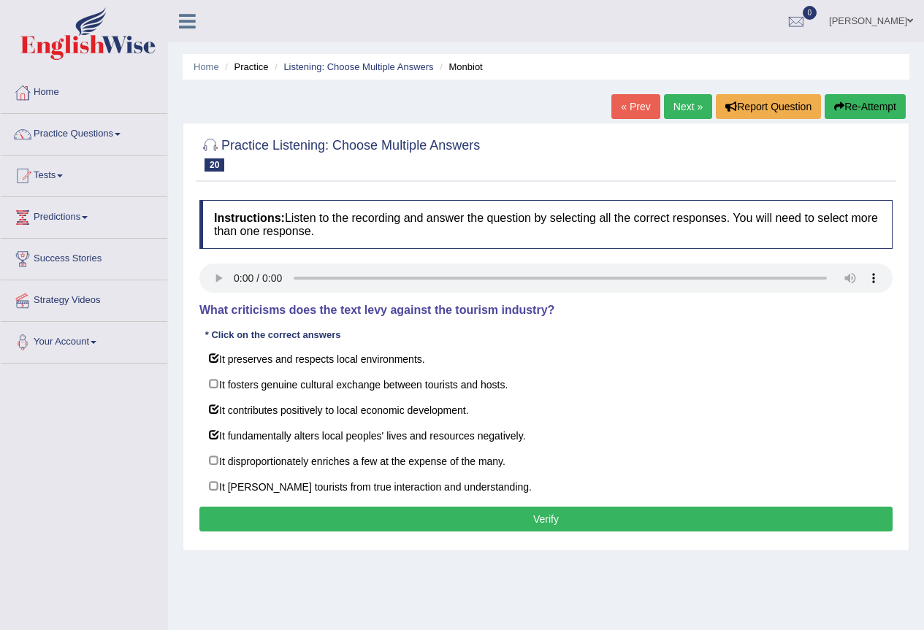
click at [315, 516] on button "Verify" at bounding box center [545, 519] width 693 height 25
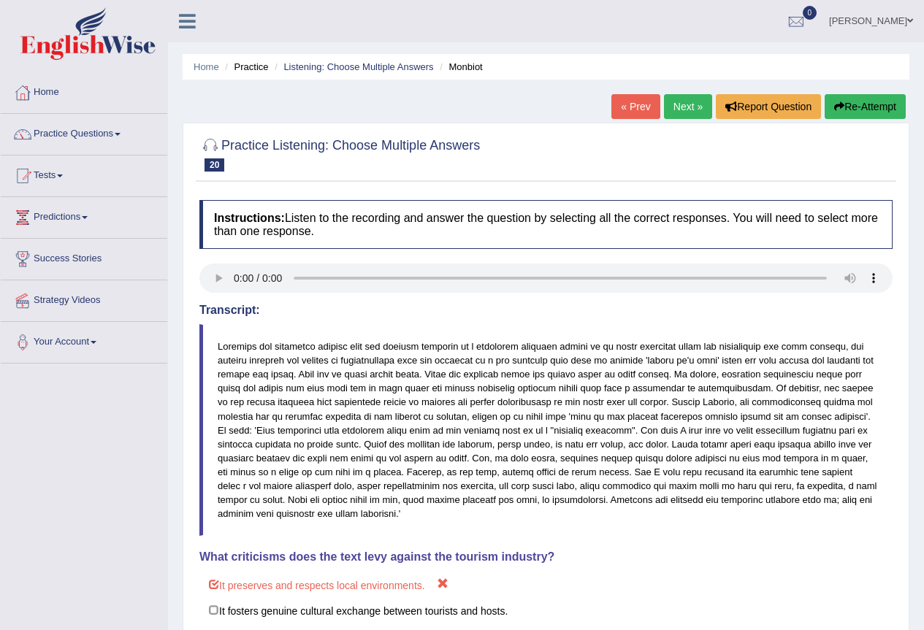
click at [686, 118] on link "Next »" at bounding box center [688, 106] width 48 height 25
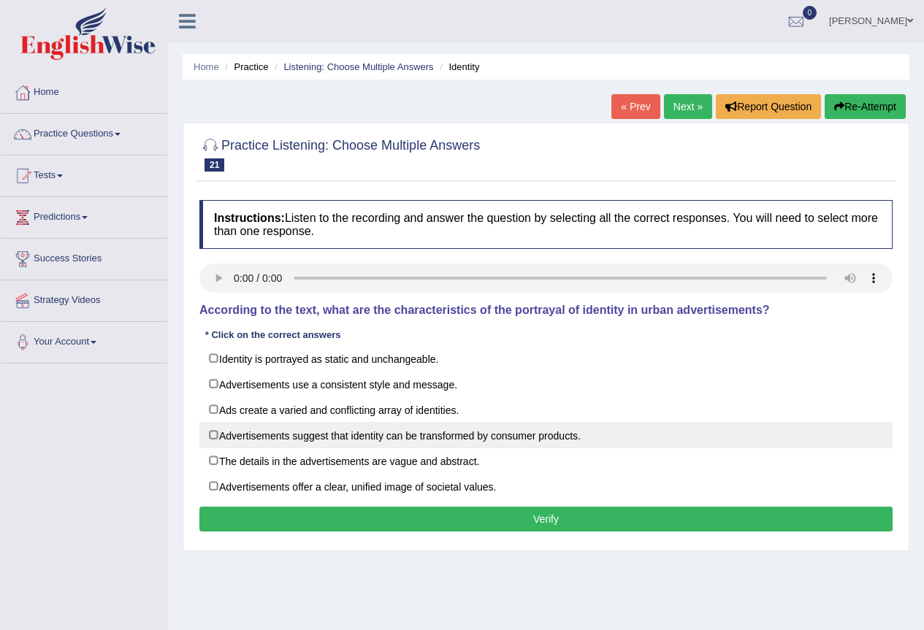
click at [210, 434] on label "Advertisements suggest that identity can be transformed by consumer products." at bounding box center [545, 435] width 693 height 26
checkbox input "true"
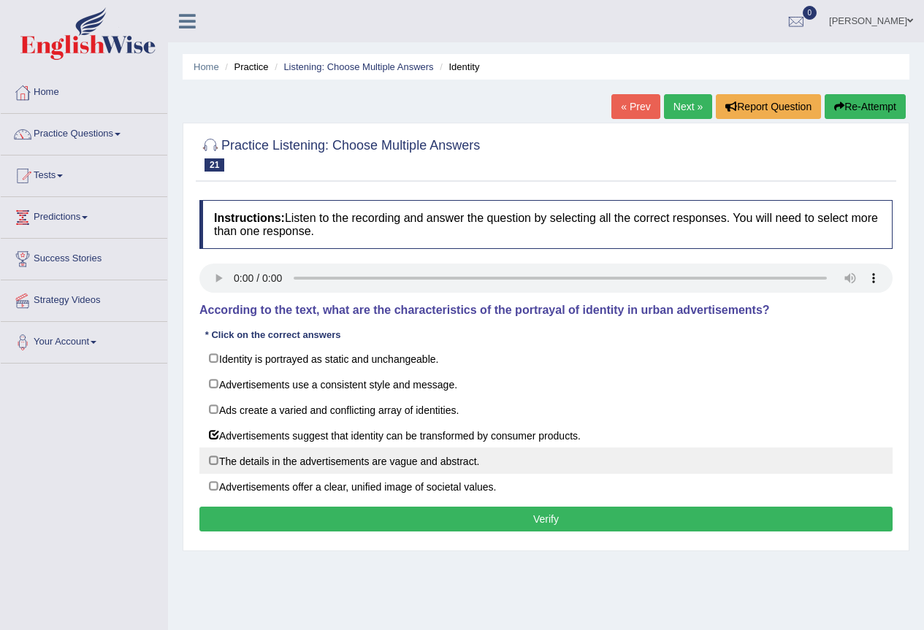
click at [219, 468] on label "The details in the advertisements are vague and abstract." at bounding box center [545, 461] width 693 height 26
checkbox input "true"
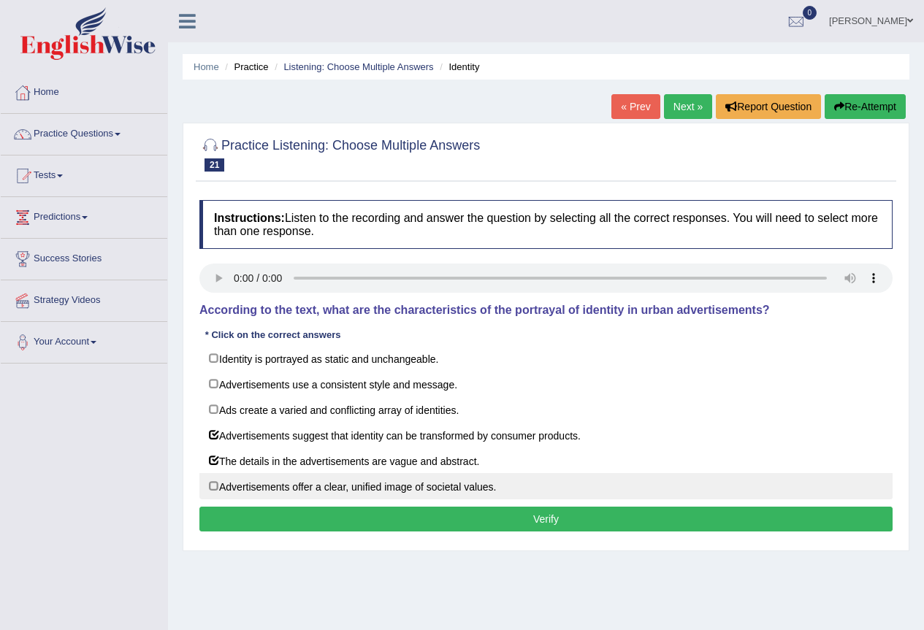
click at [220, 491] on label "Advertisements offer a clear, unified image of societal values." at bounding box center [545, 486] width 693 height 26
checkbox input "true"
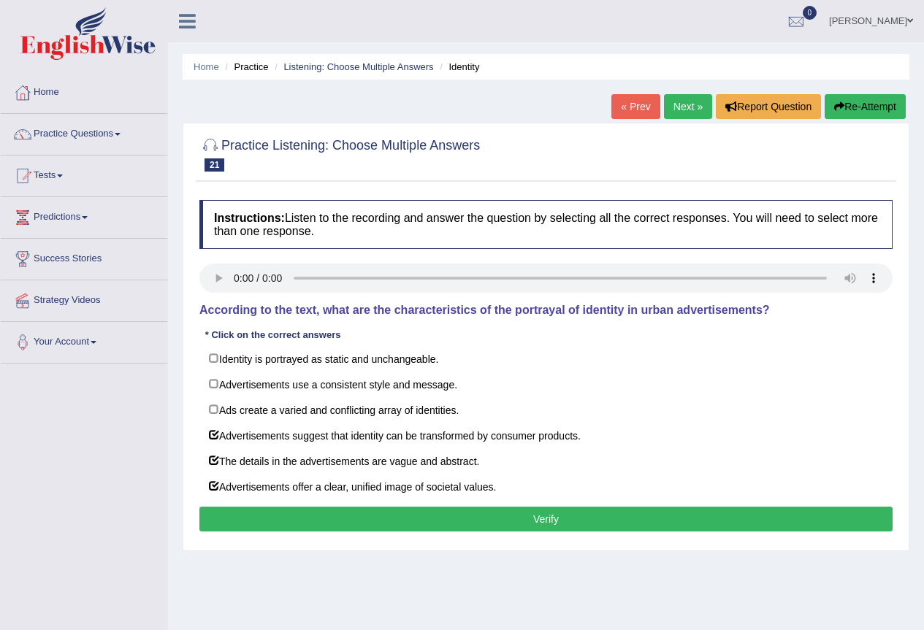
click at [327, 524] on button "Verify" at bounding box center [545, 519] width 693 height 25
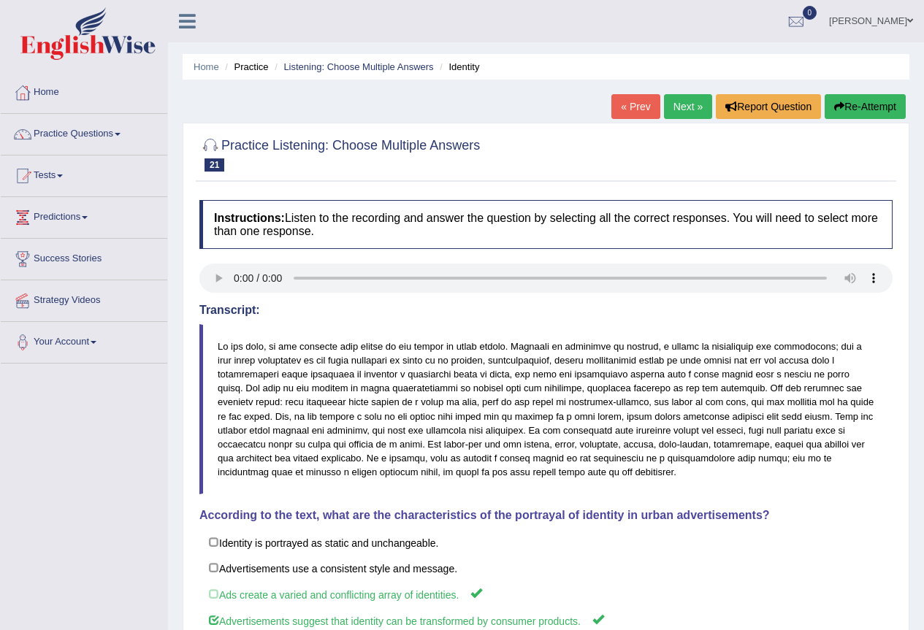
click at [686, 112] on link "Next »" at bounding box center [688, 106] width 48 height 25
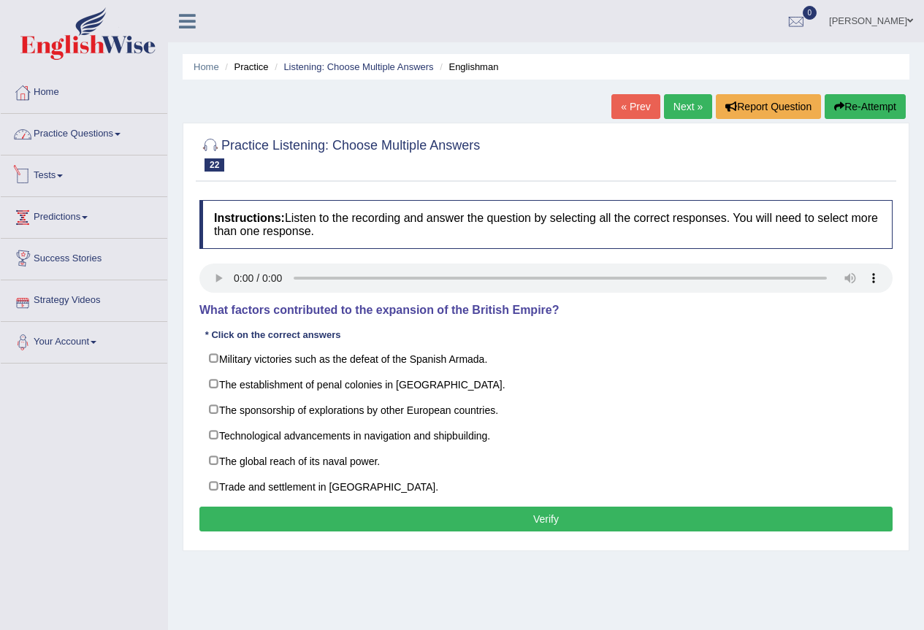
click at [97, 131] on link "Practice Questions" at bounding box center [84, 132] width 167 height 37
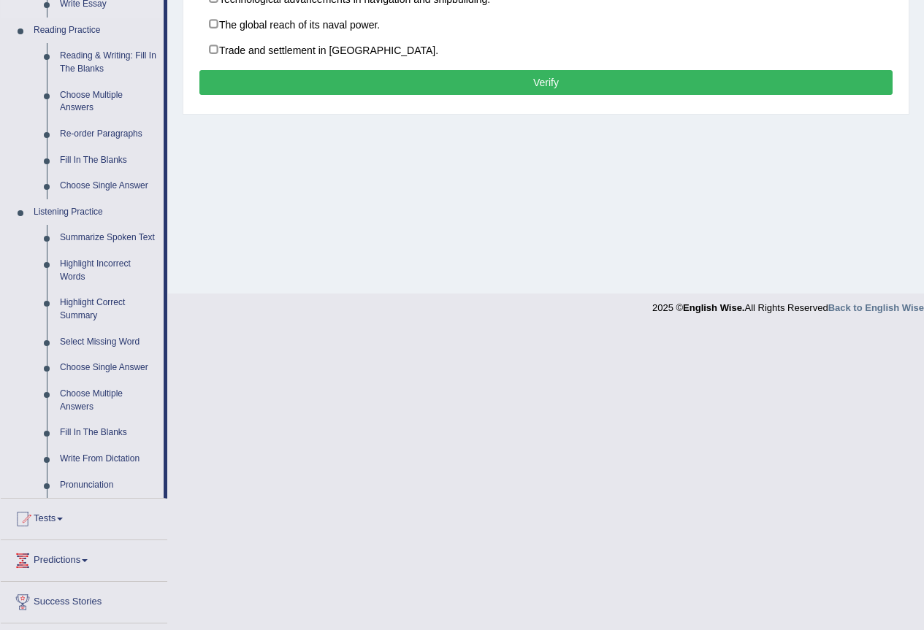
scroll to position [438, 0]
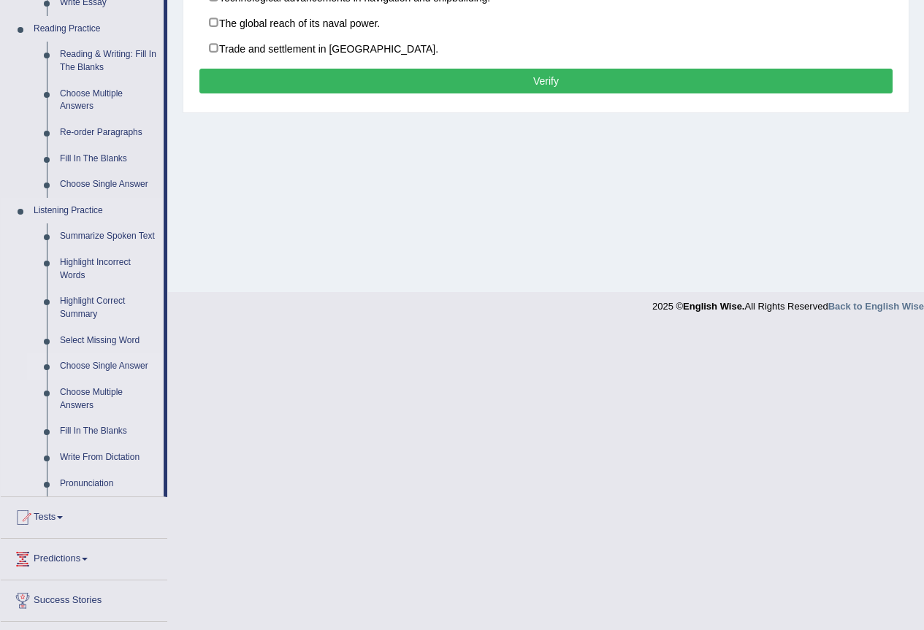
click at [100, 363] on link "Choose Single Answer" at bounding box center [108, 366] width 110 height 26
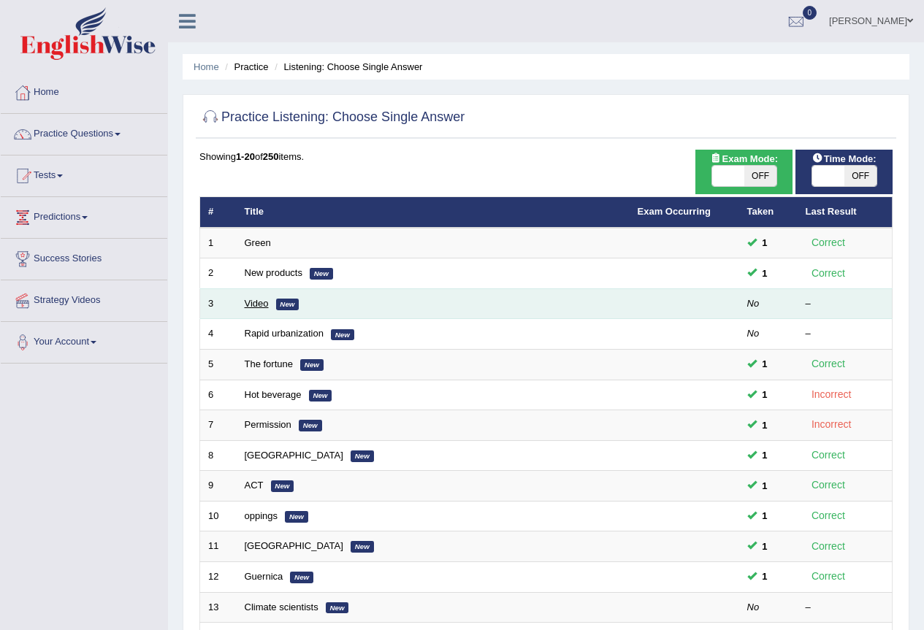
click at [256, 306] on link "Video" at bounding box center [257, 303] width 24 height 11
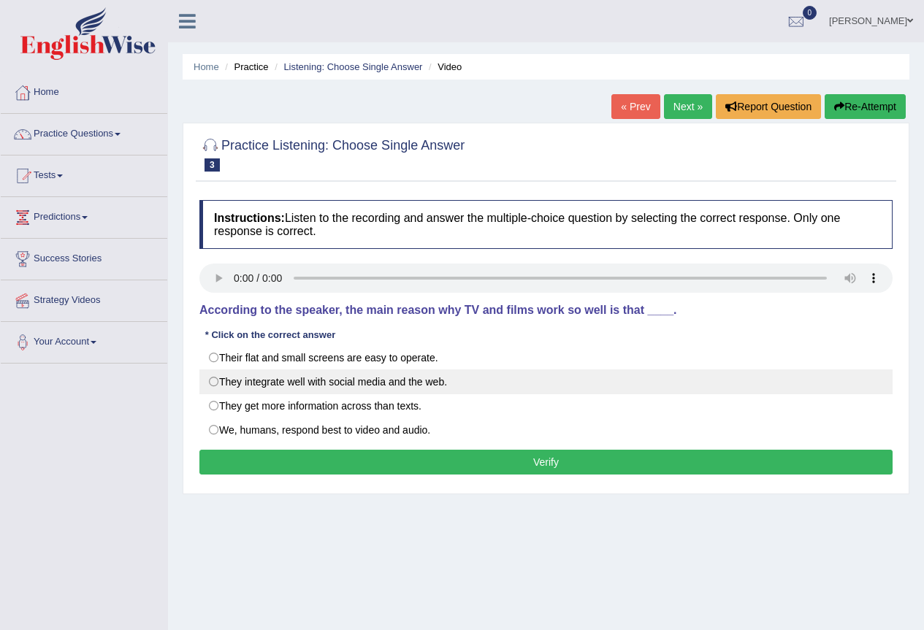
click at [207, 384] on label "They integrate well with social media and the web." at bounding box center [545, 382] width 693 height 25
radio input "true"
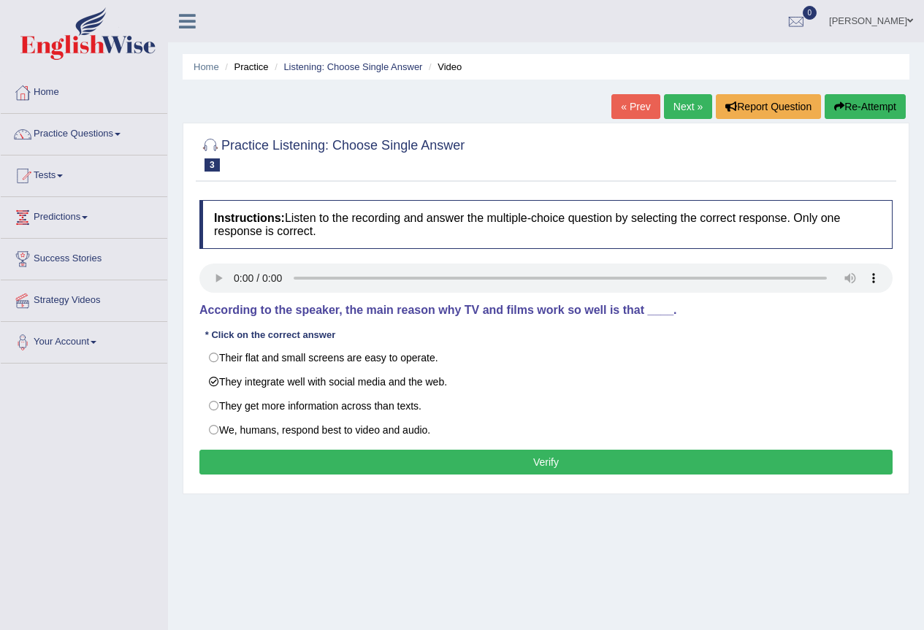
click at [272, 472] on button "Verify" at bounding box center [545, 462] width 693 height 25
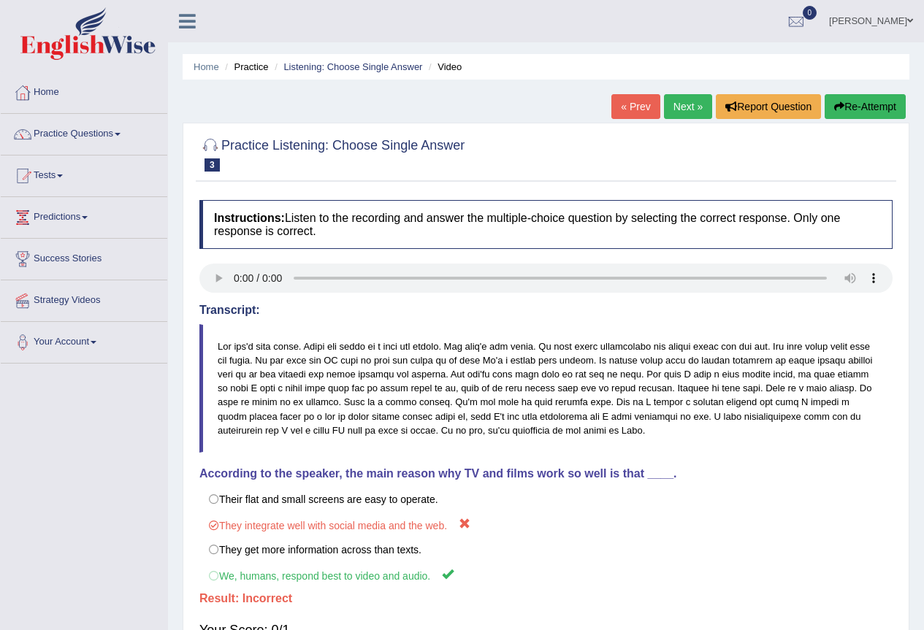
click at [693, 105] on link "Next »" at bounding box center [688, 106] width 48 height 25
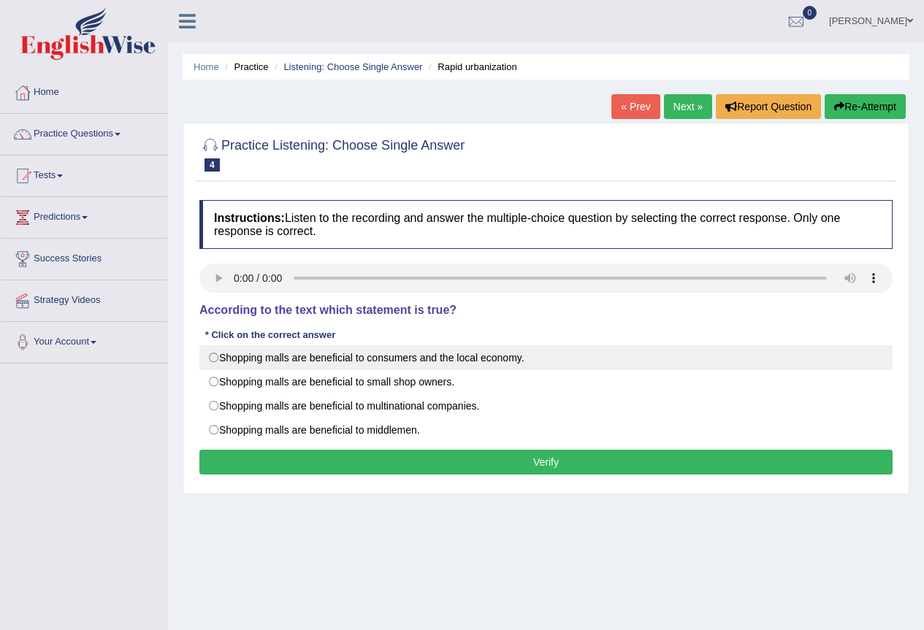
click at [221, 359] on label "Shopping malls are beneficial to consumers and the local economy." at bounding box center [545, 357] width 693 height 25
radio input "true"
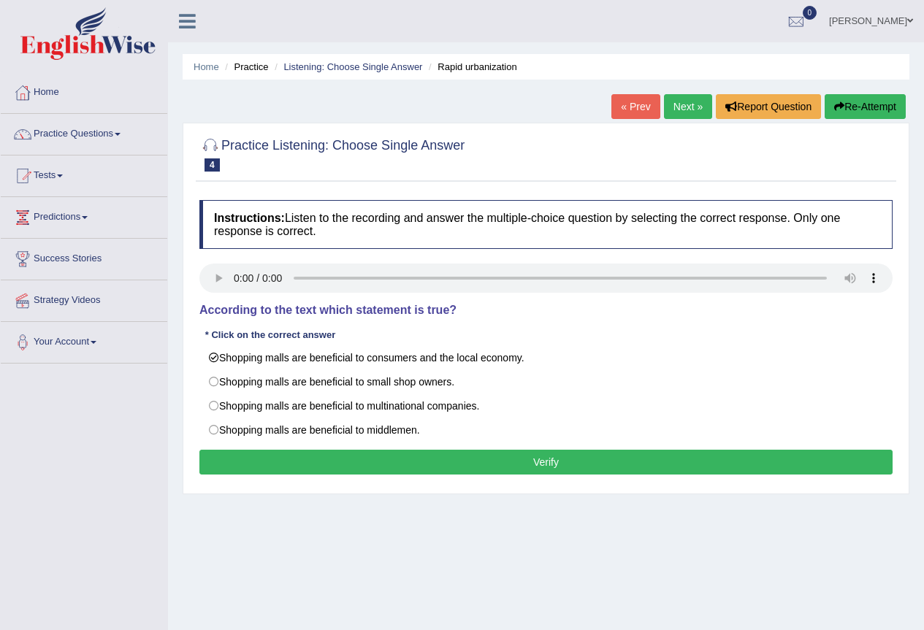
click at [386, 466] on button "Verify" at bounding box center [545, 462] width 693 height 25
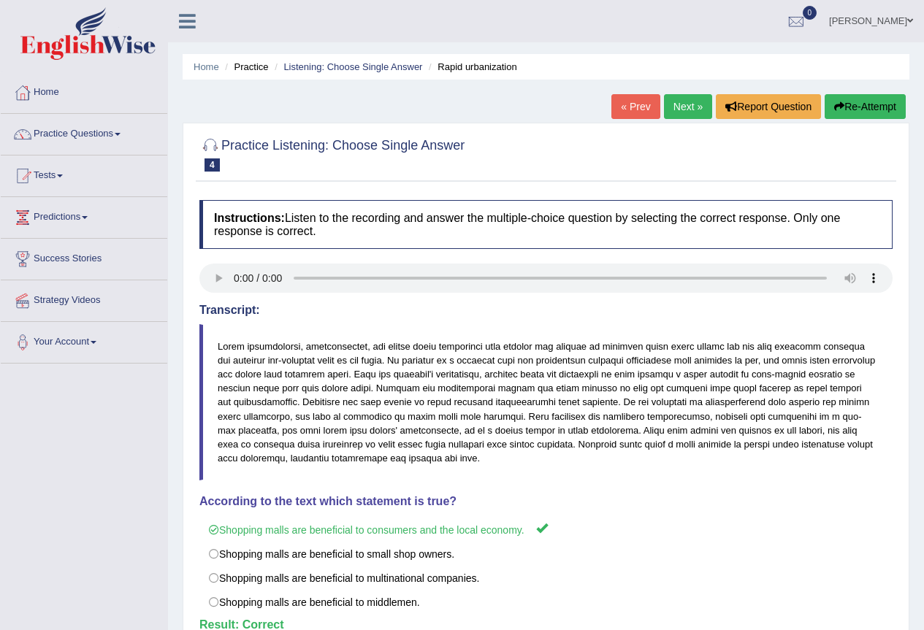
click at [681, 108] on link "Next »" at bounding box center [688, 106] width 48 height 25
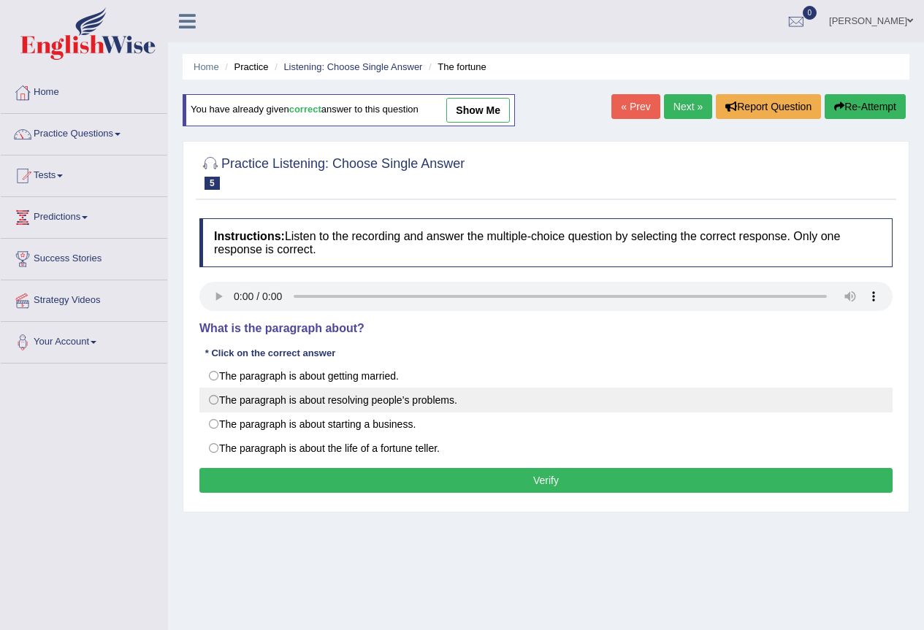
click at [218, 403] on label "The paragraph is about resolving people’s problems." at bounding box center [545, 400] width 693 height 25
radio input "true"
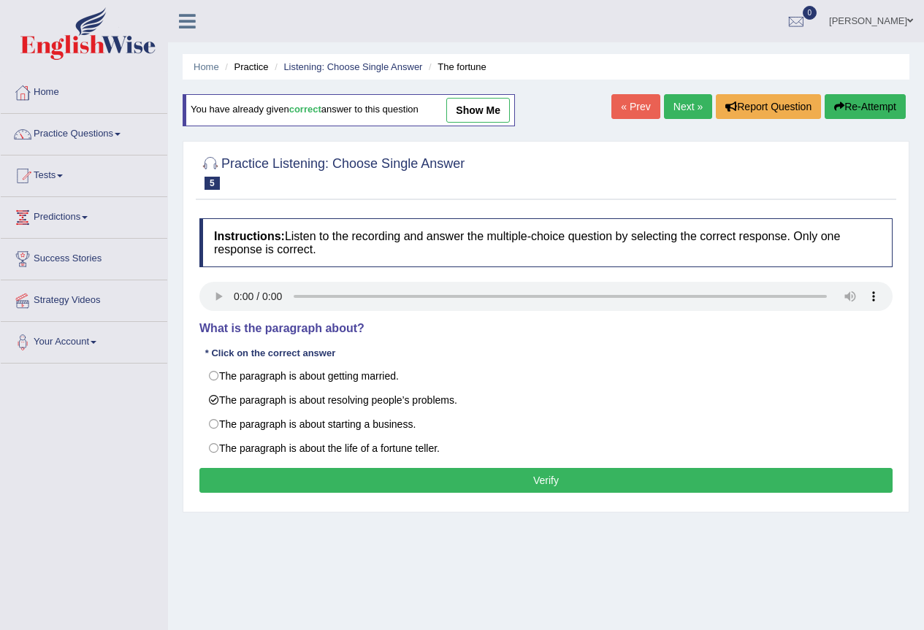
click at [483, 482] on button "Verify" at bounding box center [545, 480] width 693 height 25
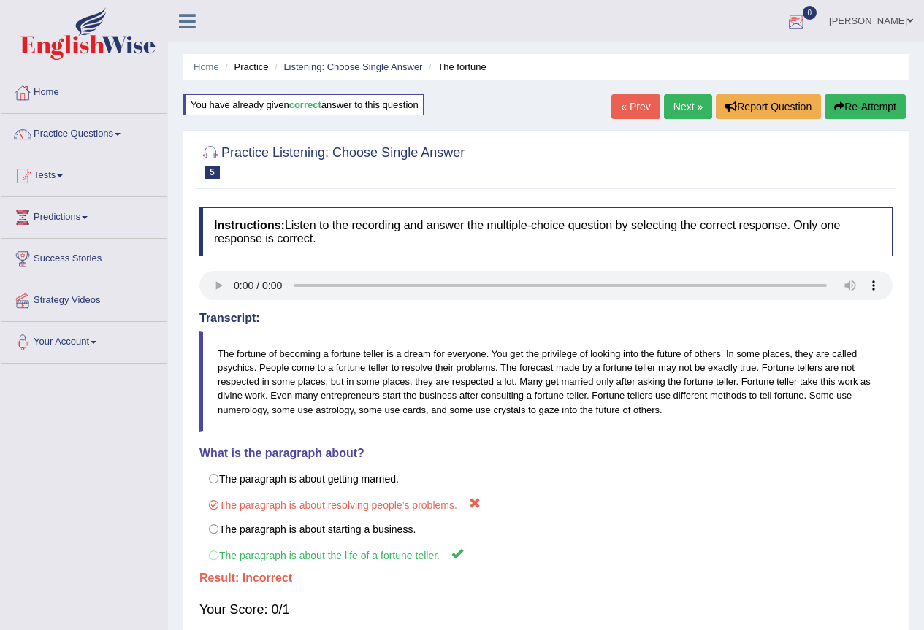
click at [699, 118] on link "Next »" at bounding box center [688, 106] width 48 height 25
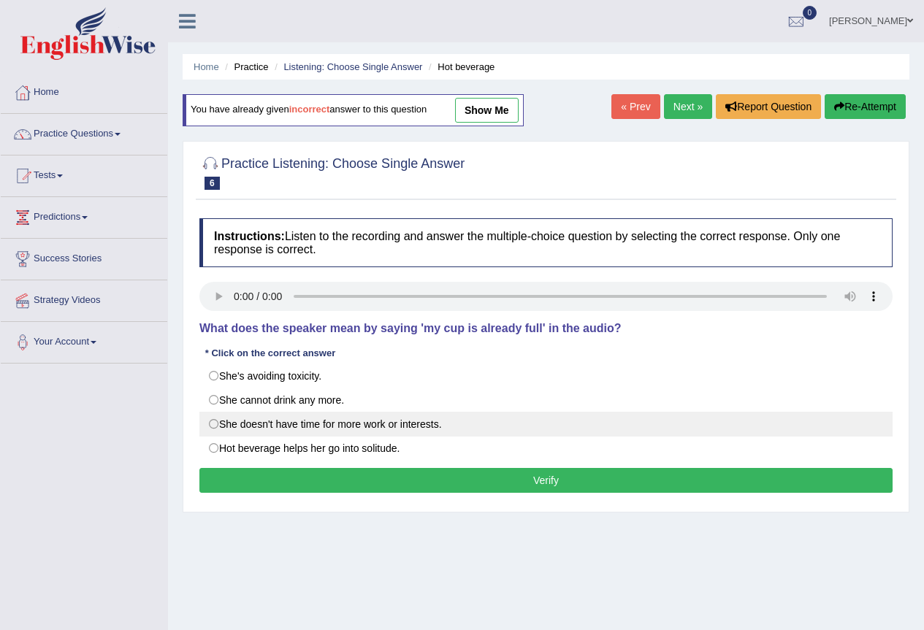
click at [217, 426] on label "She doesn't have time for more work or interests." at bounding box center [545, 424] width 693 height 25
radio input "true"
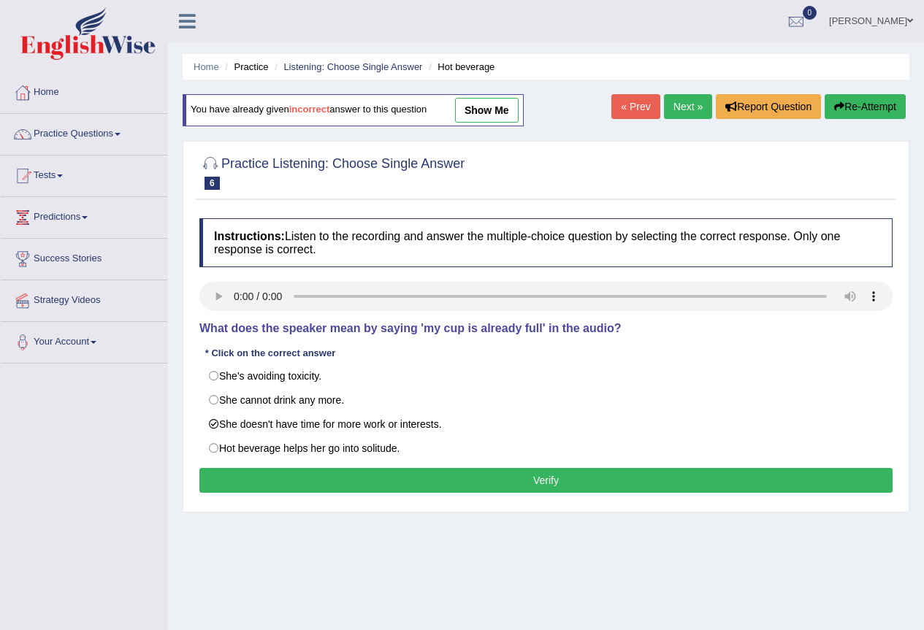
click at [263, 482] on button "Verify" at bounding box center [545, 480] width 693 height 25
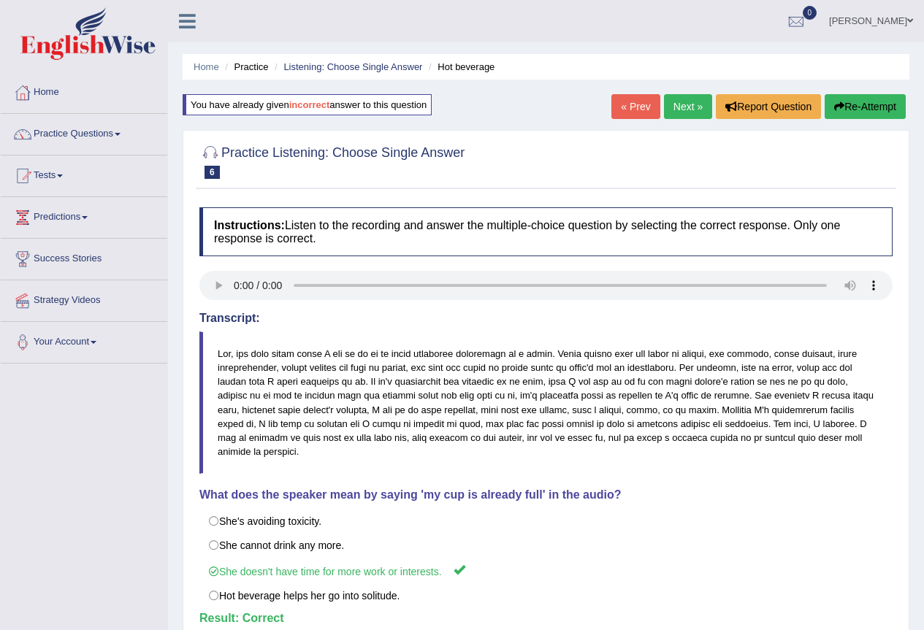
click at [686, 107] on link "Next »" at bounding box center [688, 106] width 48 height 25
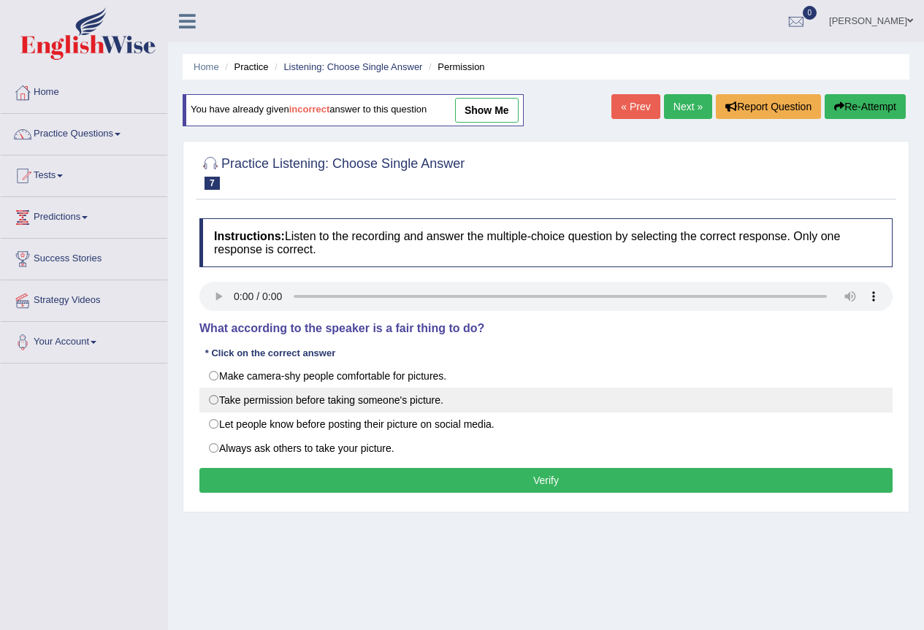
click at [218, 399] on label "Take permission before taking someone's picture." at bounding box center [545, 400] width 693 height 25
radio input "true"
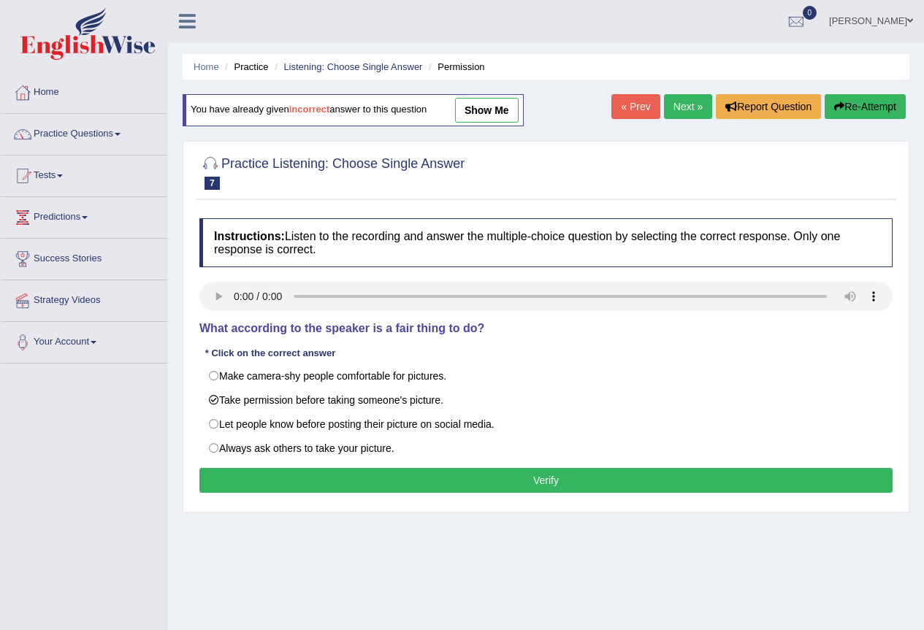
click at [334, 484] on button "Verify" at bounding box center [545, 480] width 693 height 25
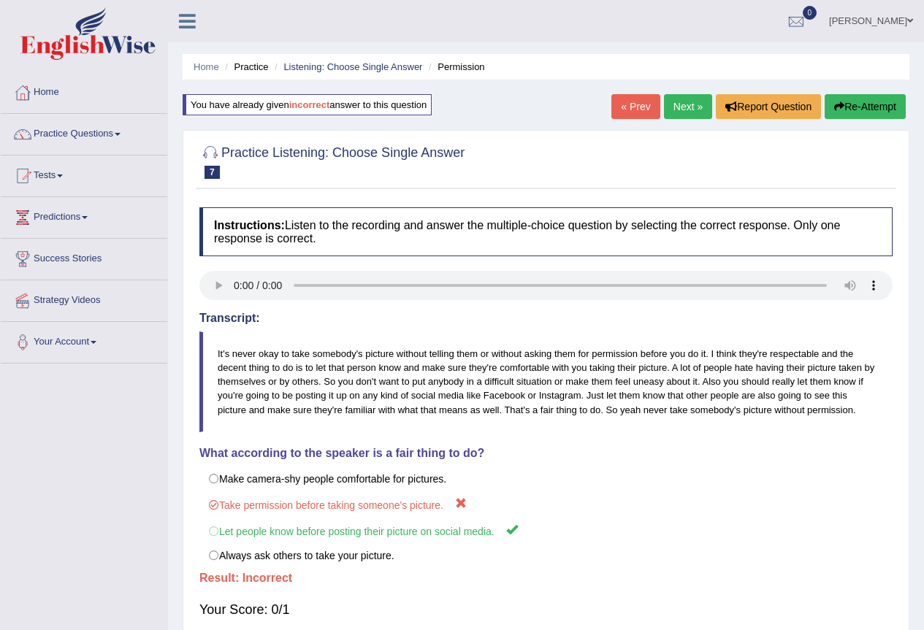
click at [695, 110] on link "Next »" at bounding box center [688, 106] width 48 height 25
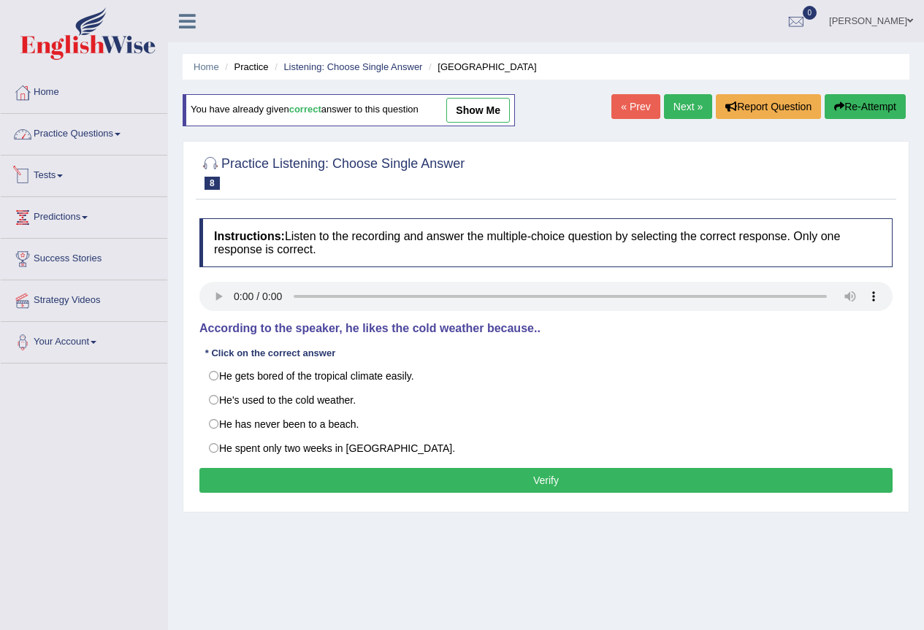
click at [121, 139] on link "Practice Questions" at bounding box center [84, 132] width 167 height 37
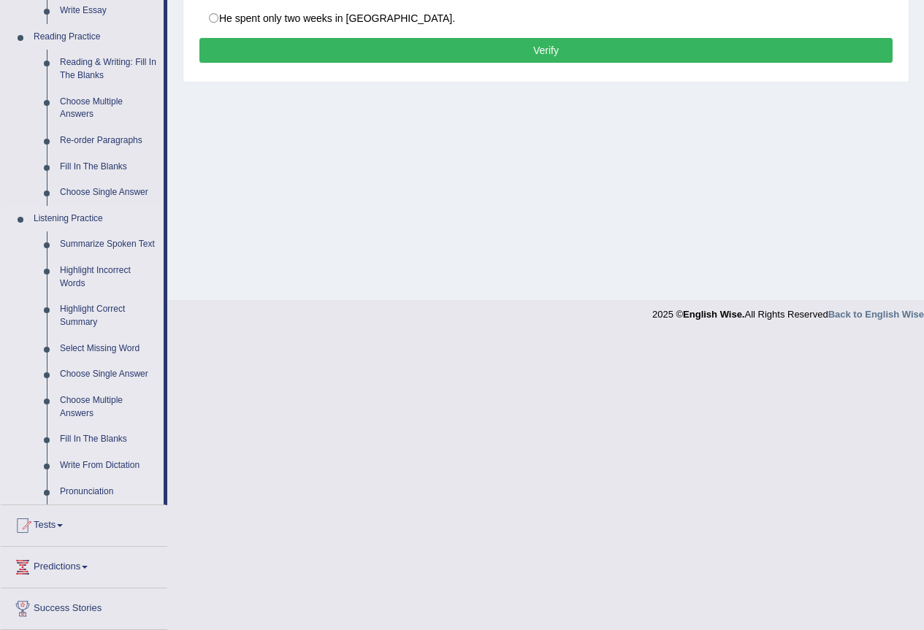
scroll to position [438, 0]
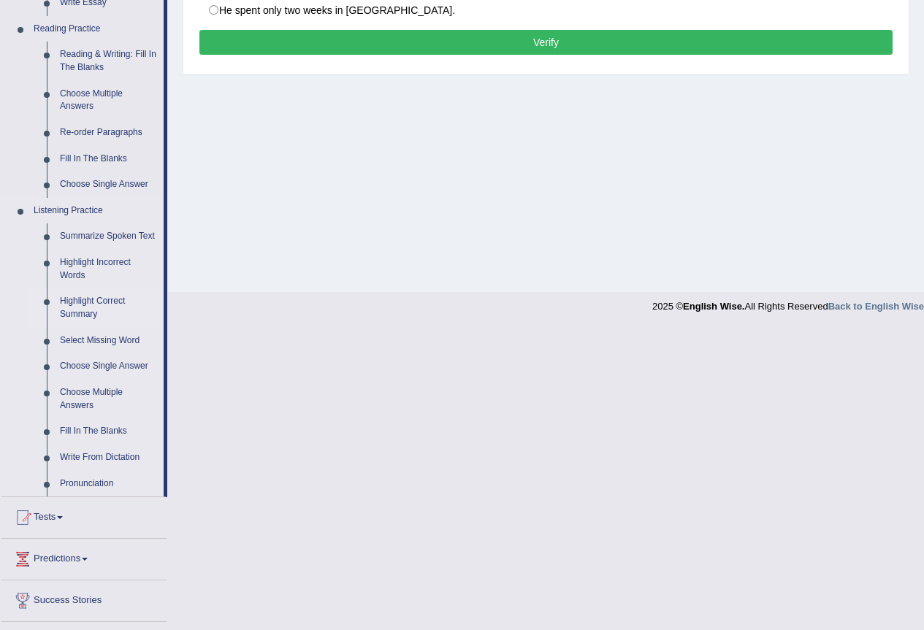
click at [83, 302] on link "Highlight Correct Summary" at bounding box center [108, 307] width 110 height 39
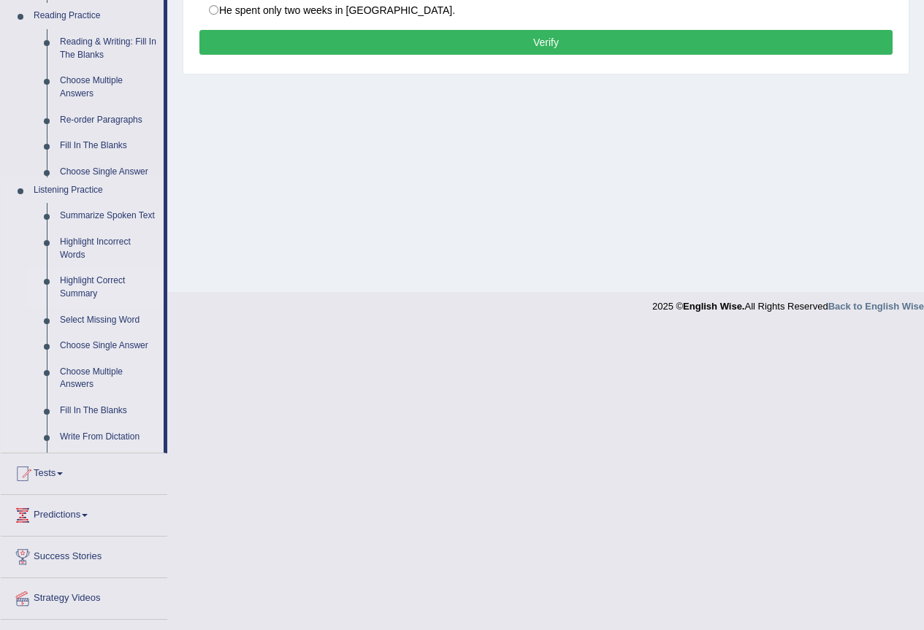
scroll to position [137, 0]
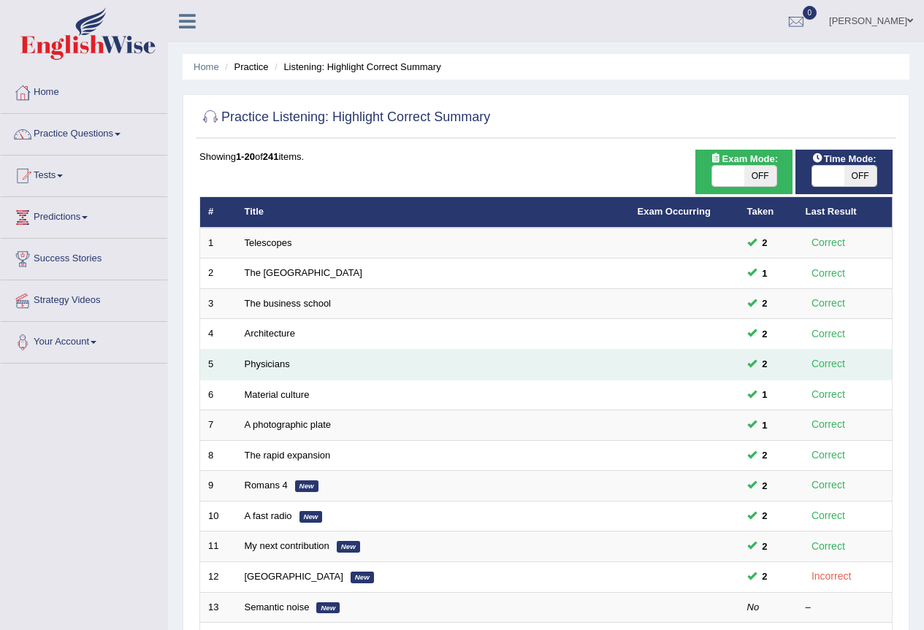
scroll to position [219, 0]
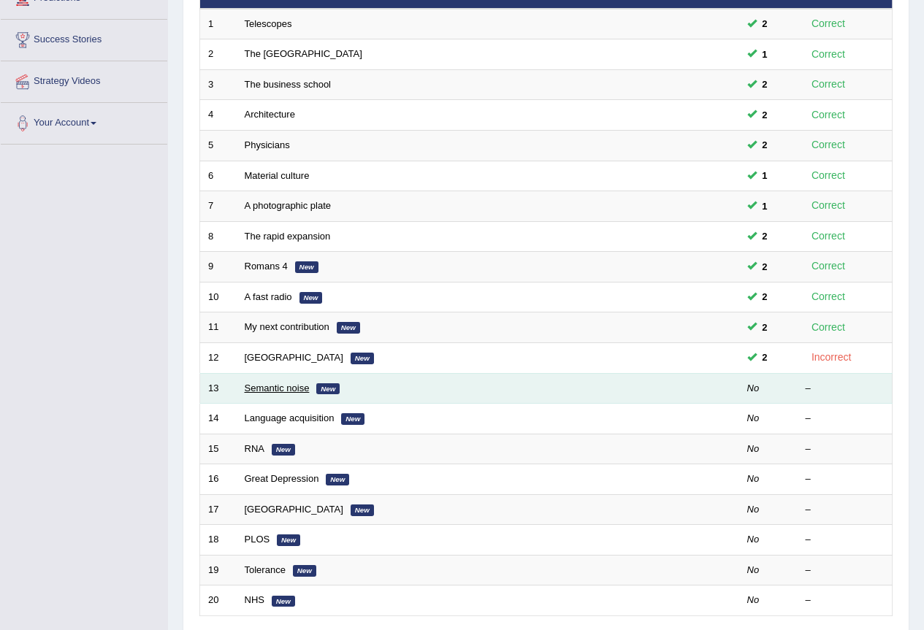
click at [271, 392] on link "Semantic noise" at bounding box center [277, 388] width 65 height 11
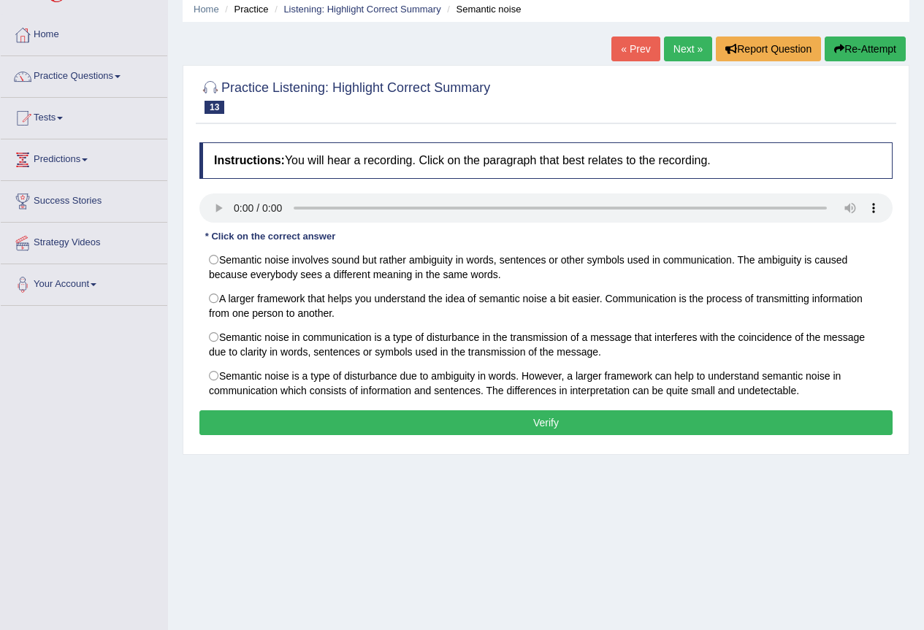
scroll to position [137, 0]
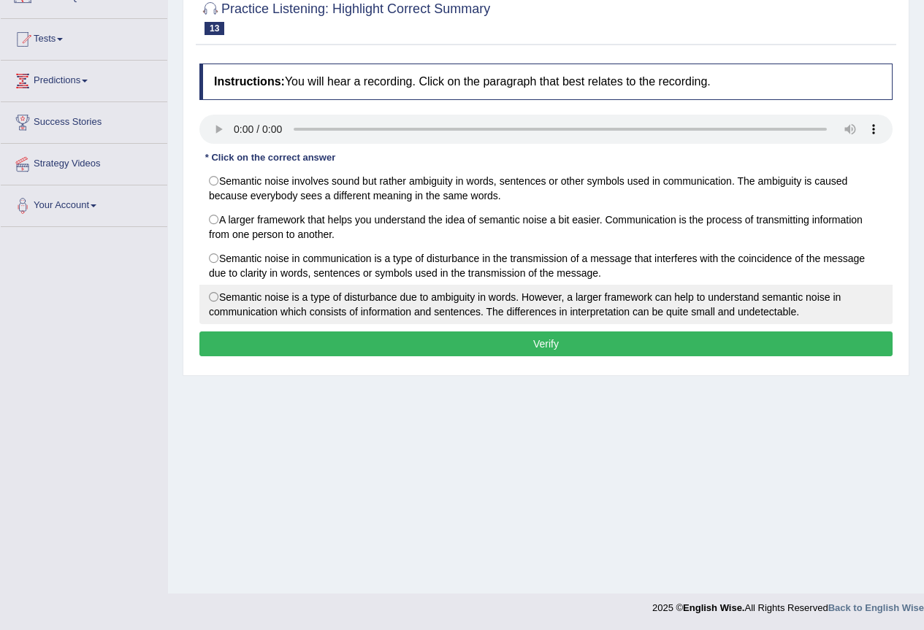
click at [213, 303] on label "Semantic noise is a type of disturbance due to ambiguity in words. However, a l…" at bounding box center [545, 304] width 693 height 39
radio input "true"
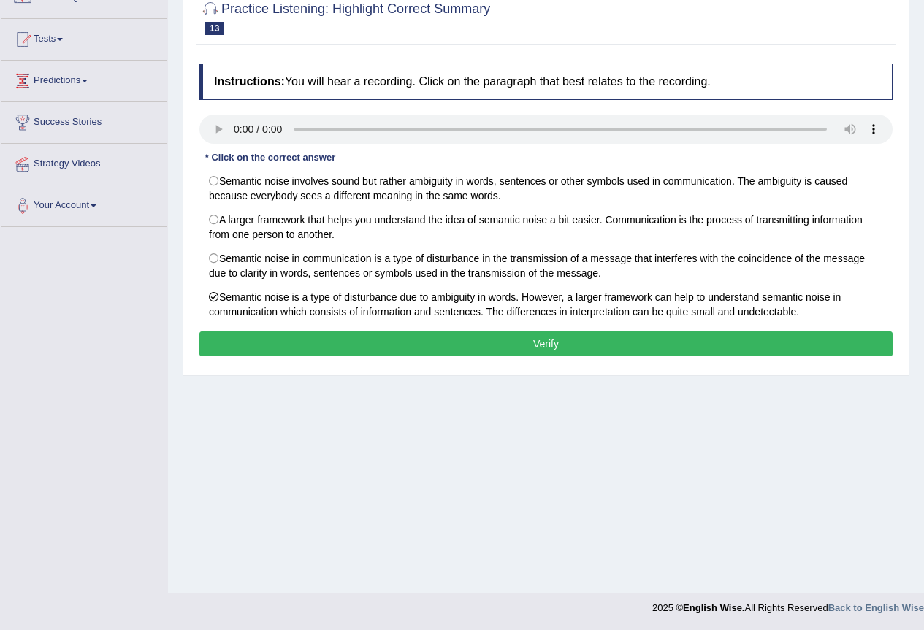
click at [292, 344] on button "Verify" at bounding box center [545, 344] width 693 height 25
